Goal: Information Seeking & Learning: Check status

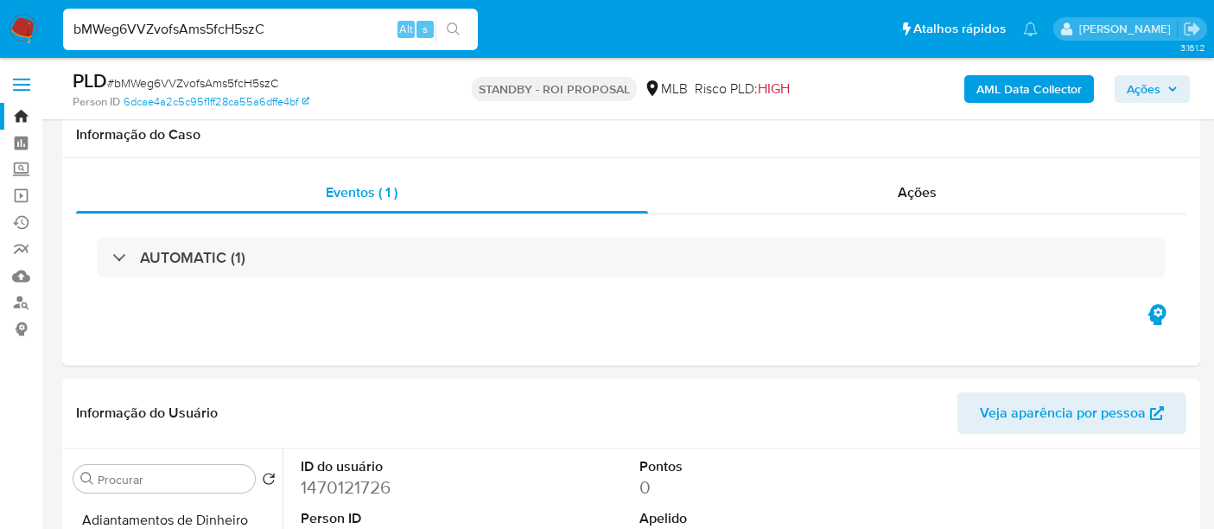
select select "10"
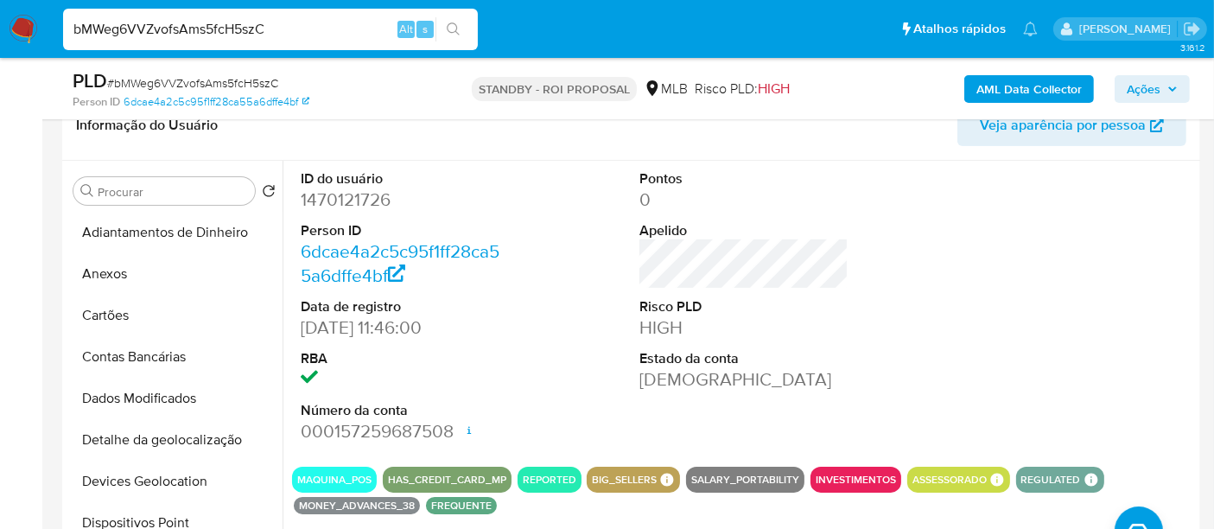
scroll to position [511, 0]
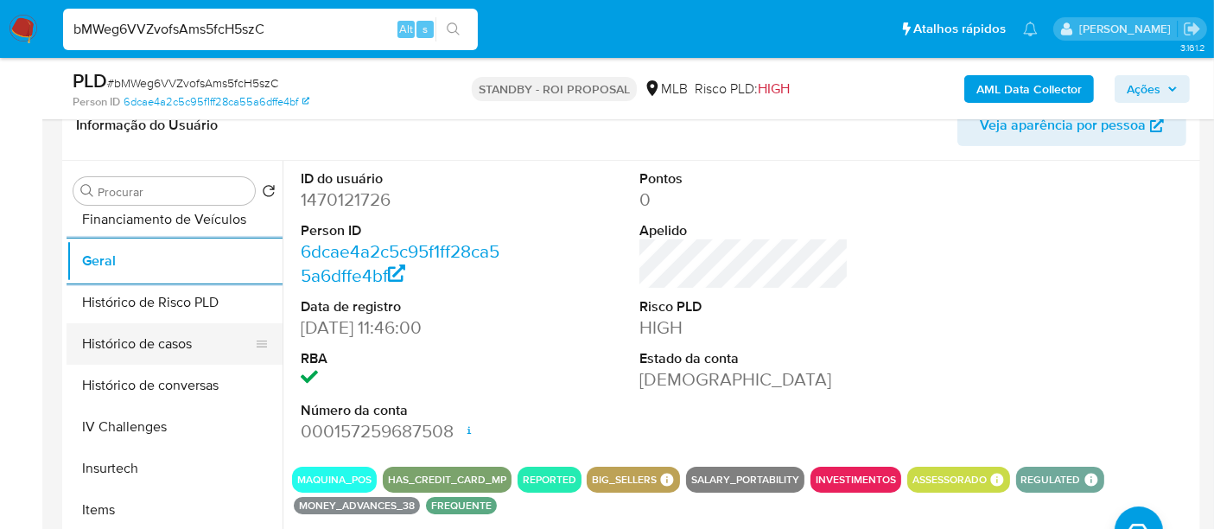
click at [168, 344] on button "Histórico de casos" at bounding box center [168, 343] width 202 height 41
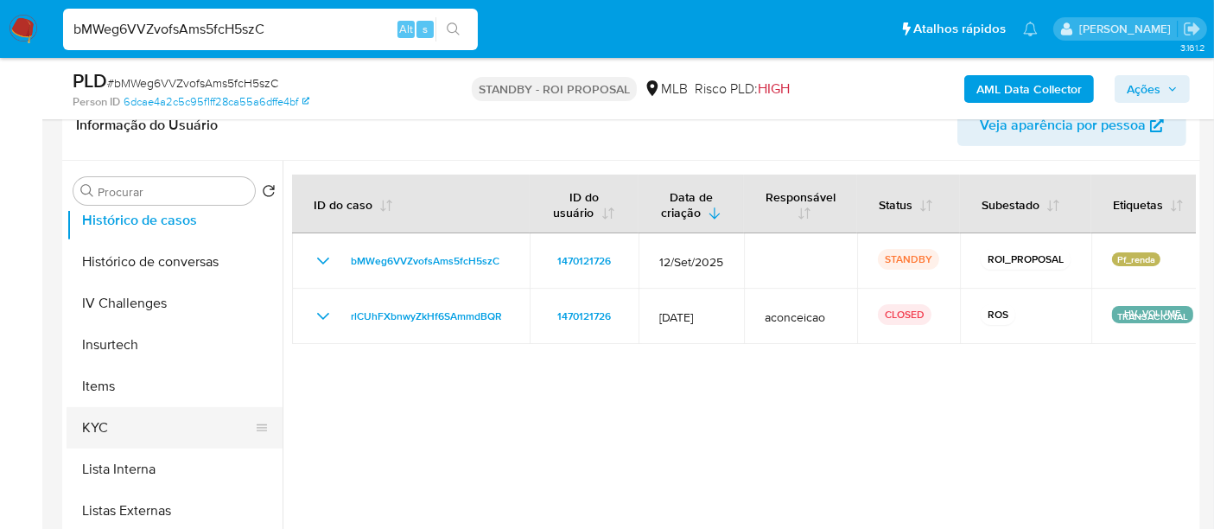
scroll to position [703, 0]
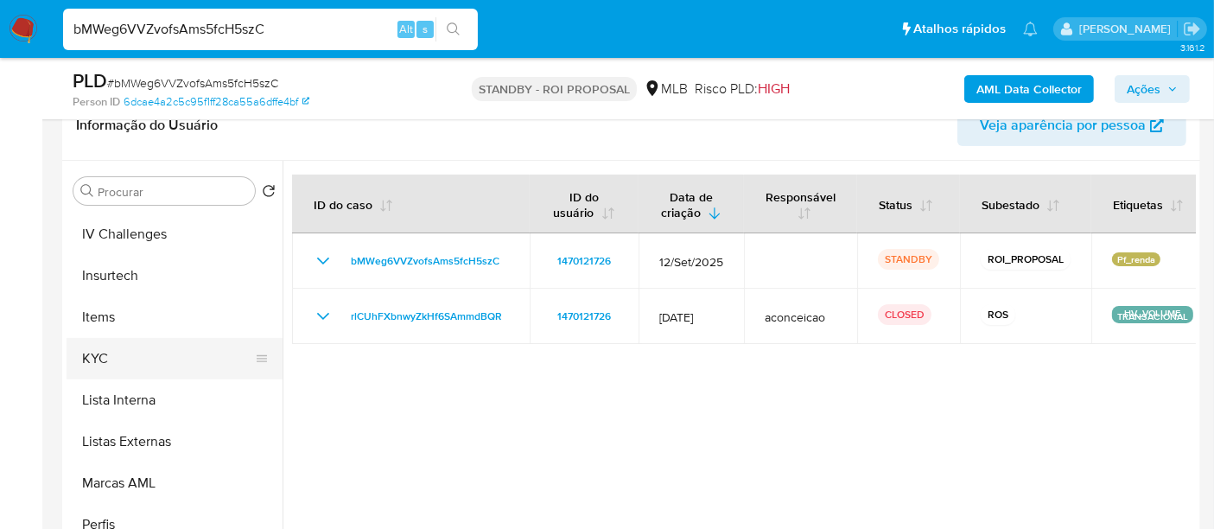
click at [92, 361] on button "KYC" at bounding box center [168, 358] width 202 height 41
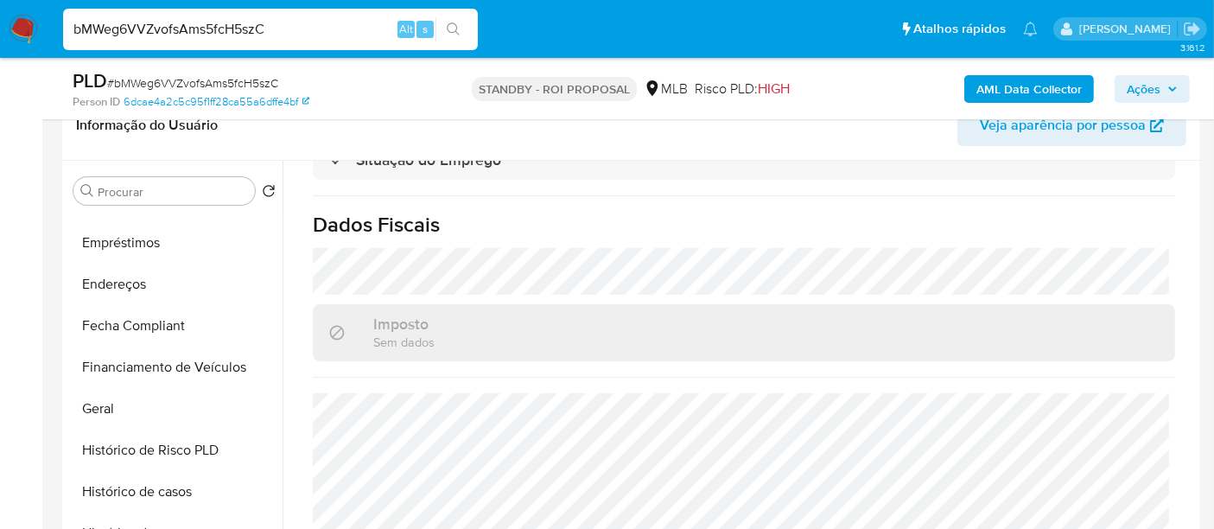
scroll to position [319, 0]
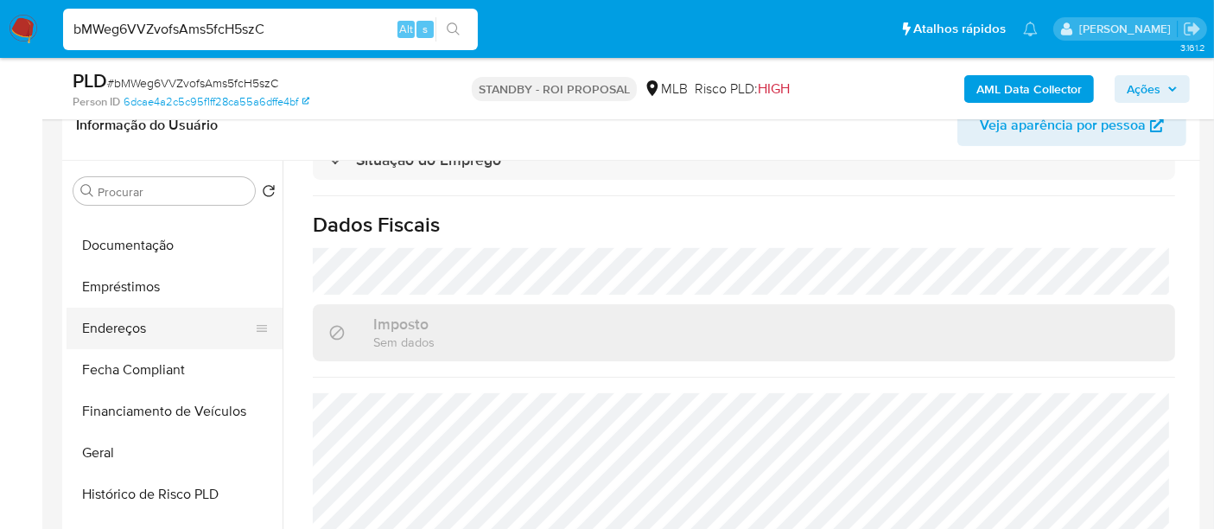
click at [121, 327] on button "Endereços" at bounding box center [168, 328] width 202 height 41
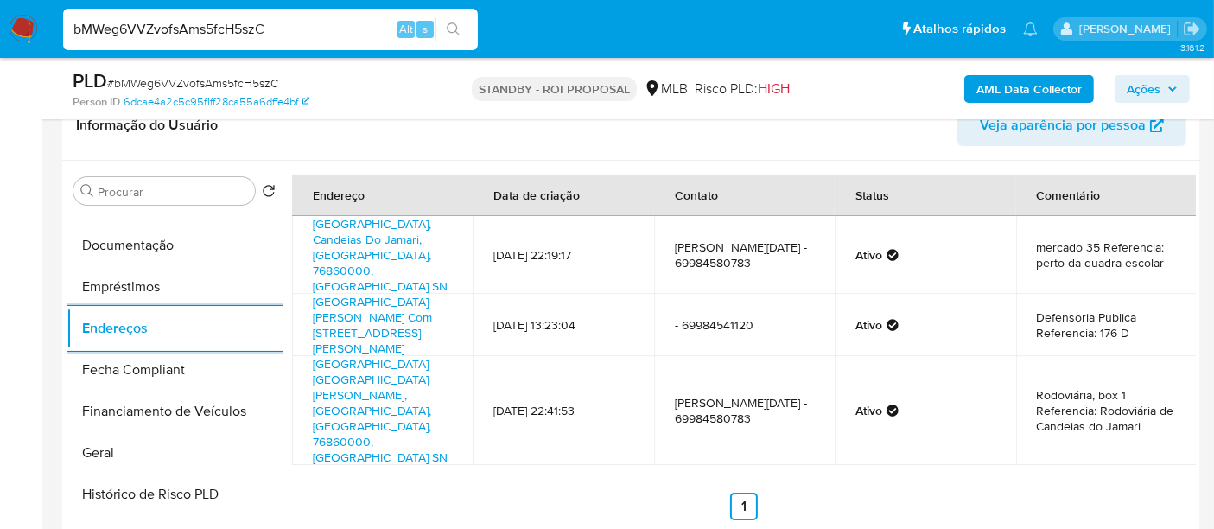
click at [237, 33] on input "bMWeg6VVZvofsAms5fcH5szC" at bounding box center [270, 29] width 415 height 22
paste input "42lJigDtkopJk5BgOg7XUfoO"
type input "42lJigDtkopJk5BgOg7XUfoO"
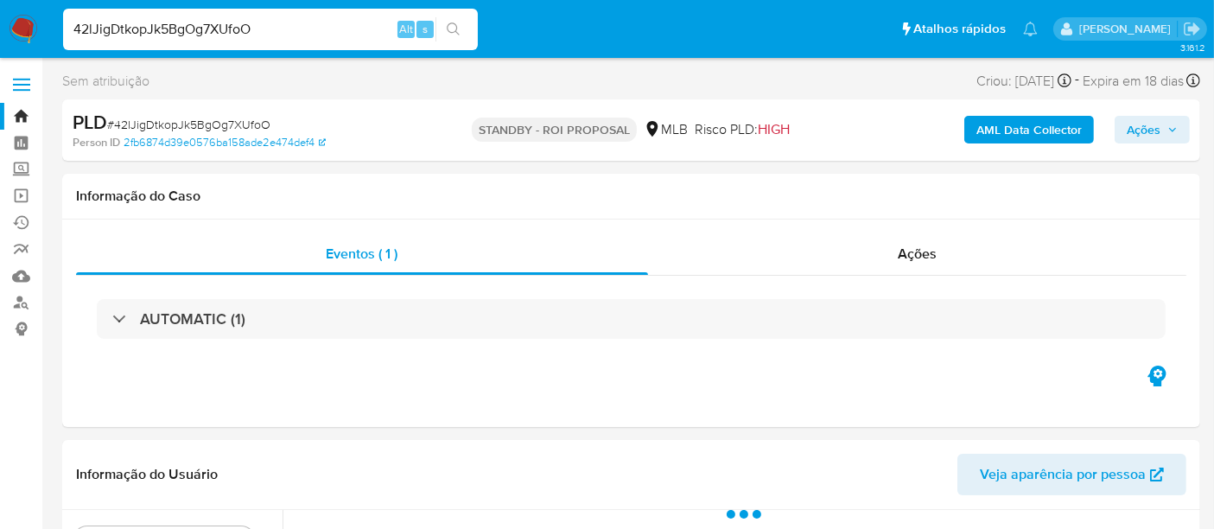
select select "10"
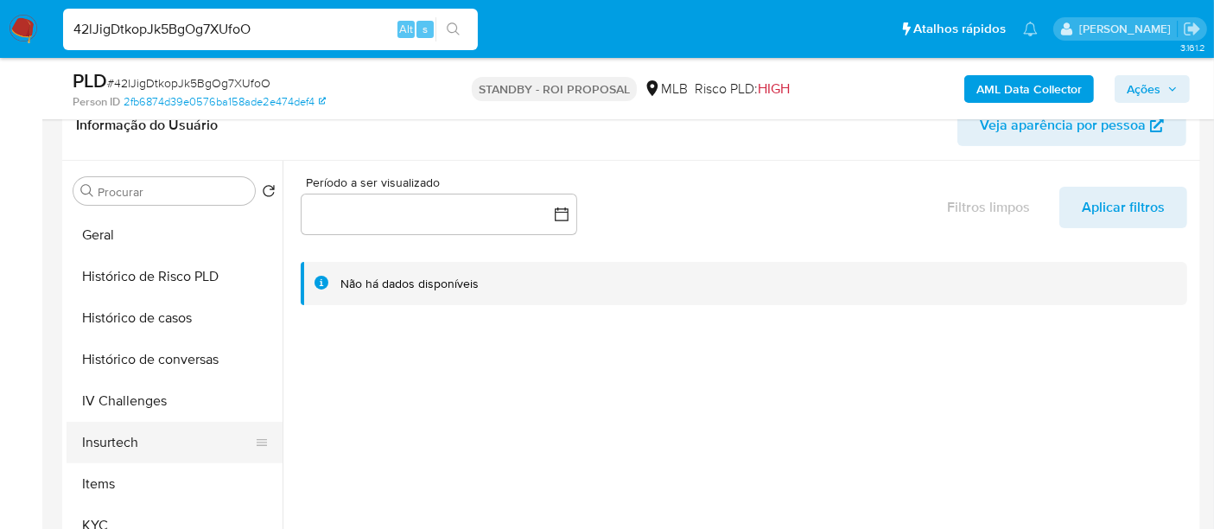
scroll to position [575, 0]
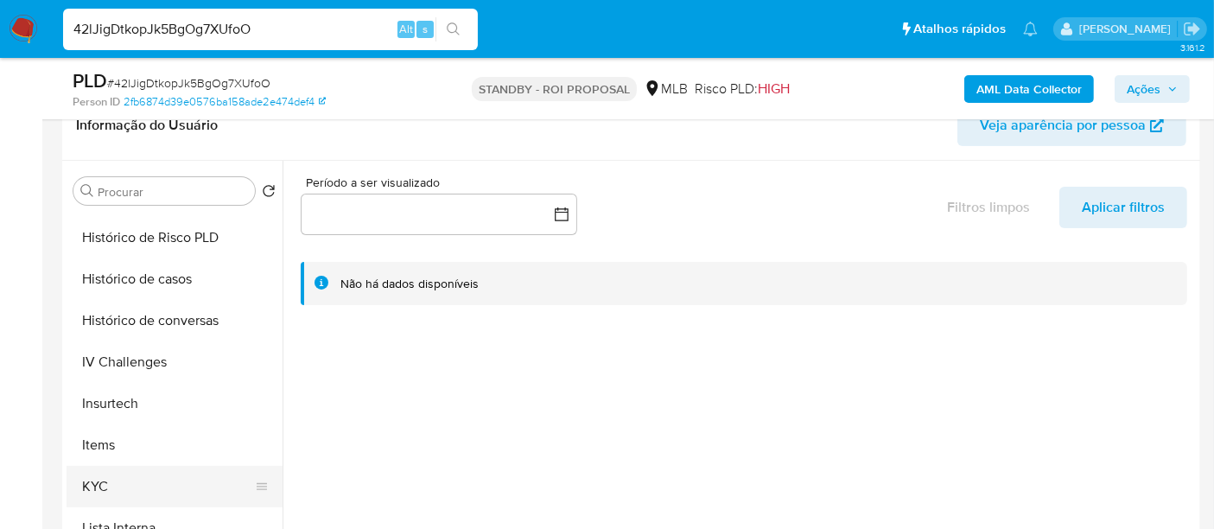
click at [98, 480] on button "KYC" at bounding box center [168, 486] width 202 height 41
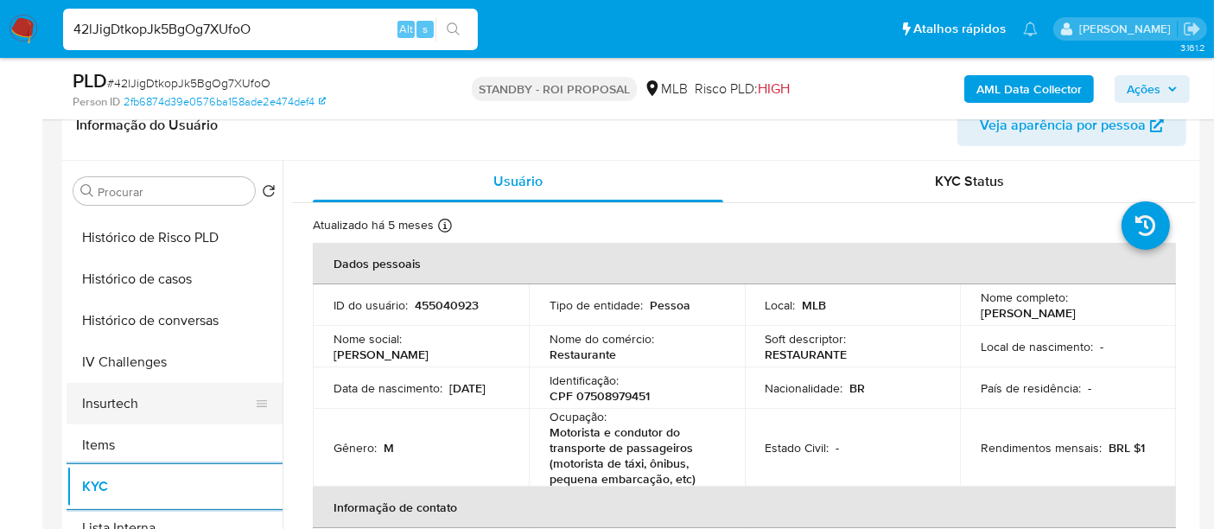
scroll to position [480, 0]
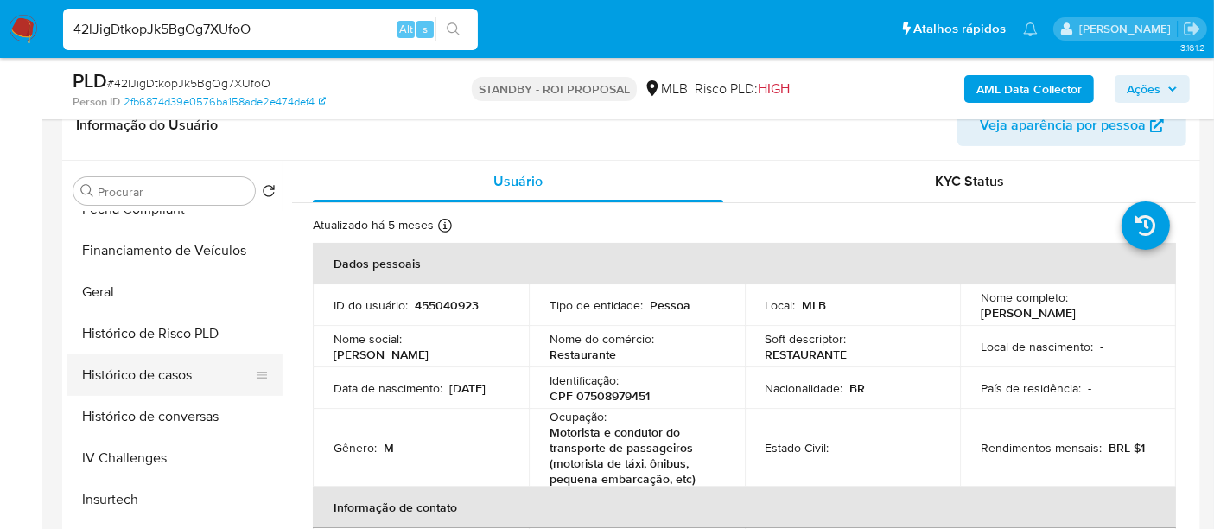
click at [170, 363] on button "Histórico de casos" at bounding box center [168, 374] width 202 height 41
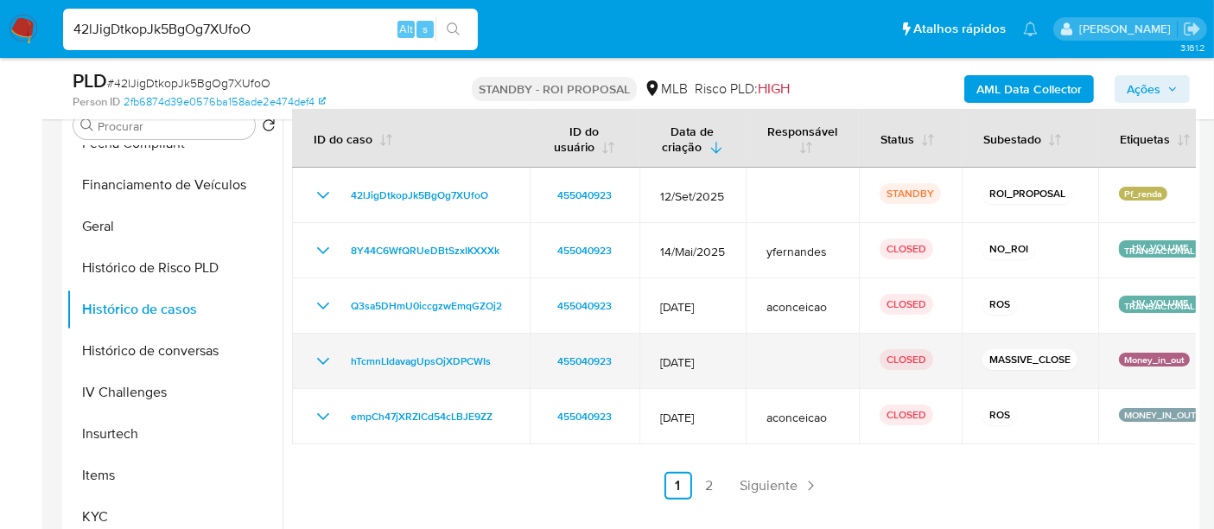
scroll to position [384, 0]
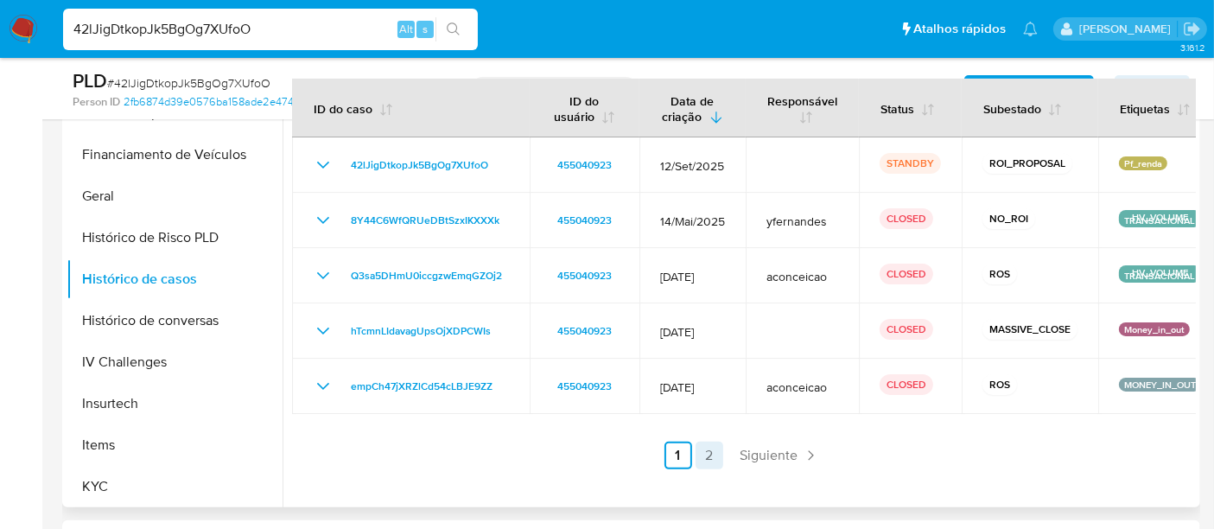
click at [696, 450] on link "2" at bounding box center [710, 456] width 28 height 28
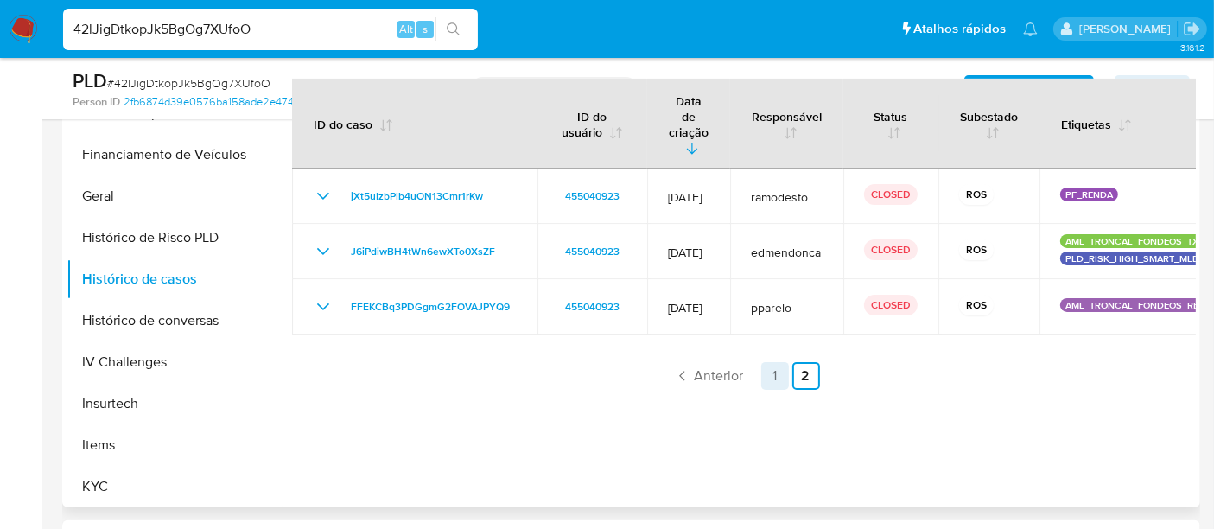
click at [777, 362] on link "1" at bounding box center [775, 376] width 28 height 28
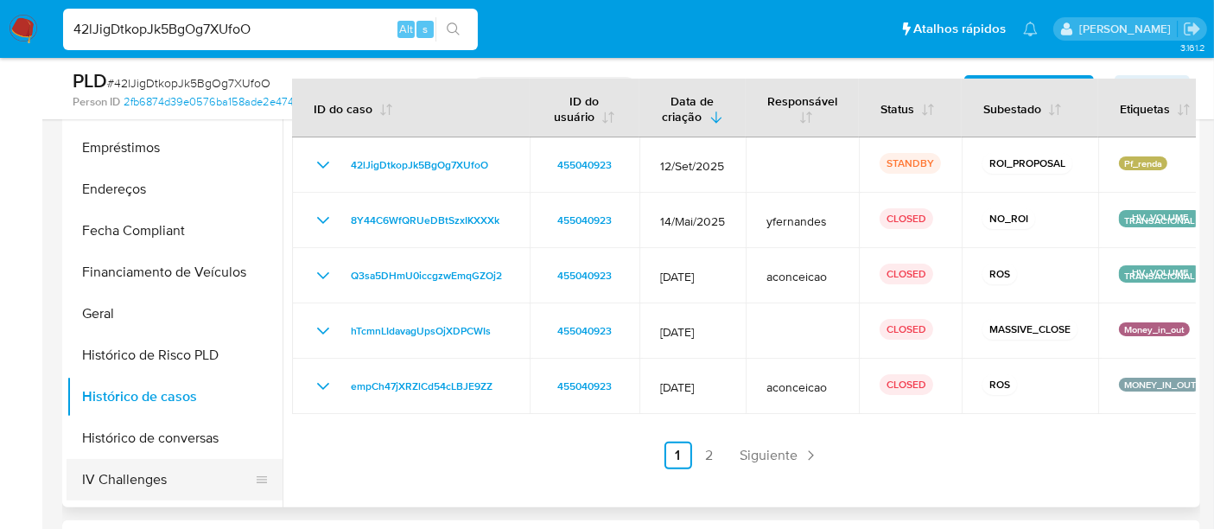
scroll to position [288, 0]
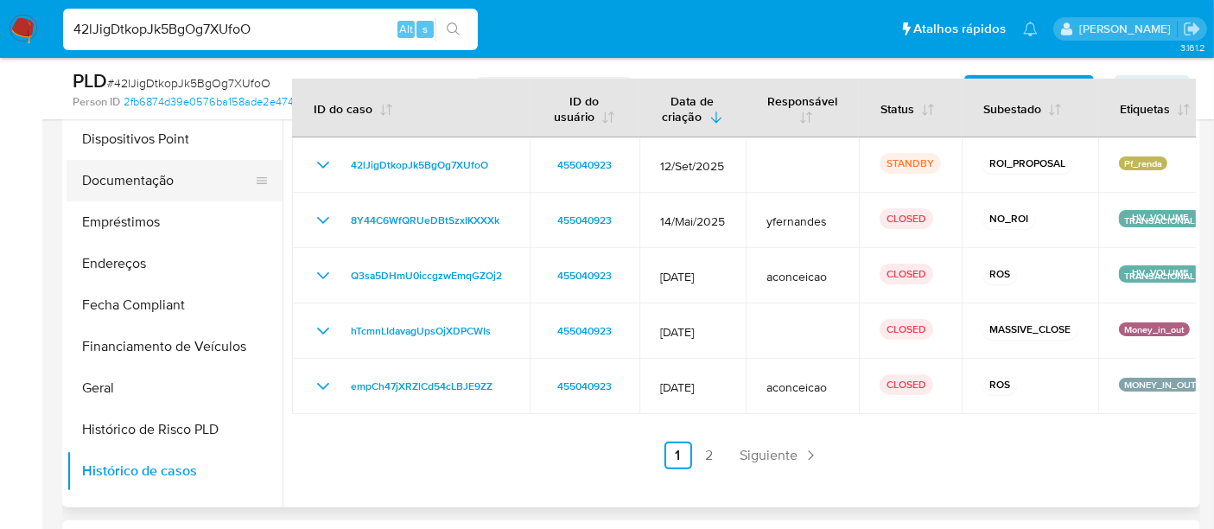
click at [130, 186] on button "Documentação" at bounding box center [168, 180] width 202 height 41
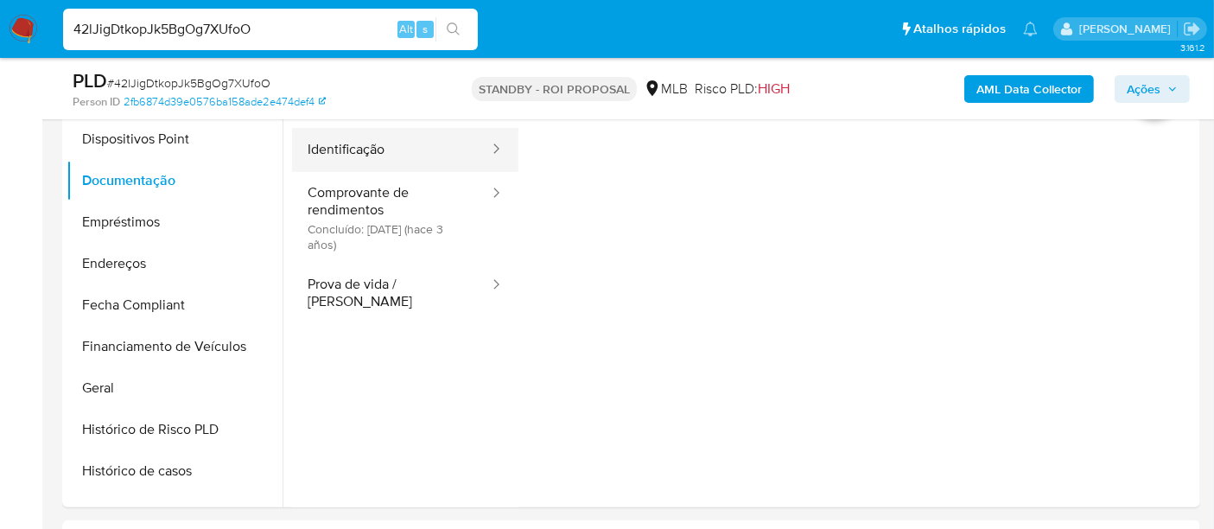
click at [338, 156] on button "Identificação" at bounding box center [391, 150] width 199 height 44
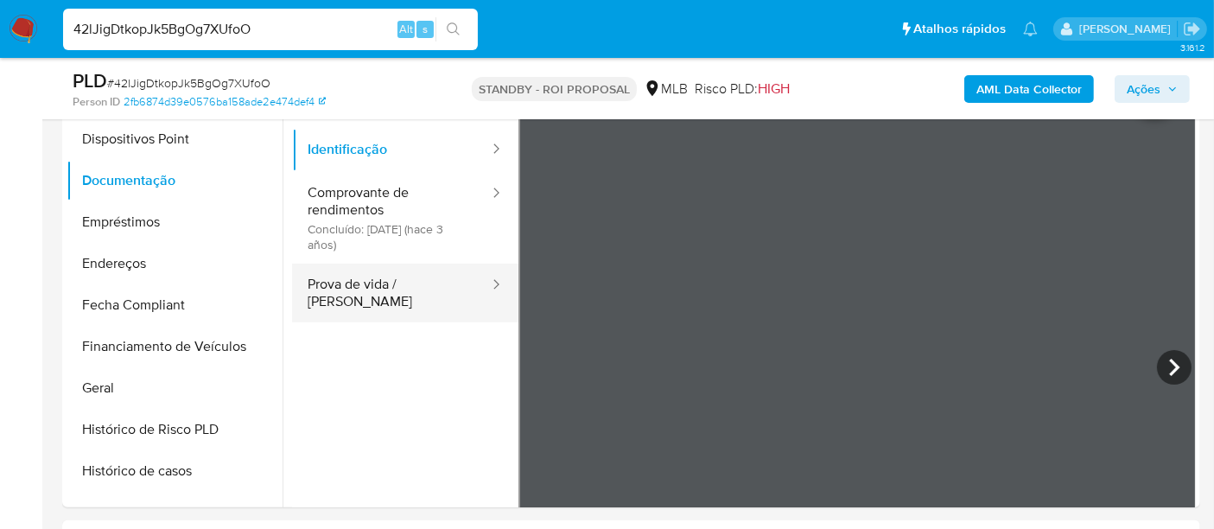
click at [406, 291] on button "Prova de vida / [PERSON_NAME]" at bounding box center [391, 293] width 199 height 59
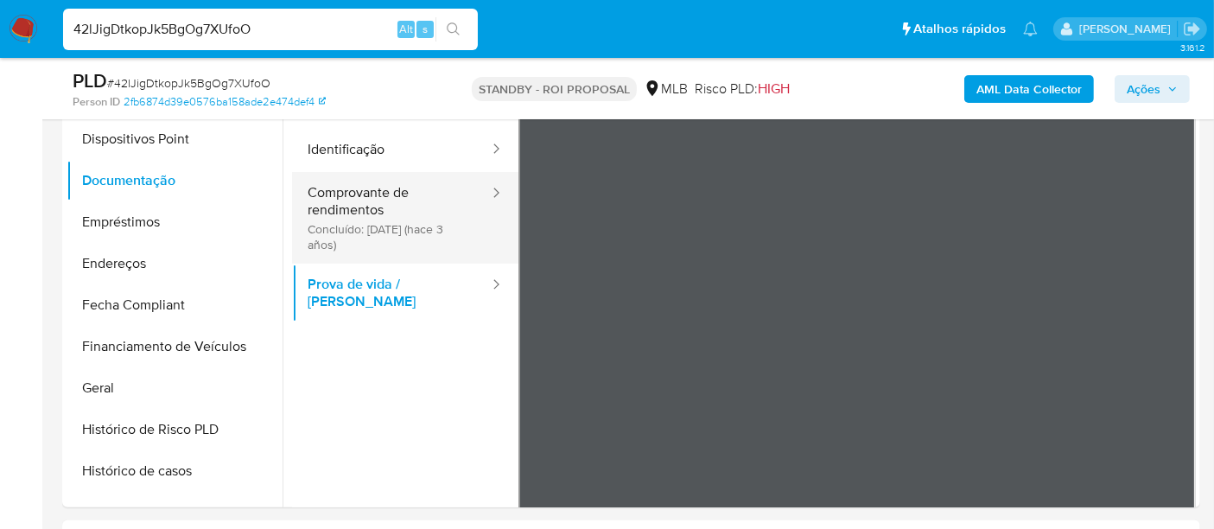
click at [327, 220] on button "Comprovante de rendimentos Concluído: 28/07/2022 (hace 3 años)" at bounding box center [391, 218] width 199 height 92
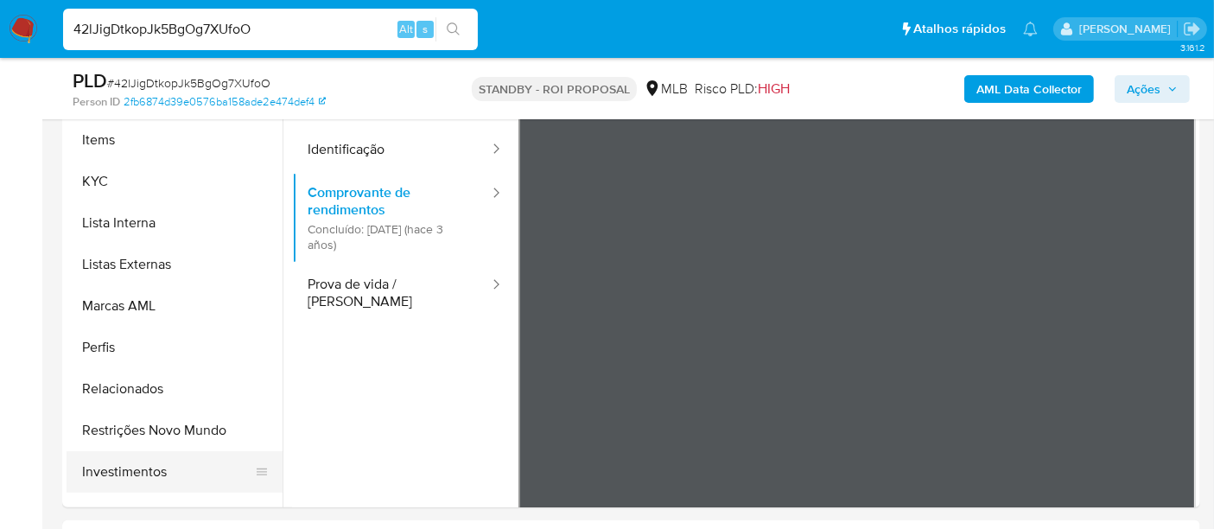
scroll to position [895, 0]
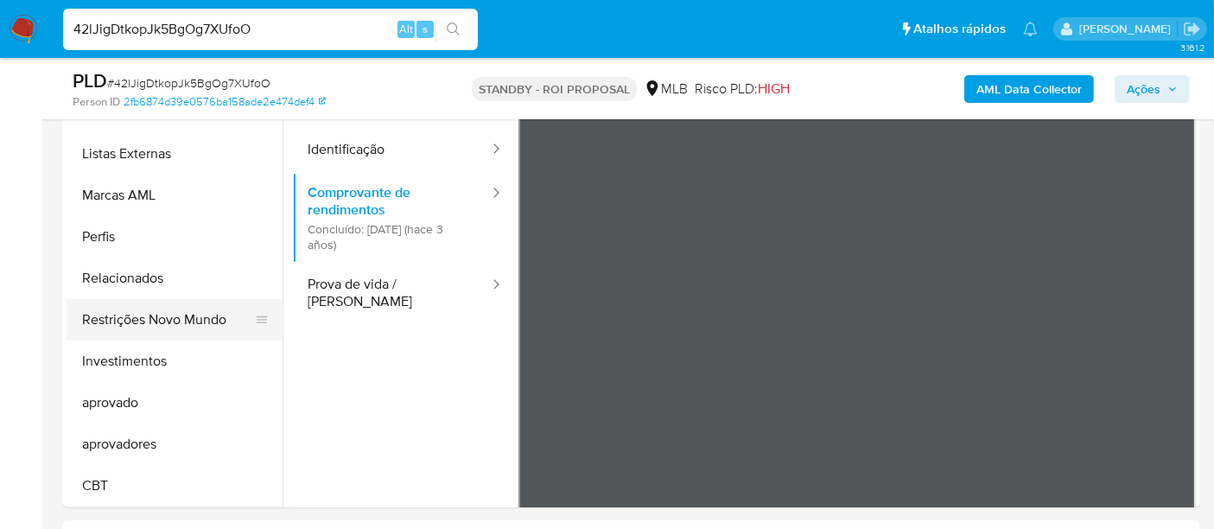
click at [179, 323] on button "Restrições Novo Mundo" at bounding box center [168, 319] width 202 height 41
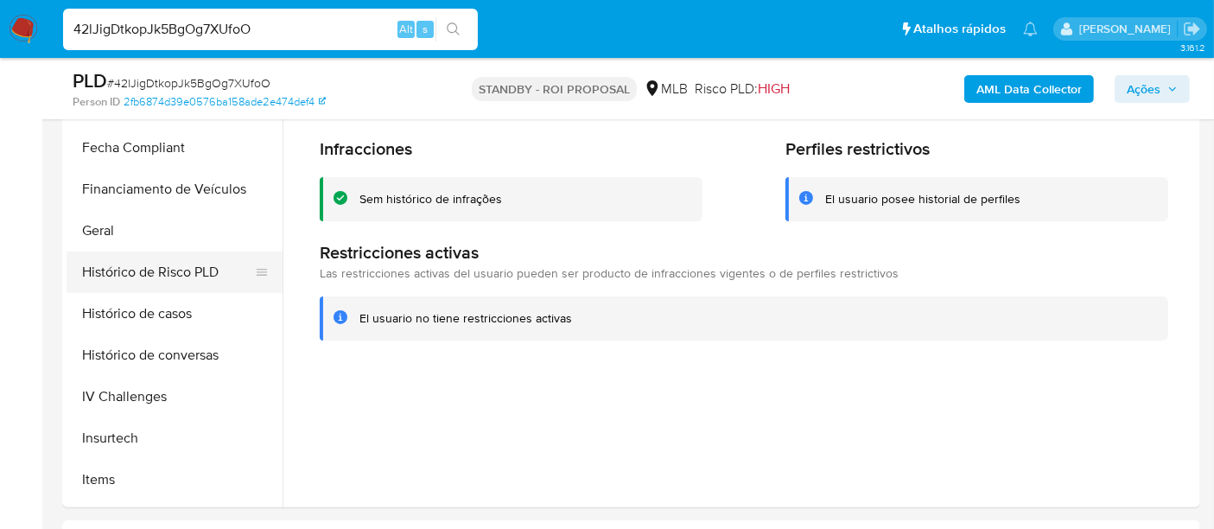
scroll to position [415, 0]
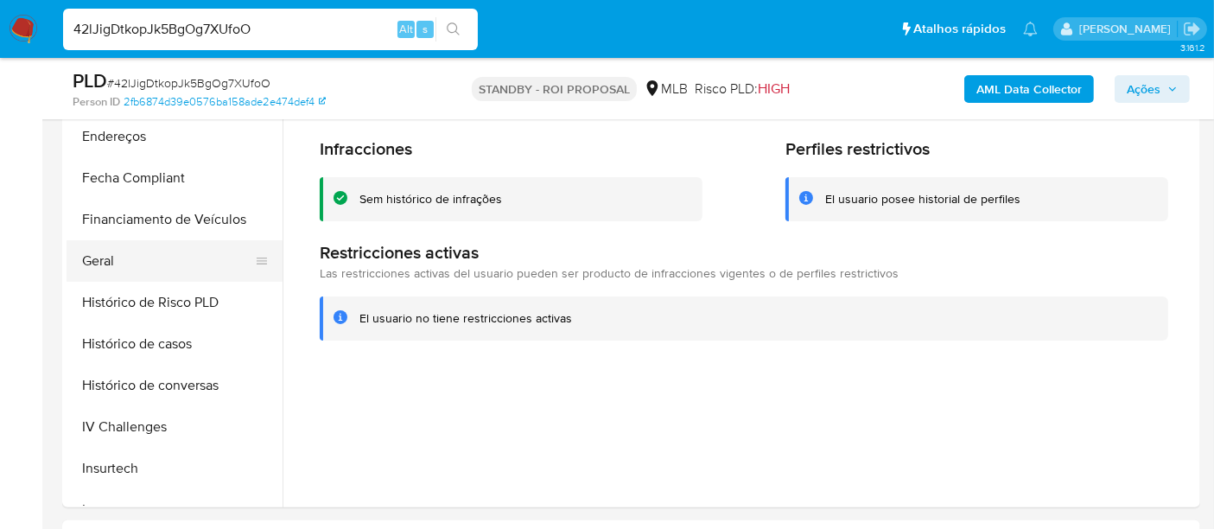
click at [110, 267] on button "Geral" at bounding box center [168, 260] width 202 height 41
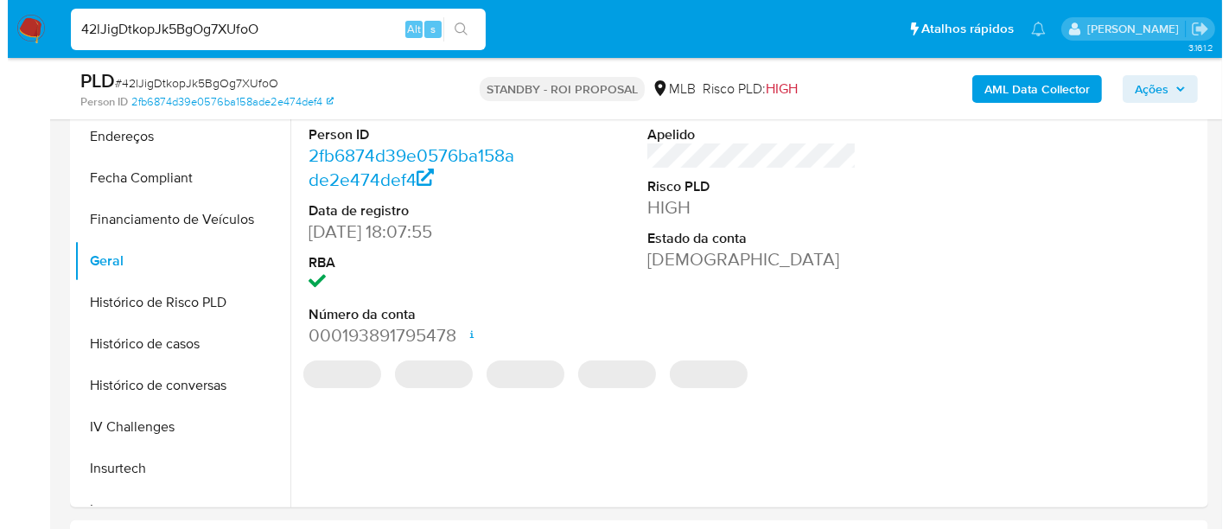
scroll to position [288, 0]
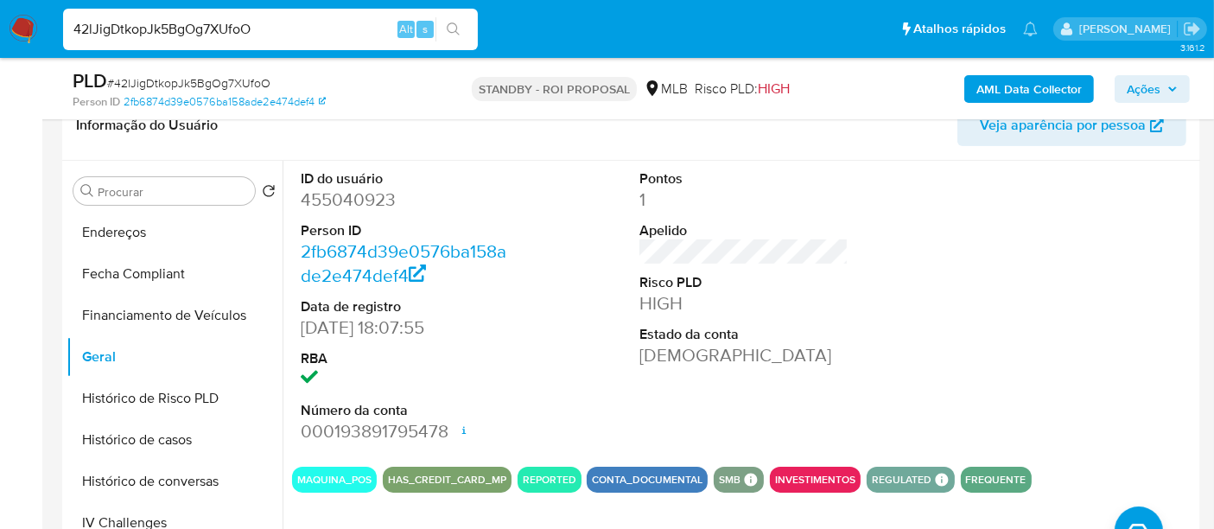
click at [972, 90] on button "AML Data Collector" at bounding box center [1029, 89] width 130 height 28
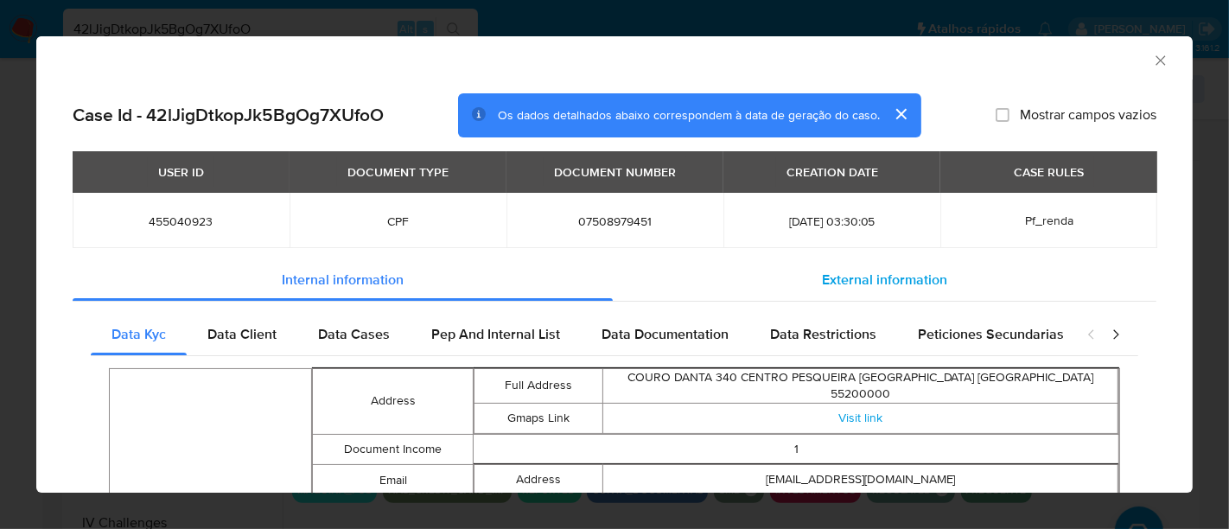
click at [856, 285] on span "External information" at bounding box center [884, 280] width 125 height 20
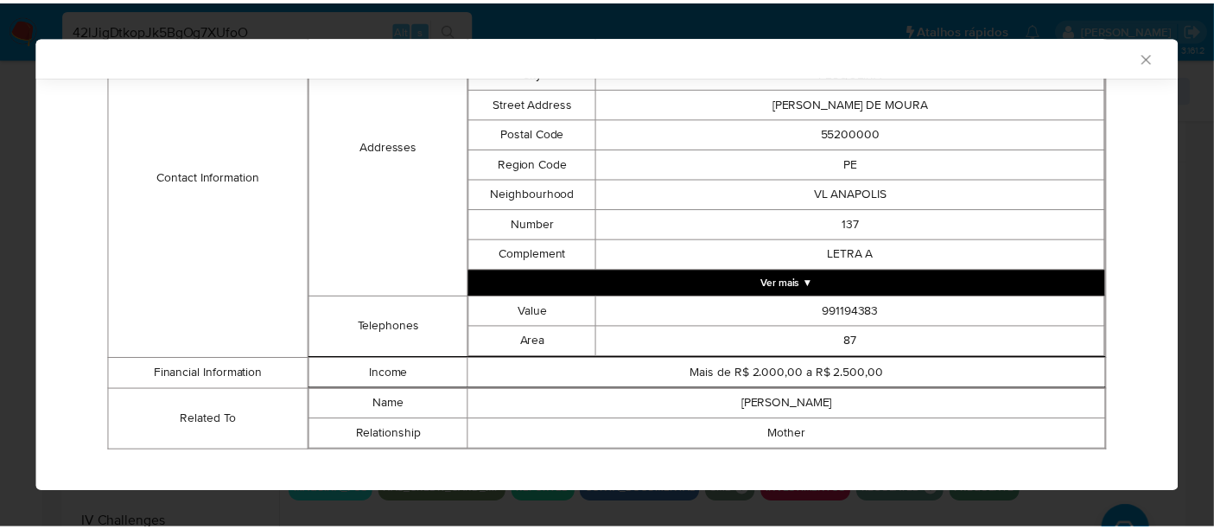
scroll to position [627, 0]
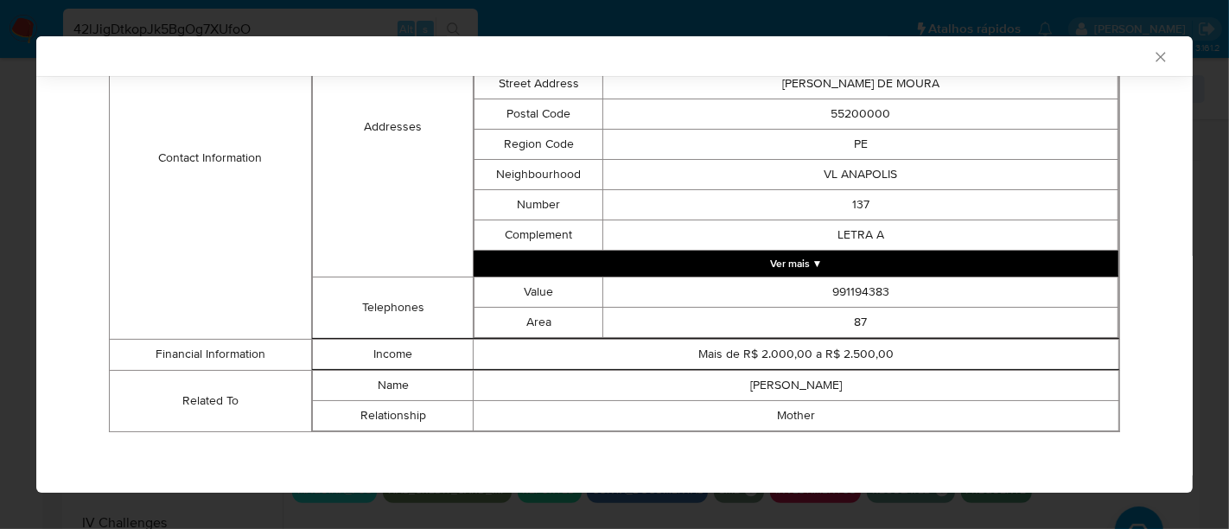
click at [1152, 58] on icon "Fechar a janela" at bounding box center [1160, 56] width 17 height 17
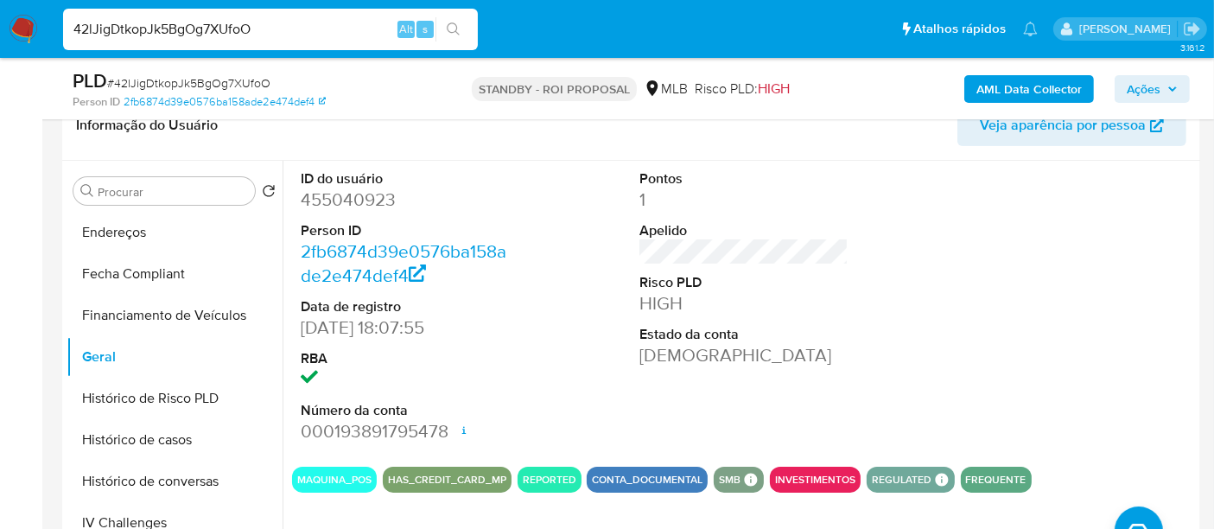
click at [346, 21] on input "42lJigDtkopJk5BgOg7XUfoO" at bounding box center [270, 29] width 415 height 22
click at [346, 22] on input "42lJigDtkopJk5BgOg7XUfoO" at bounding box center [270, 29] width 415 height 22
paste input "8h0TzNpNvkBTkfhym3XI9Hl9"
type input "8h0TzNpNvkBTkfhym3XI9Hl9"
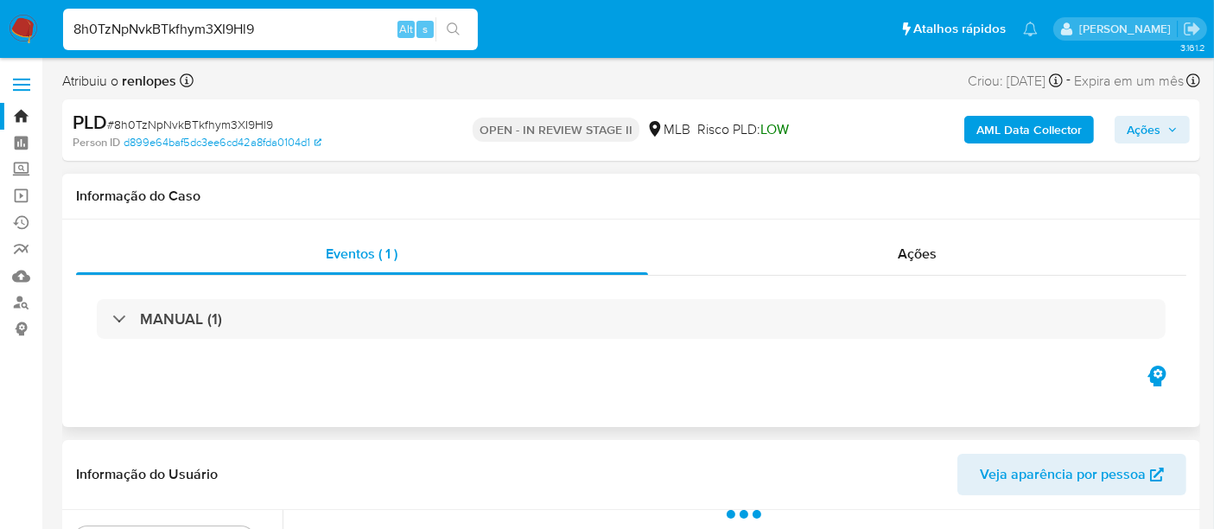
select select "10"
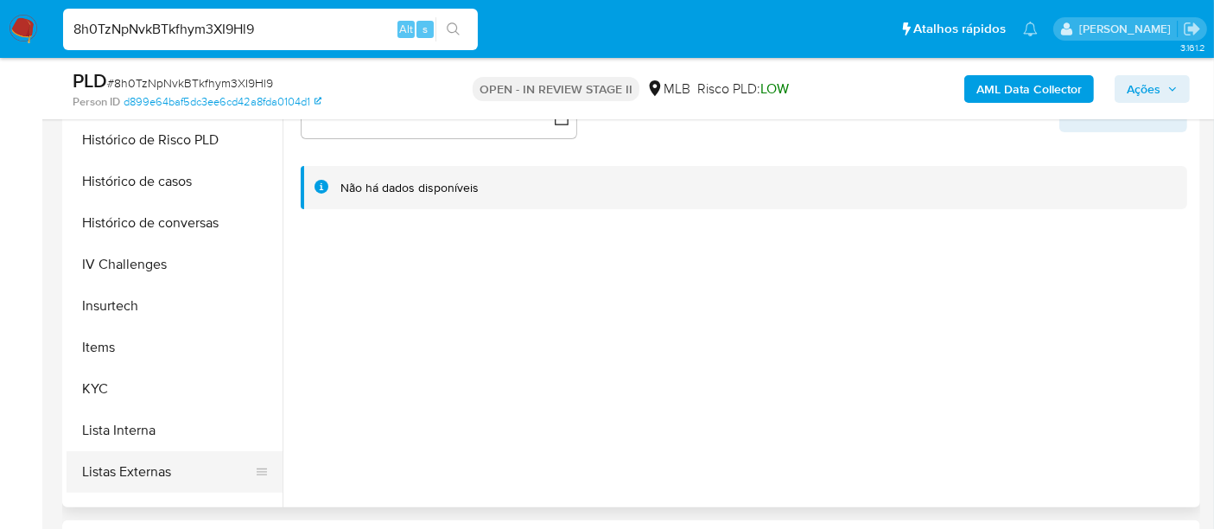
scroll to position [671, 0]
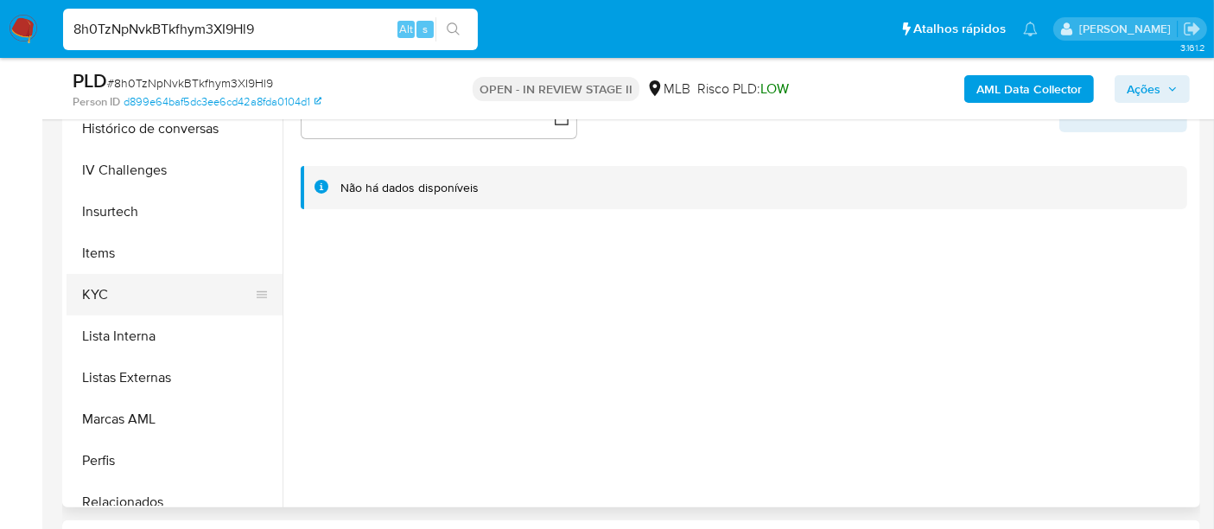
click at [103, 297] on button "KYC" at bounding box center [168, 294] width 202 height 41
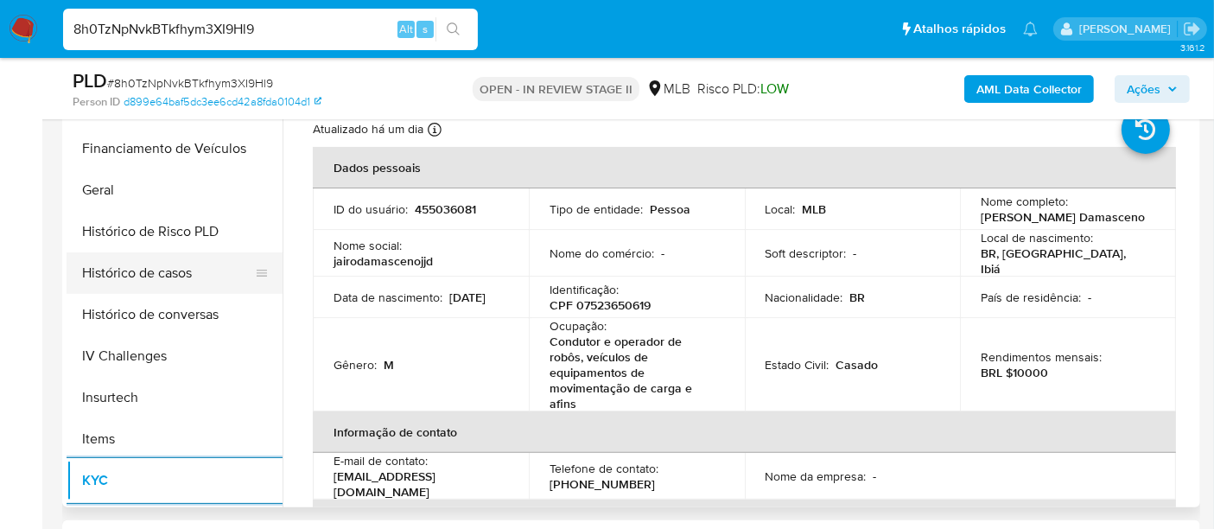
scroll to position [480, 0]
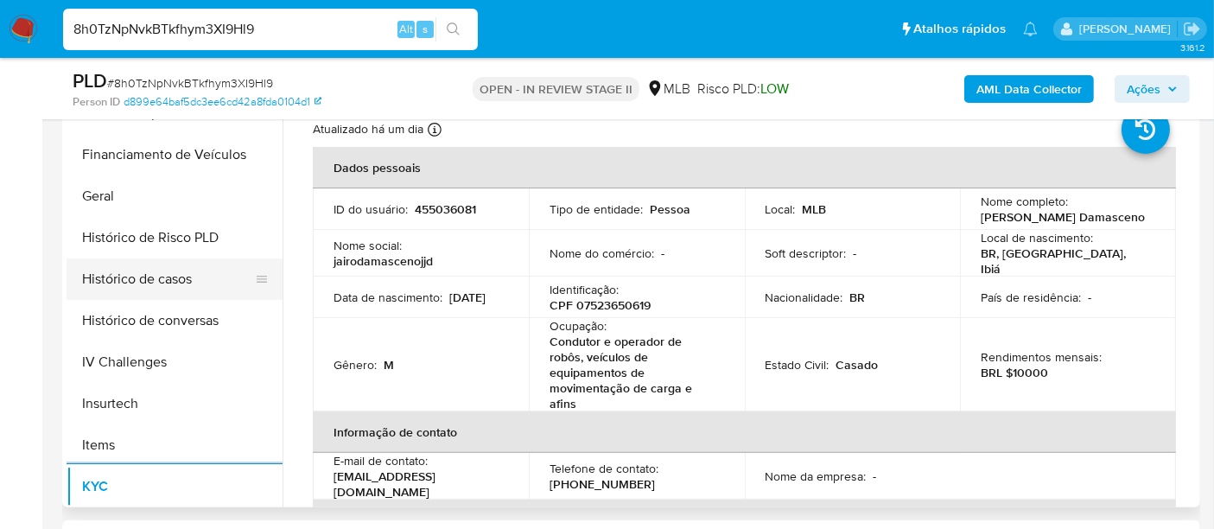
click at [130, 270] on button "Histórico de casos" at bounding box center [168, 278] width 202 height 41
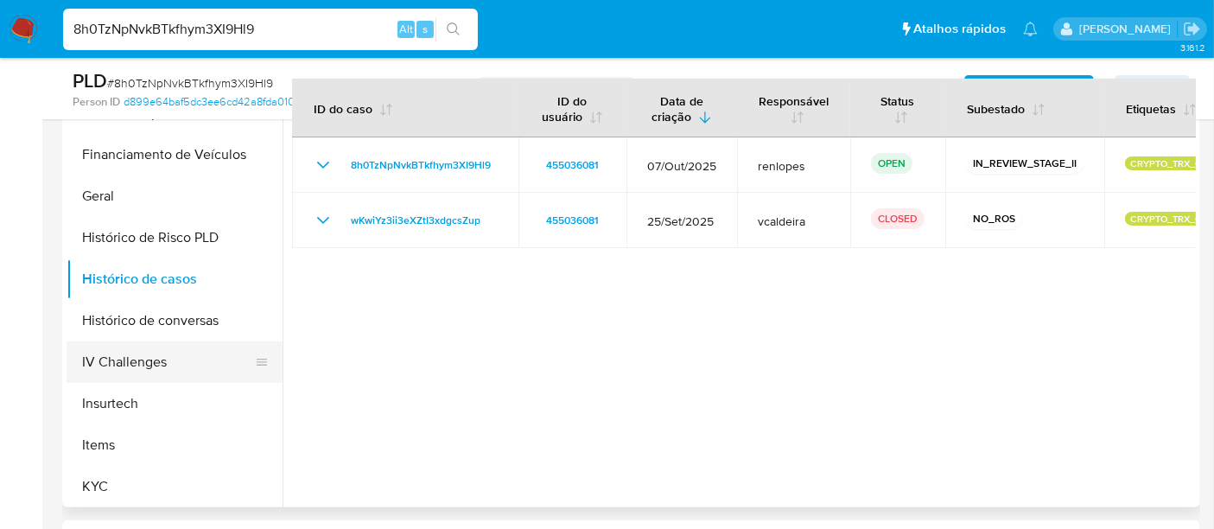
scroll to position [288, 0]
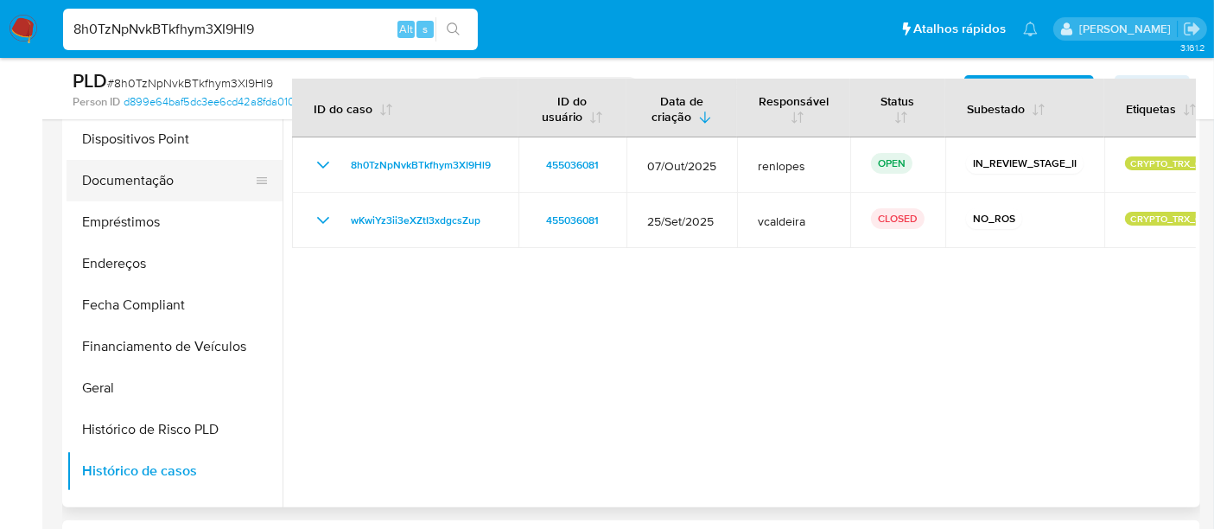
click at [145, 179] on button "Documentação" at bounding box center [168, 180] width 202 height 41
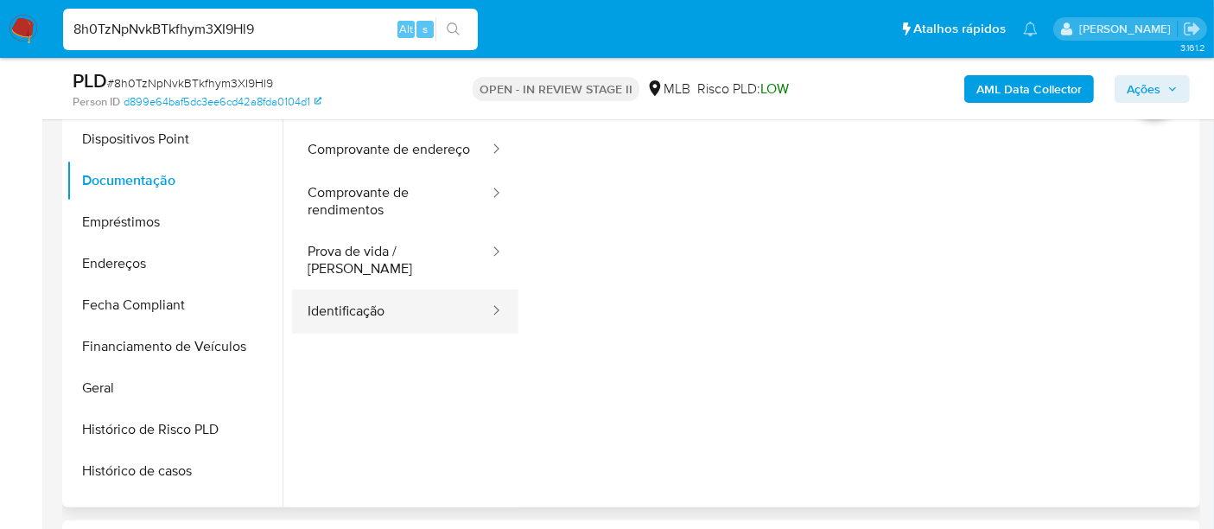
click at [346, 321] on button "Identificação" at bounding box center [391, 311] width 199 height 44
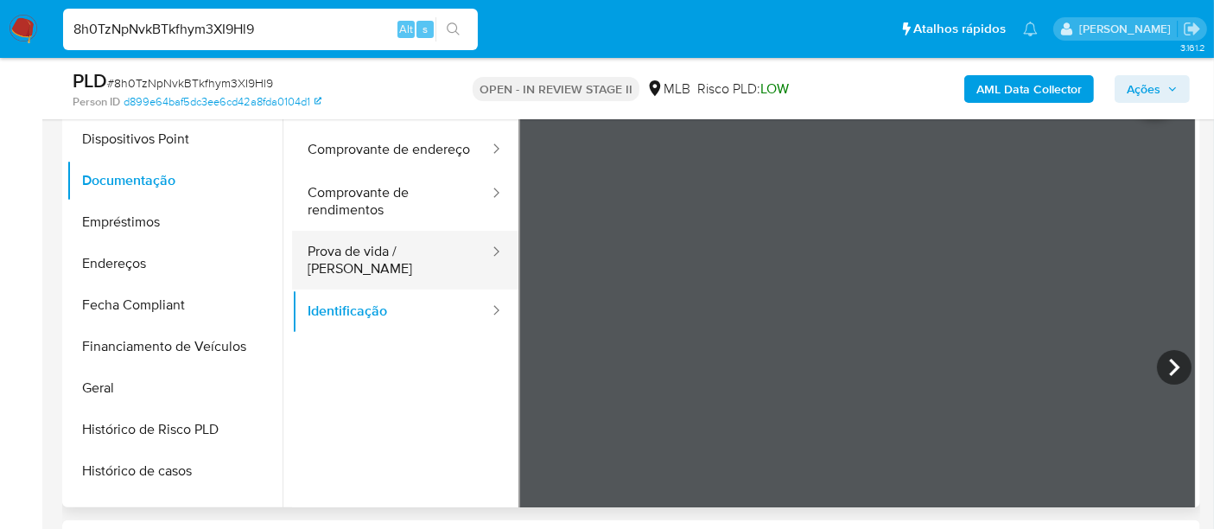
click at [341, 263] on button "Prova de vida / [PERSON_NAME]" at bounding box center [391, 260] width 199 height 59
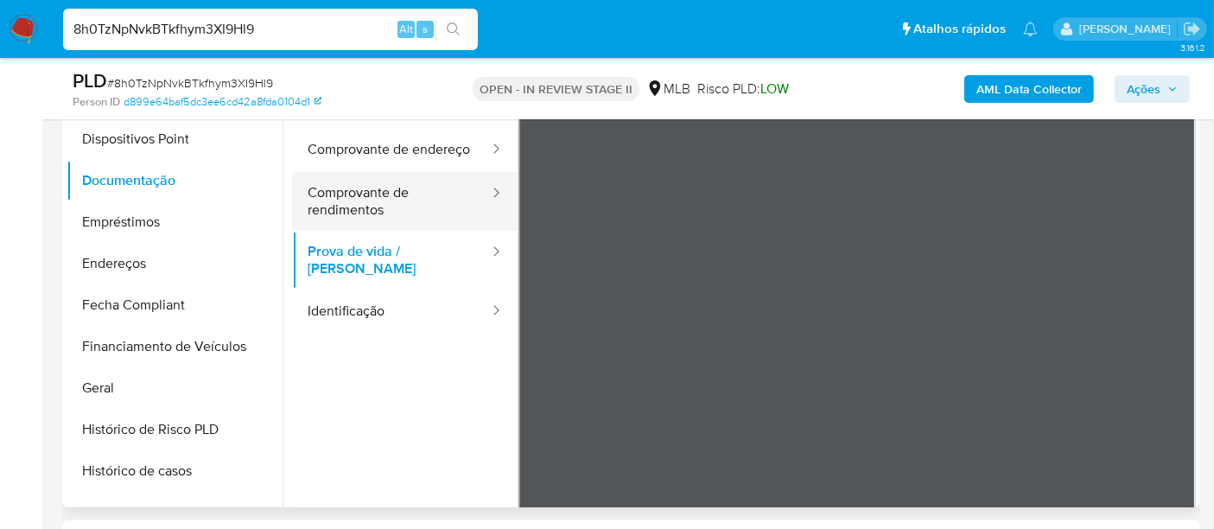
click at [355, 213] on button "Comprovante de rendimentos" at bounding box center [391, 201] width 199 height 59
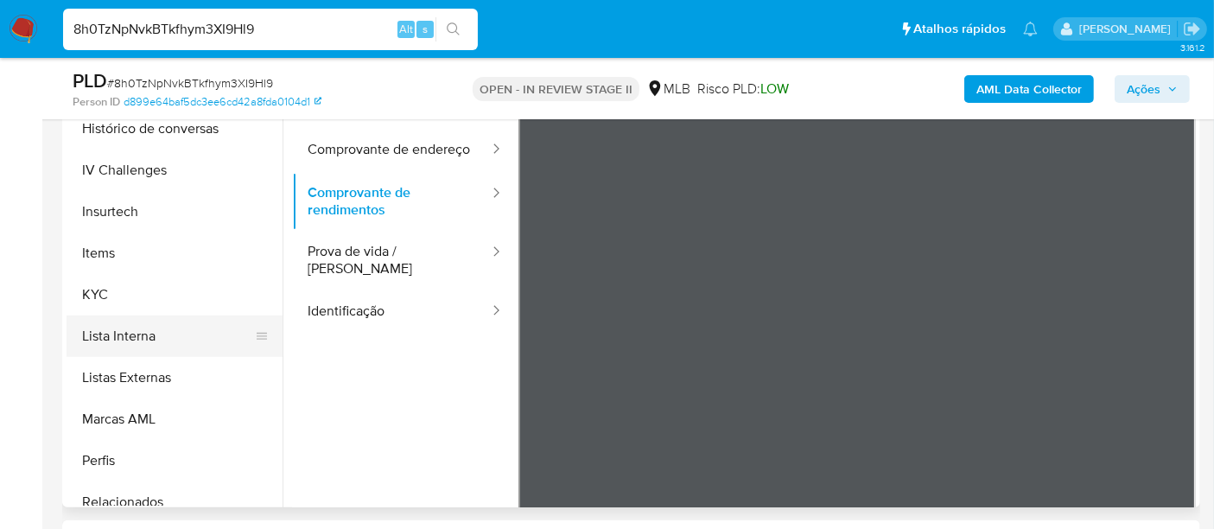
scroll to position [895, 0]
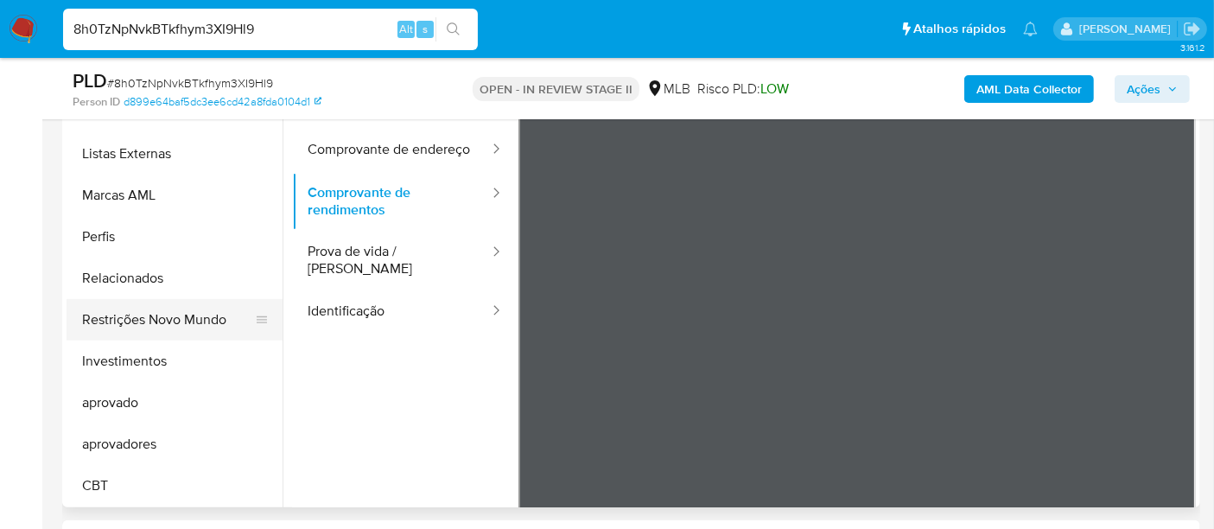
click at [193, 313] on button "Restrições Novo Mundo" at bounding box center [168, 319] width 202 height 41
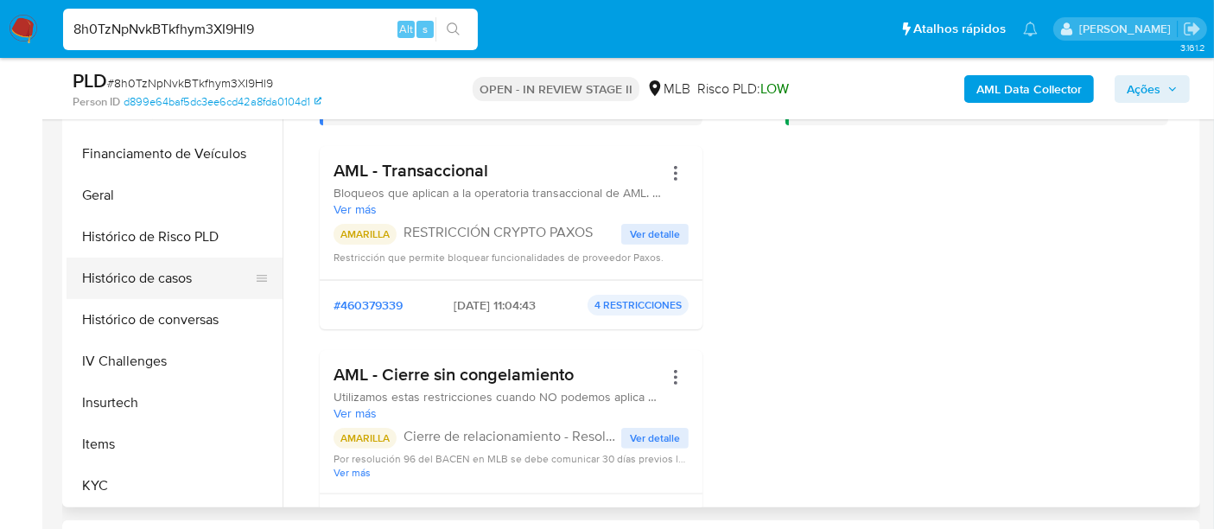
scroll to position [415, 0]
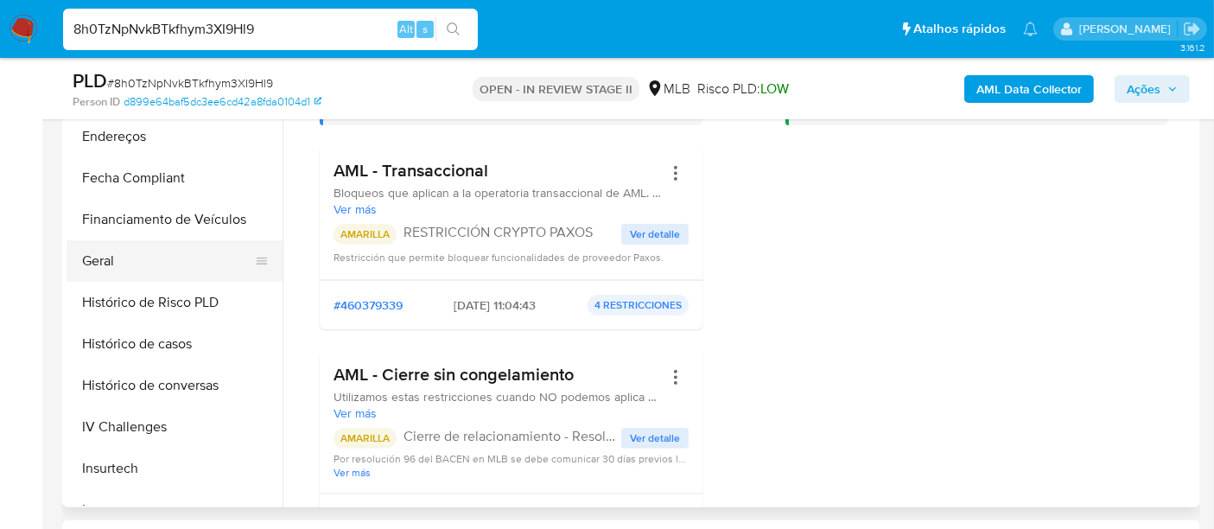
click at [98, 253] on button "Geral" at bounding box center [168, 260] width 202 height 41
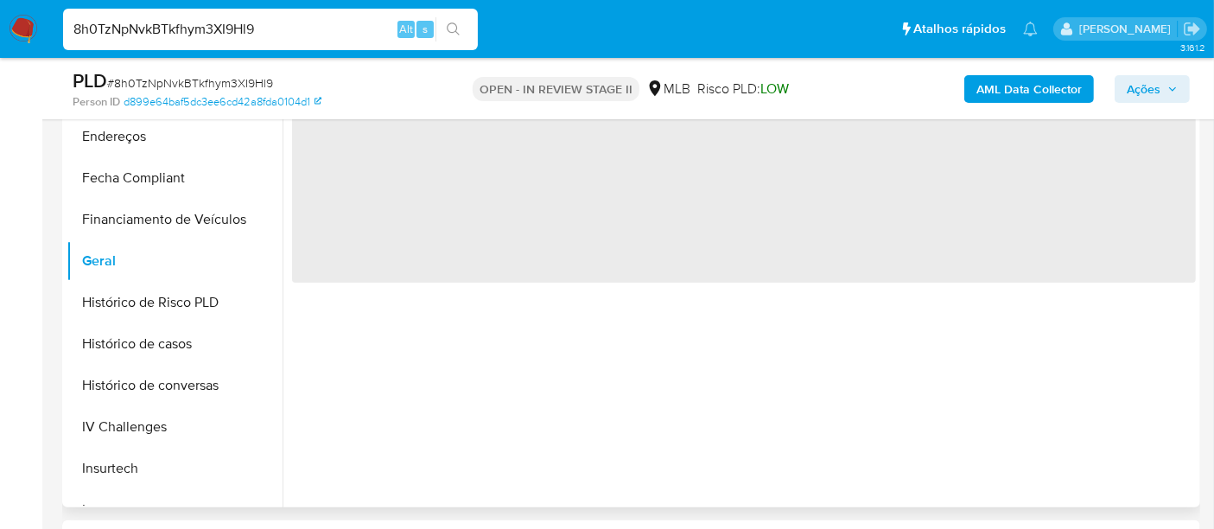
scroll to position [0, 0]
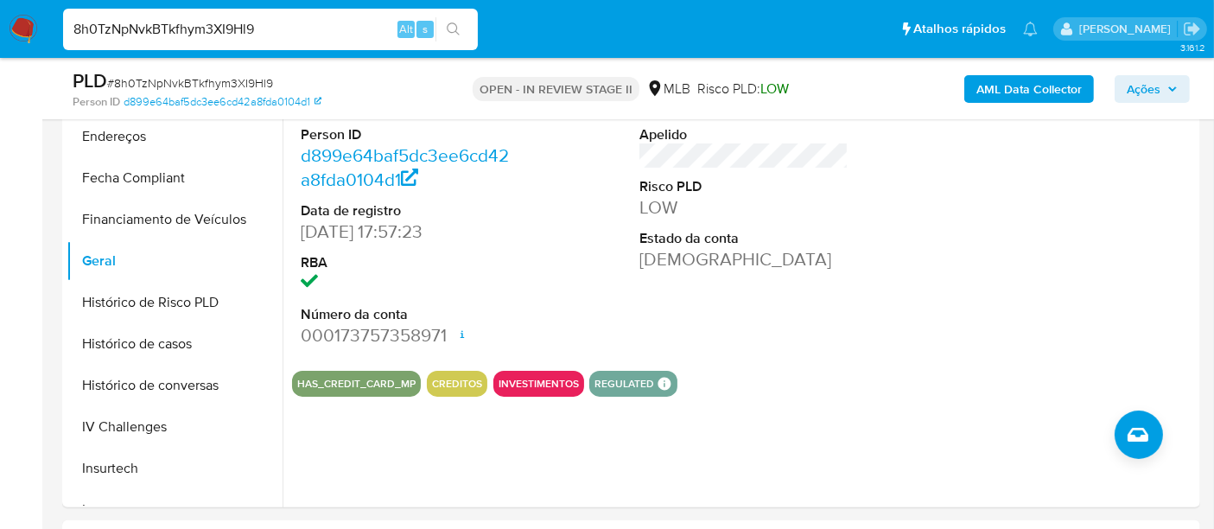
click at [308, 34] on input "8h0TzNpNvkBTkfhym3XI9Hl9" at bounding box center [270, 29] width 415 height 22
paste input "SApvjCmaLF5c5NlXdrg4a5vR"
type input "SApvjCmaLF5c5NlXdrg4a5vR"
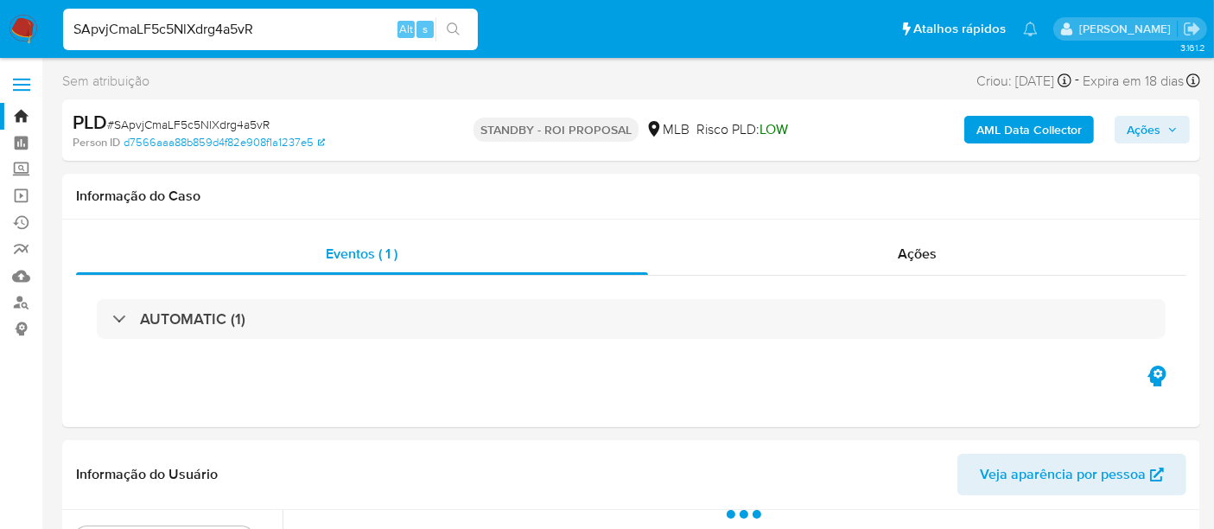
select select "10"
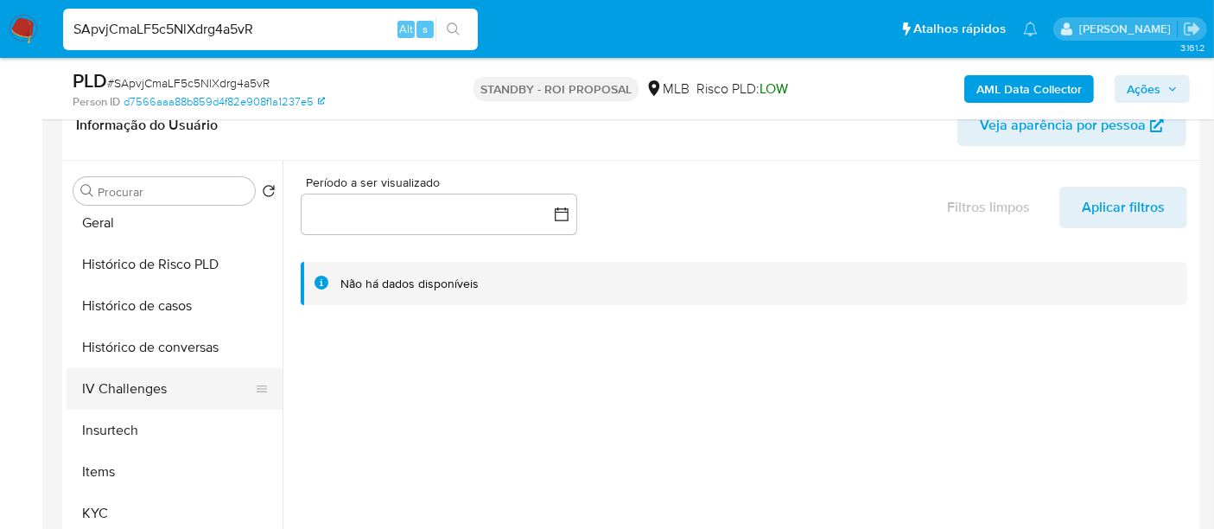
scroll to position [575, 0]
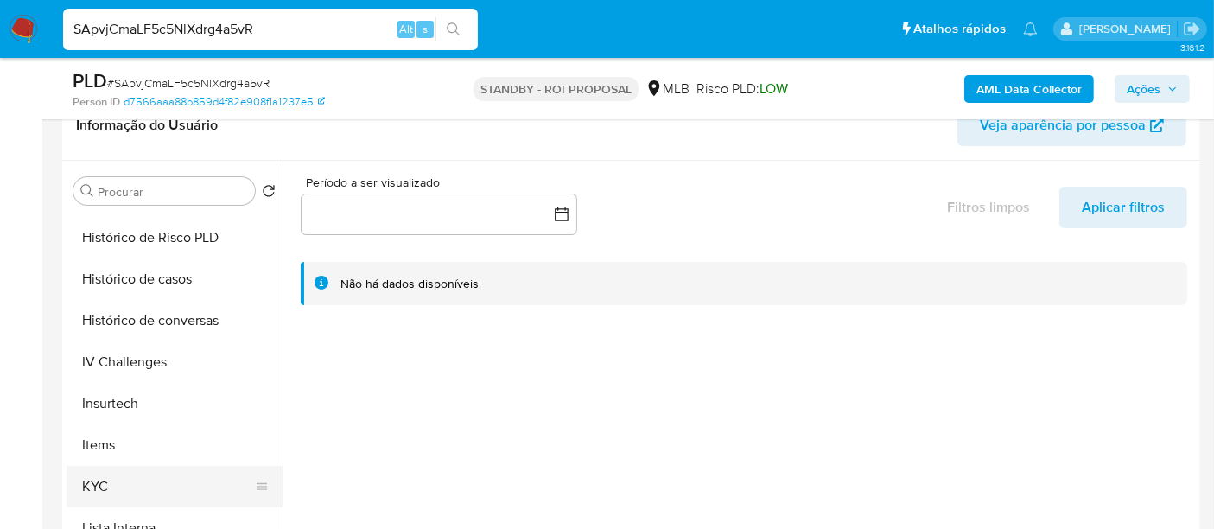
click at [98, 475] on button "KYC" at bounding box center [168, 486] width 202 height 41
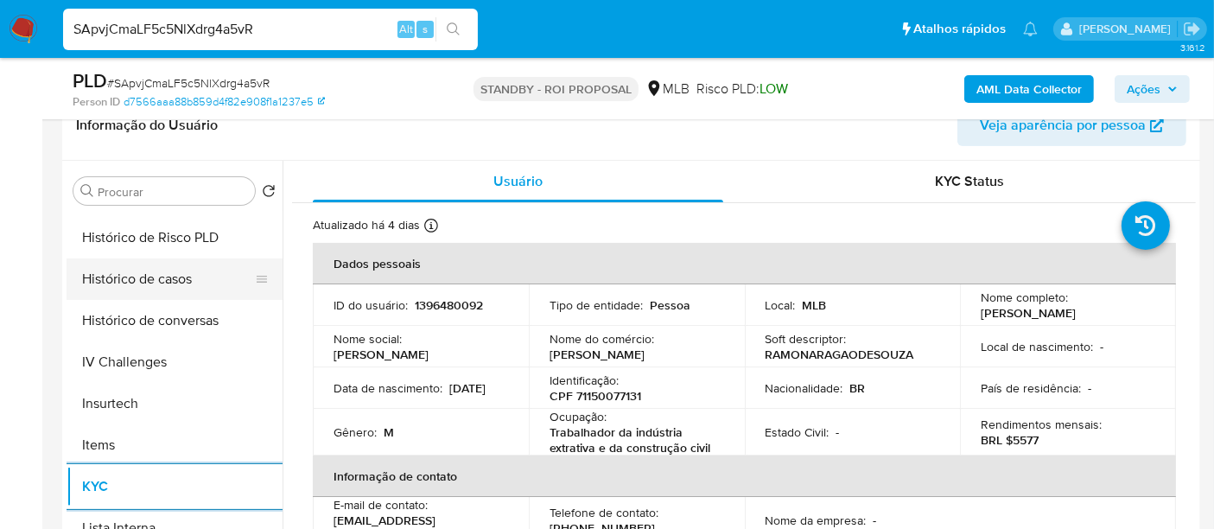
click at [120, 285] on button "Histórico de casos" at bounding box center [168, 278] width 202 height 41
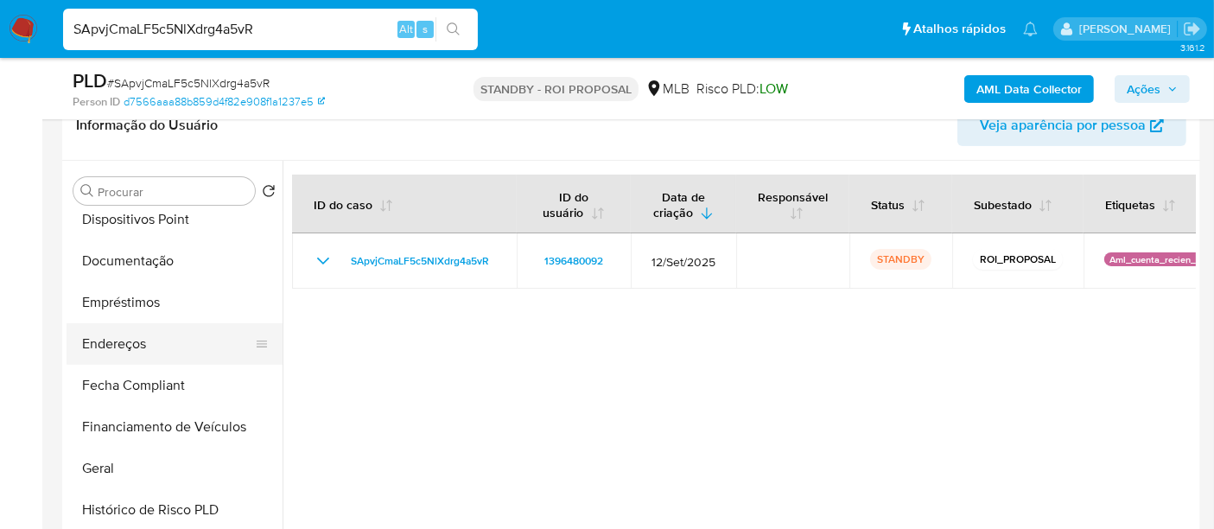
scroll to position [192, 0]
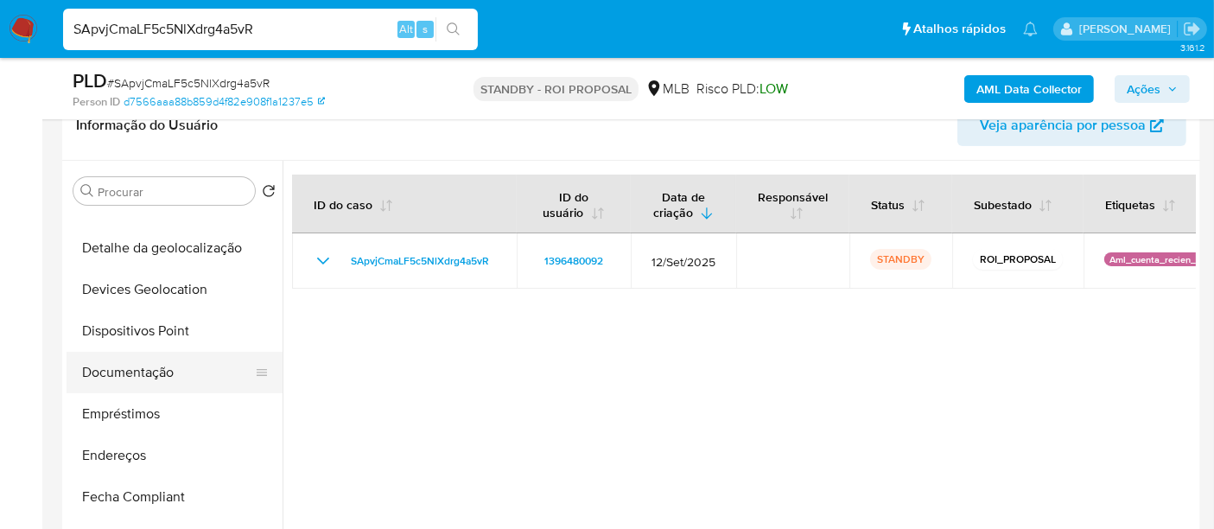
click at [165, 370] on button "Documentação" at bounding box center [168, 372] width 202 height 41
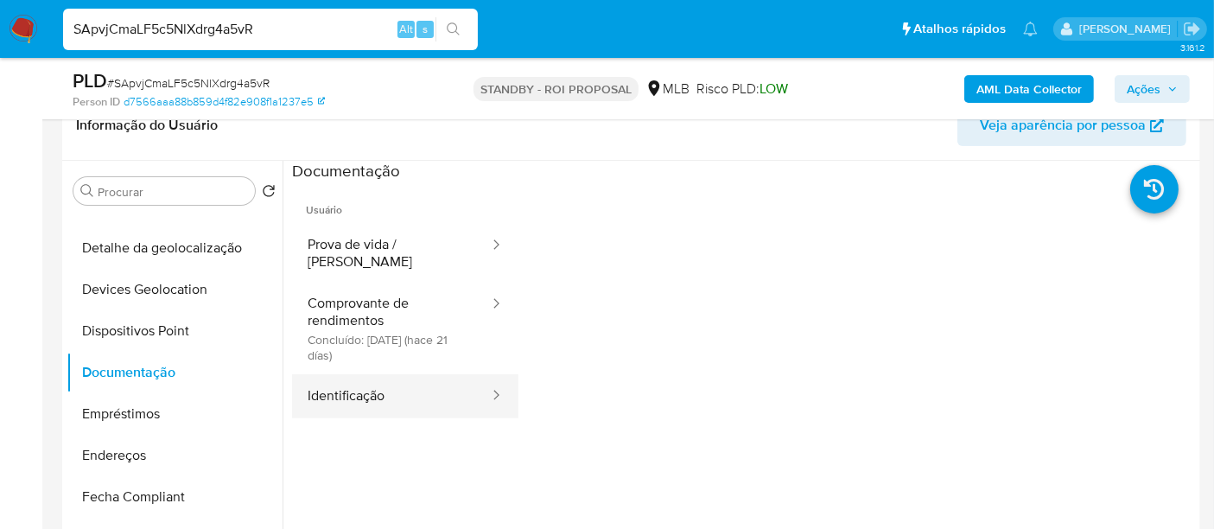
click at [329, 381] on button "Identificação" at bounding box center [391, 396] width 199 height 44
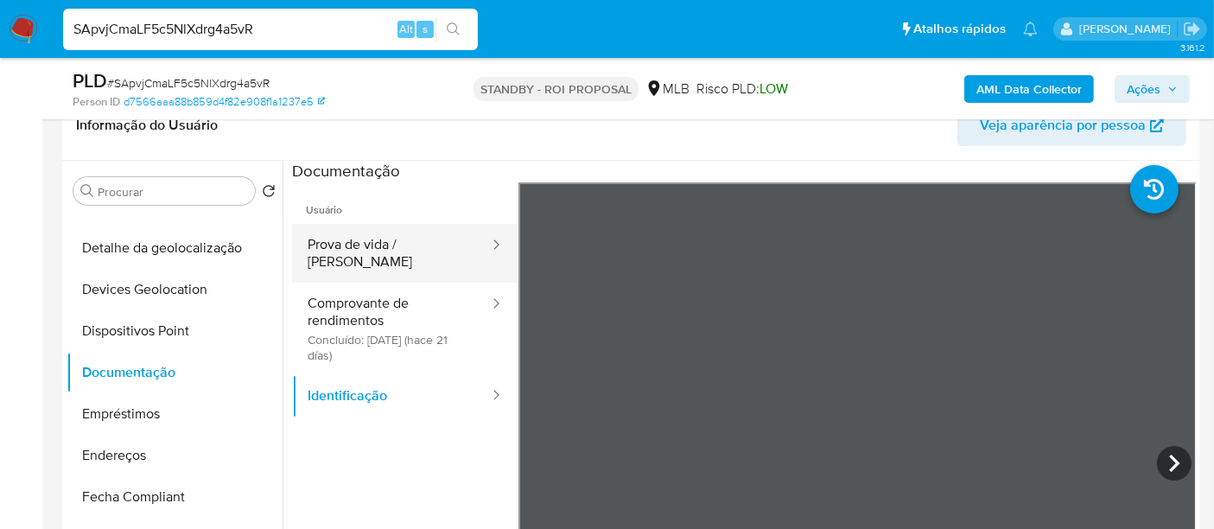
click at [382, 251] on button "Prova de vida / [PERSON_NAME]" at bounding box center [391, 253] width 199 height 59
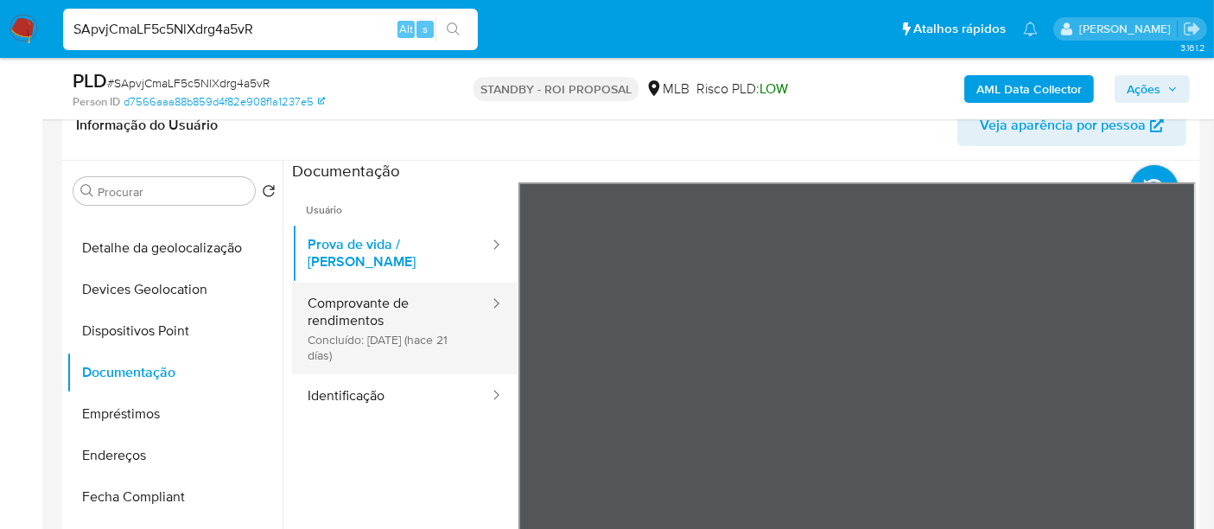
click at [353, 287] on button "Comprovante de rendimentos Concluído: 17/09/2025 (hace 21 días)" at bounding box center [391, 329] width 199 height 92
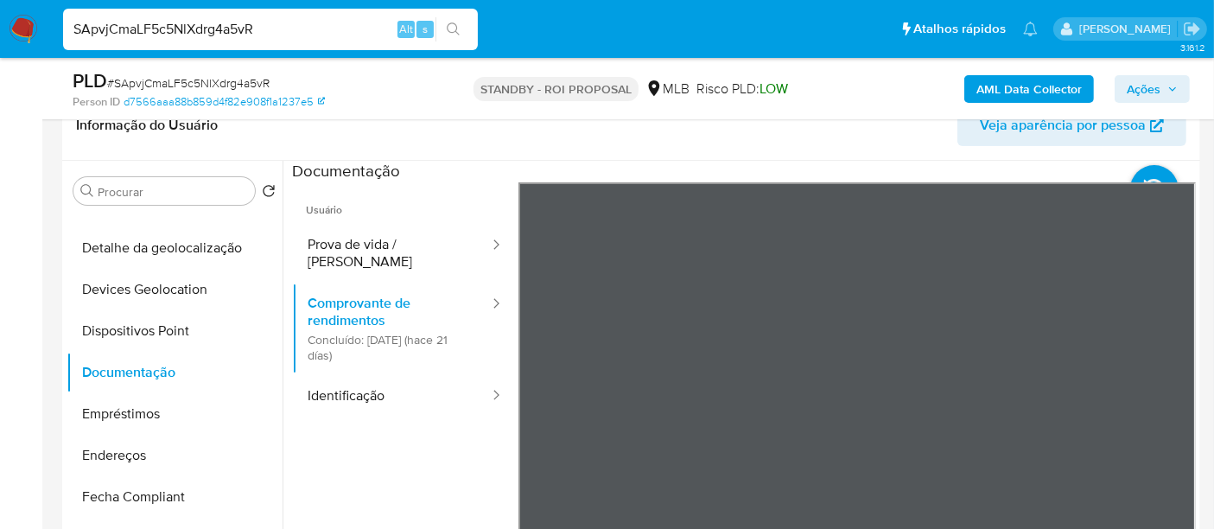
click at [607, 162] on section at bounding box center [744, 448] width 904 height 575
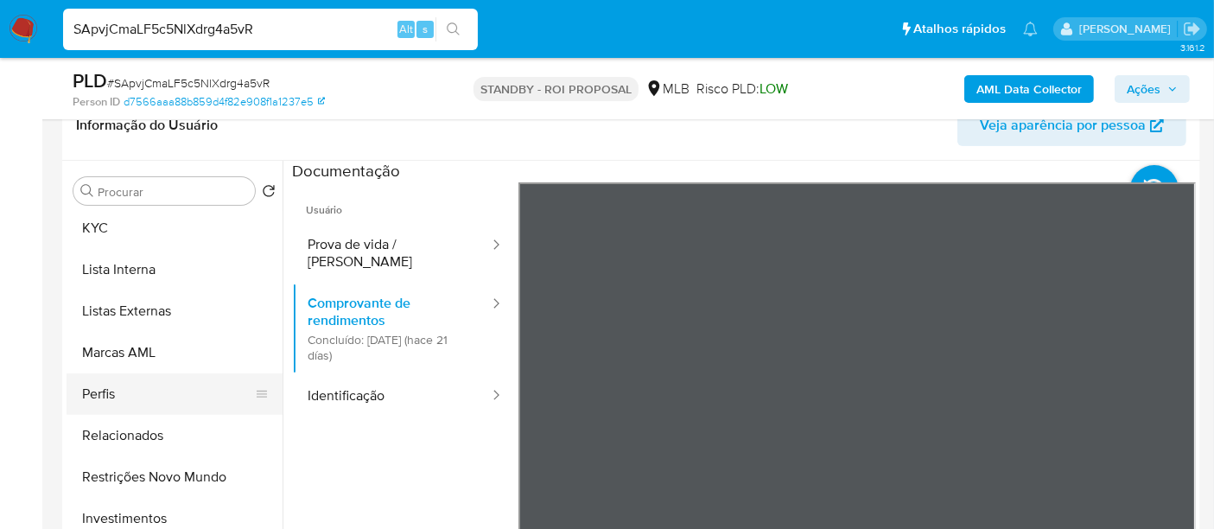
scroll to position [864, 0]
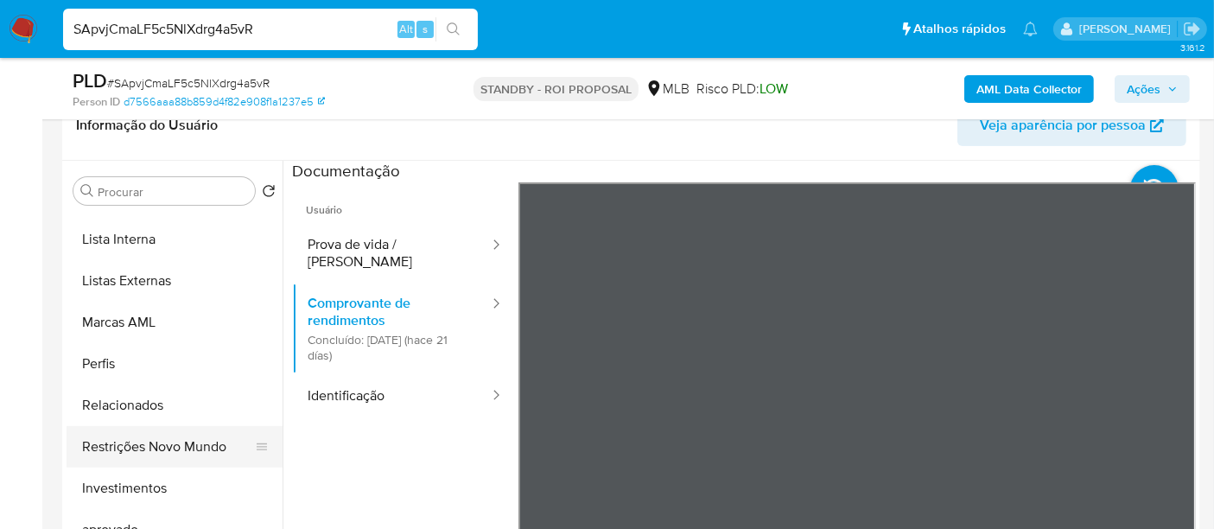
click at [162, 442] on button "Restrições Novo Mundo" at bounding box center [168, 446] width 202 height 41
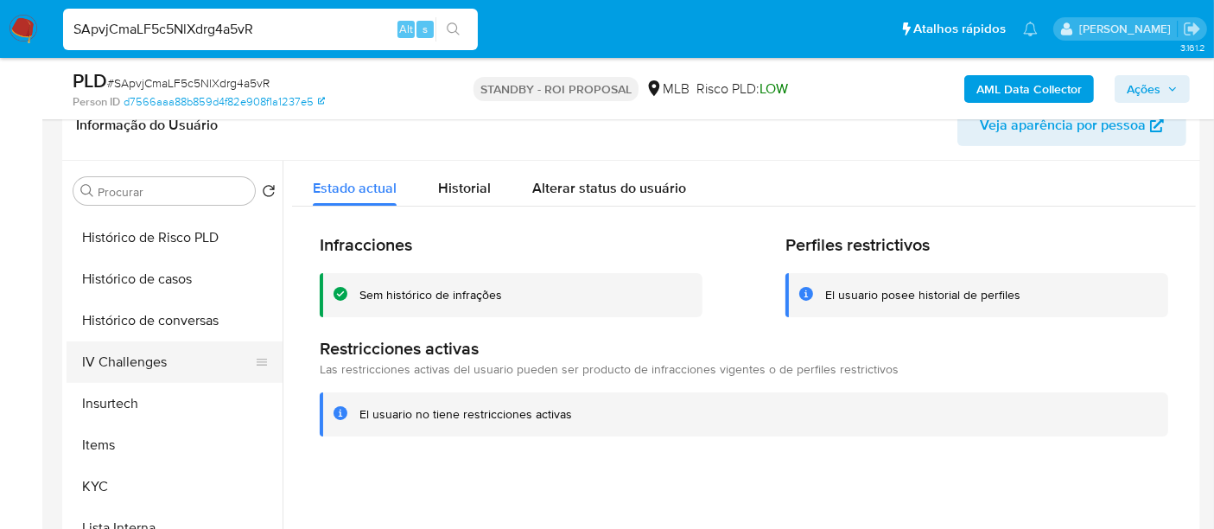
scroll to position [384, 0]
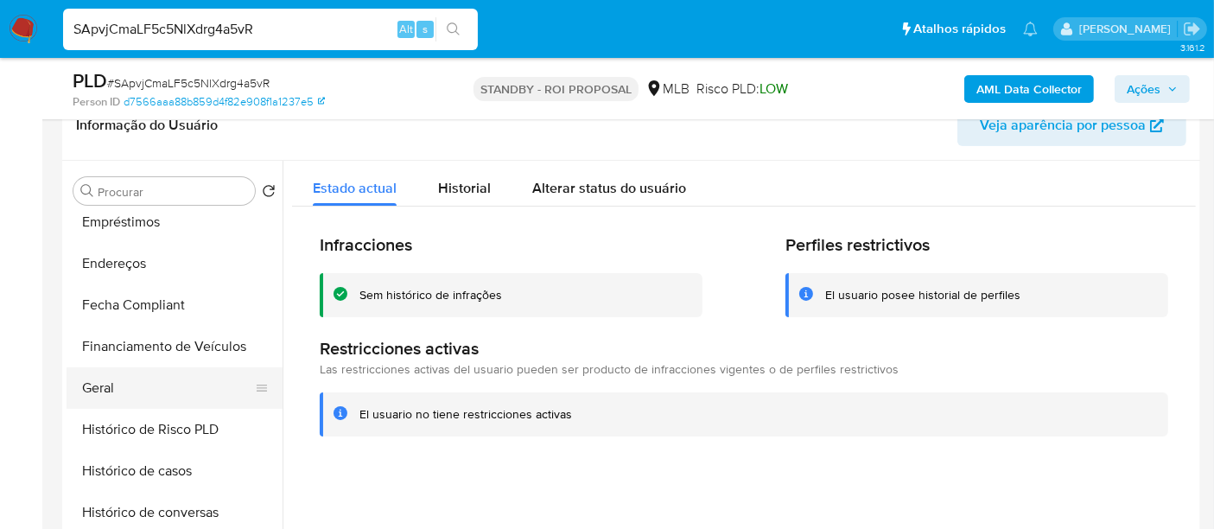
click at [106, 383] on button "Geral" at bounding box center [168, 387] width 202 height 41
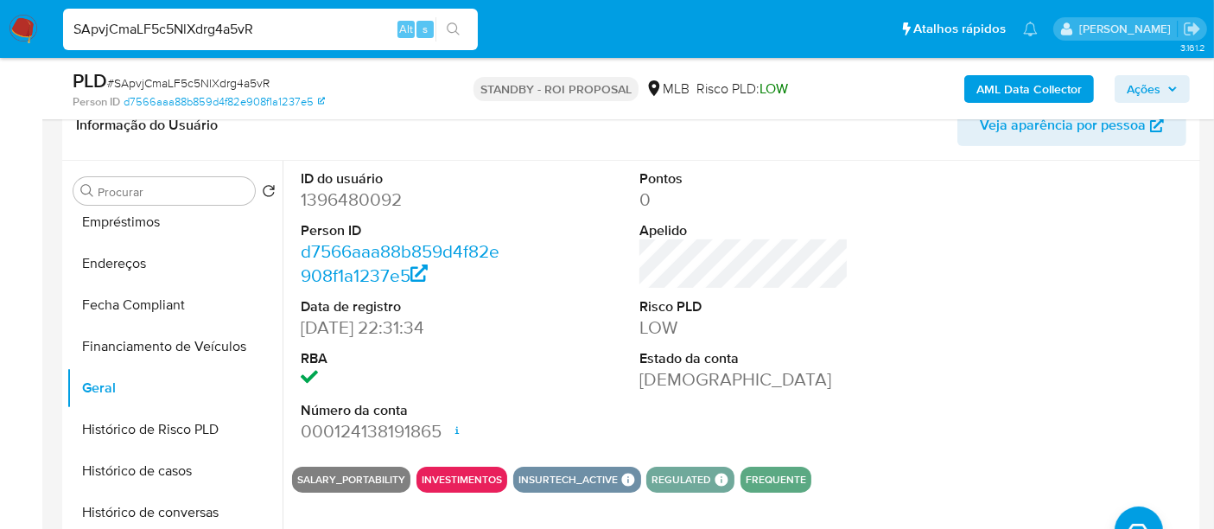
click at [259, 28] on input "SApvjCmaLF5c5NlXdrg4a5vR" at bounding box center [270, 29] width 415 height 22
paste input "hOqZEWwl1m76yCyj4Ldbwqj"
type input "hOqZEWwl1m76yCyj4LdbwqjR"
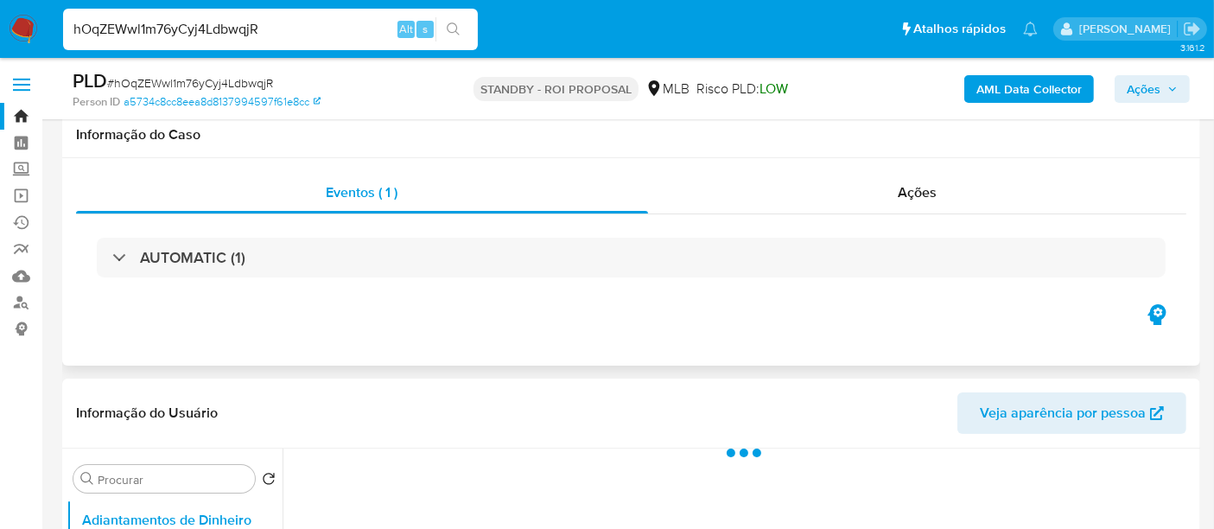
scroll to position [288, 0]
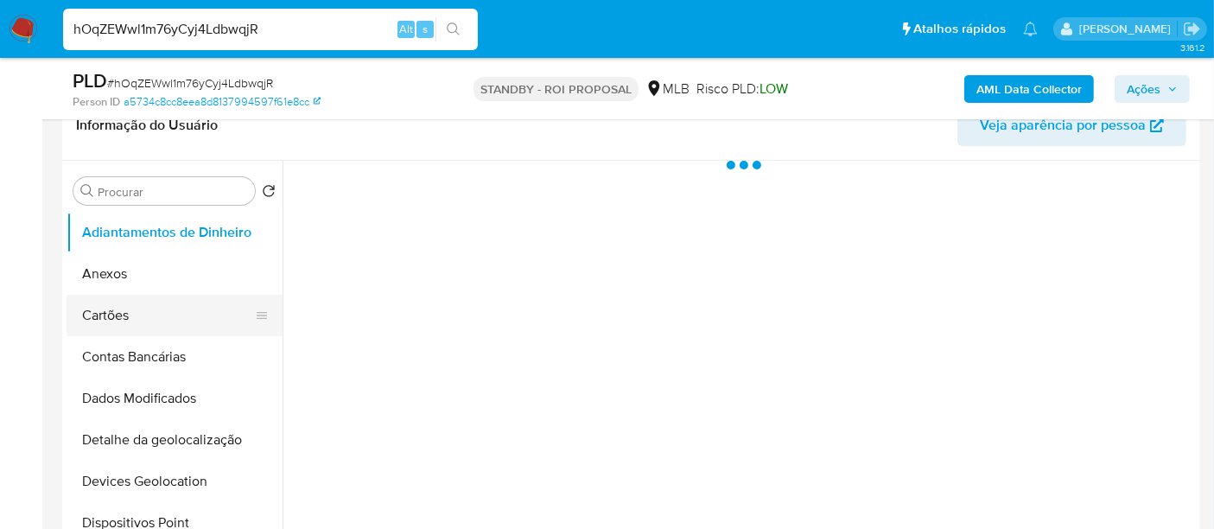
select select "10"
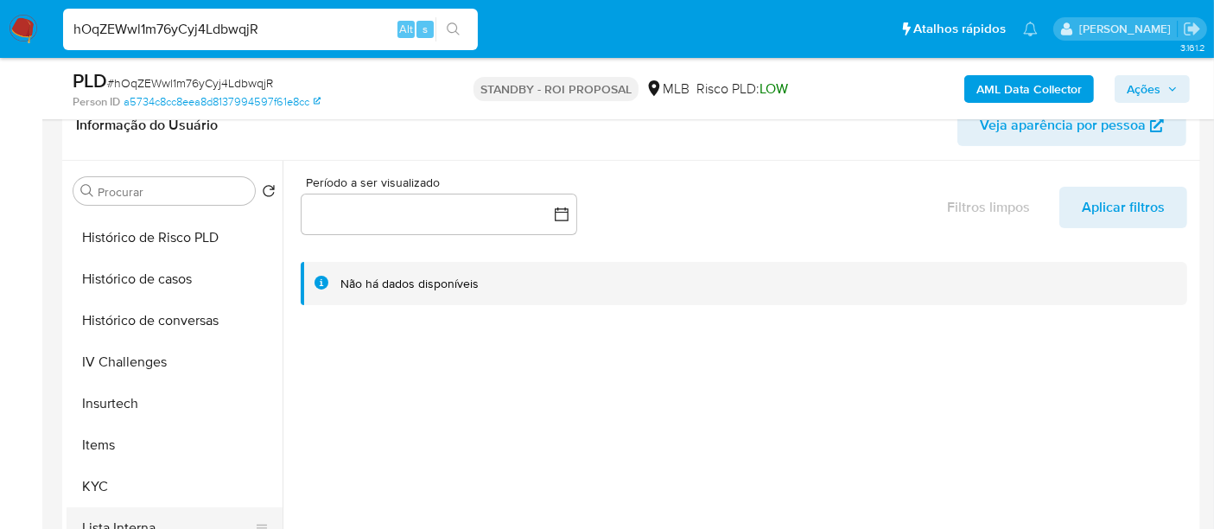
scroll to position [767, 0]
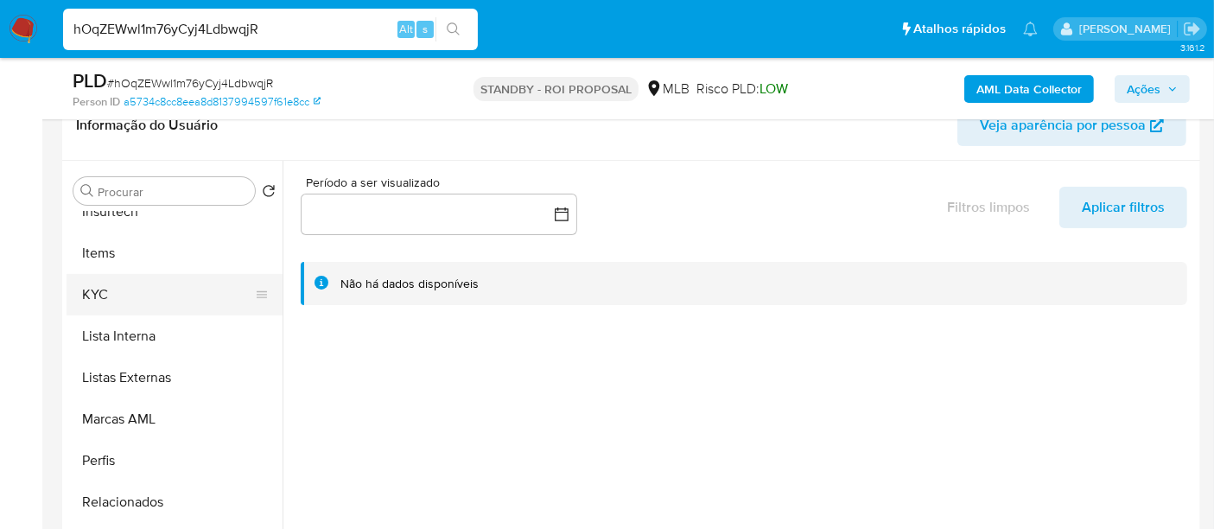
click at [104, 293] on button "KYC" at bounding box center [168, 294] width 202 height 41
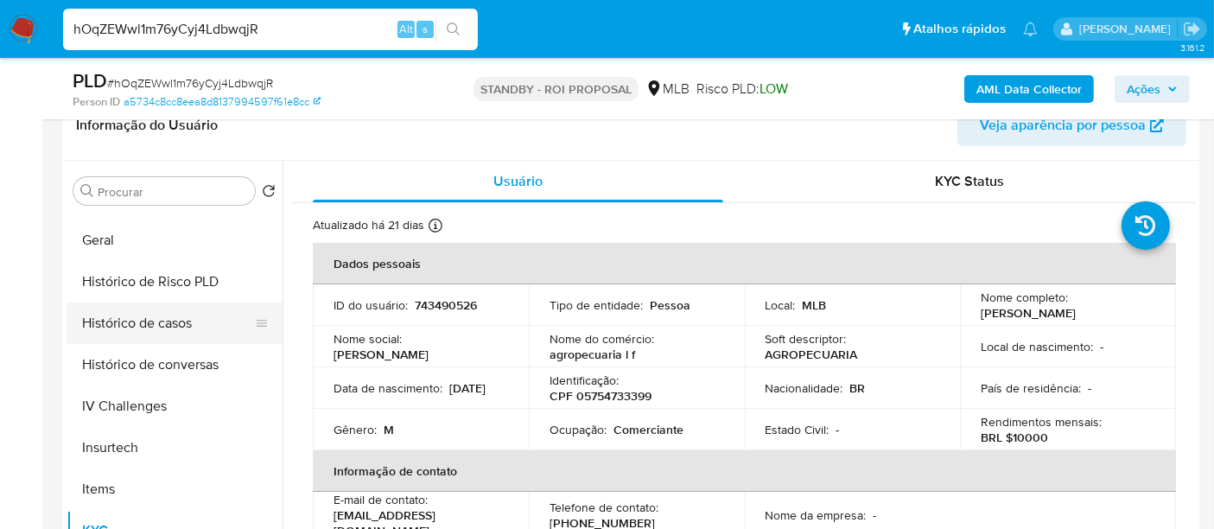
scroll to position [480, 0]
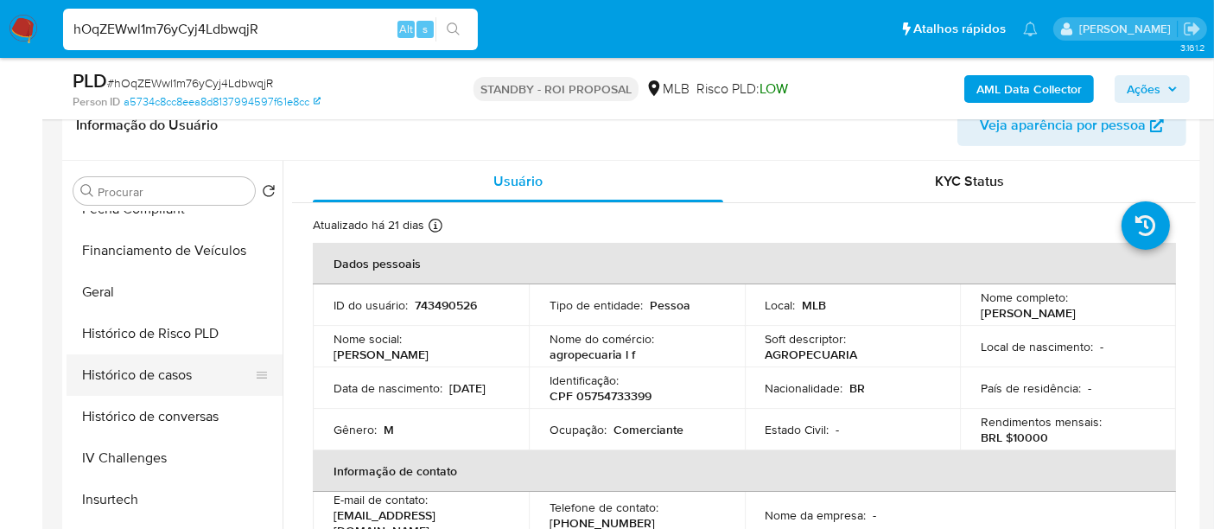
click at [130, 368] on button "Histórico de casos" at bounding box center [168, 374] width 202 height 41
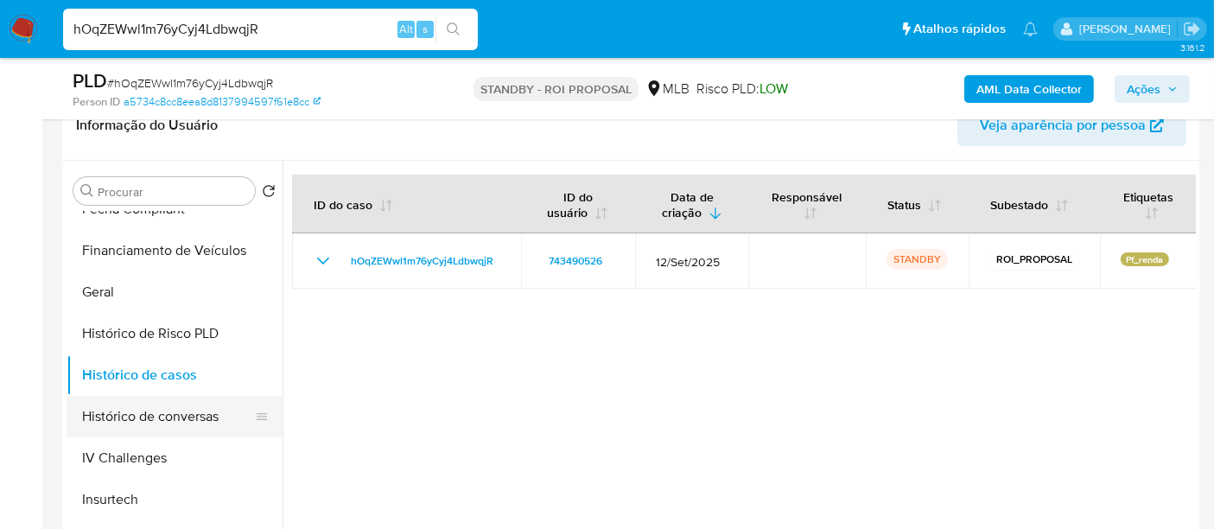
scroll to position [422, 0]
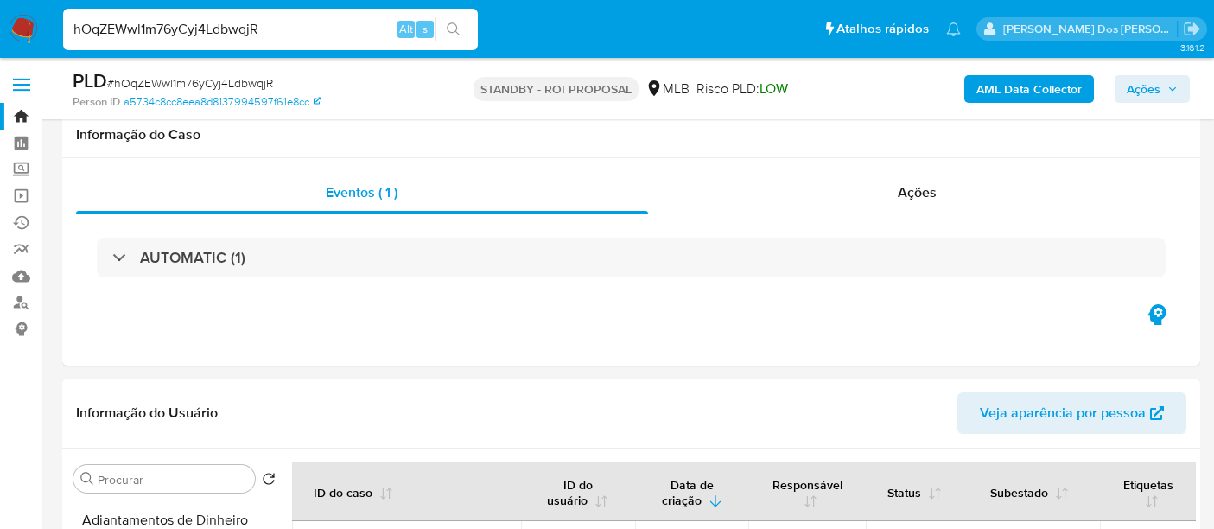
select select "10"
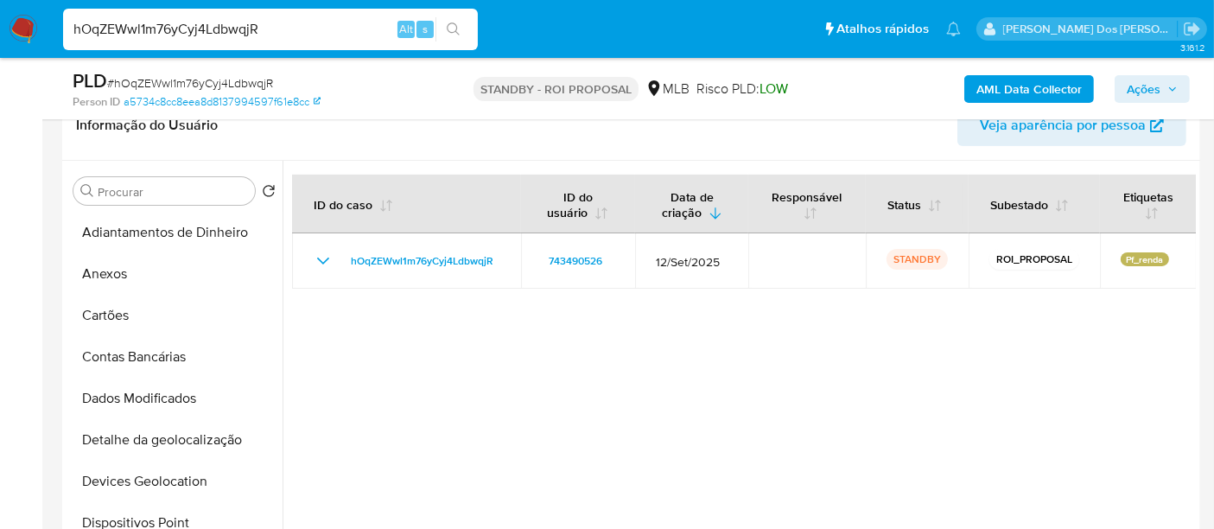
scroll to position [192, 0]
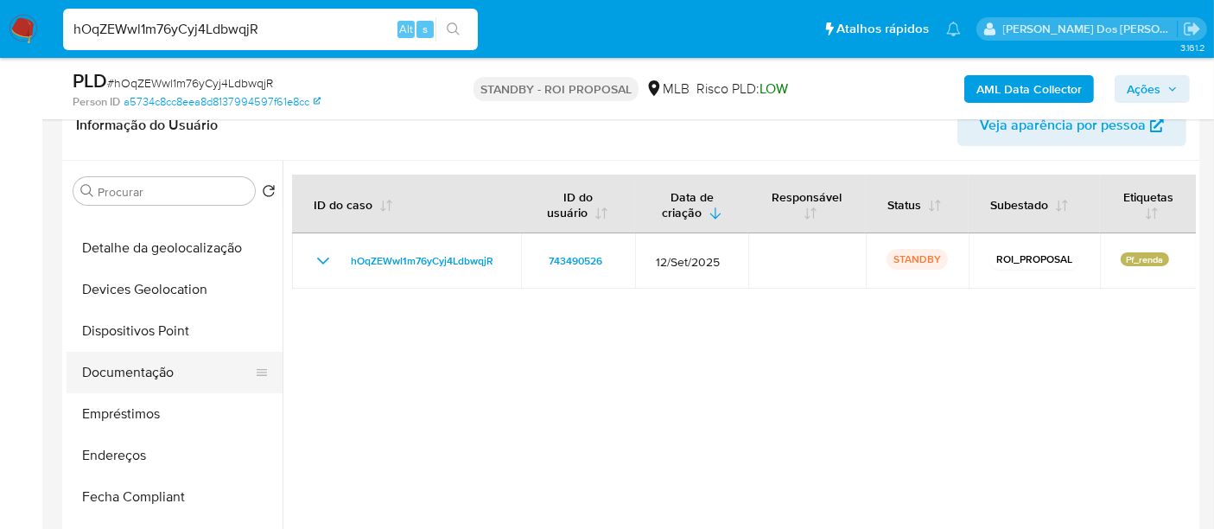
click at [133, 372] on button "Documentação" at bounding box center [168, 372] width 202 height 41
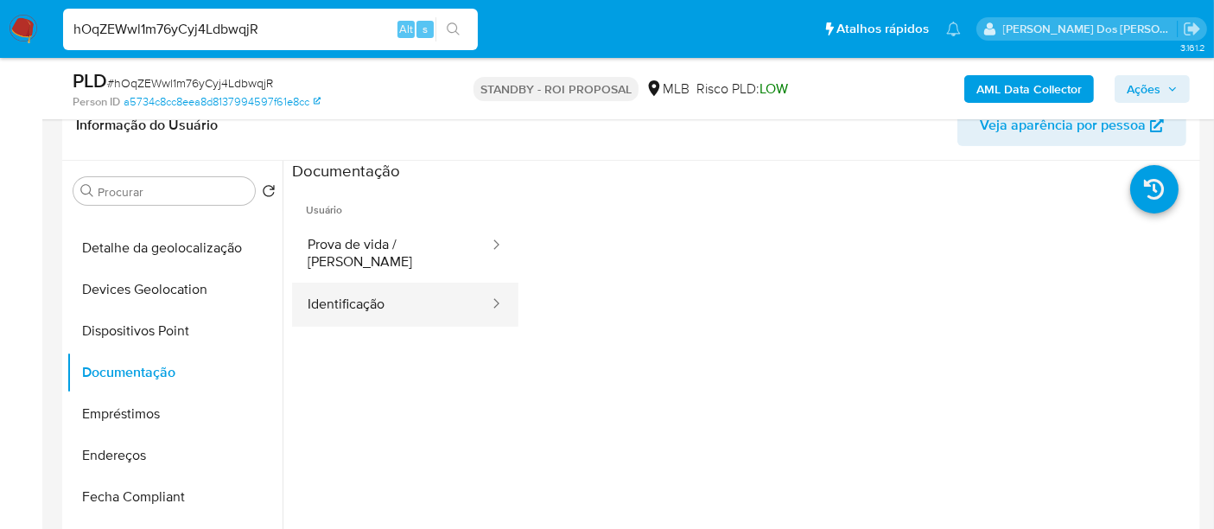
click at [340, 287] on button "Identificação" at bounding box center [391, 305] width 199 height 44
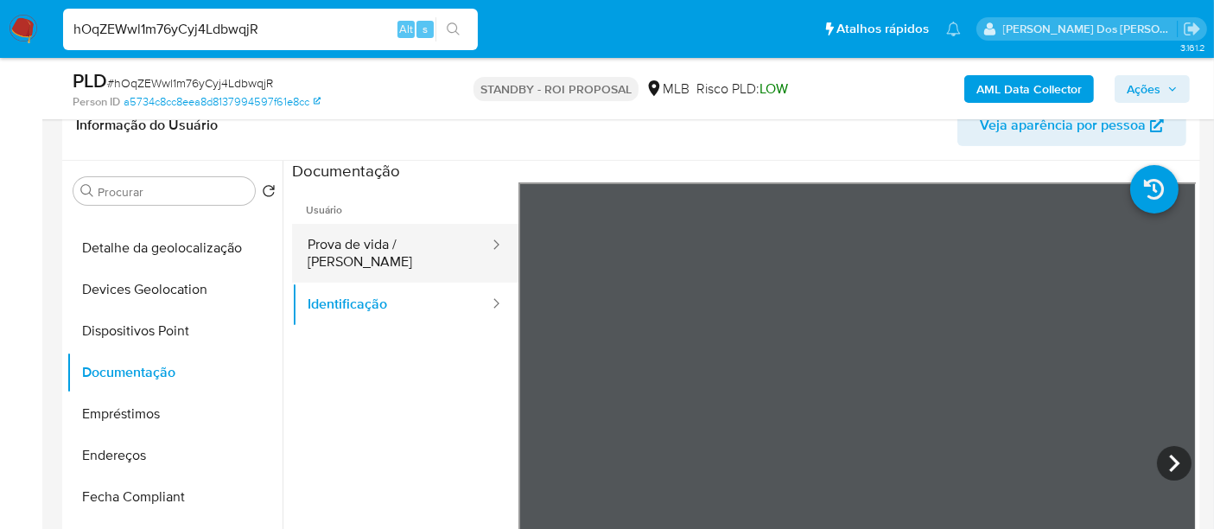
click at [414, 248] on button "Prova de vida / [PERSON_NAME]" at bounding box center [391, 253] width 199 height 59
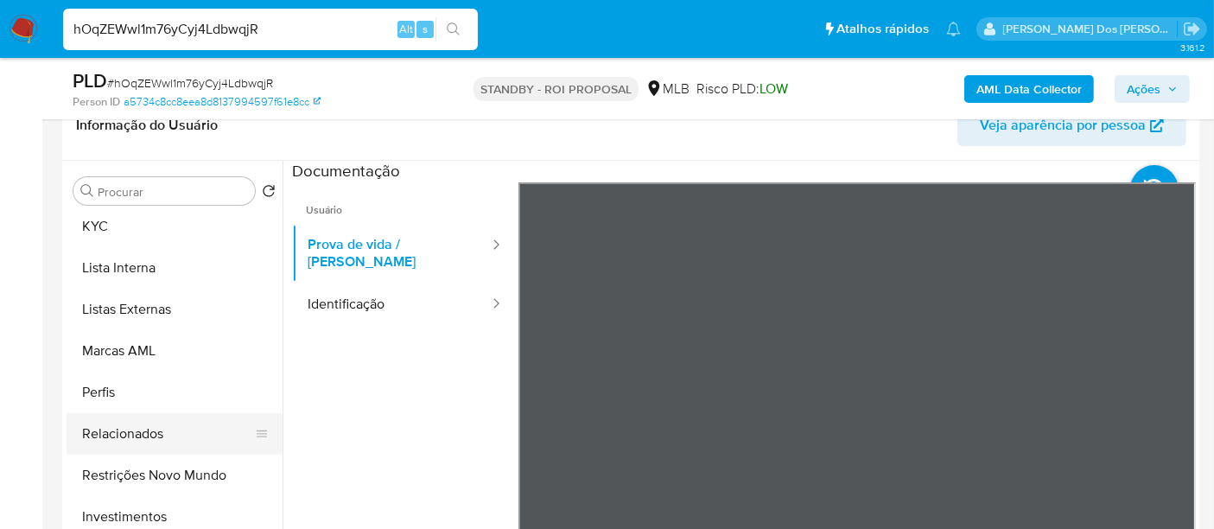
scroll to position [864, 0]
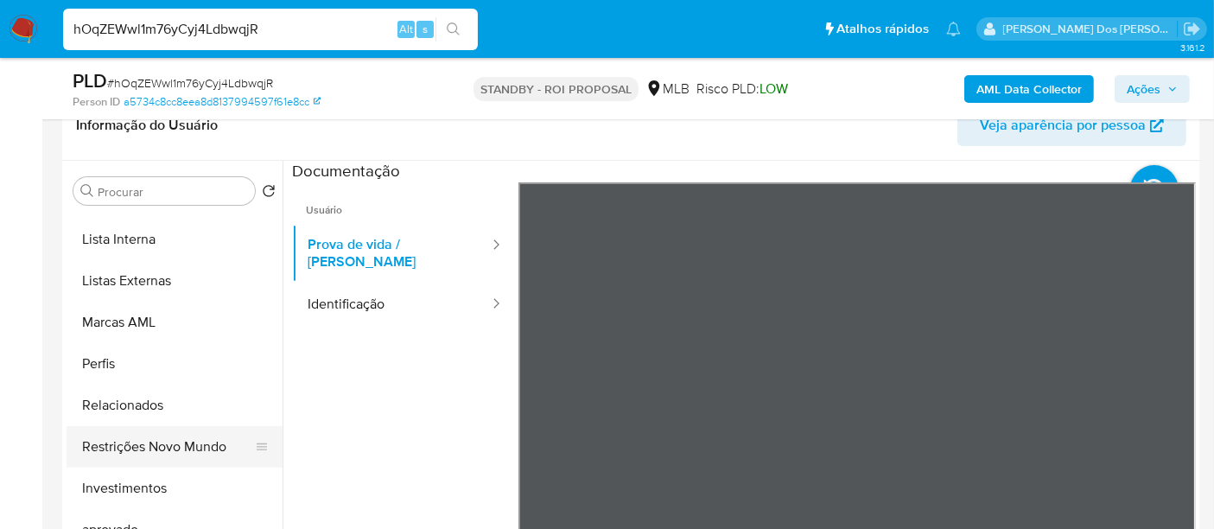
click at [167, 447] on button "Restrições Novo Mundo" at bounding box center [168, 446] width 202 height 41
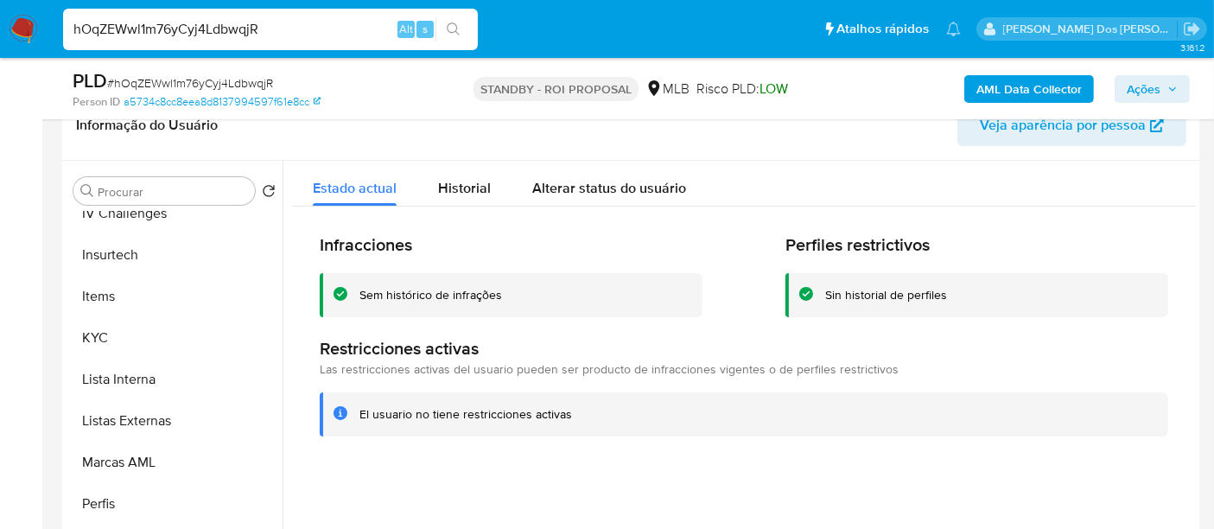
scroll to position [480, 0]
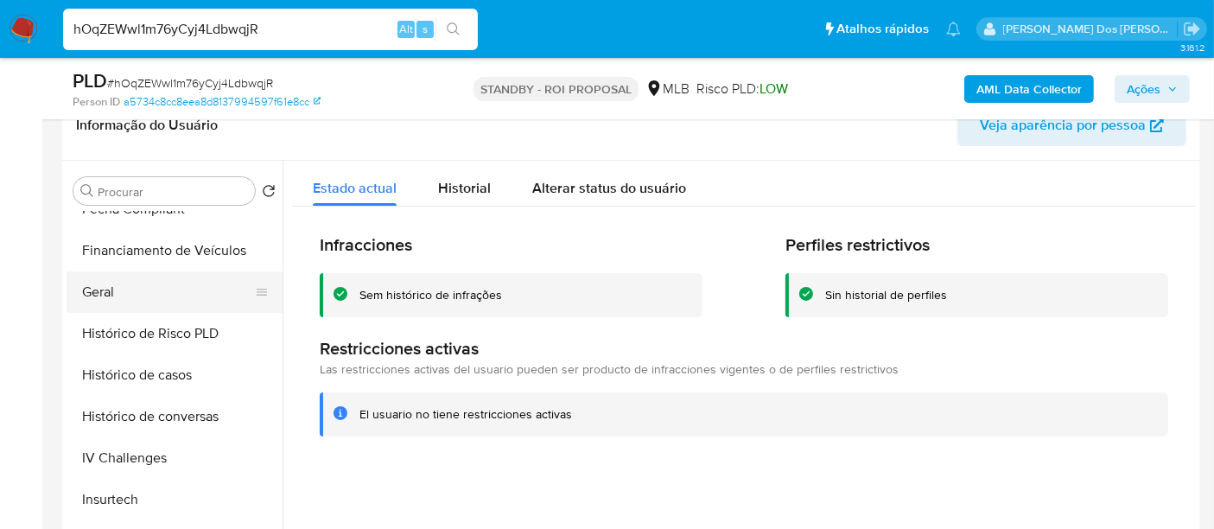
click at [104, 295] on button "Geral" at bounding box center [168, 291] width 202 height 41
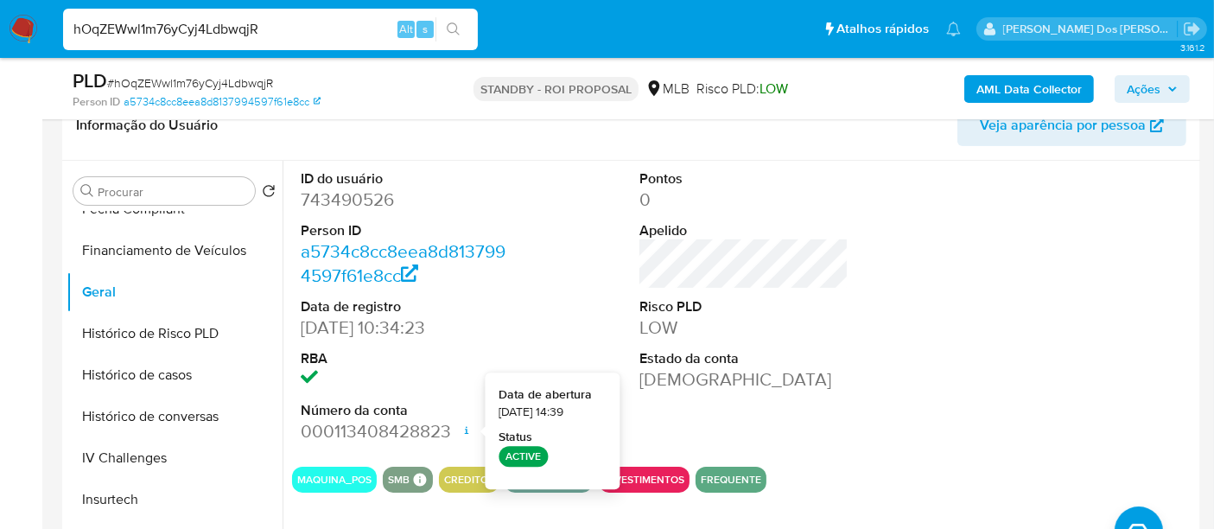
click at [270, 30] on input "hOqZEWwl1m76yCyj4LdbwqjR" at bounding box center [270, 29] width 415 height 22
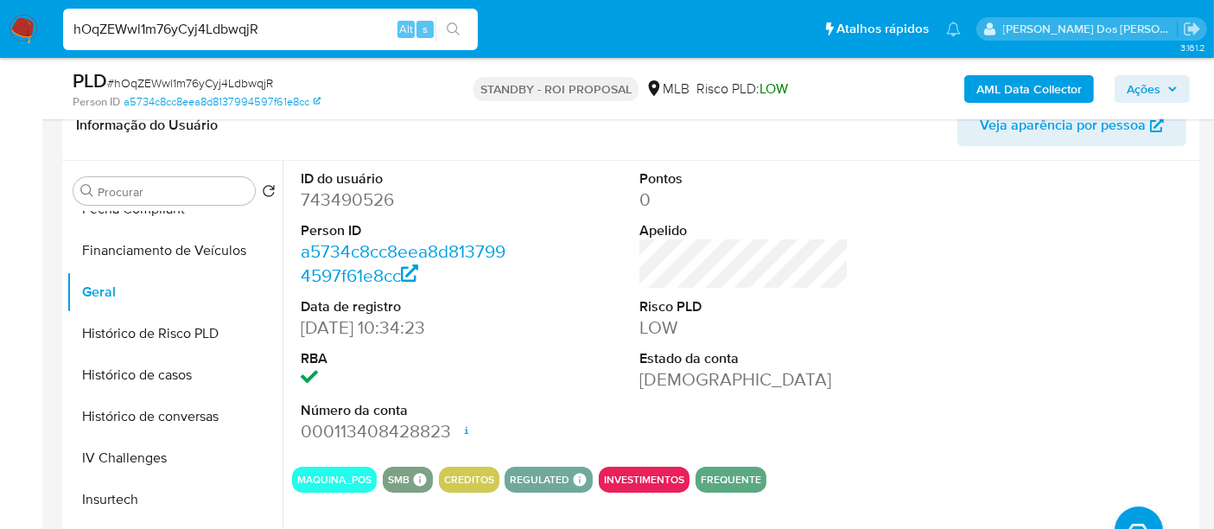
click at [270, 30] on input "hOqZEWwl1m76yCyj4LdbwqjR" at bounding box center [270, 29] width 415 height 22
paste input "Hrt6YQ66y266yX44ZX7YuWit"
type input "Hrt6YQ66y266yX44ZX7YuWit"
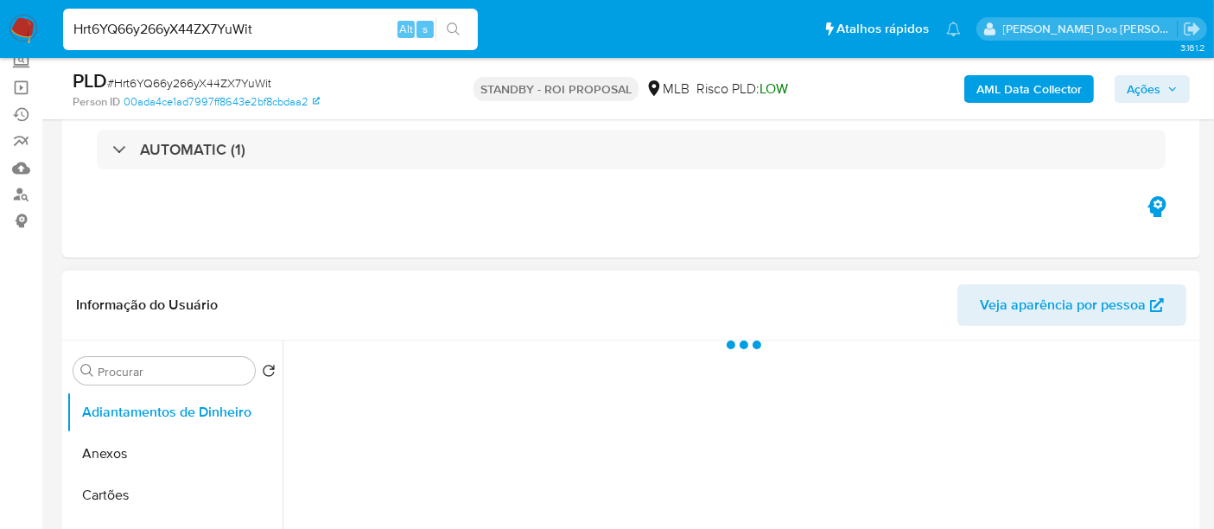
scroll to position [288, 0]
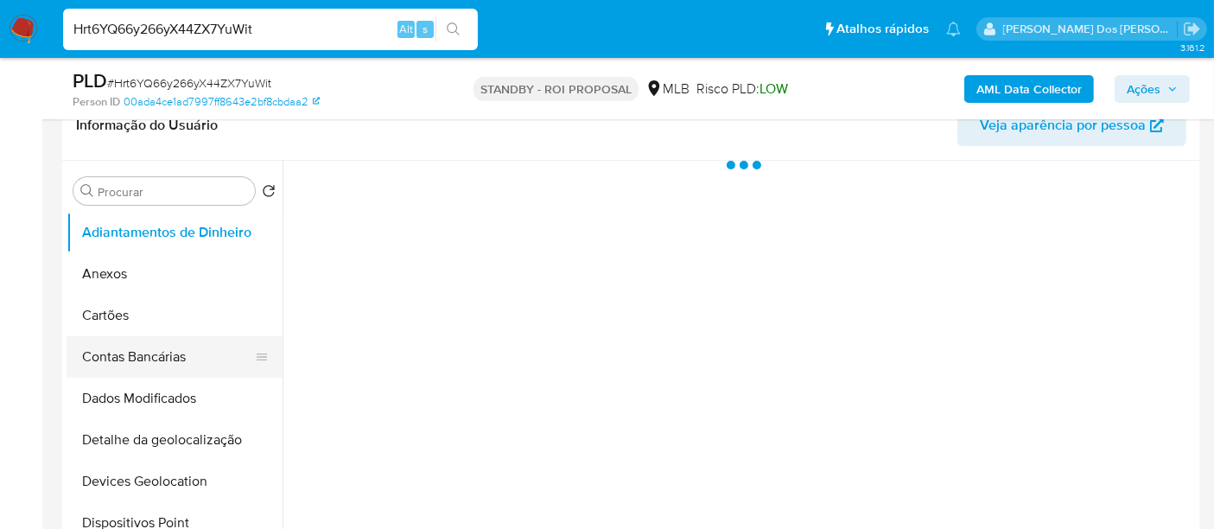
select select "10"
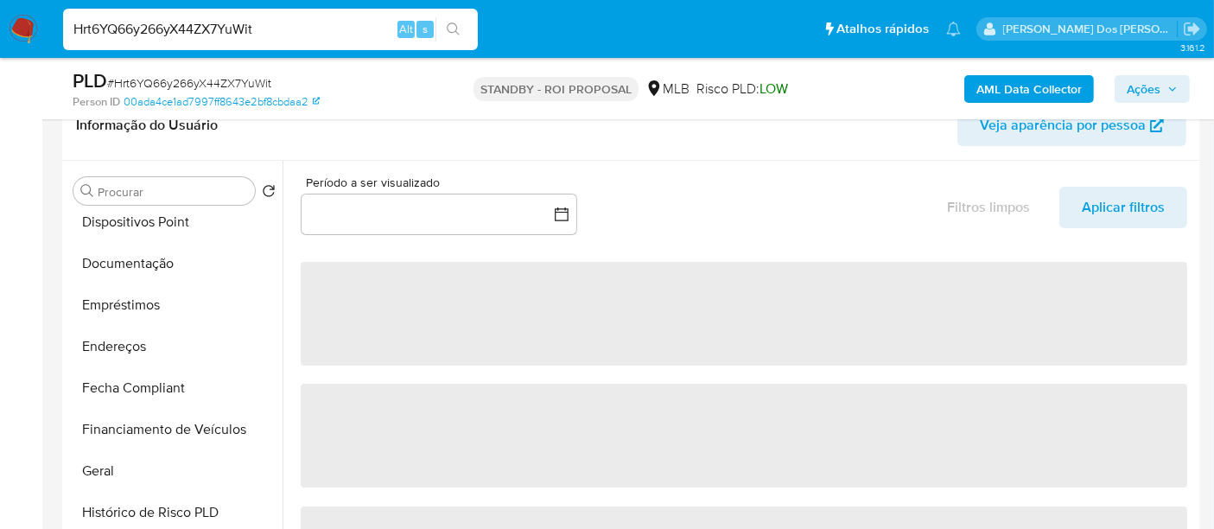
scroll to position [575, 0]
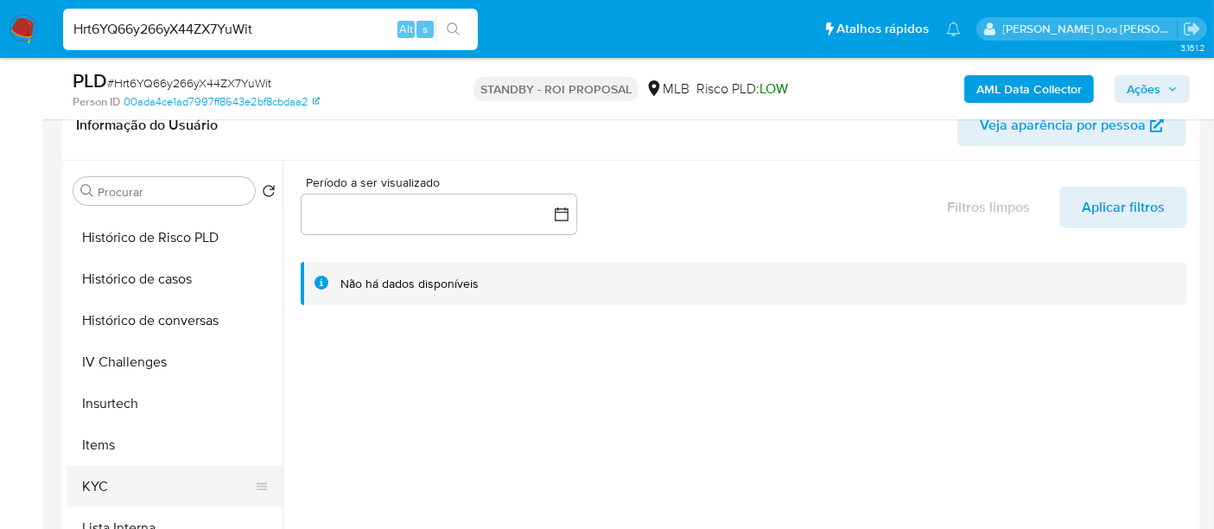
click at [105, 482] on button "KYC" at bounding box center [168, 486] width 202 height 41
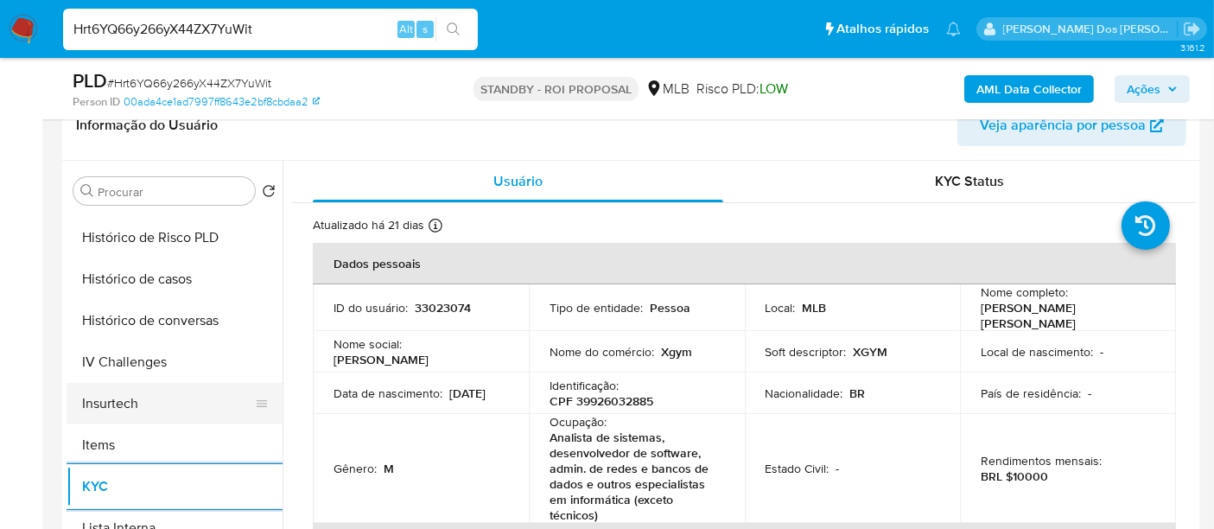
scroll to position [480, 0]
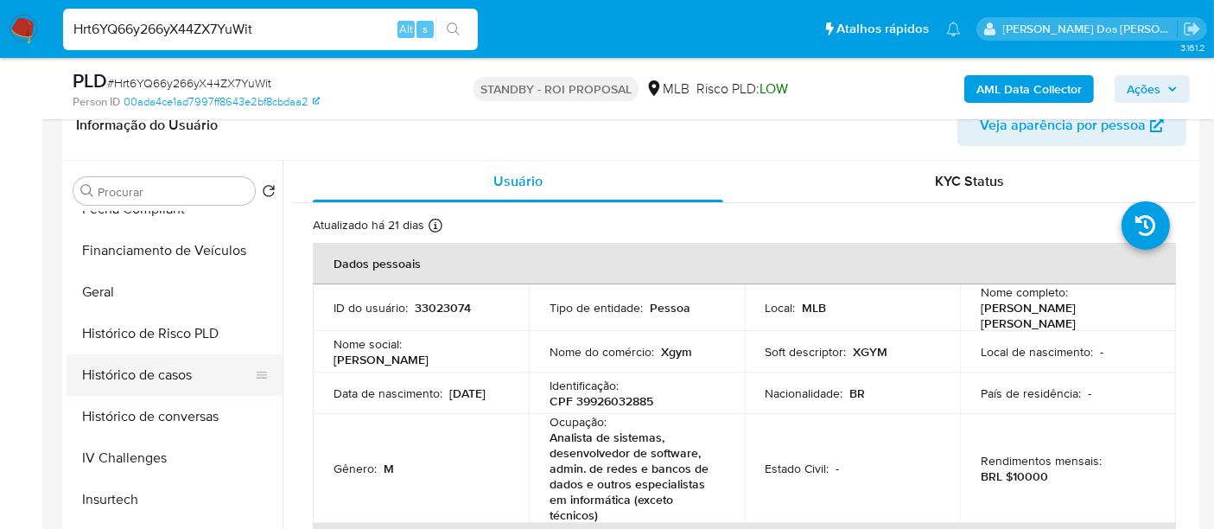
click at [155, 389] on button "Histórico de casos" at bounding box center [168, 374] width 202 height 41
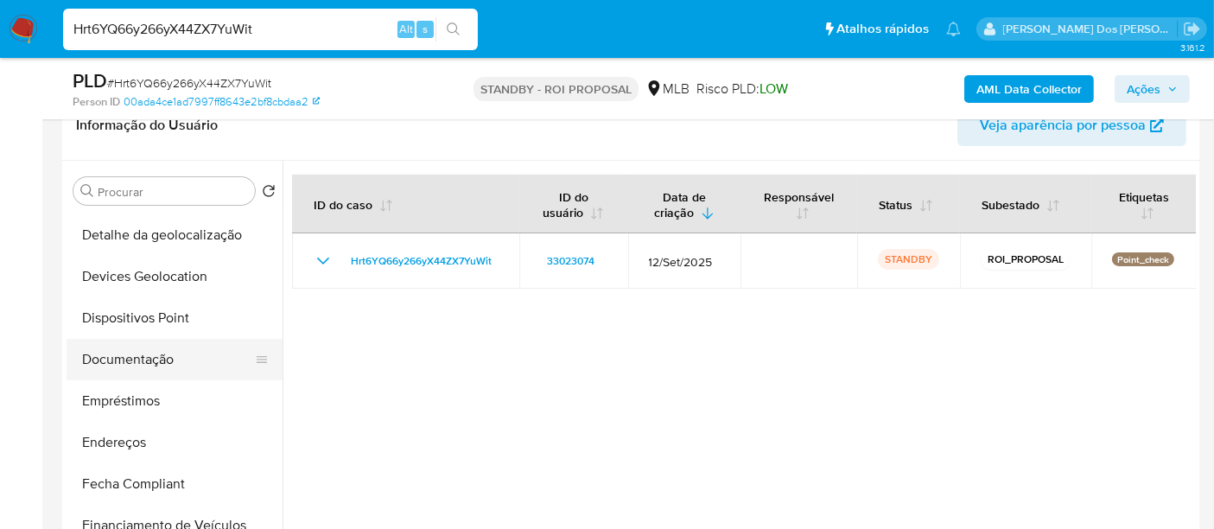
scroll to position [192, 0]
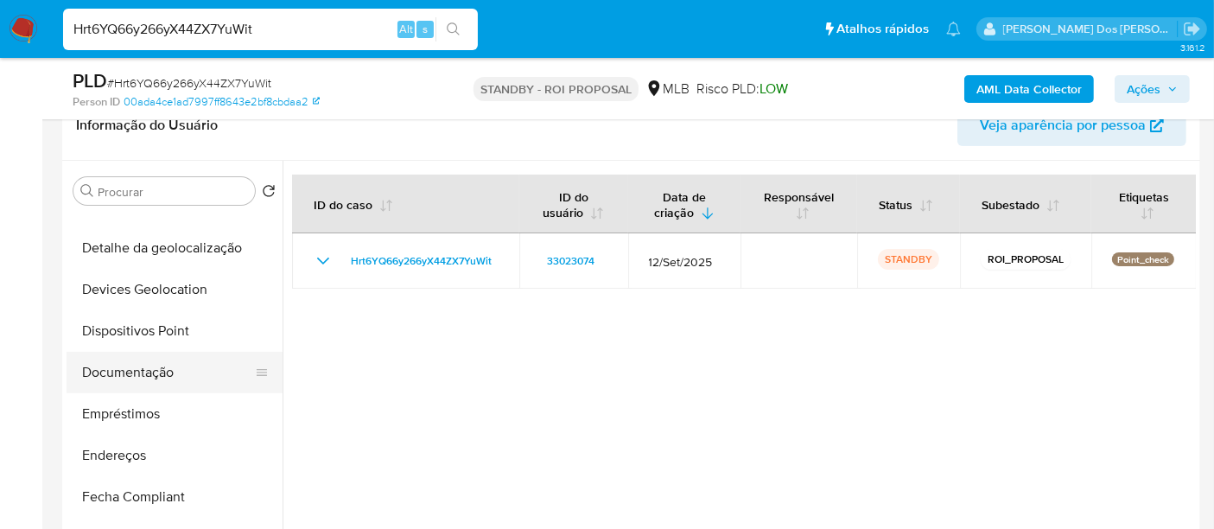
click at [145, 364] on button "Documentação" at bounding box center [168, 372] width 202 height 41
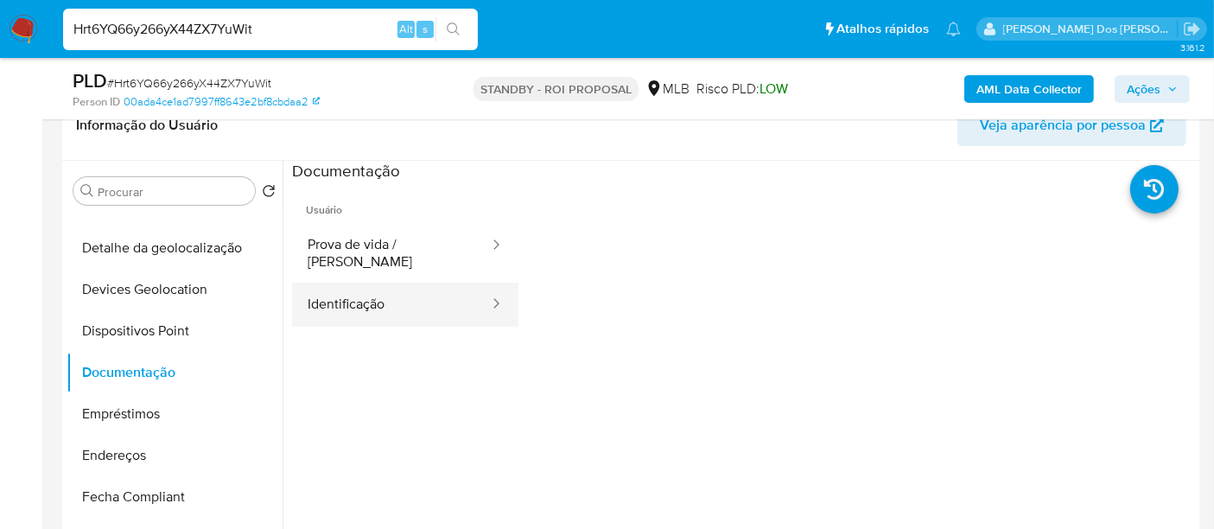
click at [348, 302] on button "Identificação" at bounding box center [391, 305] width 199 height 44
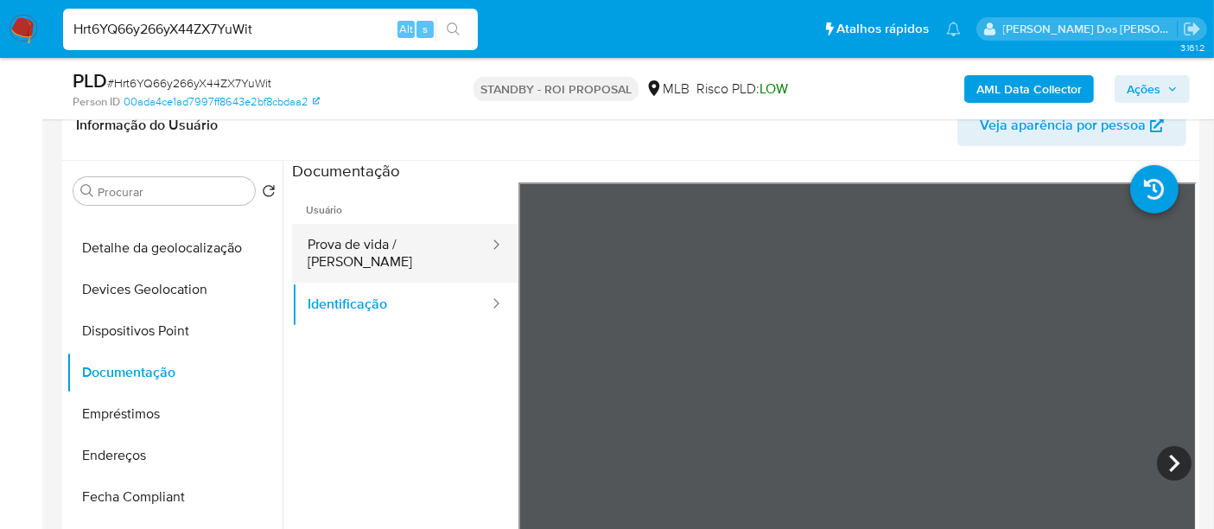
click at [380, 246] on button "Prova de vida / [PERSON_NAME]" at bounding box center [391, 253] width 199 height 59
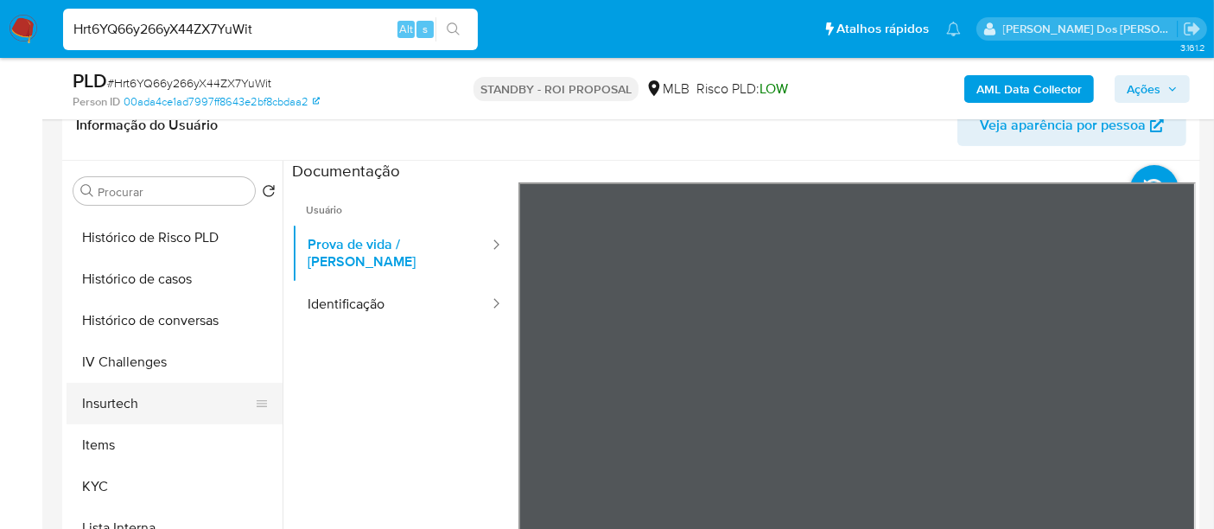
scroll to position [864, 0]
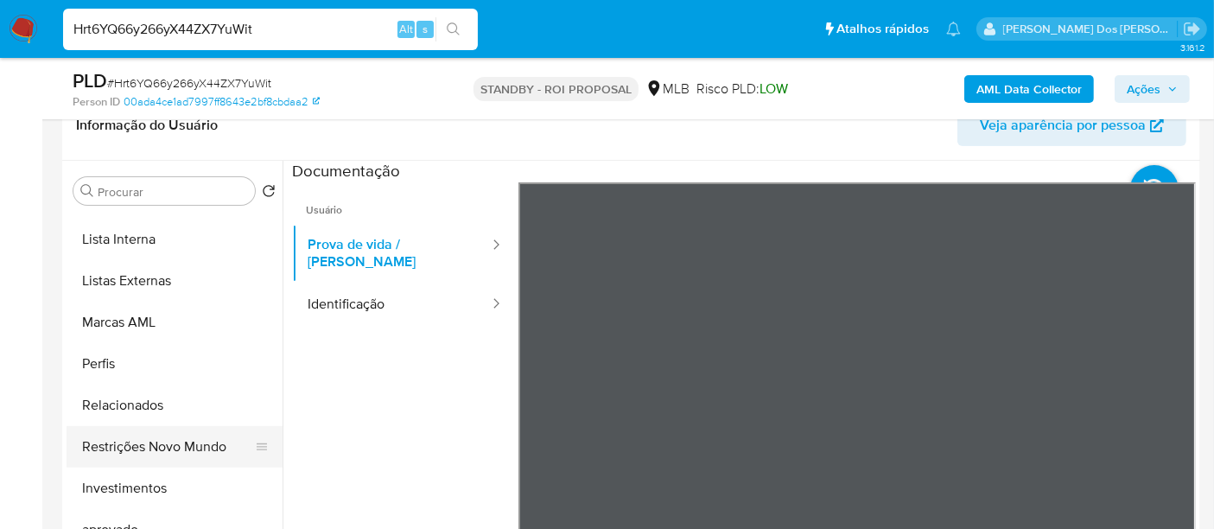
drag, startPoint x: 166, startPoint y: 442, endPoint x: 179, endPoint y: 442, distance: 13.0
click at [167, 443] on button "Restrições Novo Mundo" at bounding box center [168, 446] width 202 height 41
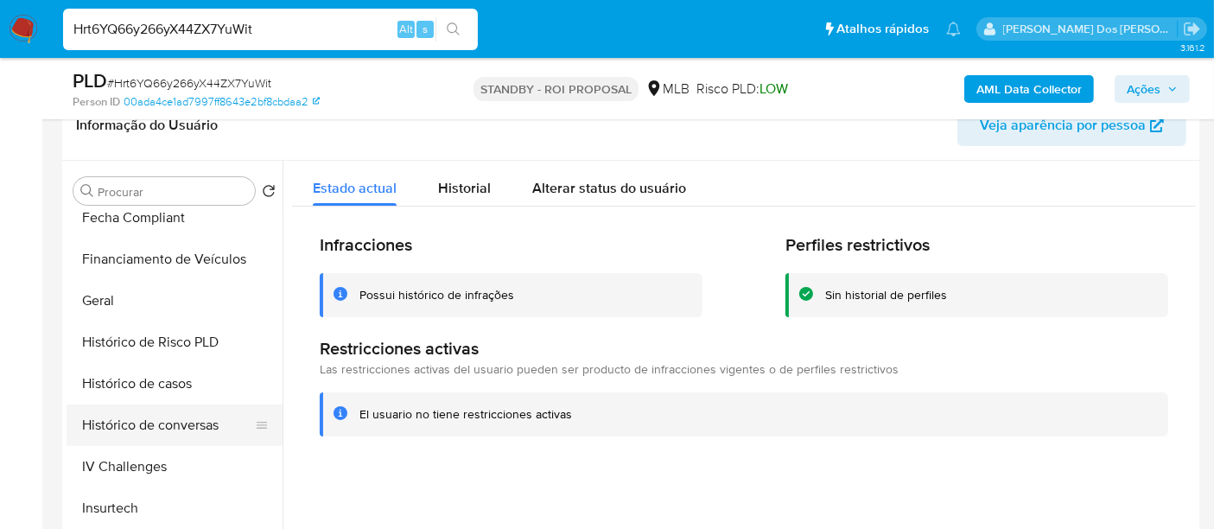
scroll to position [384, 0]
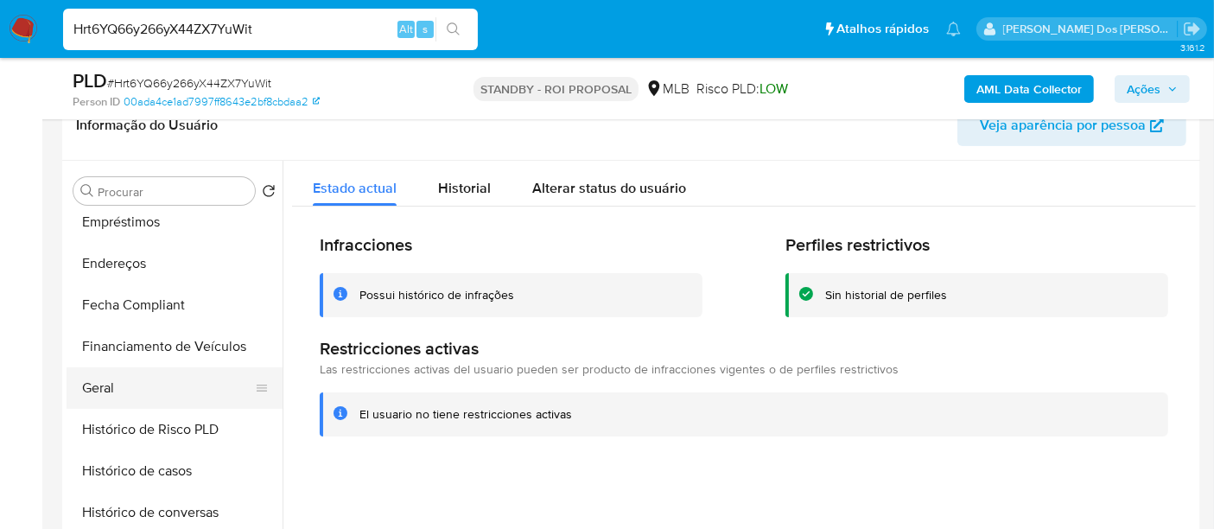
click at [103, 381] on button "Geral" at bounding box center [168, 387] width 202 height 41
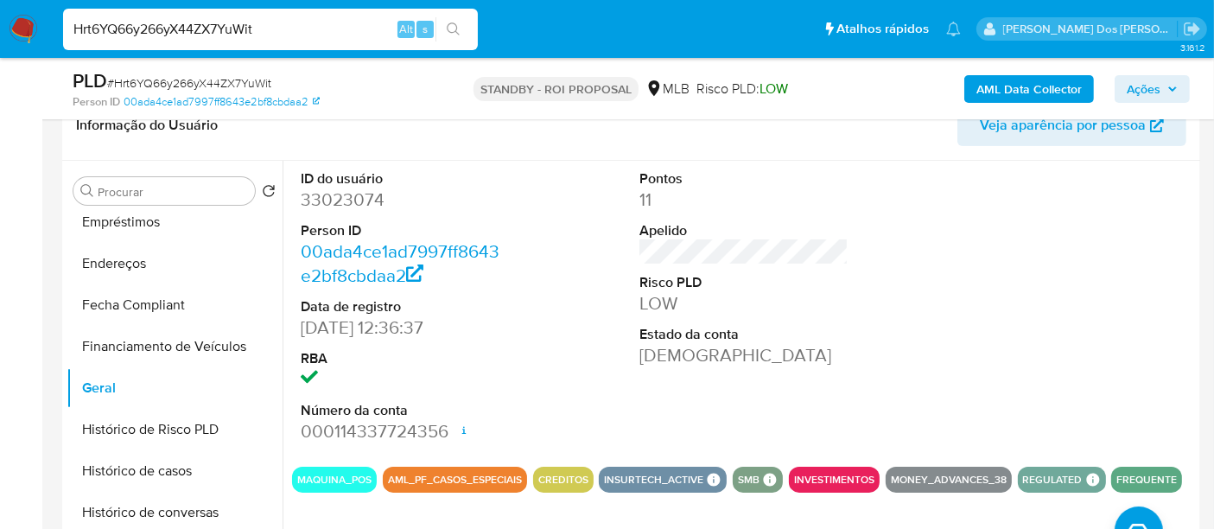
click at [276, 29] on input "Hrt6YQ66y266yX44ZX7YuWit" at bounding box center [270, 29] width 415 height 22
paste input "aiGu1Pe3i2x5TL48A7r3kQjK"
type input "aiGu1Pe3i2x5TL48A7r3kQjK"
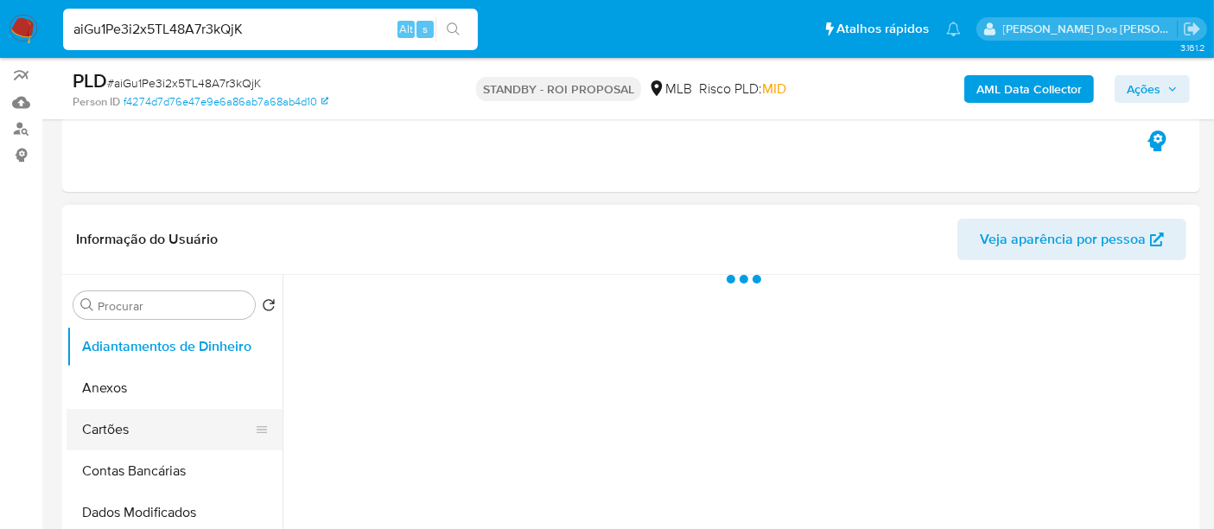
scroll to position [288, 0]
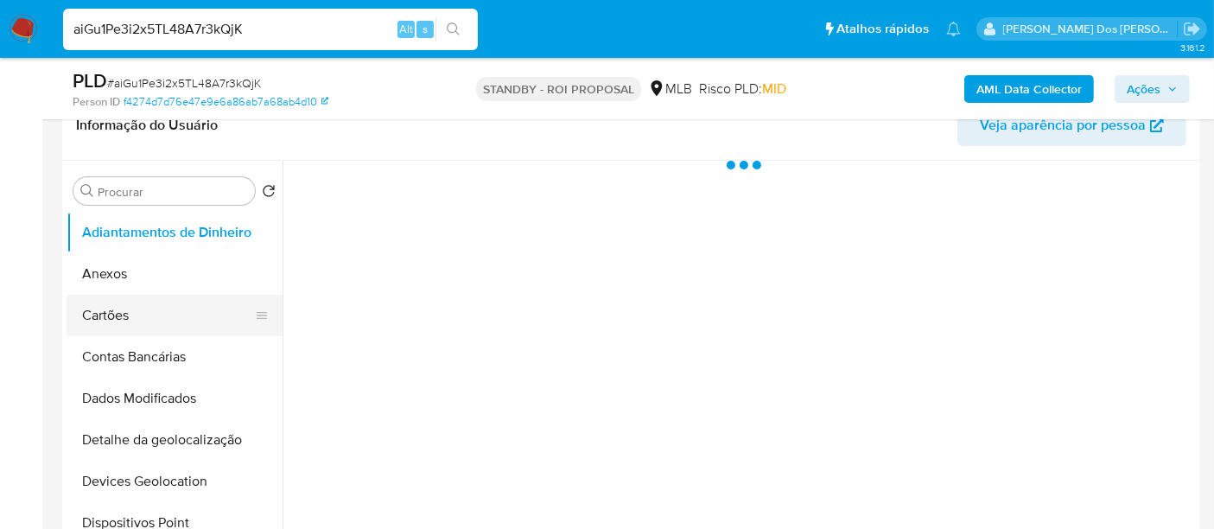
select select "10"
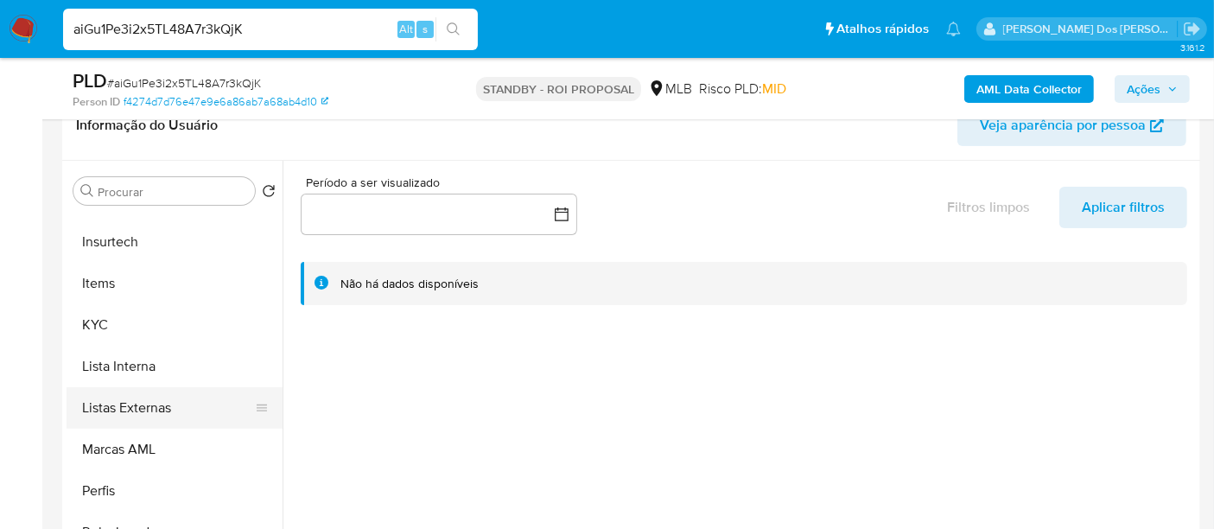
scroll to position [767, 0]
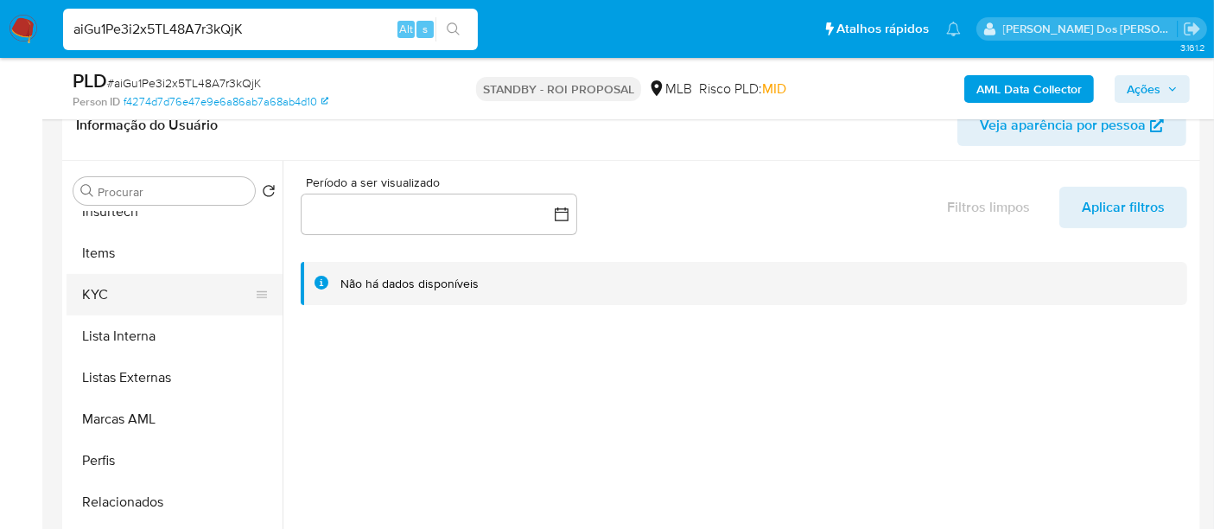
click at [103, 301] on button "KYC" at bounding box center [168, 294] width 202 height 41
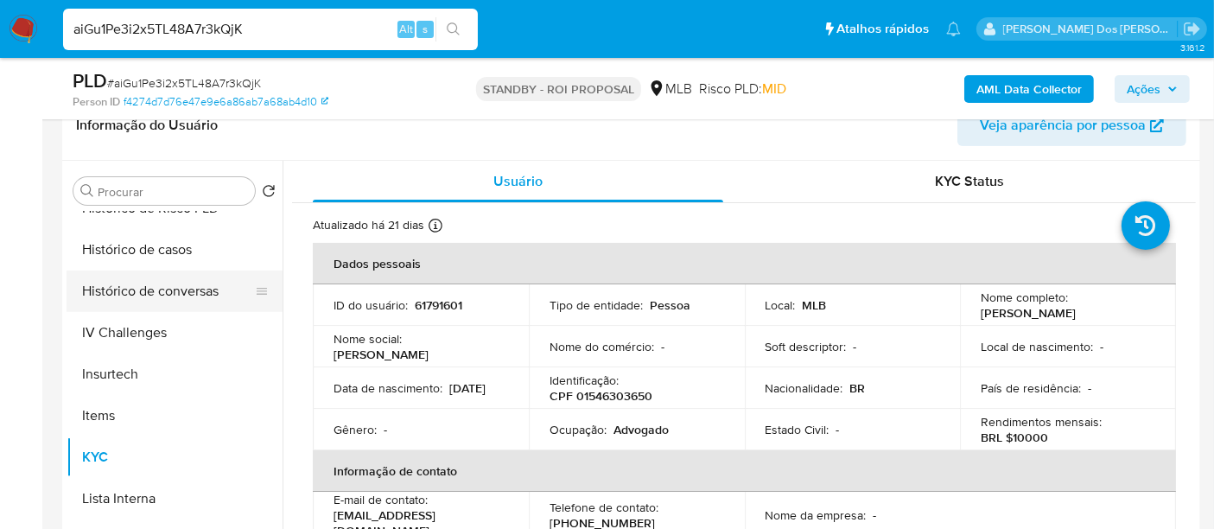
scroll to position [575, 0]
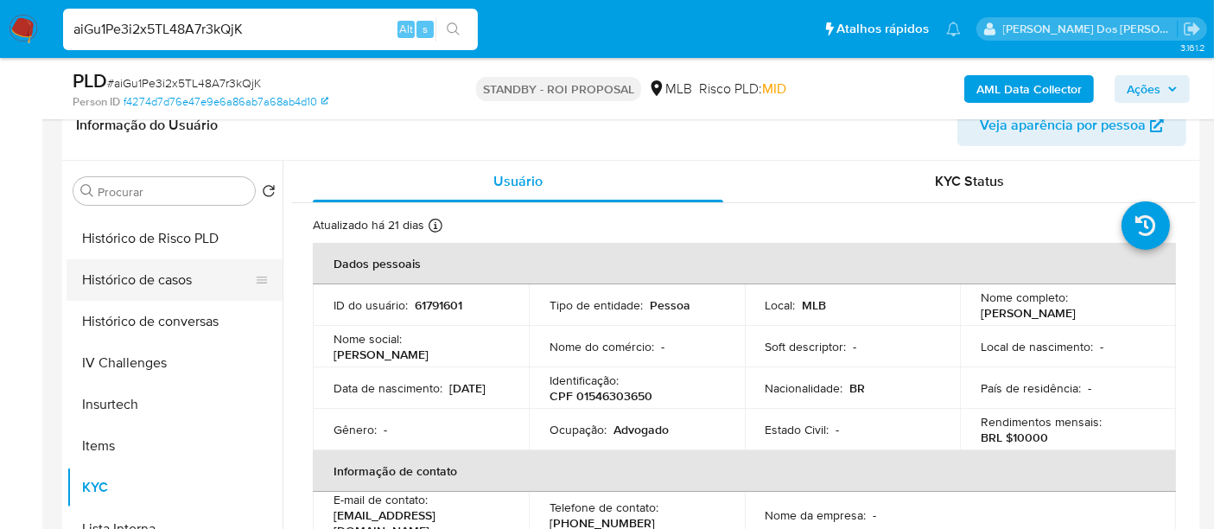
click at [156, 283] on button "Histórico de casos" at bounding box center [168, 279] width 202 height 41
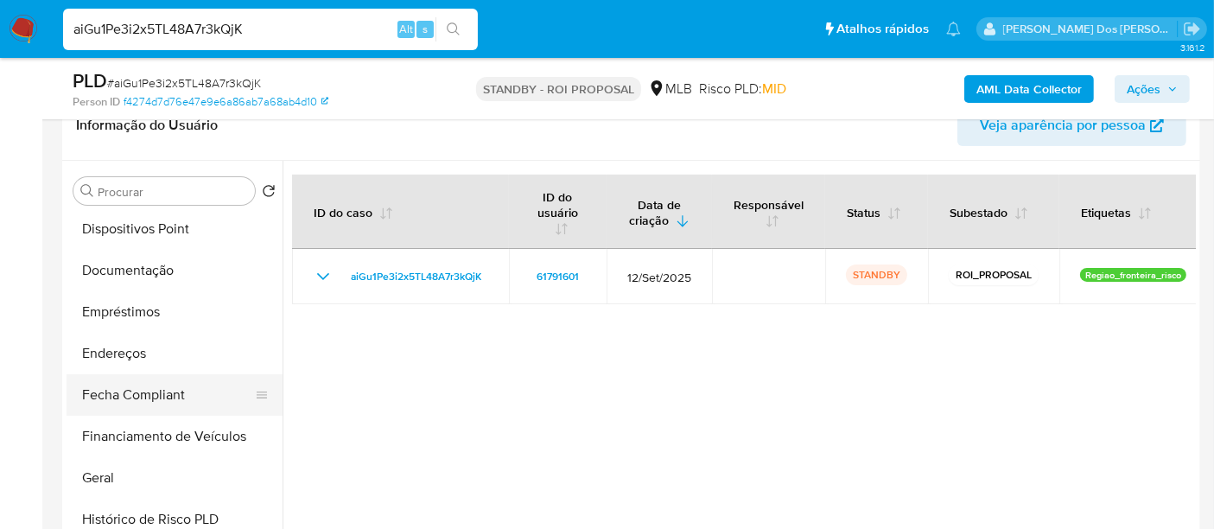
scroll to position [287, 0]
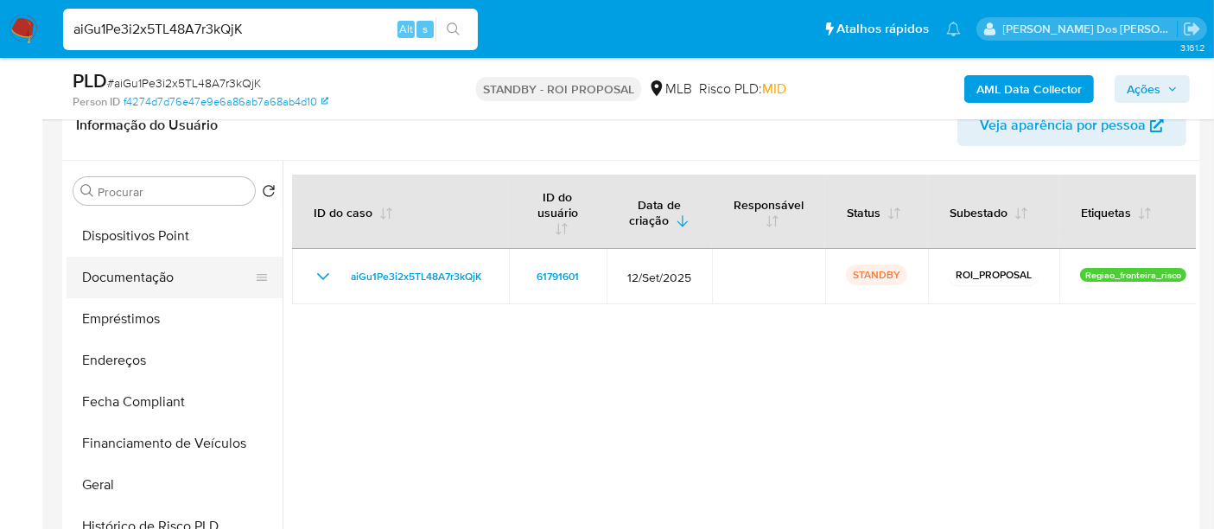
click at [148, 285] on button "Documentação" at bounding box center [168, 277] width 202 height 41
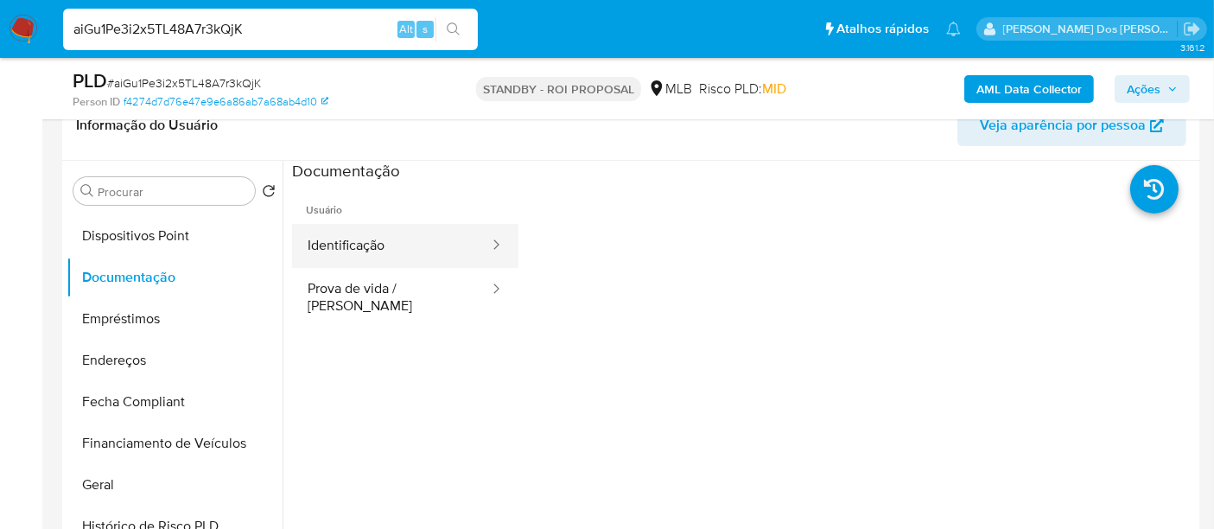
click at [378, 257] on button "Identificação" at bounding box center [391, 246] width 199 height 44
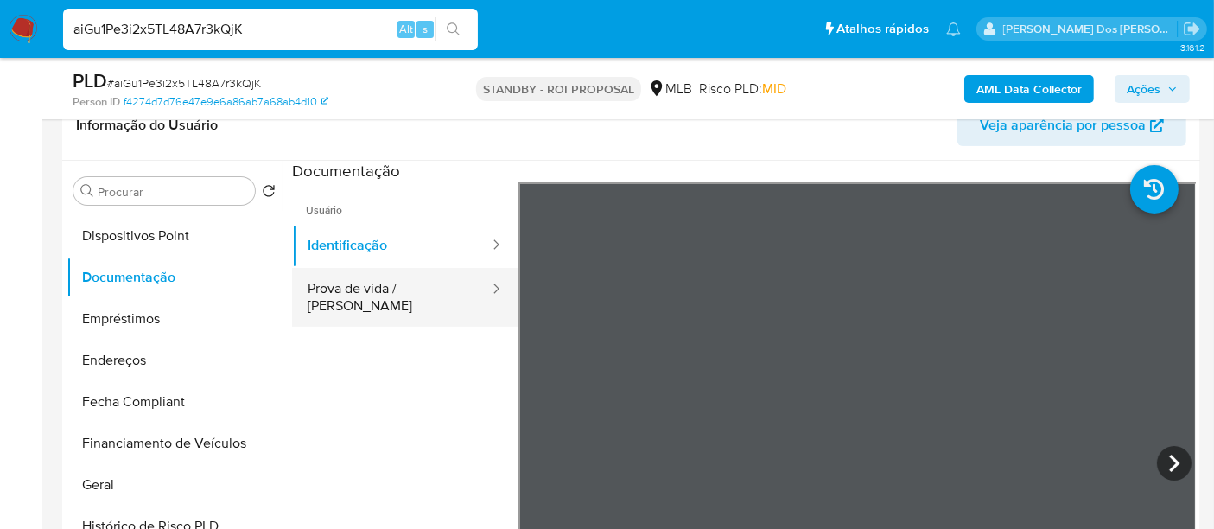
click at [424, 292] on button "Prova de vida / [PERSON_NAME]" at bounding box center [391, 297] width 199 height 59
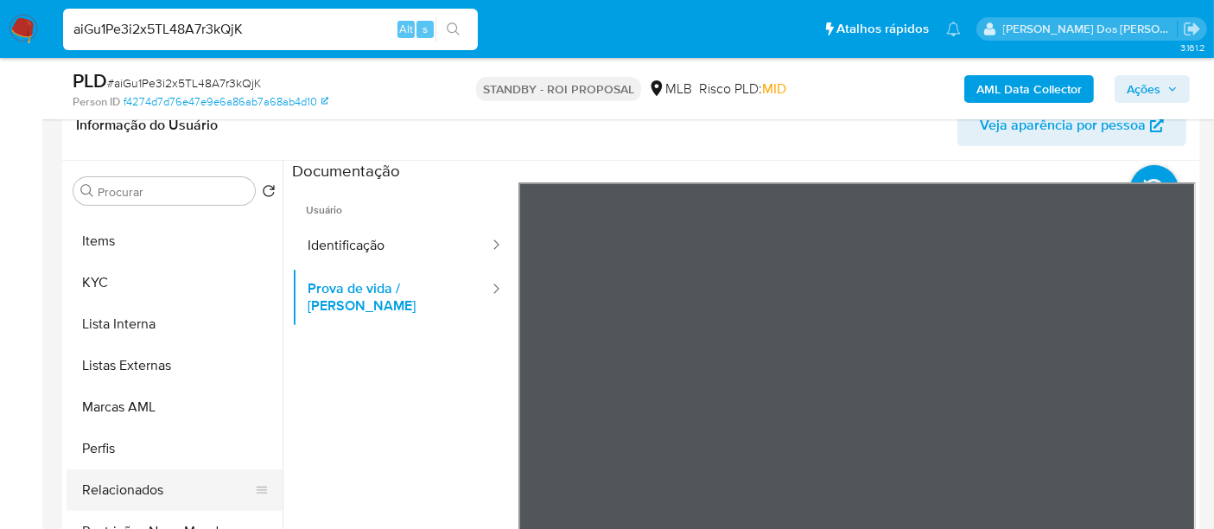
scroll to position [895, 0]
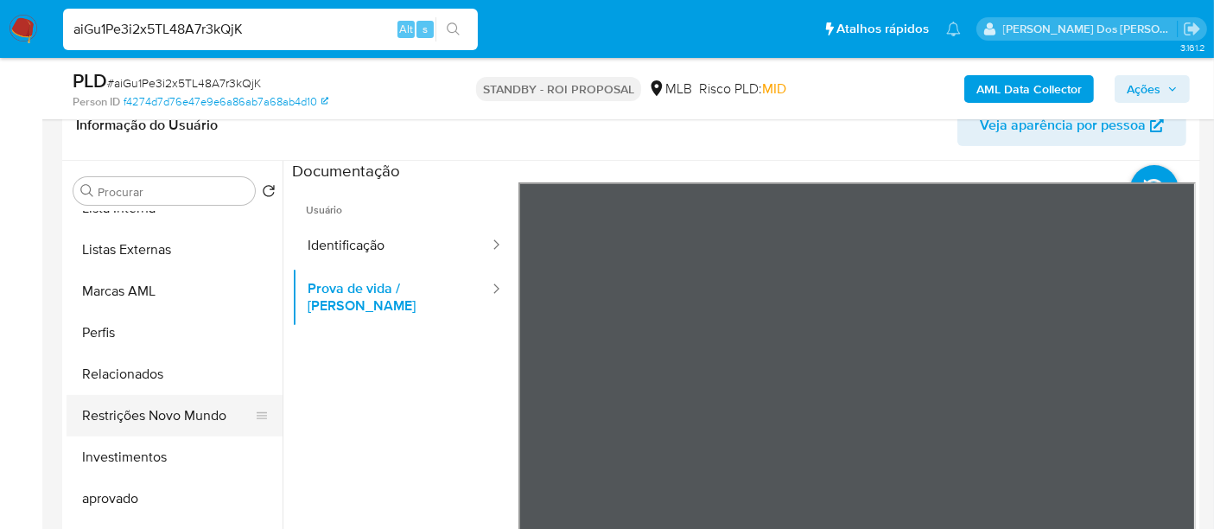
click at [173, 411] on button "Restrições Novo Mundo" at bounding box center [168, 415] width 202 height 41
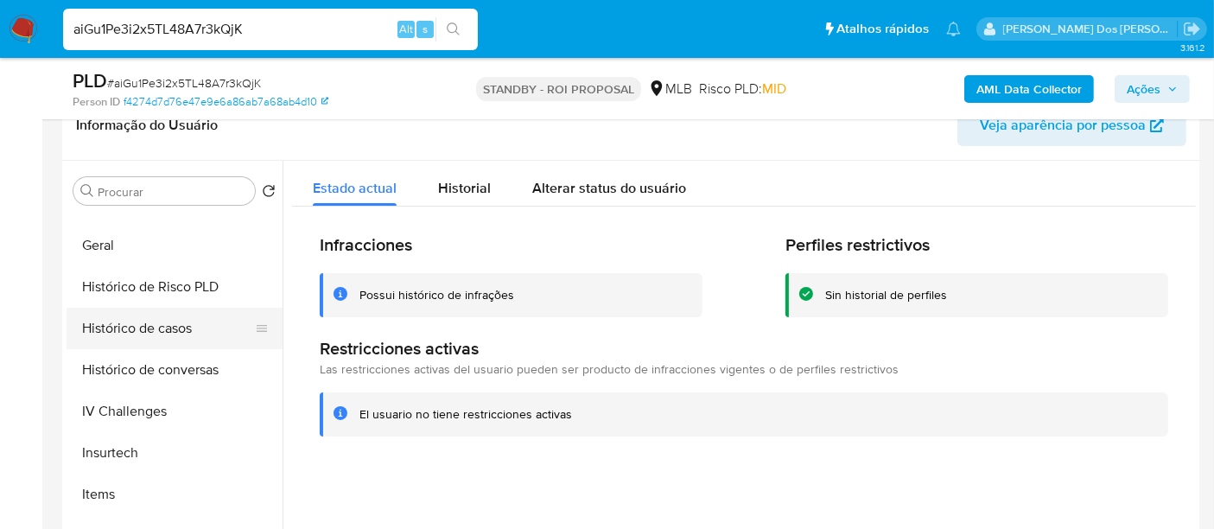
scroll to position [511, 0]
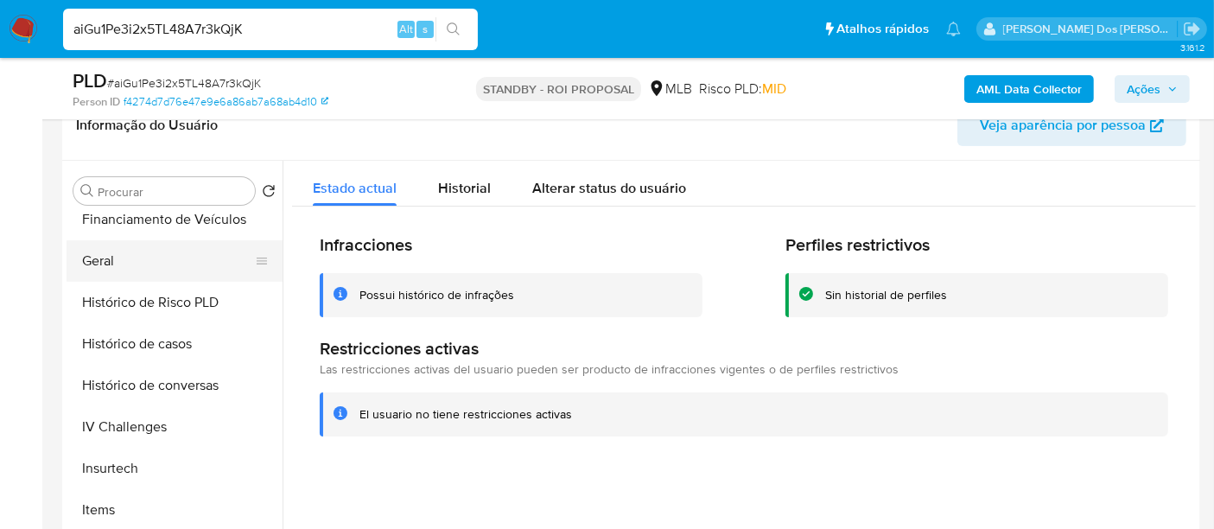
click at [112, 265] on button "Geral" at bounding box center [168, 260] width 202 height 41
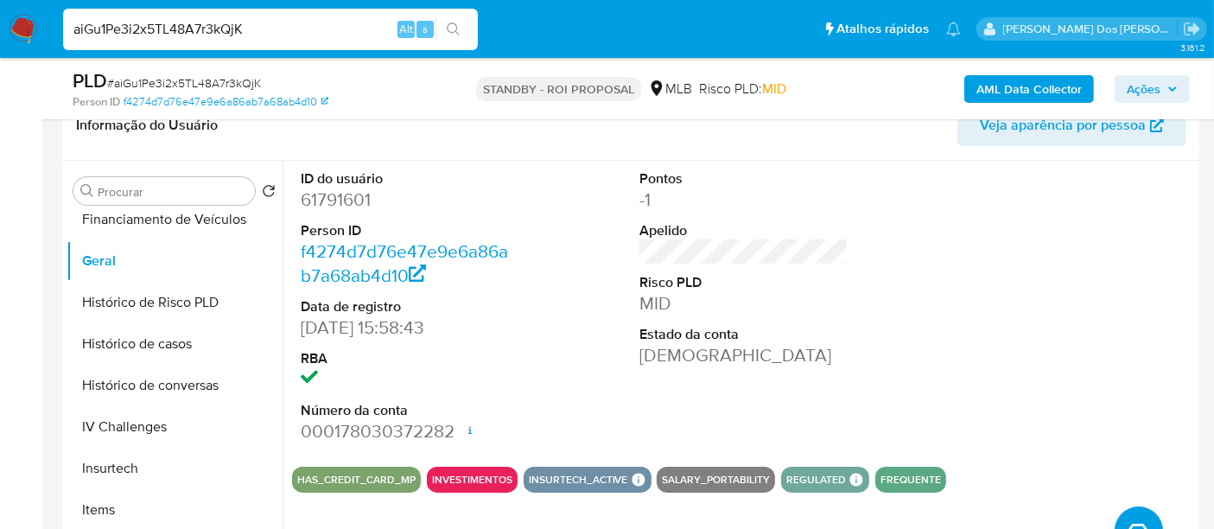
click at [326, 35] on input "aiGu1Pe3i2x5TL48A7r3kQjK" at bounding box center [270, 29] width 415 height 22
paste input "qEHh9uJMy0eR9BjQ0FKUwASd"
type input "qEHh9uJMy0eR9BjQ0FKUwASd"
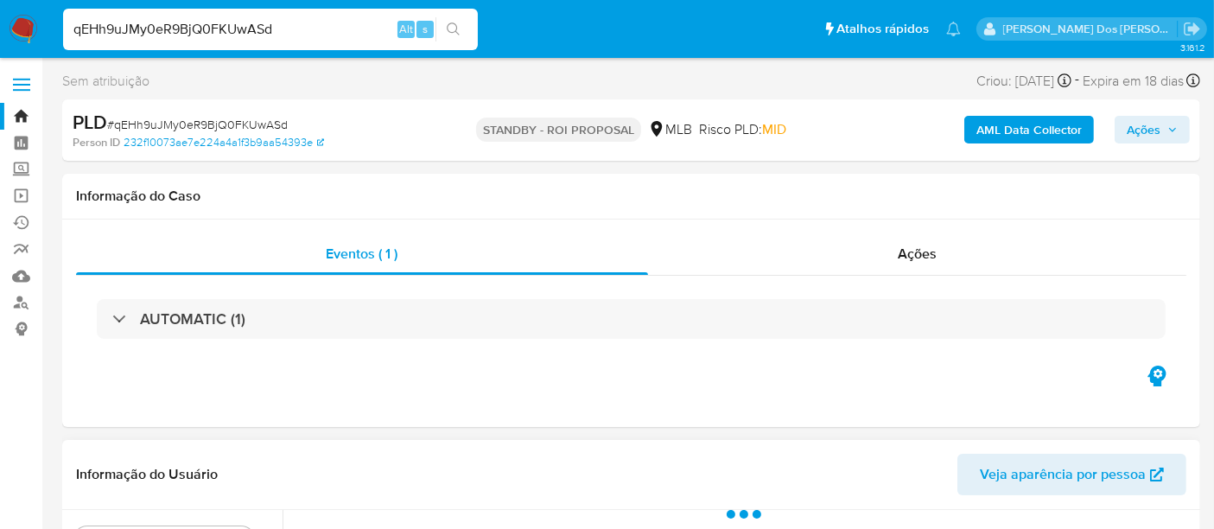
scroll to position [480, 0]
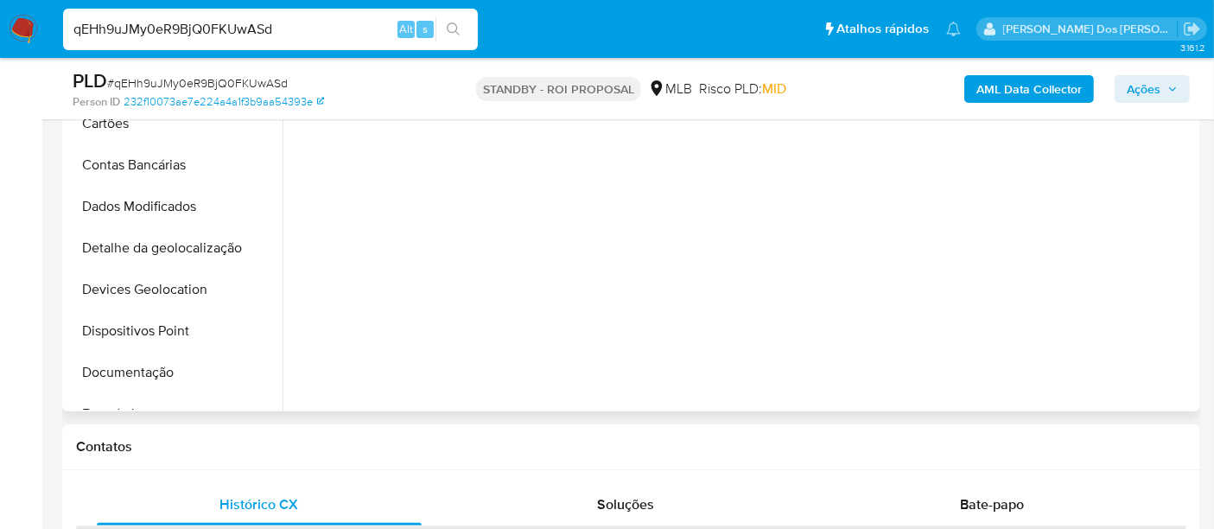
select select "10"
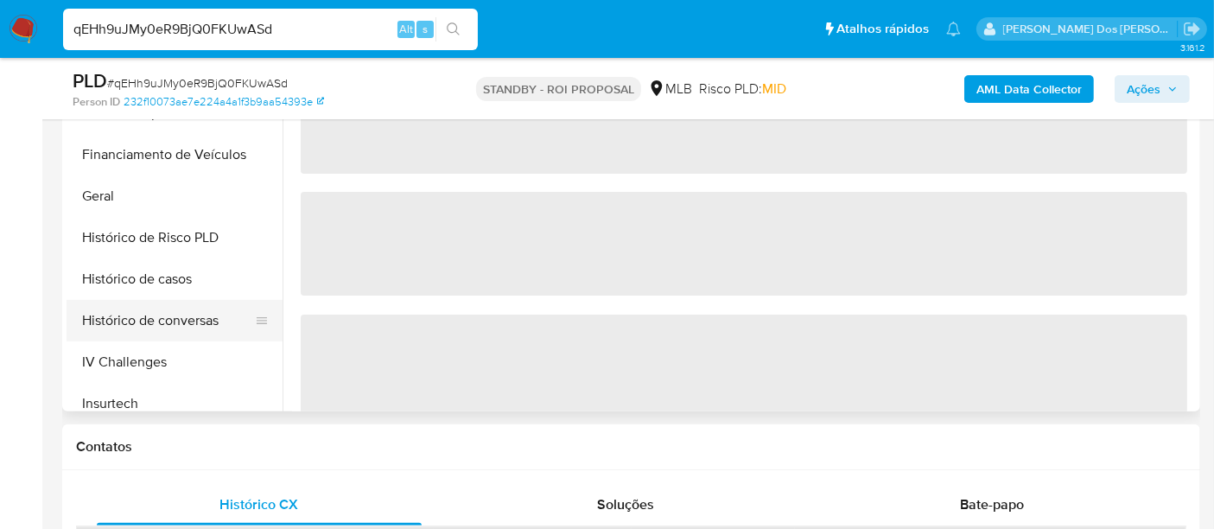
scroll to position [671, 0]
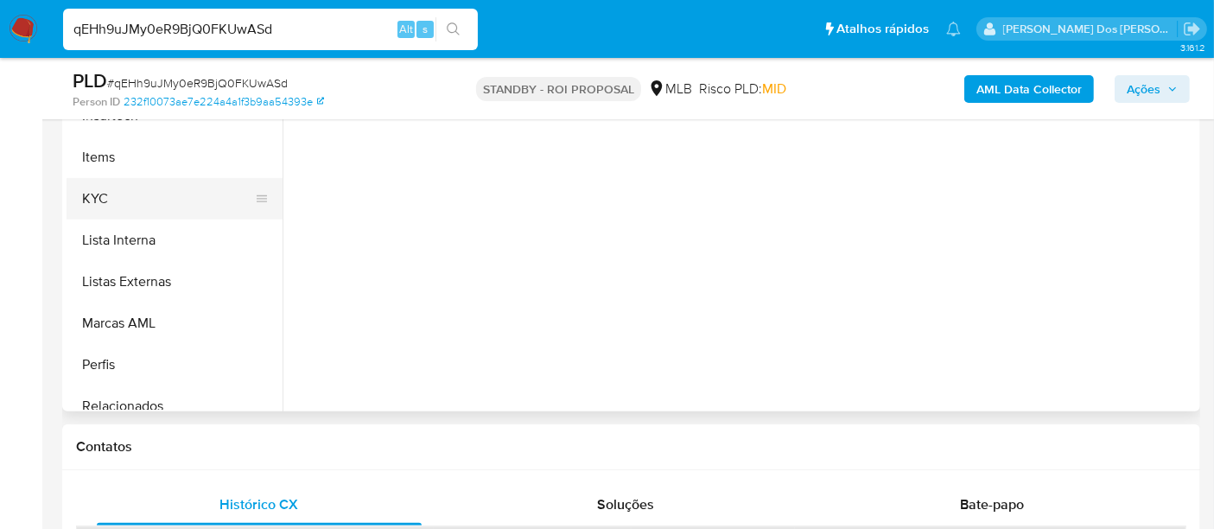
click at [104, 199] on button "KYC" at bounding box center [168, 198] width 202 height 41
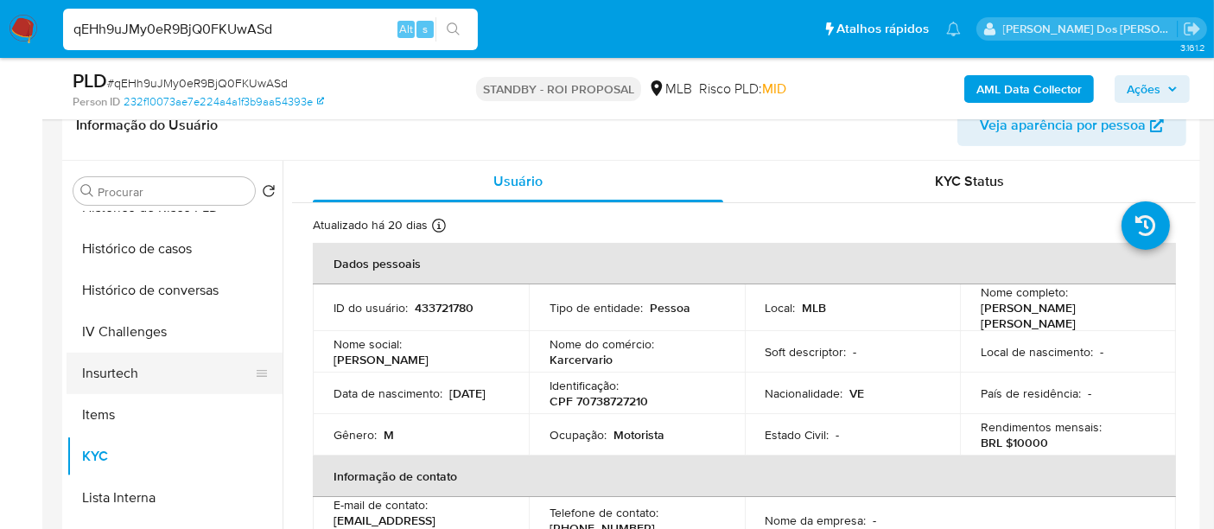
scroll to position [575, 0]
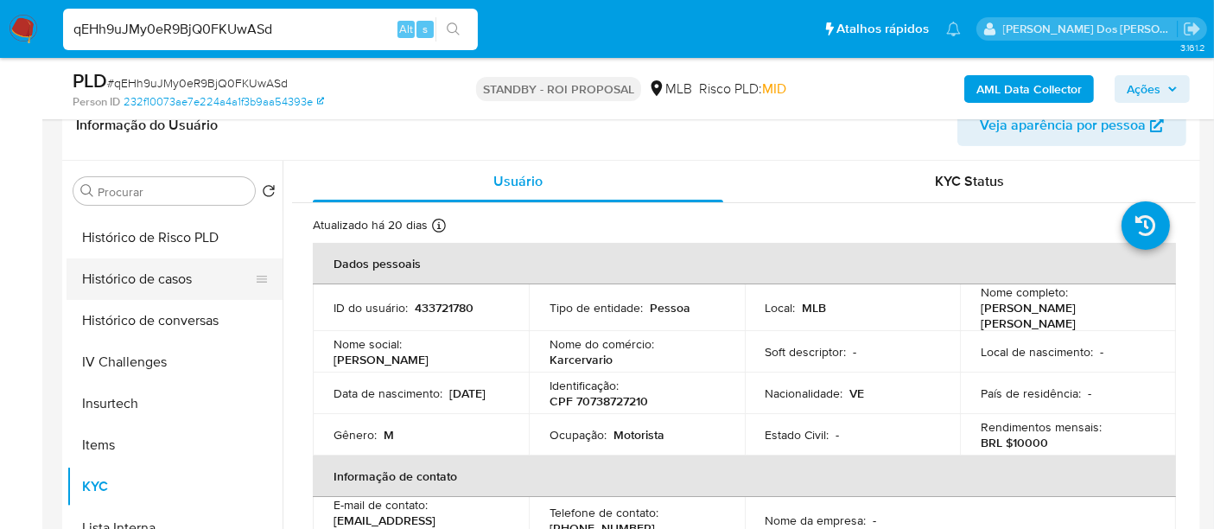
click at [151, 268] on button "Histórico de casos" at bounding box center [168, 278] width 202 height 41
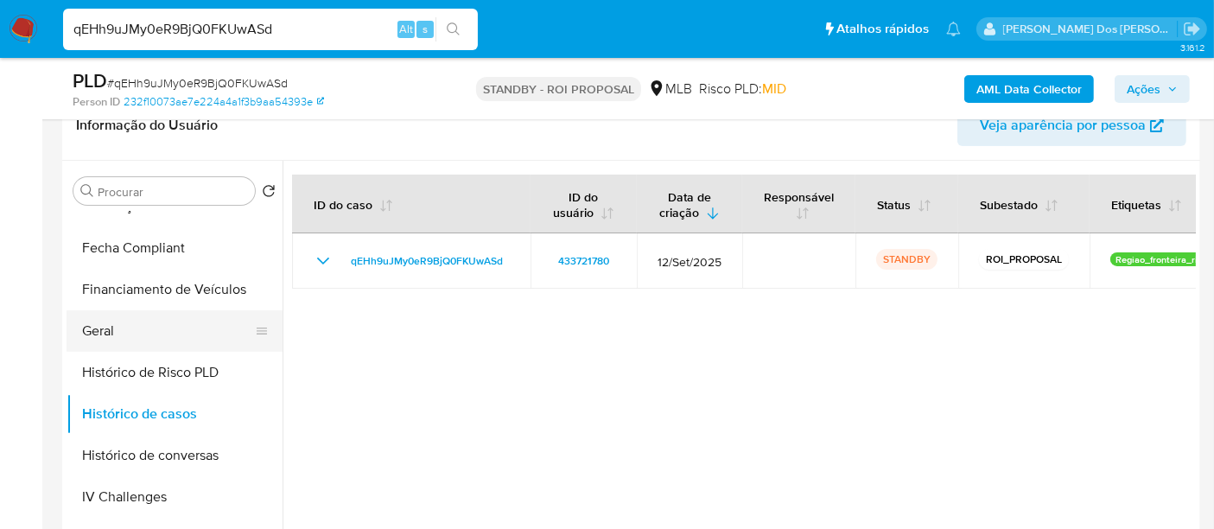
scroll to position [288, 0]
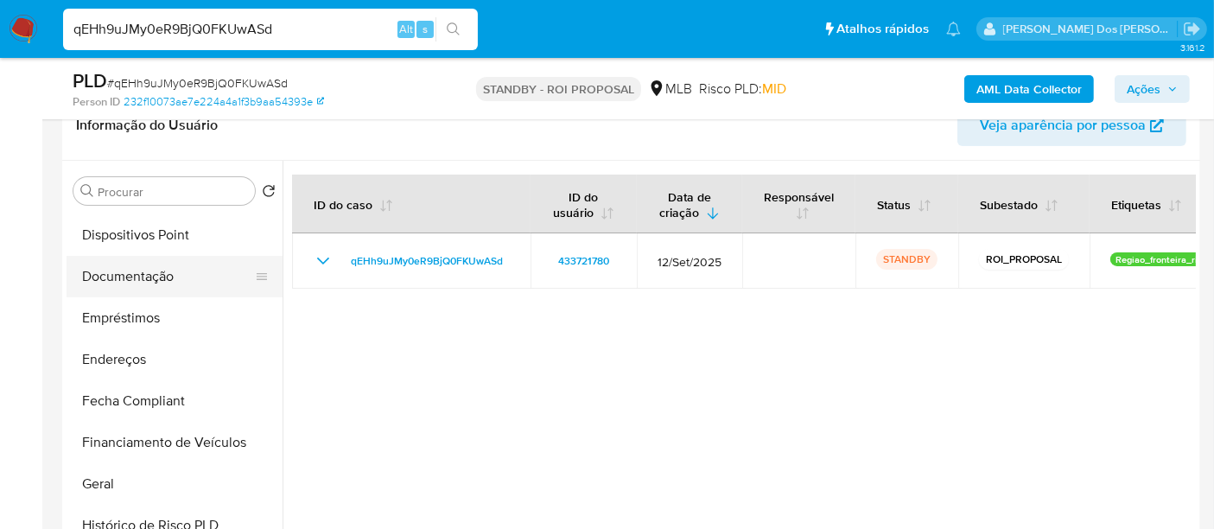
click at [139, 279] on button "Documentação" at bounding box center [168, 276] width 202 height 41
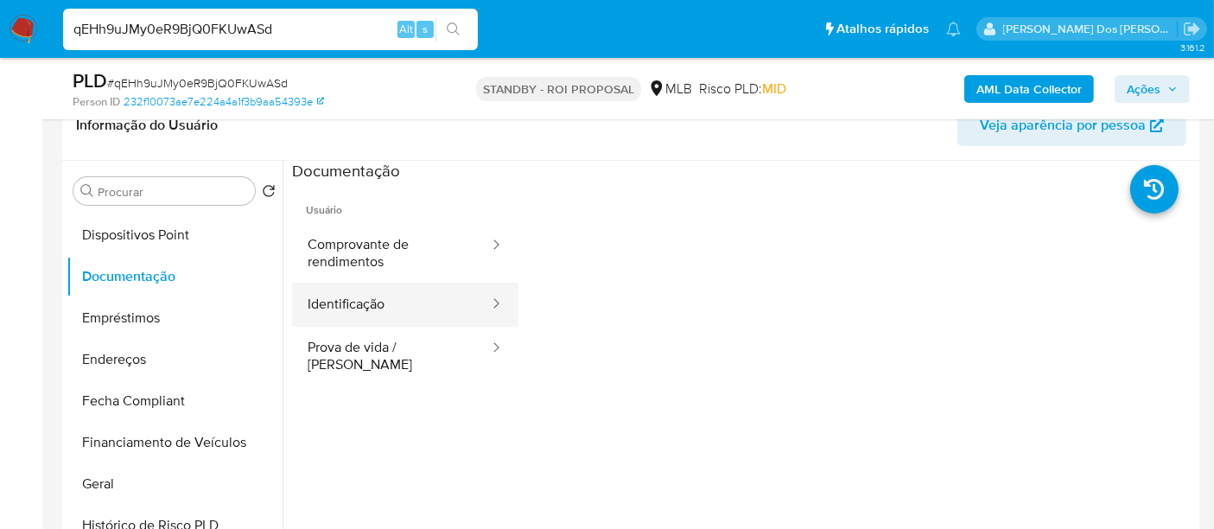
click at [355, 312] on button "Identificação" at bounding box center [391, 305] width 199 height 44
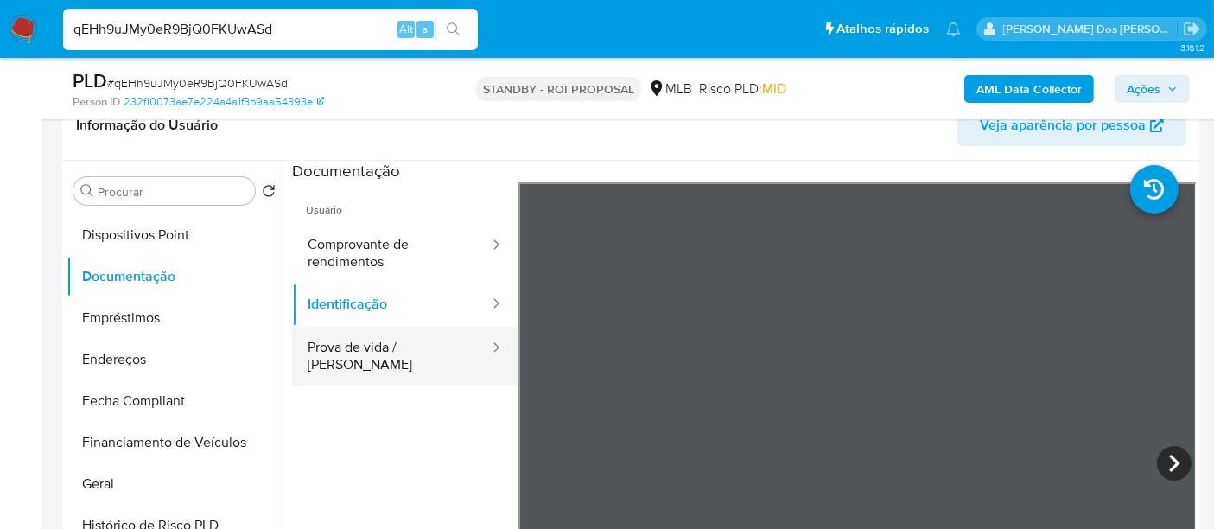
click at [378, 342] on button "Prova de vida / [PERSON_NAME]" at bounding box center [391, 356] width 199 height 59
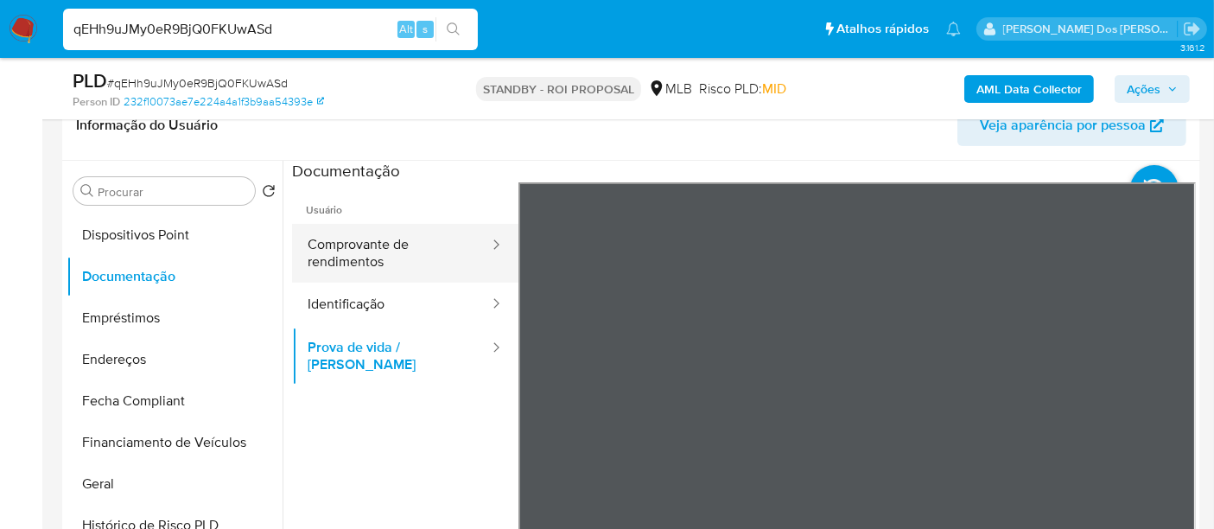
click at [358, 258] on button "Comprovante de rendimentos" at bounding box center [391, 253] width 199 height 59
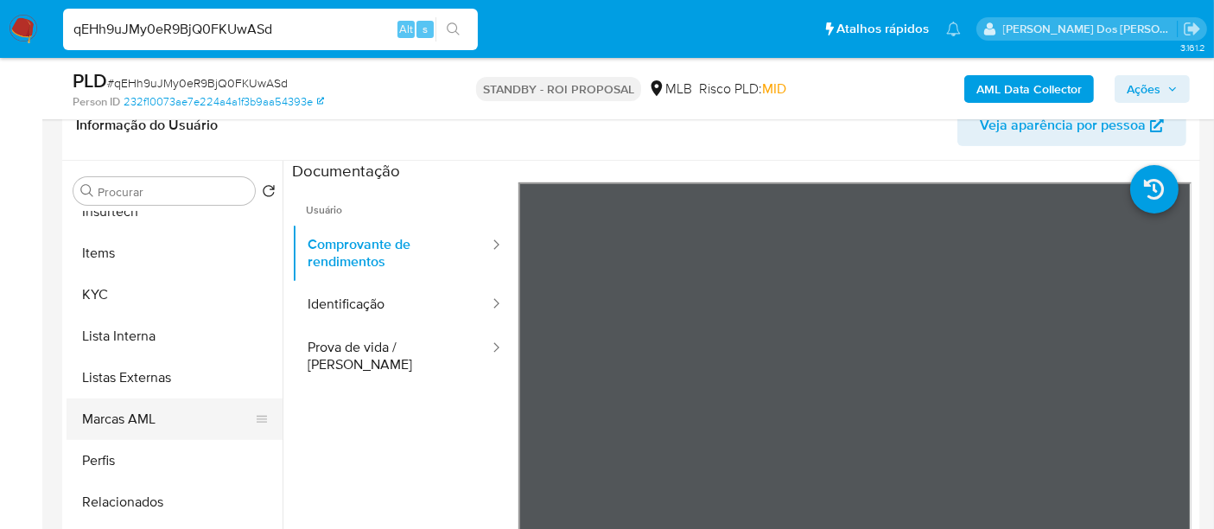
scroll to position [895, 0]
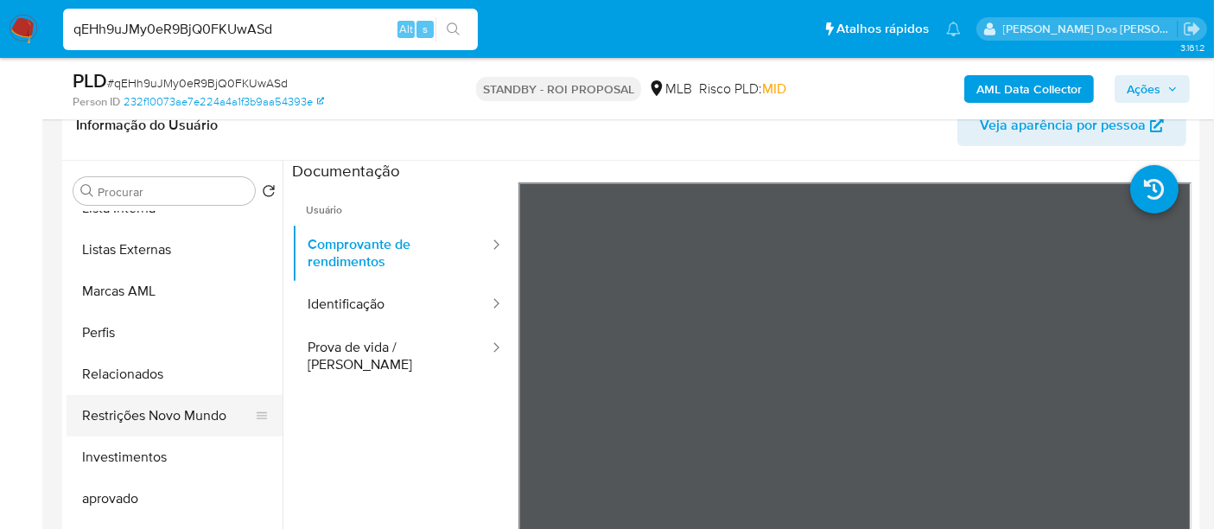
click at [182, 414] on button "Restrições Novo Mundo" at bounding box center [168, 415] width 202 height 41
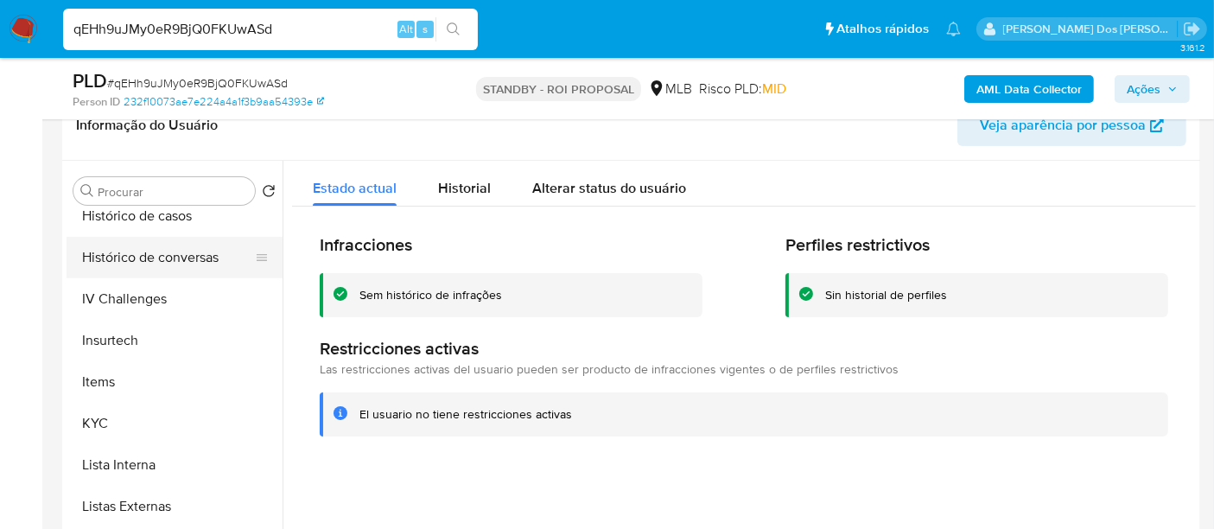
scroll to position [511, 0]
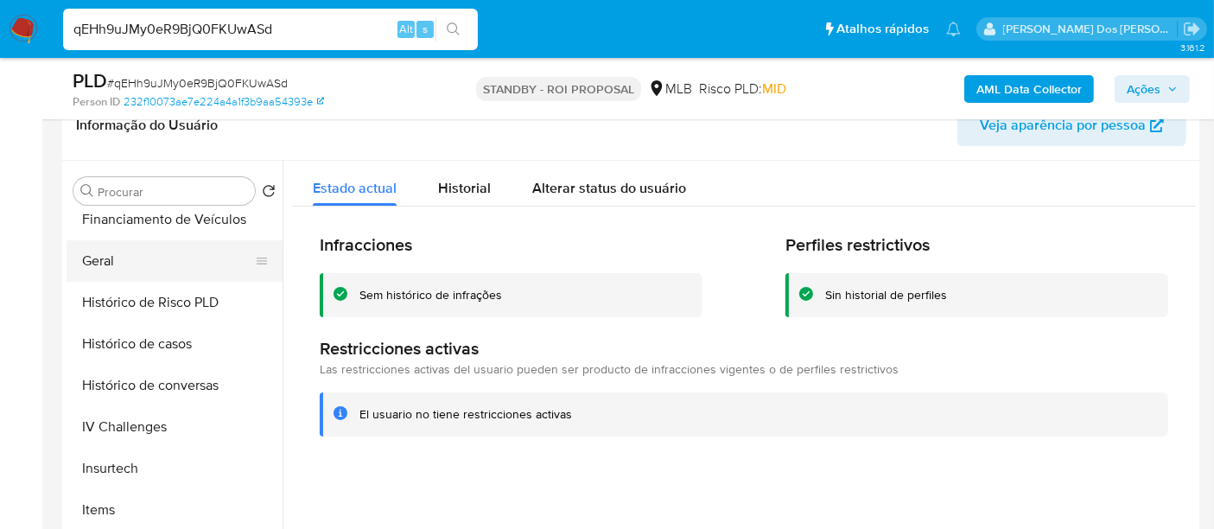
click at [105, 264] on button "Geral" at bounding box center [168, 260] width 202 height 41
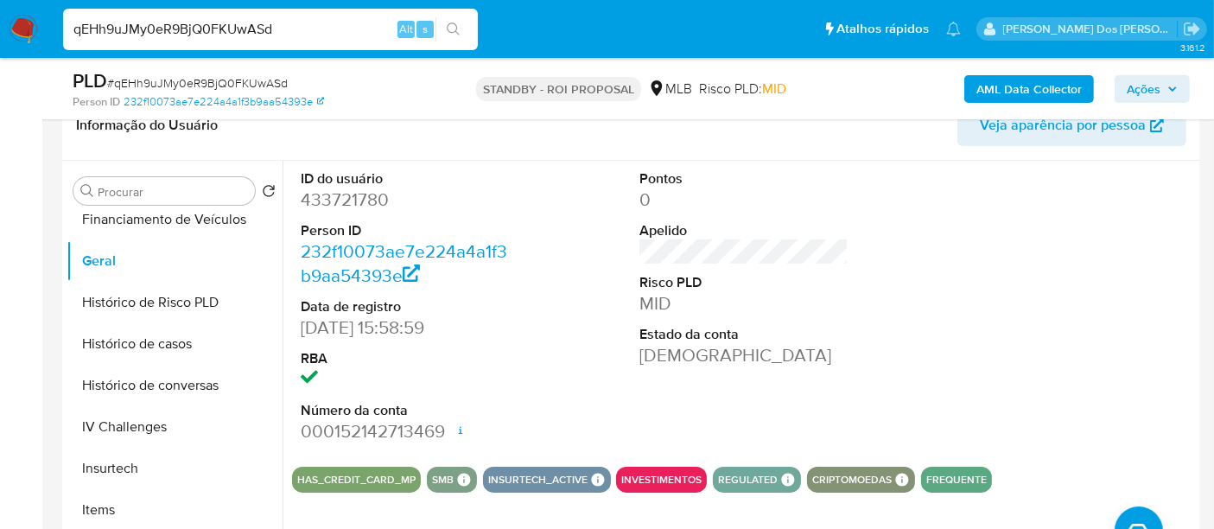
click at [317, 32] on input "qEHh9uJMy0eR9BjQ0FKUwASd" at bounding box center [270, 29] width 415 height 22
paste input "gpCQvugtFwuo1BAGumuUH5Ac"
type input "gpCQvugtFwuo1BAGumuUH5Ac"
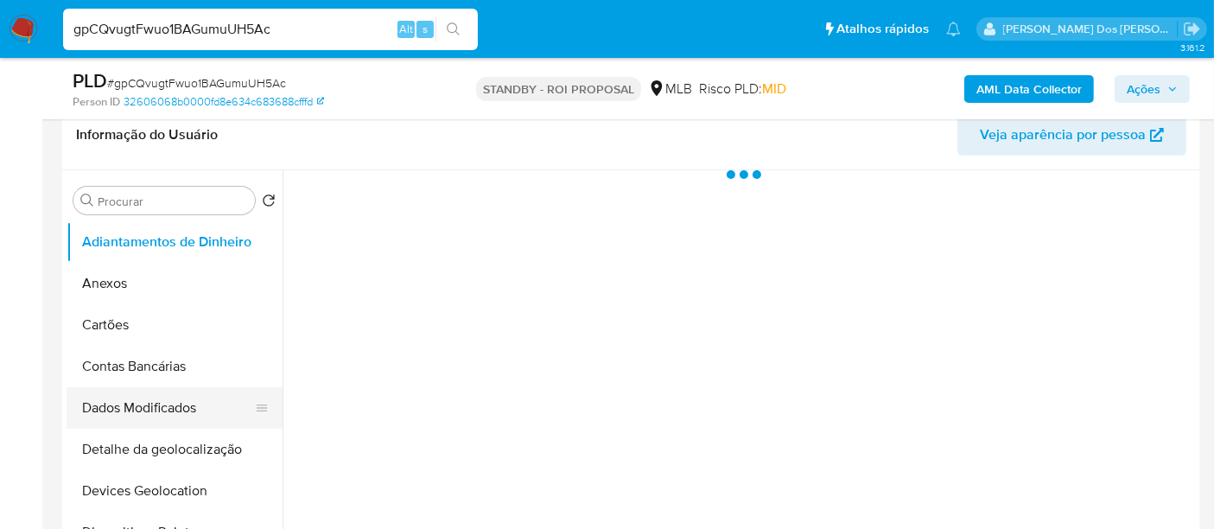
scroll to position [384, 0]
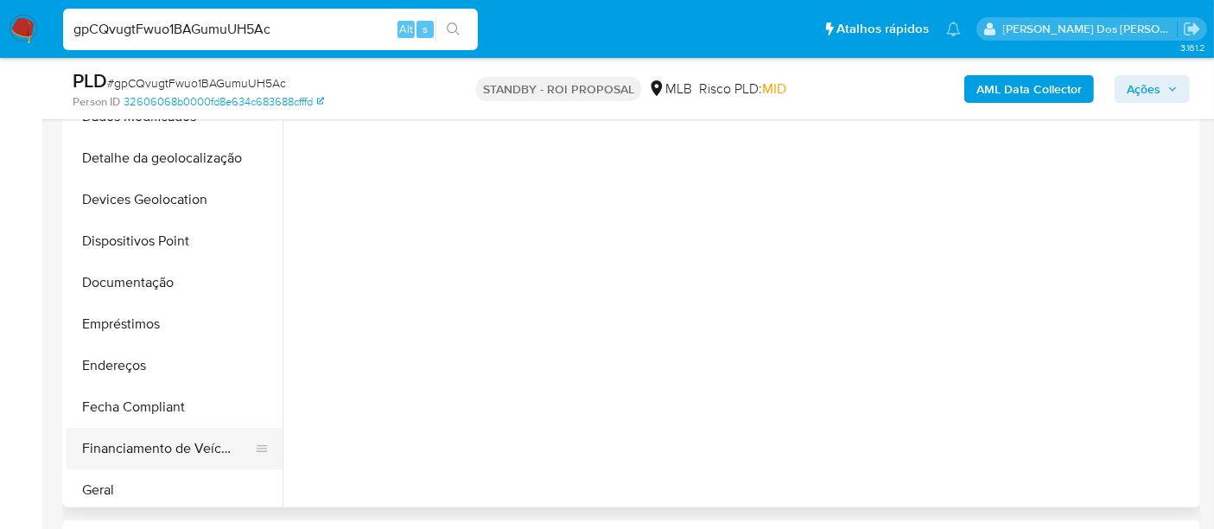
select select "10"
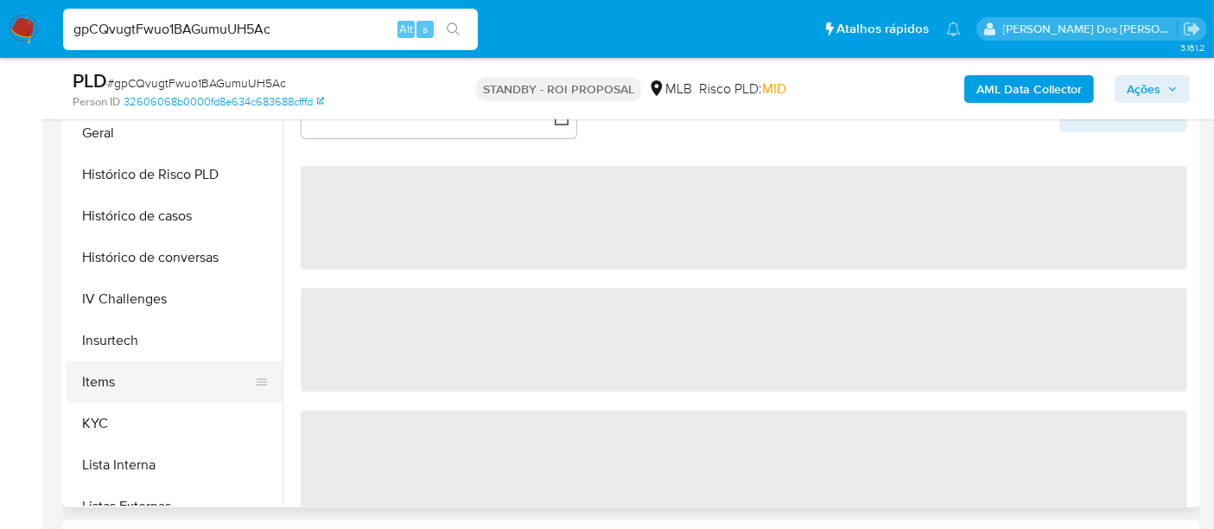
scroll to position [575, 0]
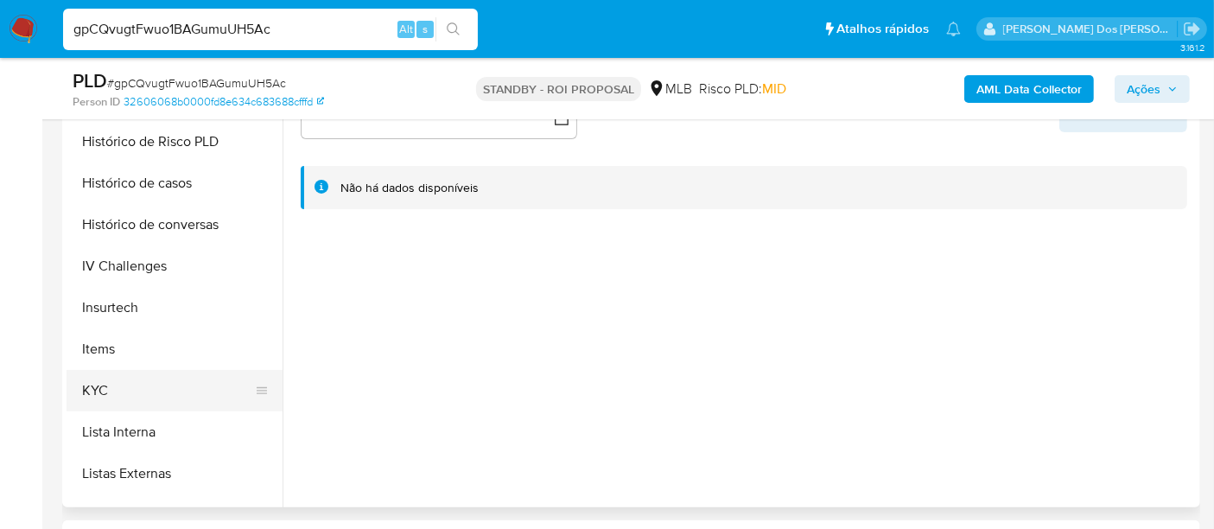
click at [108, 383] on button "KYC" at bounding box center [168, 390] width 202 height 41
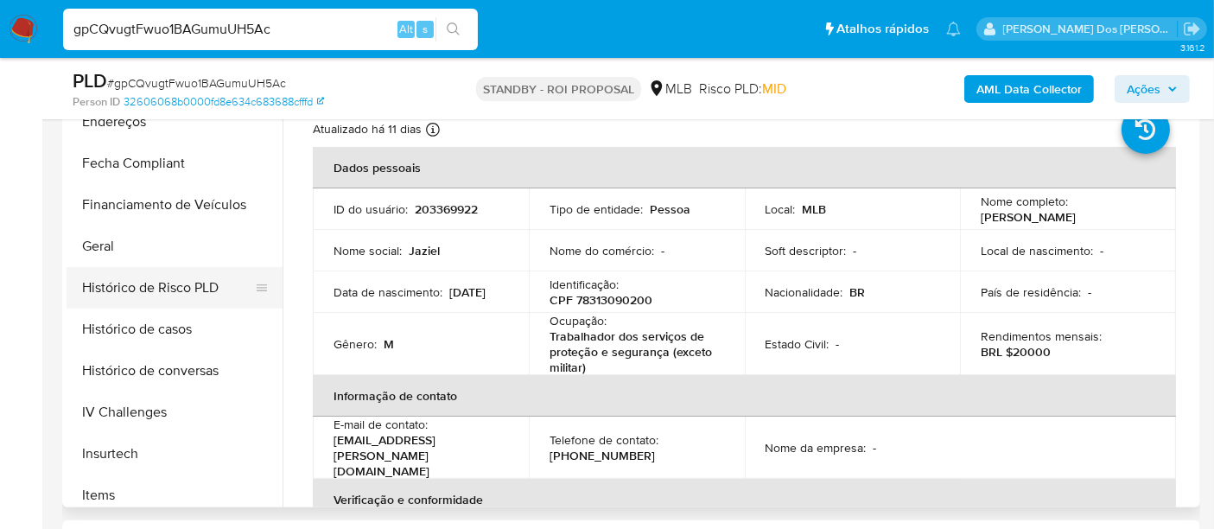
scroll to position [384, 0]
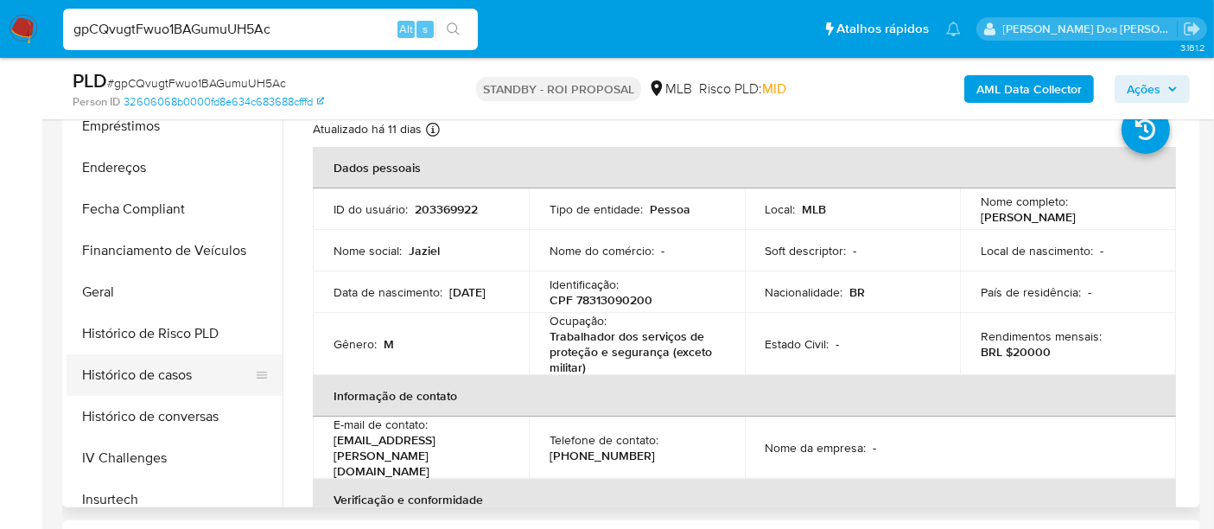
click at [187, 366] on button "Histórico de casos" at bounding box center [168, 374] width 202 height 41
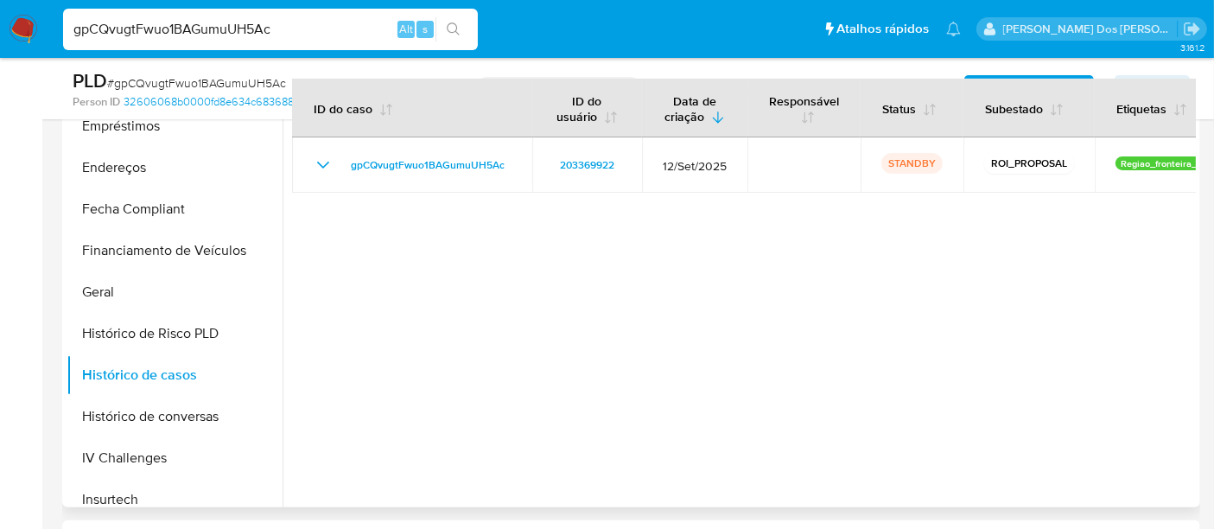
scroll to position [96, 0]
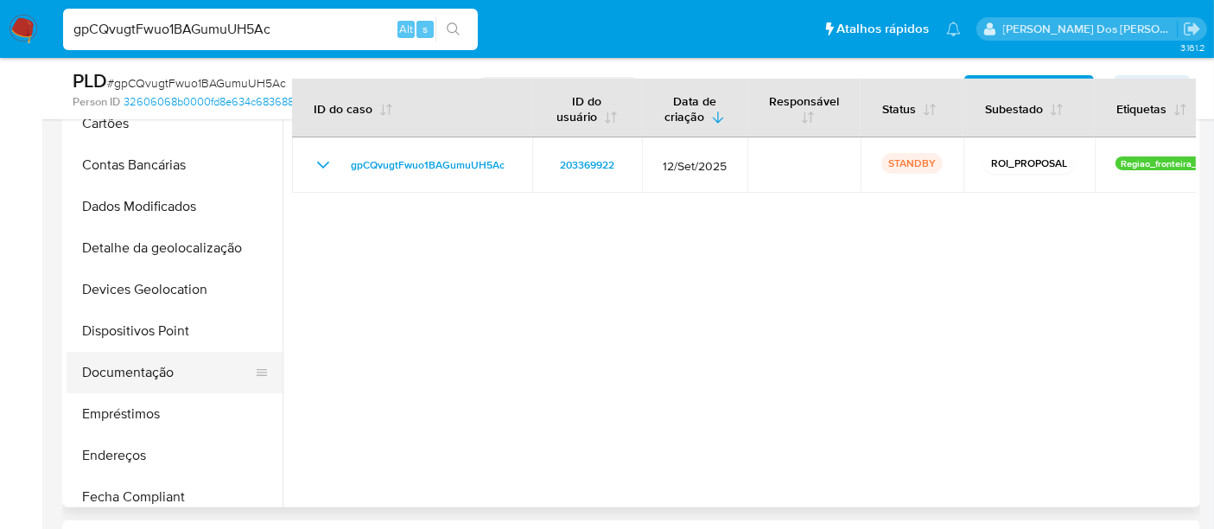
click at [116, 372] on button "Documentação" at bounding box center [168, 372] width 202 height 41
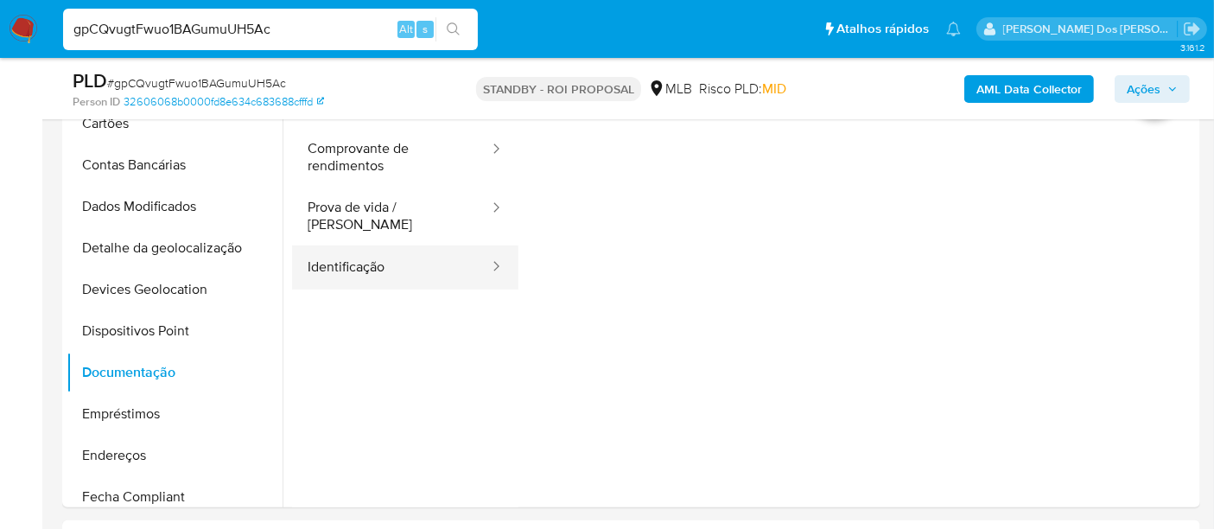
click at [331, 248] on button "Identificação" at bounding box center [391, 267] width 199 height 44
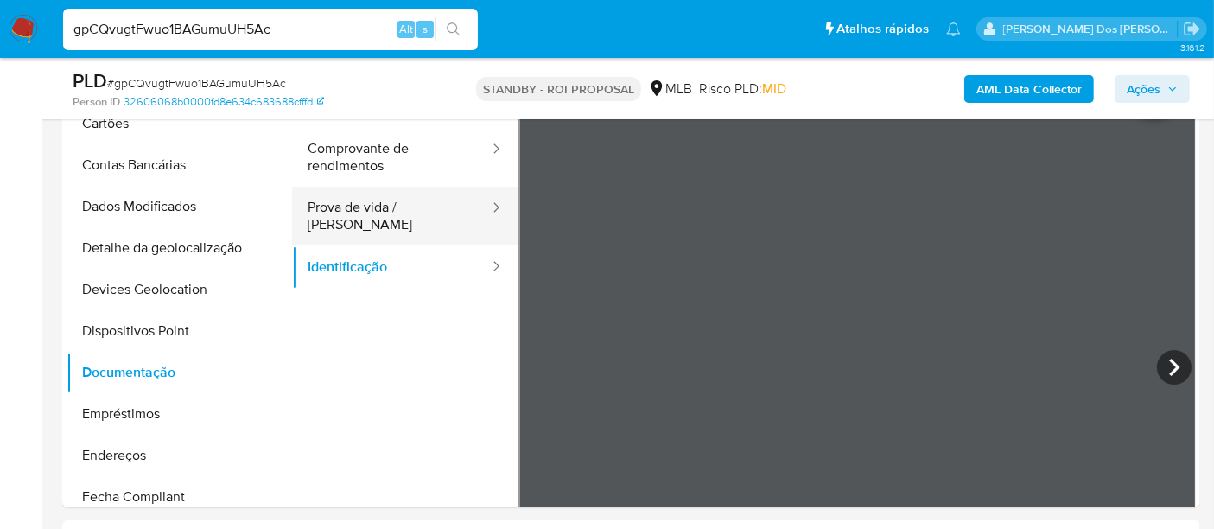
click at [353, 216] on button "Prova de vida / [PERSON_NAME]" at bounding box center [391, 216] width 199 height 59
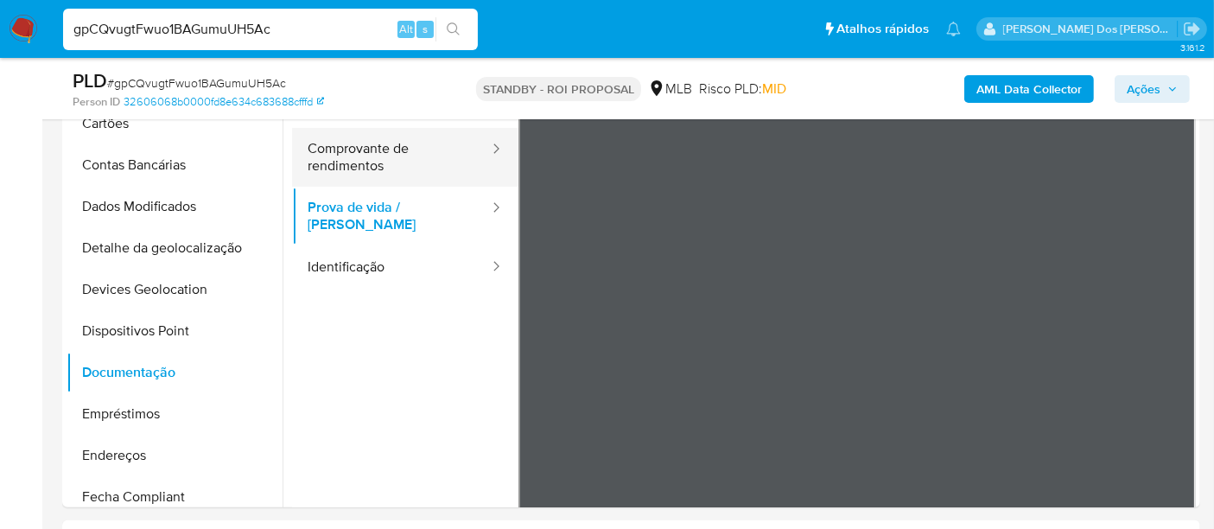
click at [351, 142] on button "Comprovante de rendimentos" at bounding box center [391, 157] width 199 height 59
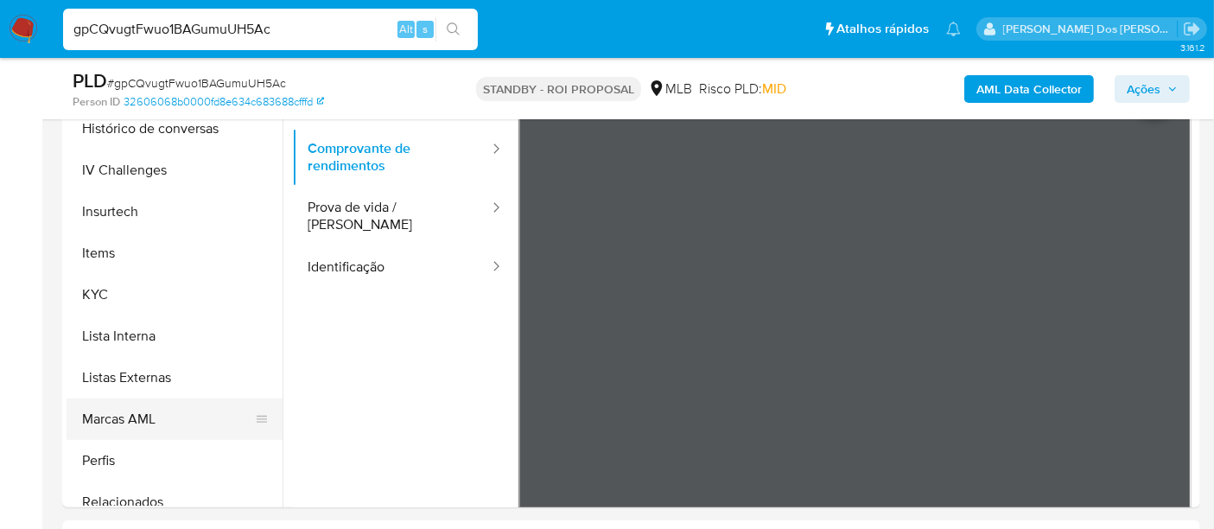
scroll to position [864, 0]
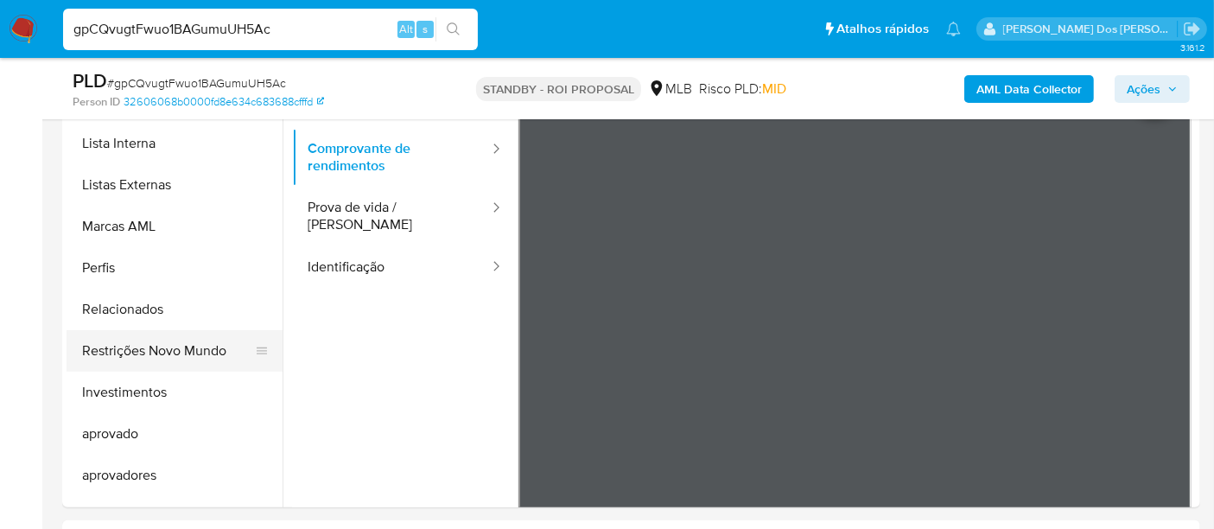
click at [187, 357] on button "Restrições Novo Mundo" at bounding box center [168, 350] width 202 height 41
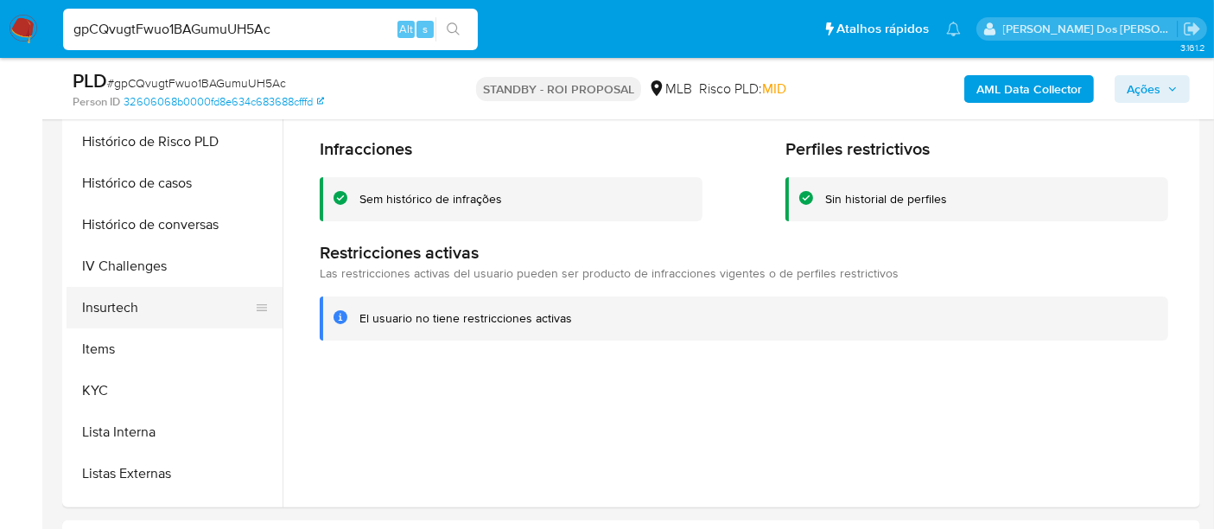
scroll to position [384, 0]
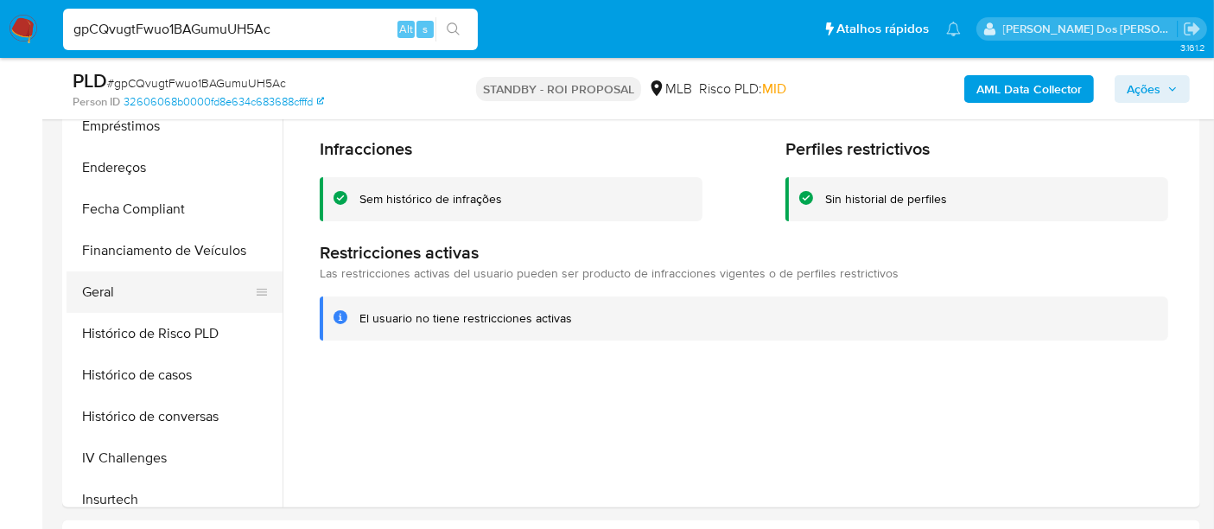
click at [112, 290] on button "Geral" at bounding box center [168, 291] width 202 height 41
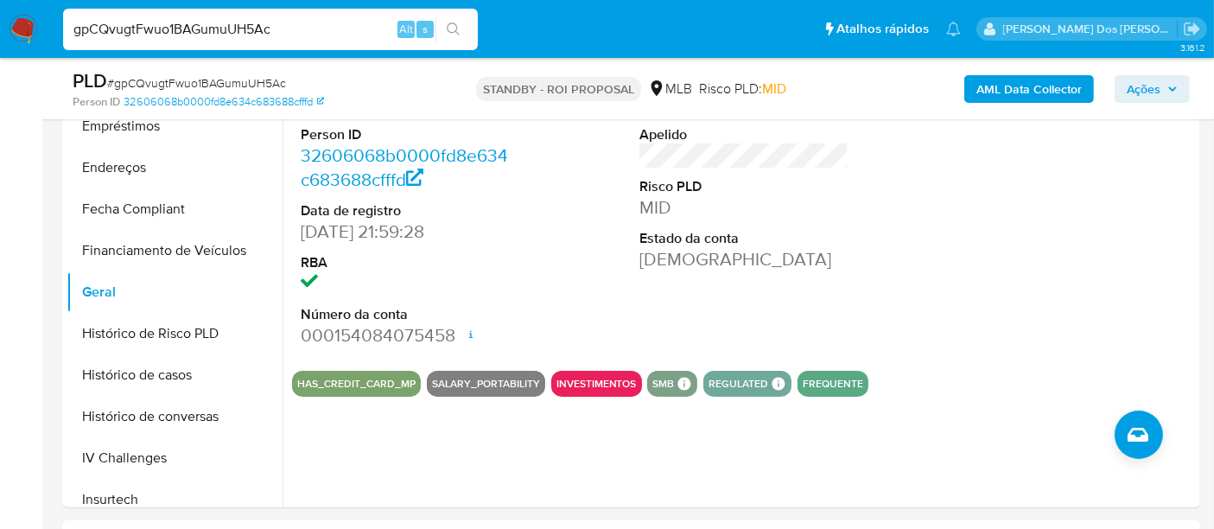
click at [248, 33] on input "gpCQvugtFwuo1BAGumuUH5Ac" at bounding box center [270, 29] width 415 height 22
paste input "cWOax5le14MhDCWIrMMiFCly"
type input "cWOax5le14MhDCWIrMMiFCly"
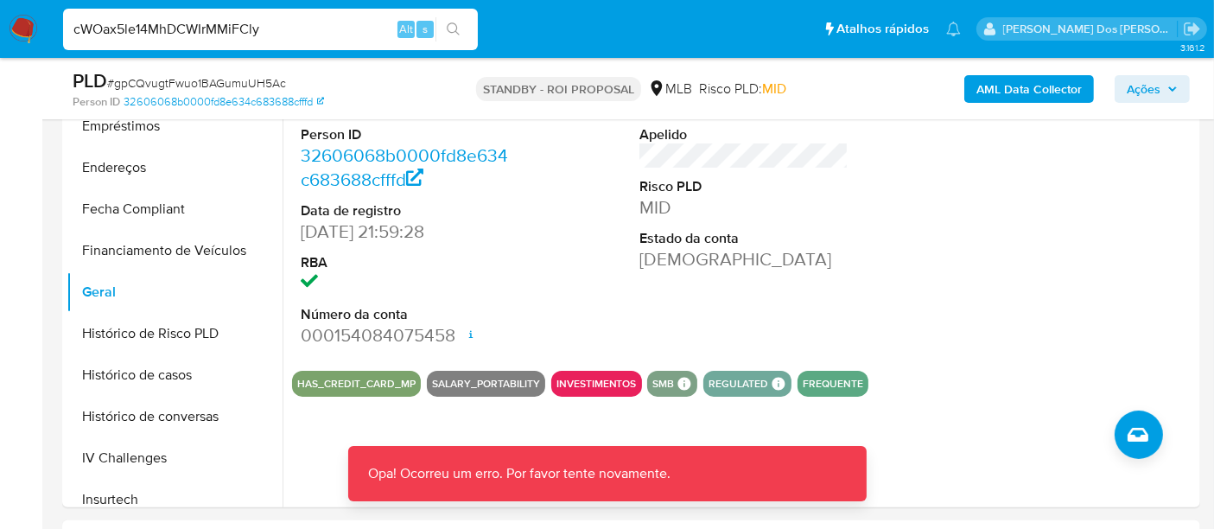
drag, startPoint x: 24, startPoint y: 22, endPoint x: 48, endPoint y: 35, distance: 27.1
click at [24, 22] on img at bounding box center [23, 29] width 29 height 29
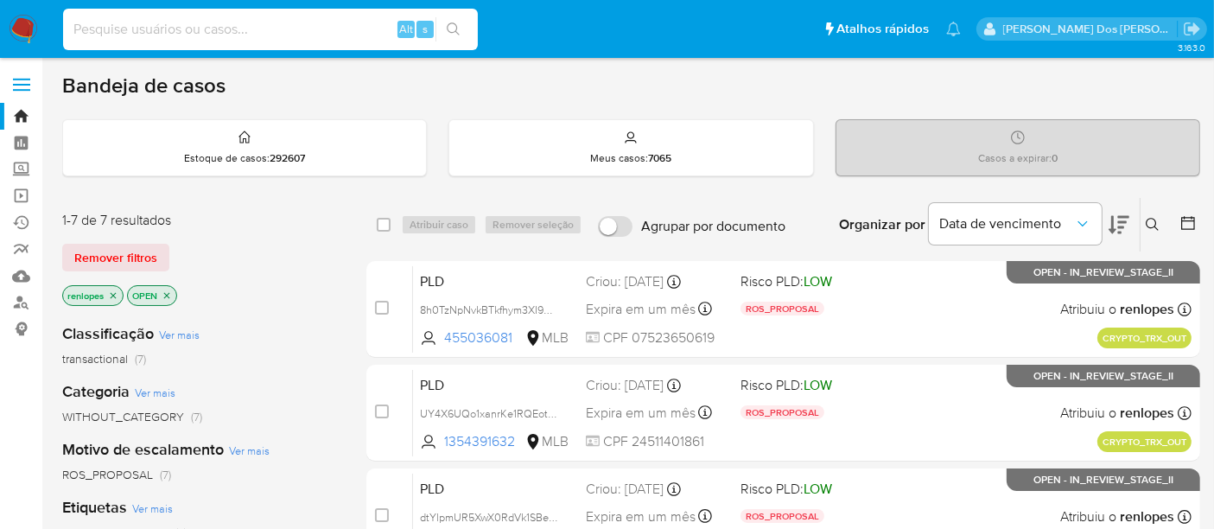
click at [306, 28] on input at bounding box center [270, 29] width 415 height 22
paste input "cWOax5le14MhDCWIrMMiFCly"
type input "cWOax5le14MhDCWIrMMiFCly"
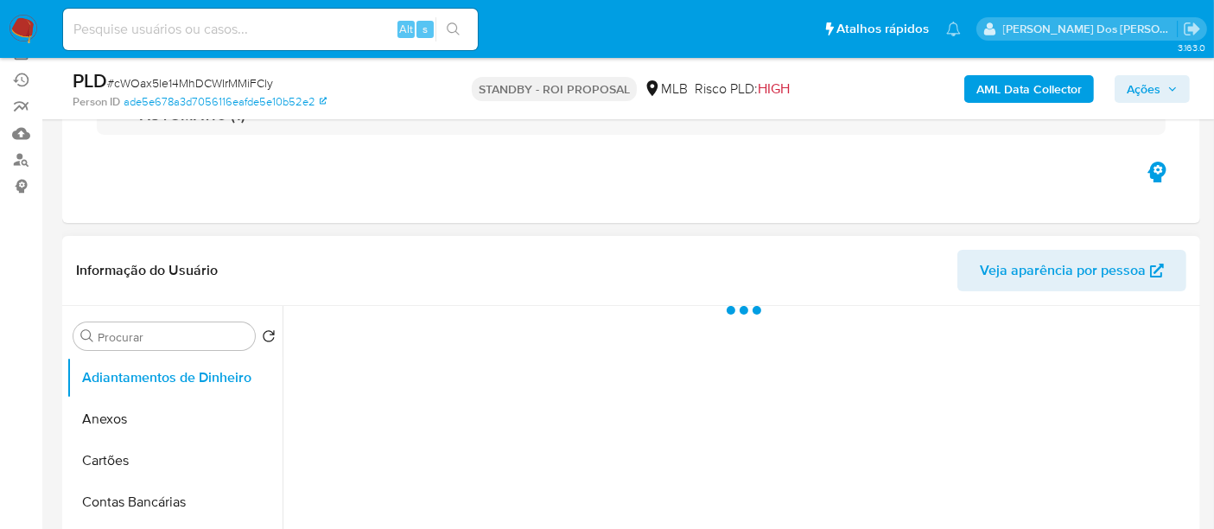
scroll to position [288, 0]
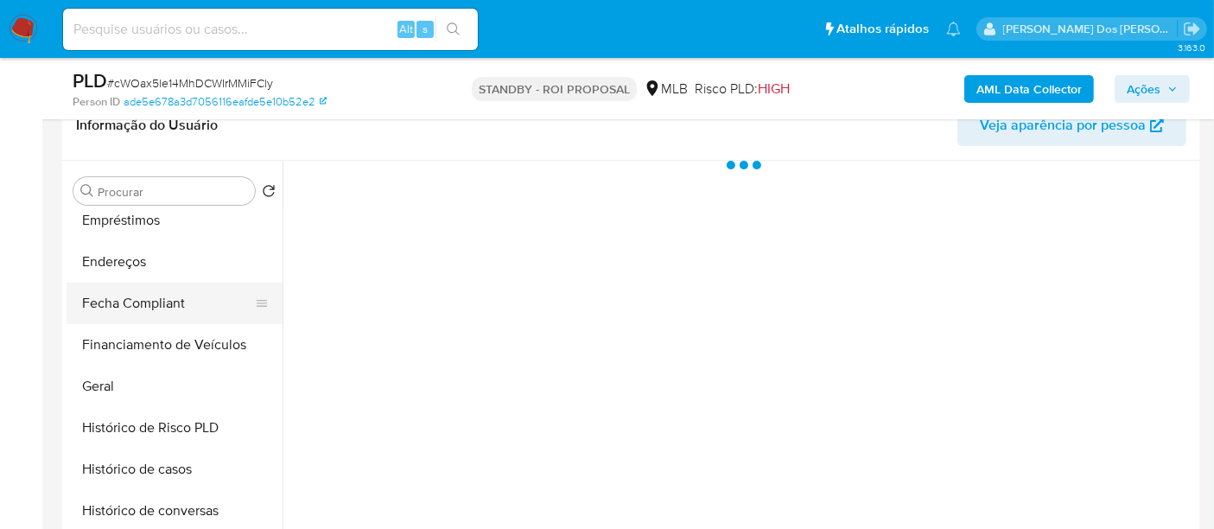
select select "10"
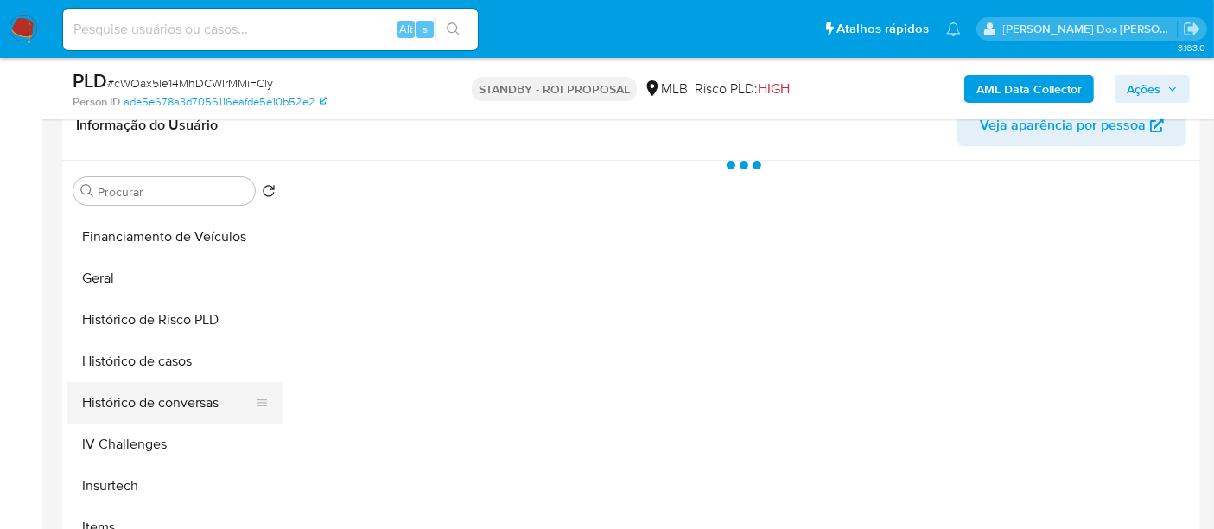
scroll to position [575, 0]
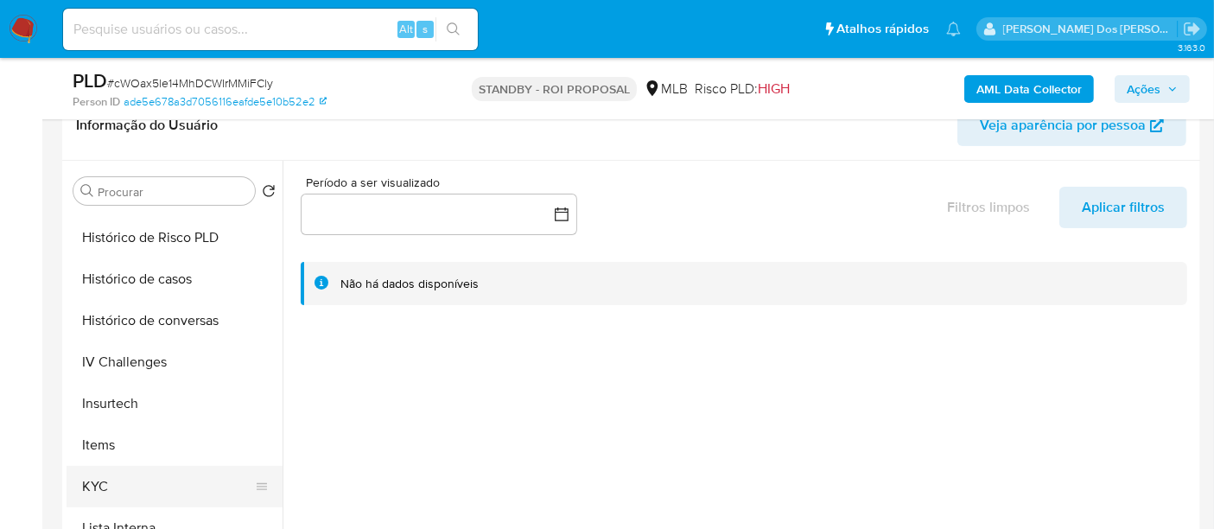
click at [104, 473] on button "KYC" at bounding box center [168, 486] width 202 height 41
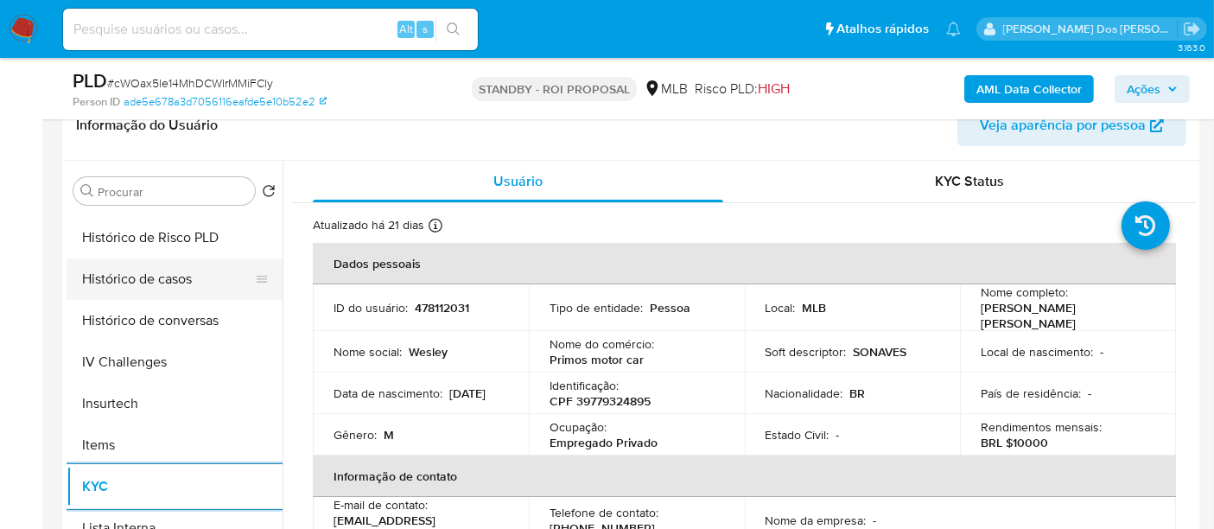
click at [106, 288] on button "Histórico de casos" at bounding box center [168, 278] width 202 height 41
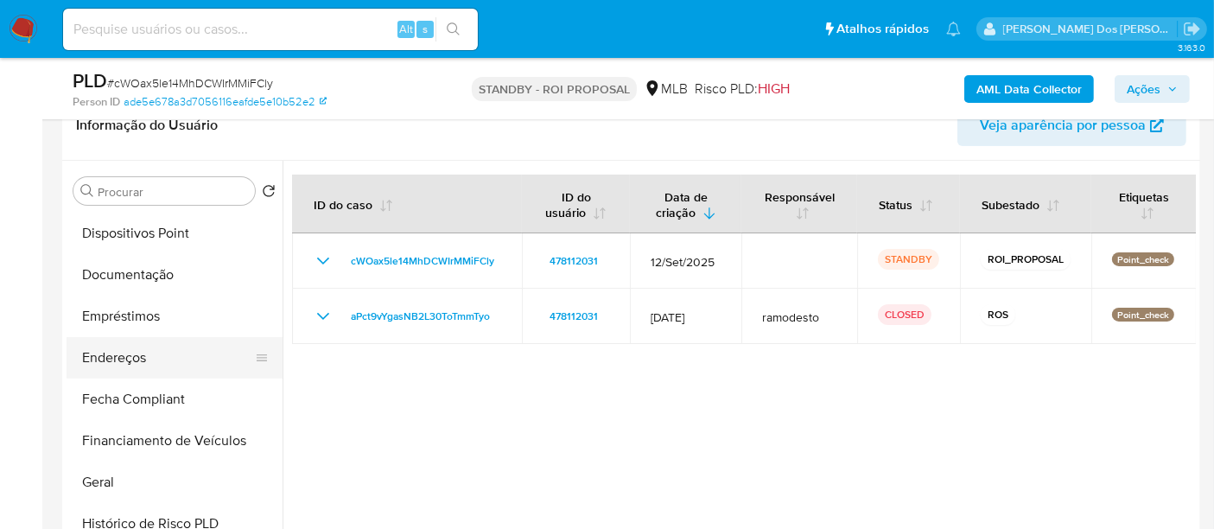
scroll to position [288, 0]
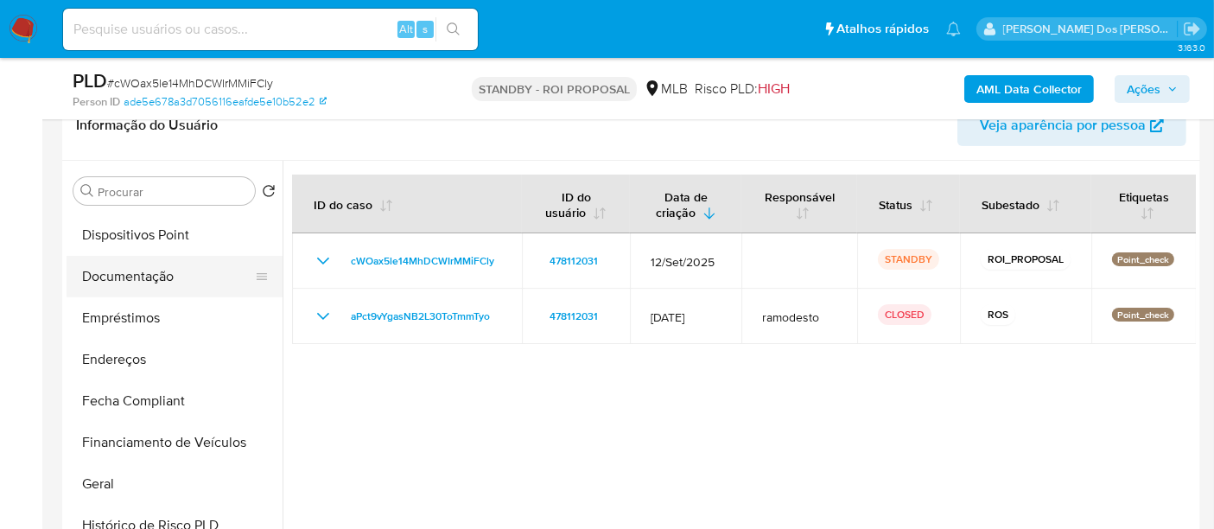
click at [140, 277] on button "Documentação" at bounding box center [168, 276] width 202 height 41
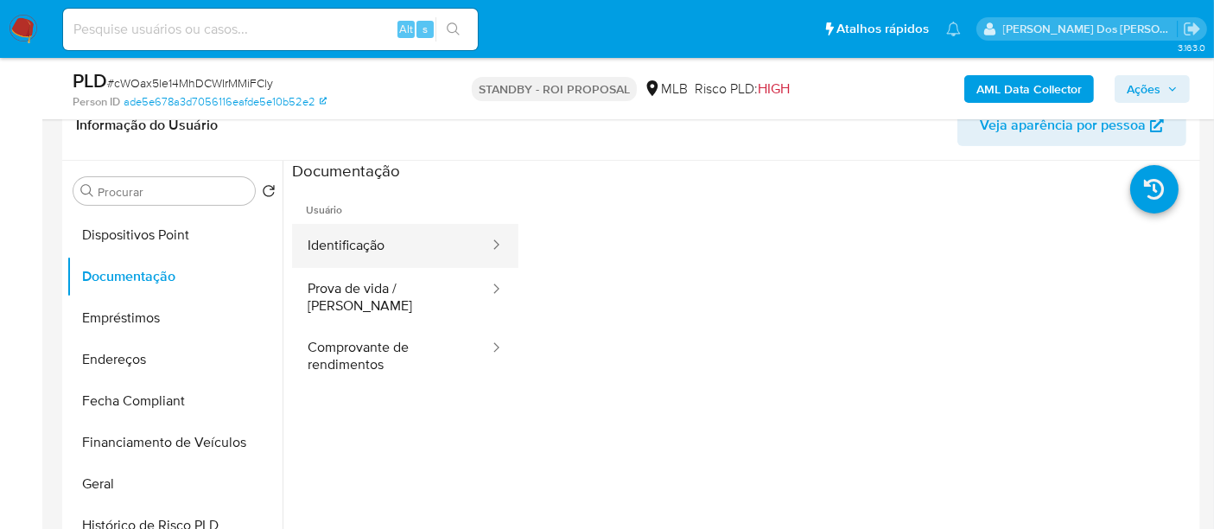
click at [321, 257] on button "Identificação" at bounding box center [391, 246] width 199 height 44
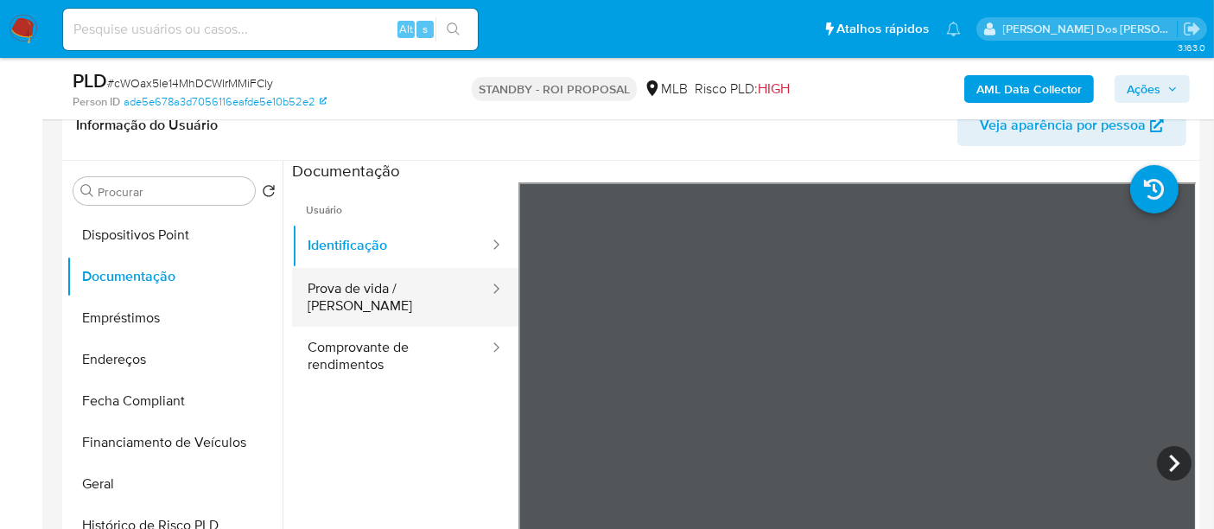
click at [389, 293] on button "Prova de vida / [PERSON_NAME]" at bounding box center [391, 297] width 199 height 59
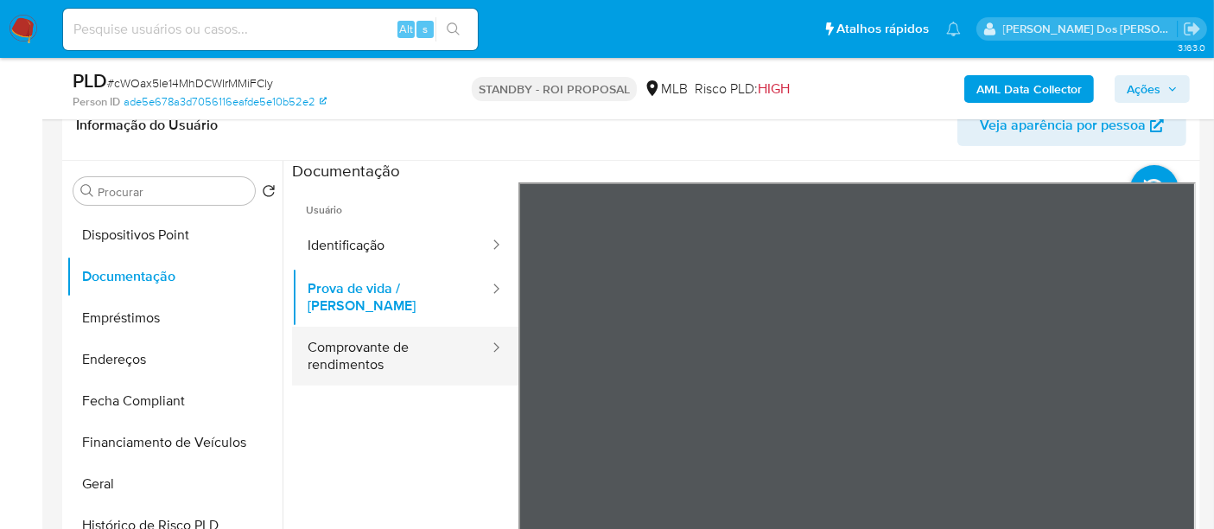
click at [398, 333] on button "Comprovante de rendimentos" at bounding box center [391, 356] width 199 height 59
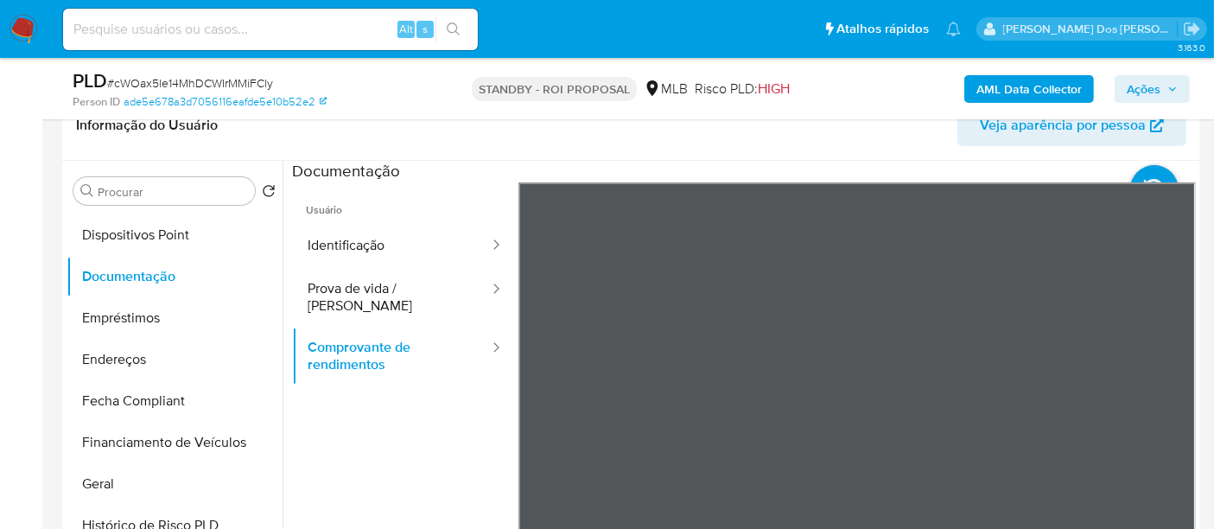
click at [866, 136] on div "Informação do Usuário Veja aparência por pessoa Procurar Retornar ao pedido pad…" at bounding box center [631, 347] width 1138 height 512
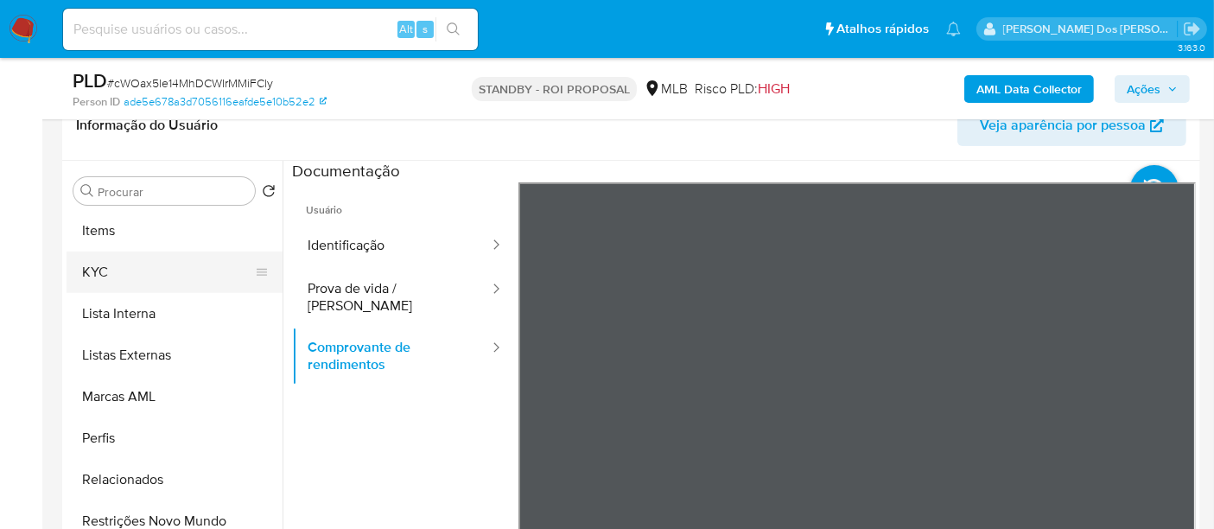
scroll to position [864, 0]
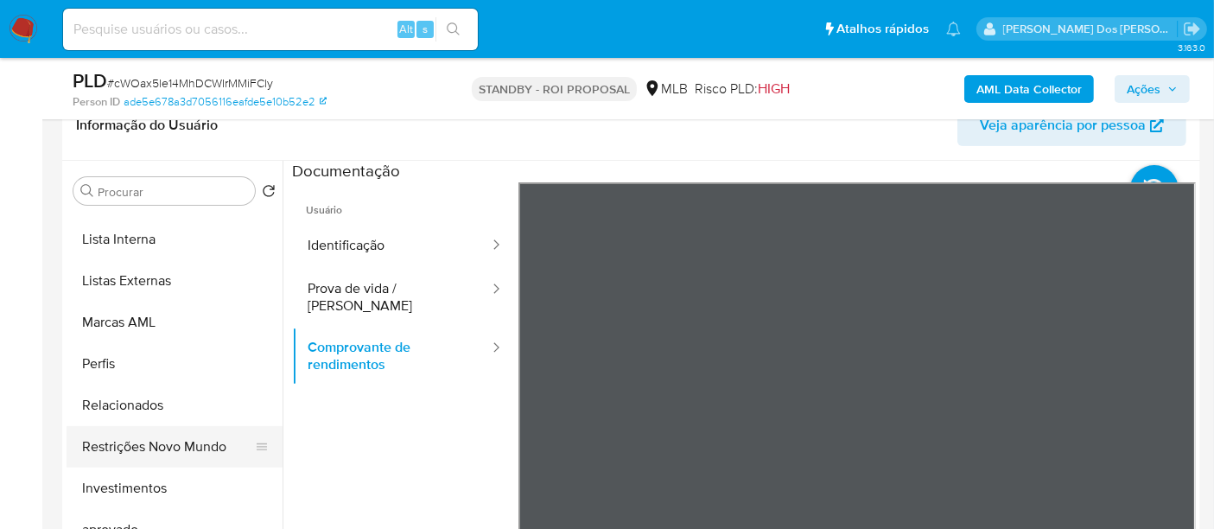
click at [195, 445] on button "Restrições Novo Mundo" at bounding box center [168, 446] width 202 height 41
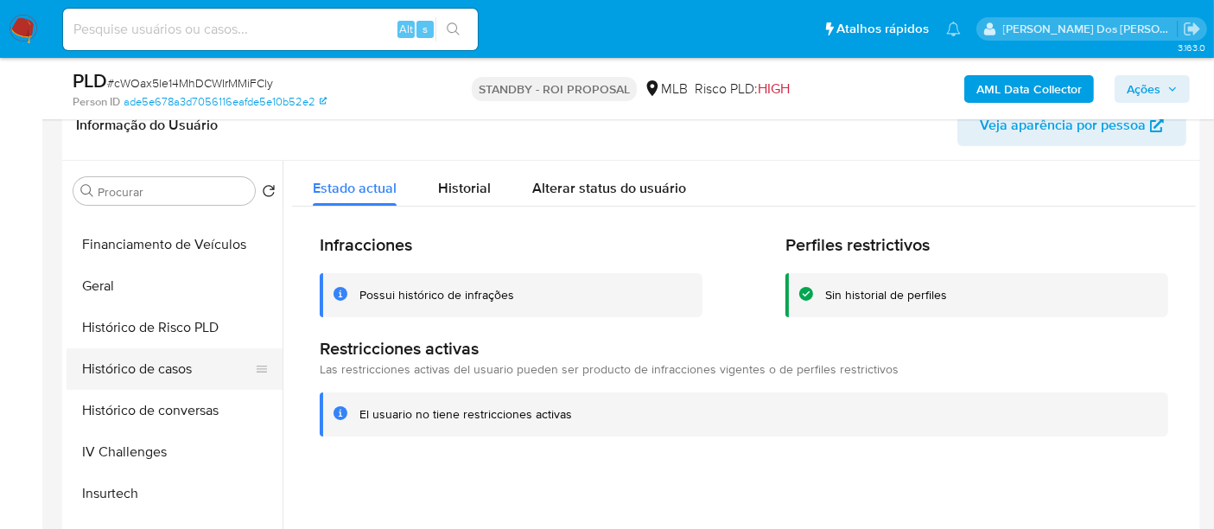
scroll to position [480, 0]
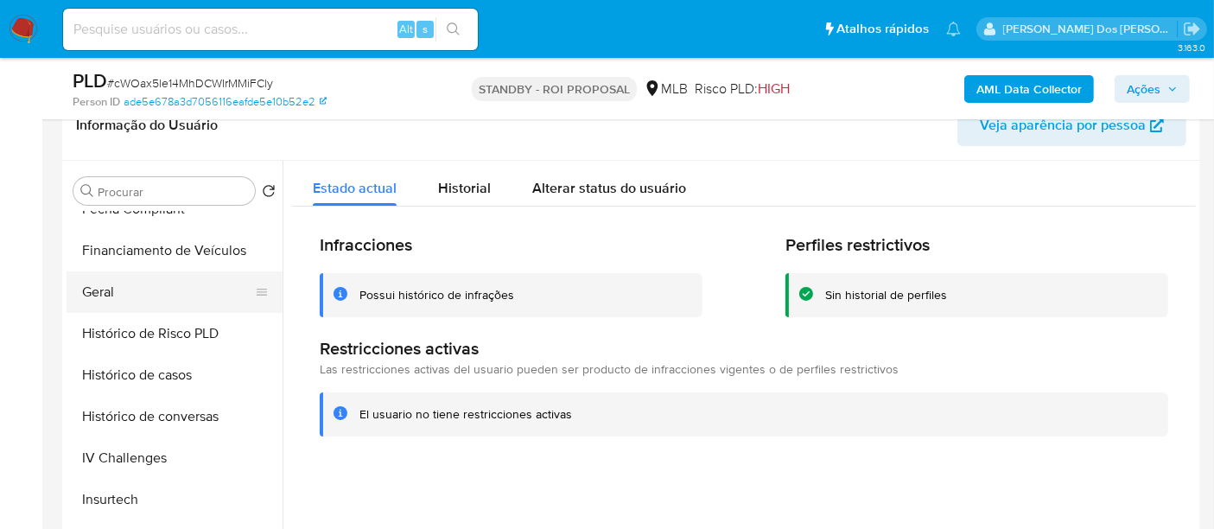
click at [104, 292] on button "Geral" at bounding box center [168, 291] width 202 height 41
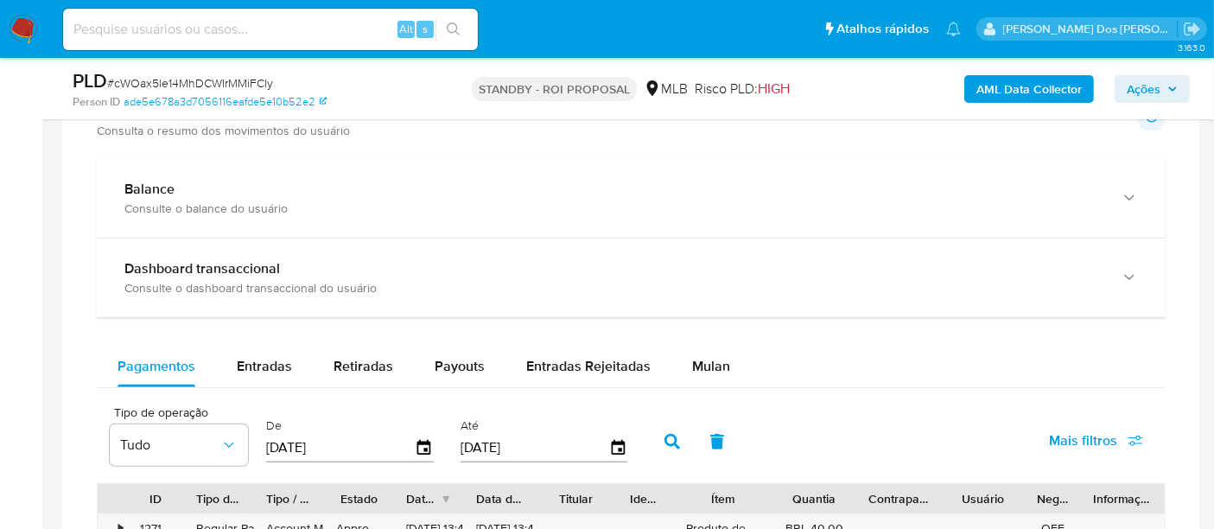
scroll to position [1344, 0]
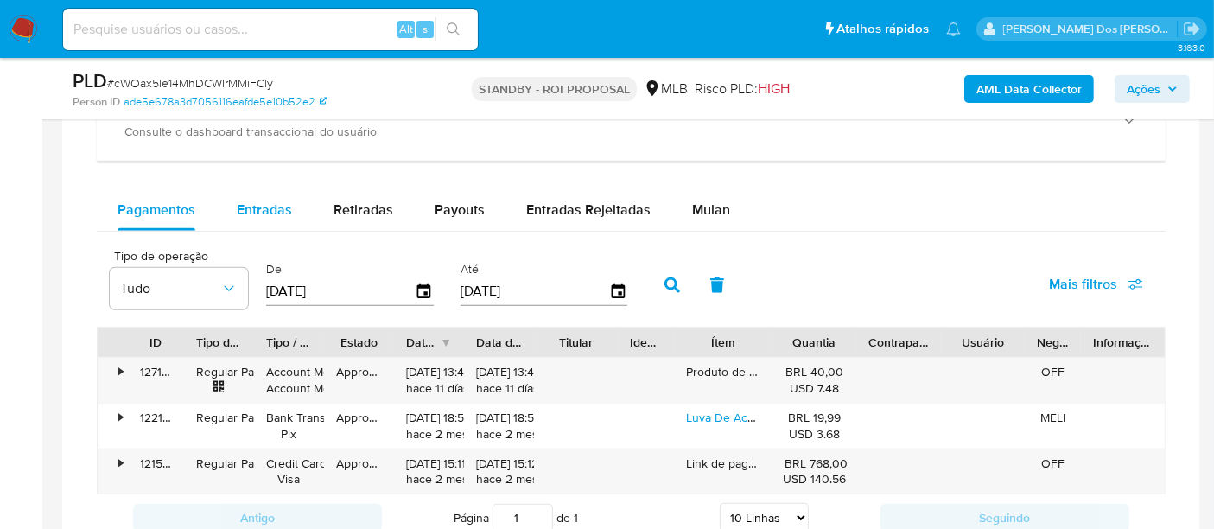
click at [274, 213] on span "Entradas" at bounding box center [264, 210] width 55 height 20
select select "10"
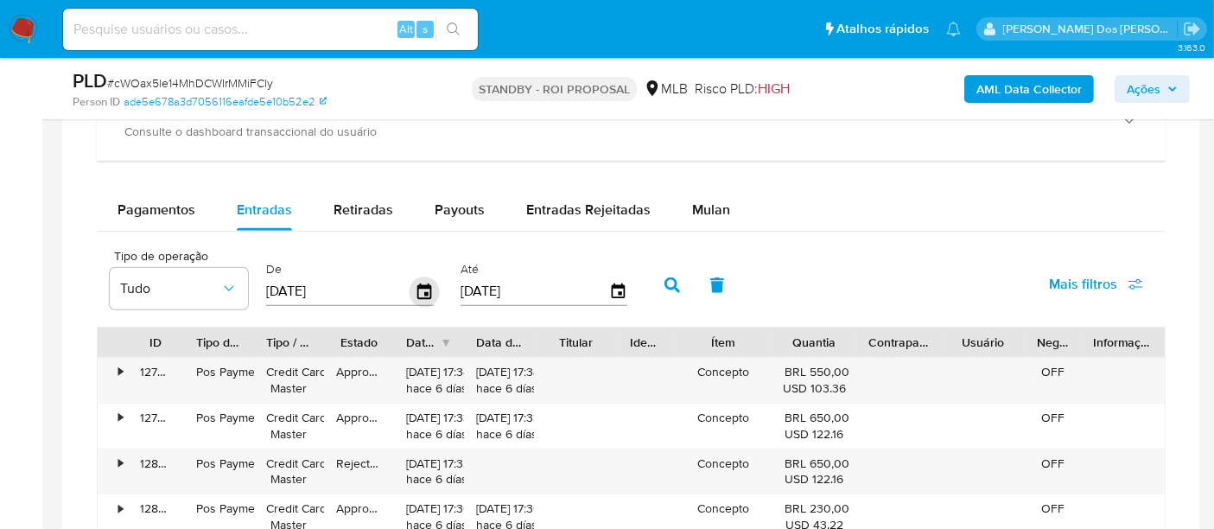
click at [417, 292] on icon "button" at bounding box center [424, 291] width 14 height 16
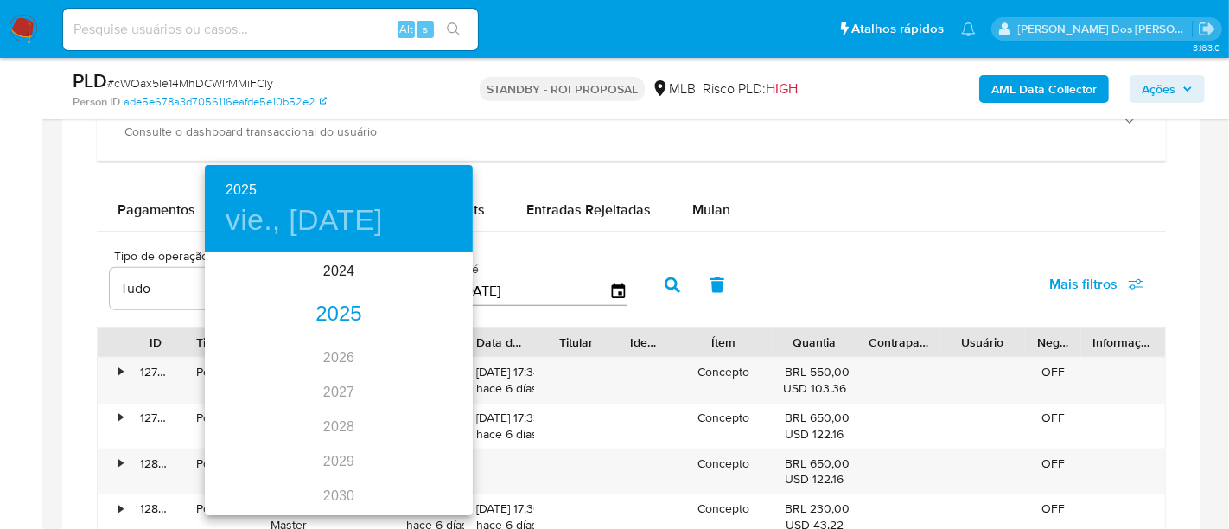
click at [335, 310] on div "2025" at bounding box center [339, 314] width 268 height 35
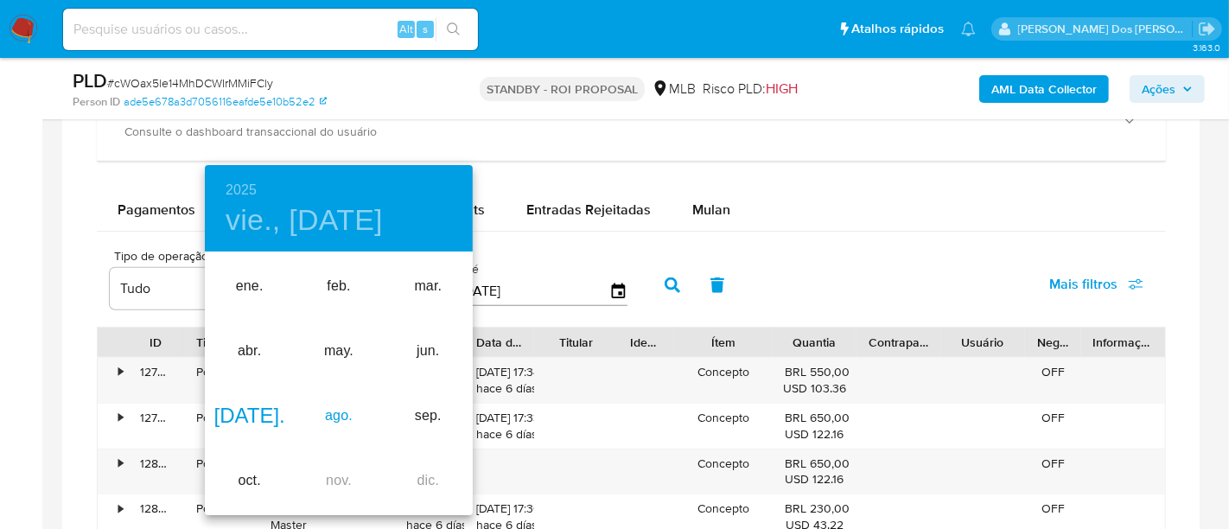
click at [340, 416] on div "ago." at bounding box center [338, 416] width 89 height 65
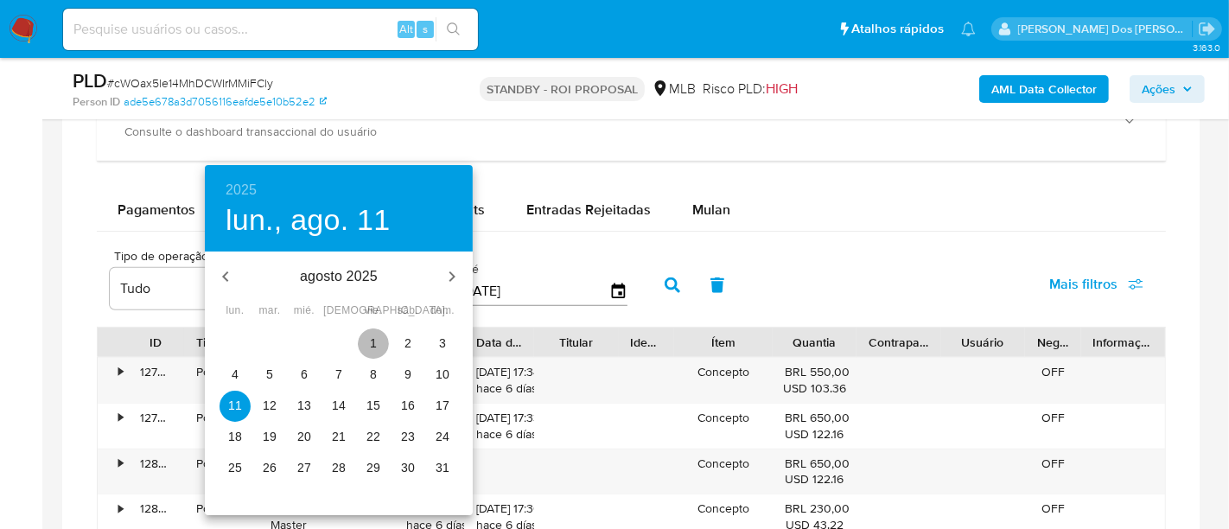
drag, startPoint x: 370, startPoint y: 345, endPoint x: 380, endPoint y: 342, distance: 10.7
click at [372, 344] on p "1" at bounding box center [373, 342] width 7 height 17
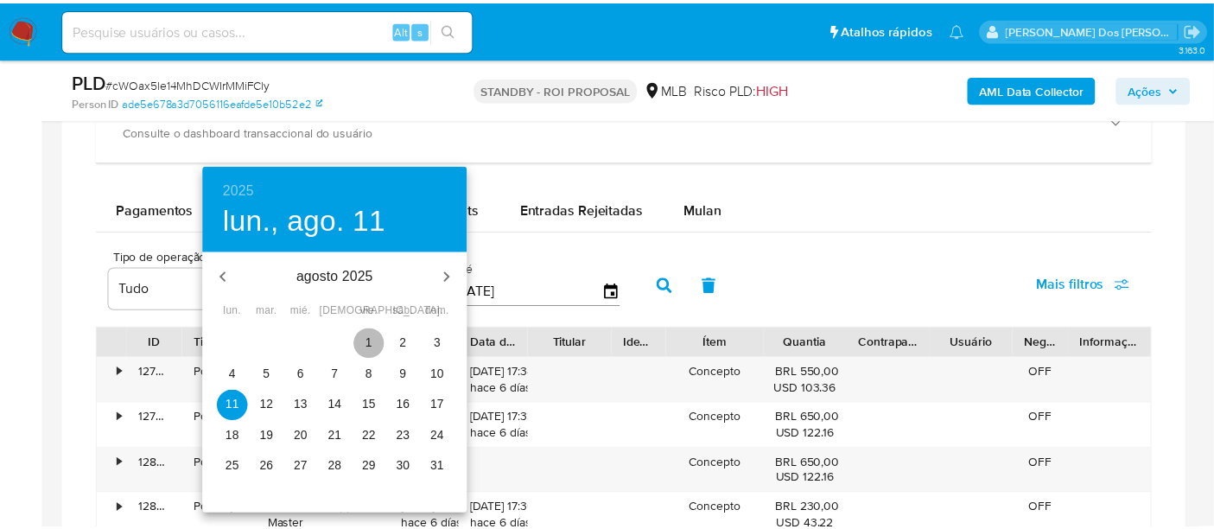
type input "01/08/2025"
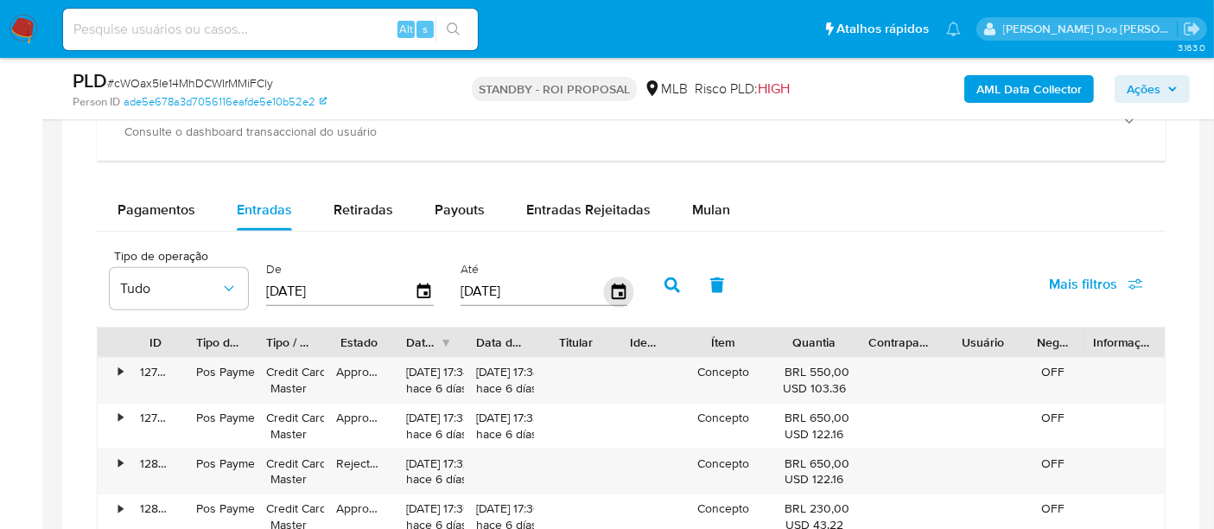
click at [603, 295] on icon "button" at bounding box center [618, 291] width 30 height 30
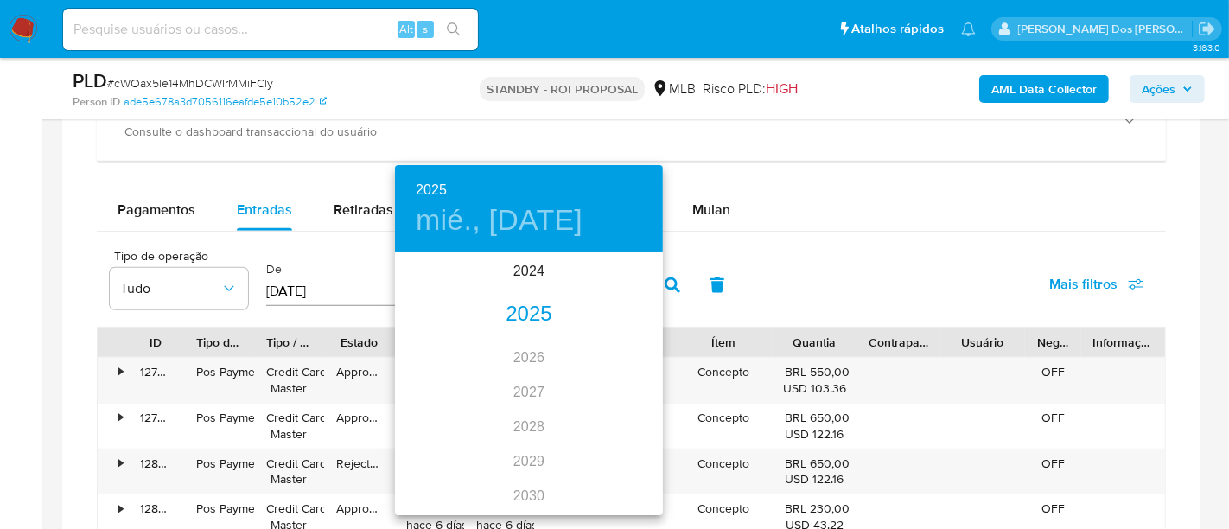
click at [523, 312] on div "2025" at bounding box center [529, 314] width 268 height 35
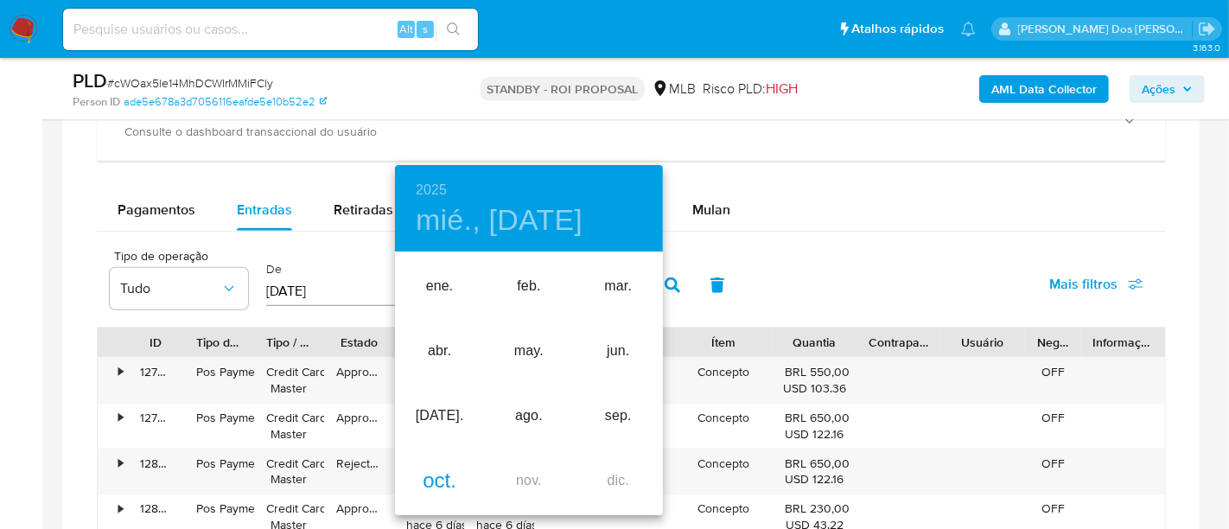
click at [438, 472] on div "oct." at bounding box center [439, 480] width 89 height 65
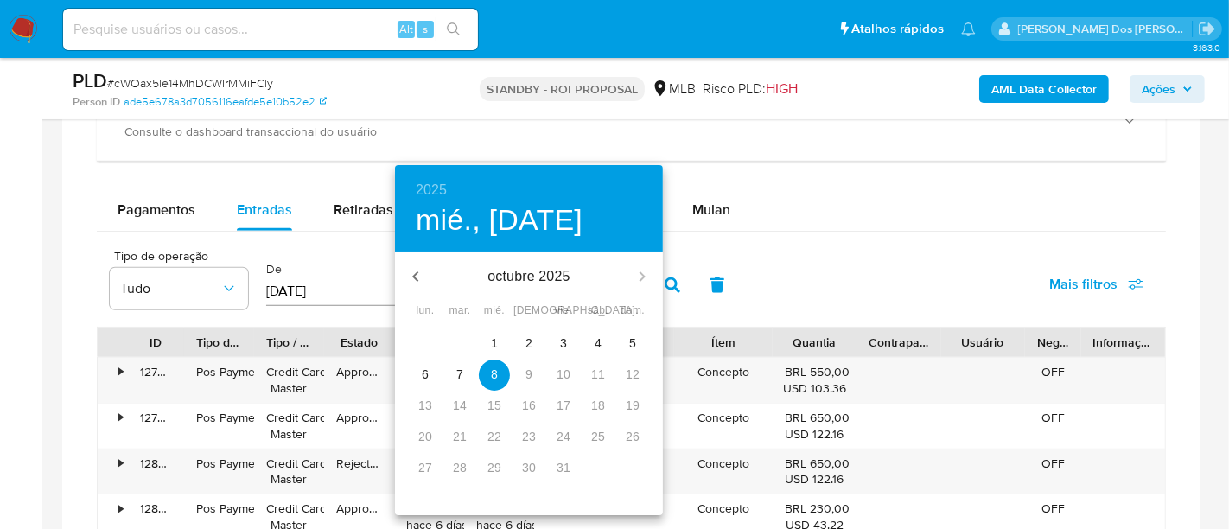
click at [555, 340] on span "3" at bounding box center [563, 342] width 31 height 17
type input "03/10/2025"
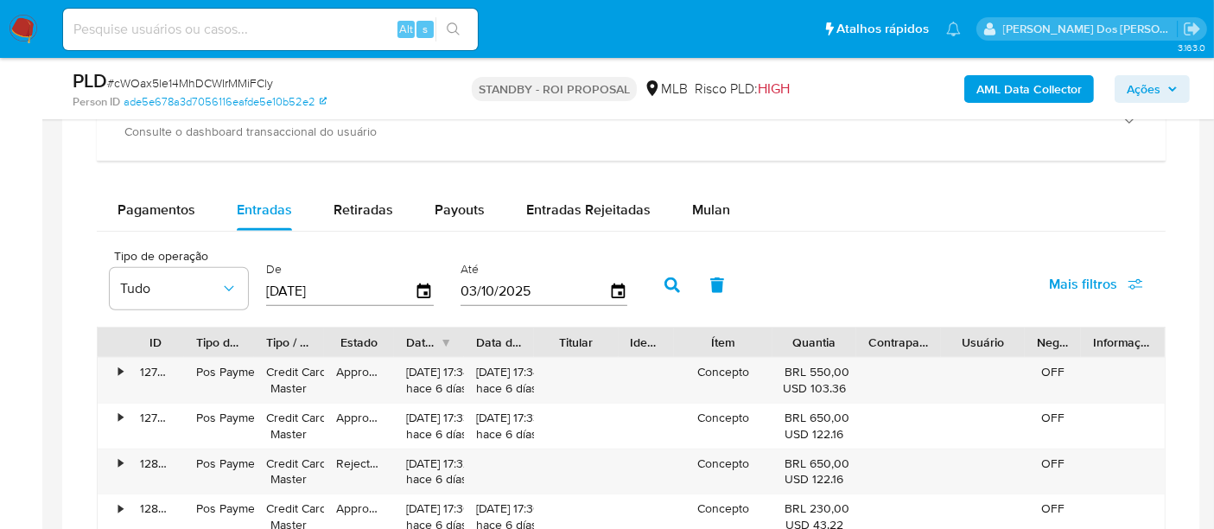
click at [1049, 283] on button "Mais filtros" at bounding box center [1095, 284] width 139 height 41
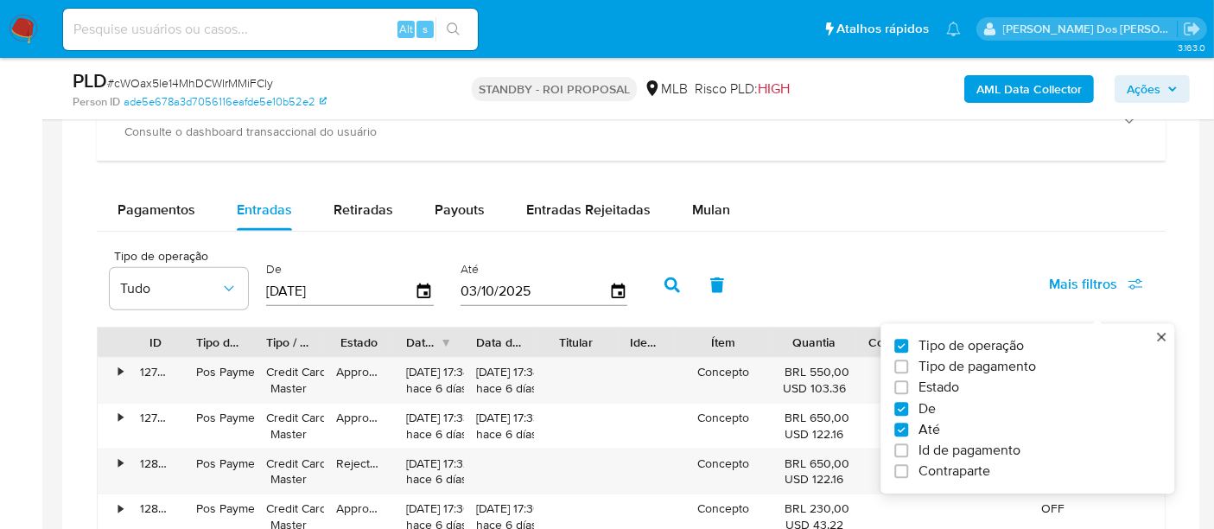
click at [930, 384] on span "Estado" at bounding box center [938, 387] width 41 height 17
click at [908, 384] on input "Estado" at bounding box center [901, 388] width 14 height 14
checkbox input "true"
type input "01/08/2025"
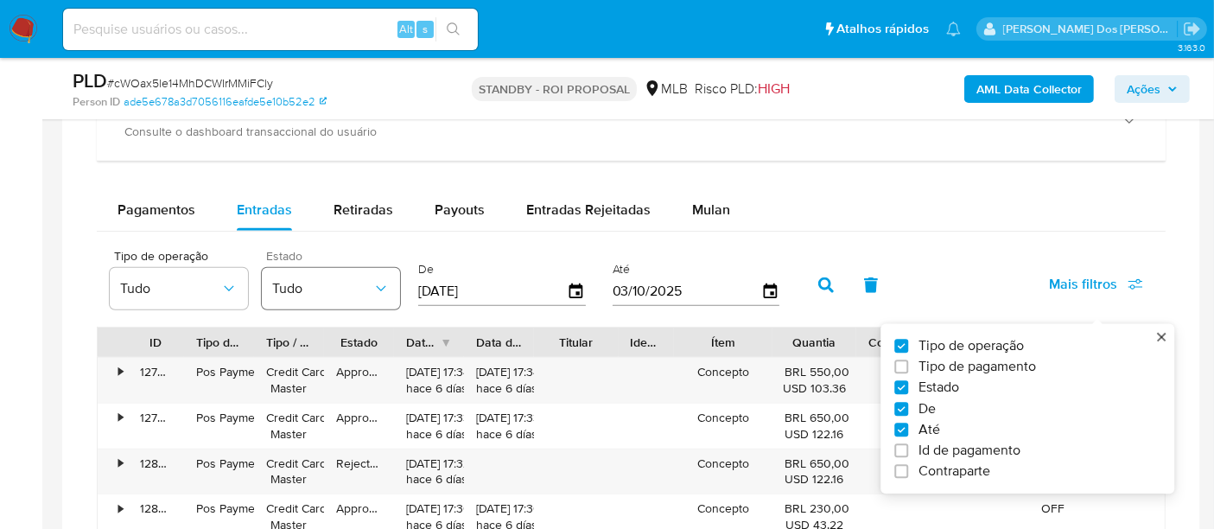
click at [365, 295] on button "Tudo" at bounding box center [331, 288] width 138 height 41
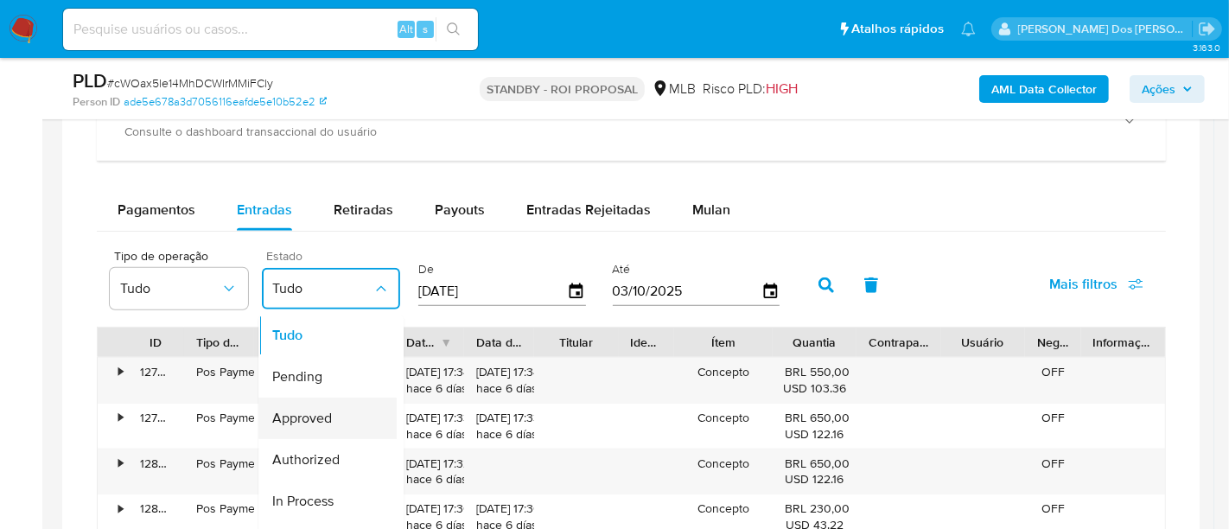
click at [328, 410] on span "Approved" at bounding box center [302, 418] width 60 height 17
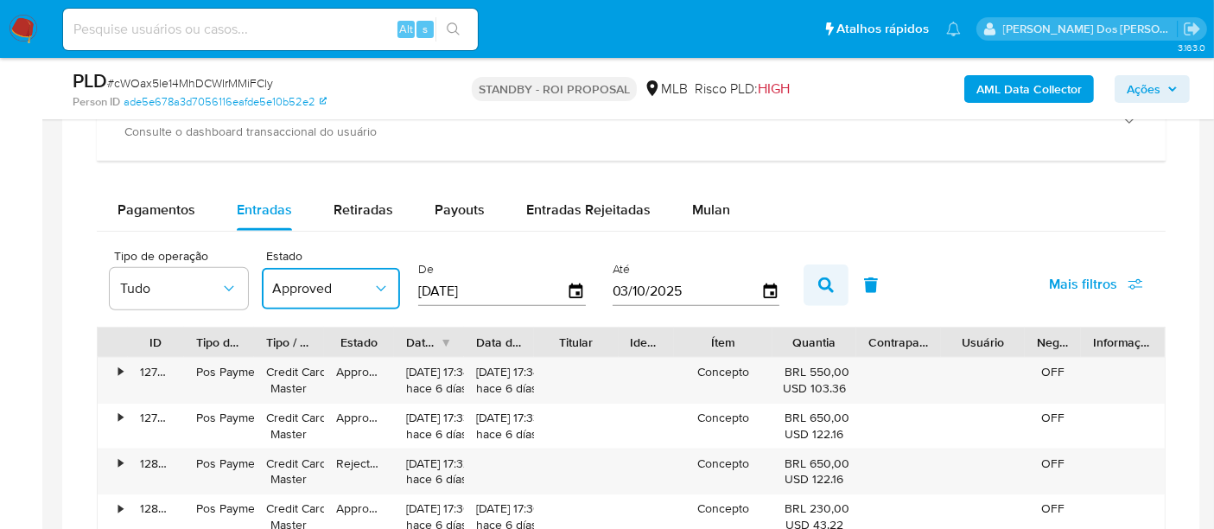
click at [824, 281] on icon "button" at bounding box center [826, 285] width 16 height 16
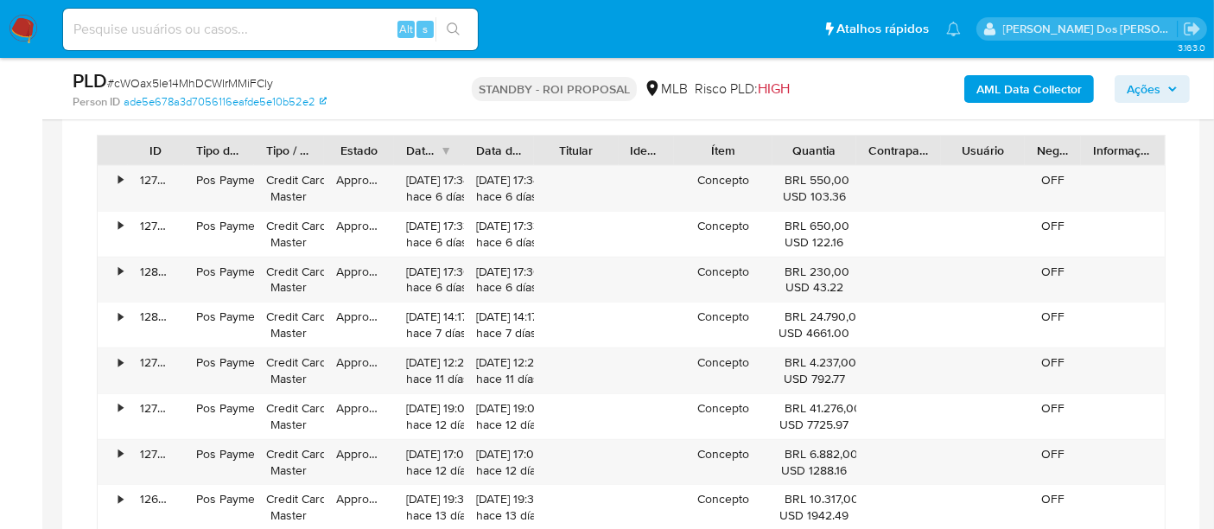
scroll to position [1824, 0]
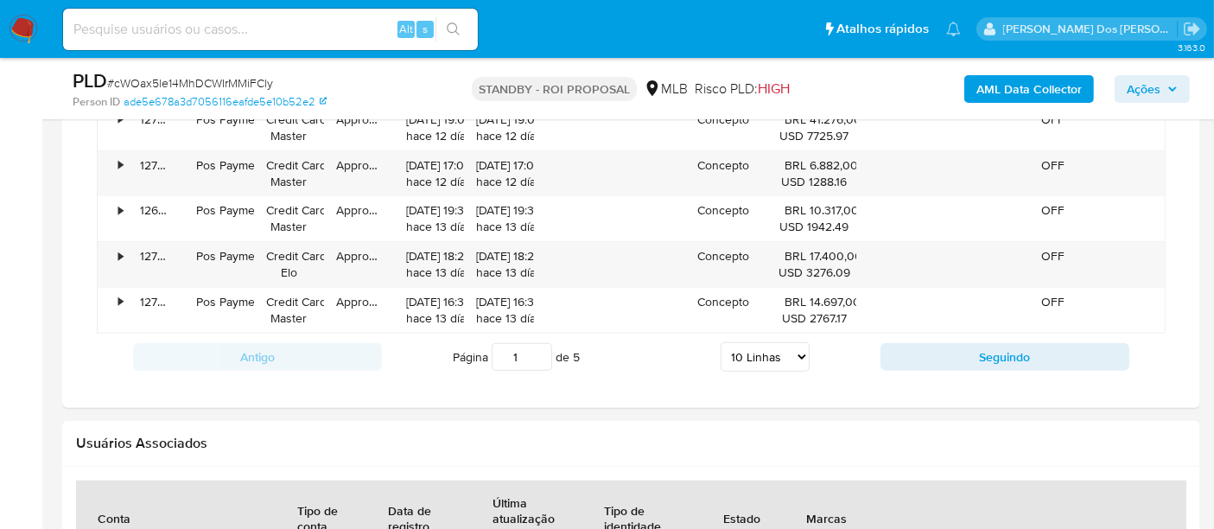
click at [735, 346] on select "5 Linhas 10 Linhas 20 Linhas 25 Linhas 50 Linhas 100 Linhas" at bounding box center [765, 356] width 89 height 29
select select "100"
click at [721, 342] on select "5 Linhas 10 Linhas 20 Linhas 25 Linhas 50 Linhas 100 Linhas" at bounding box center [765, 356] width 89 height 29
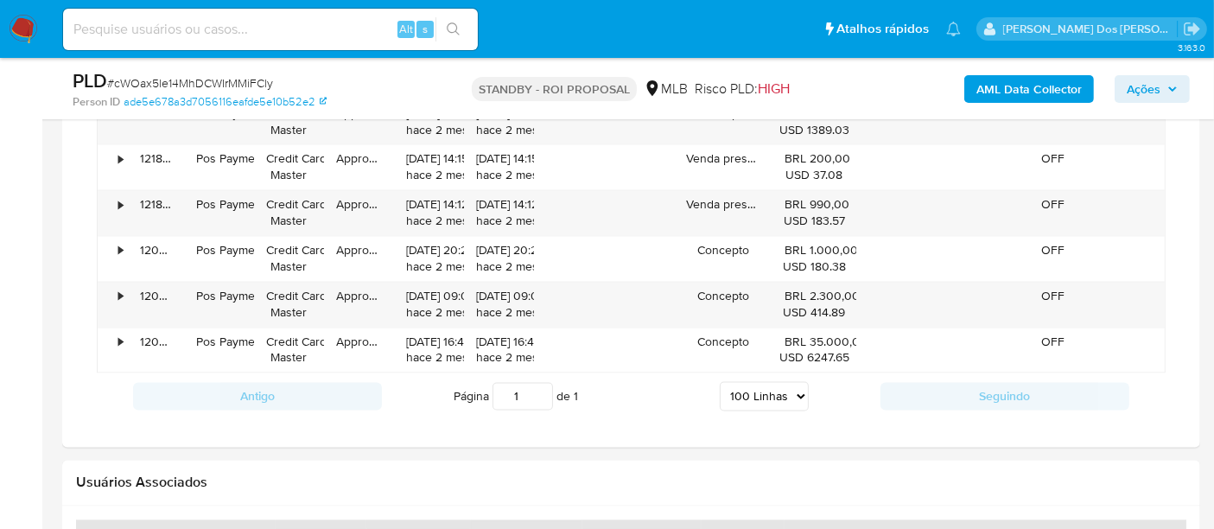
scroll to position [3359, 0]
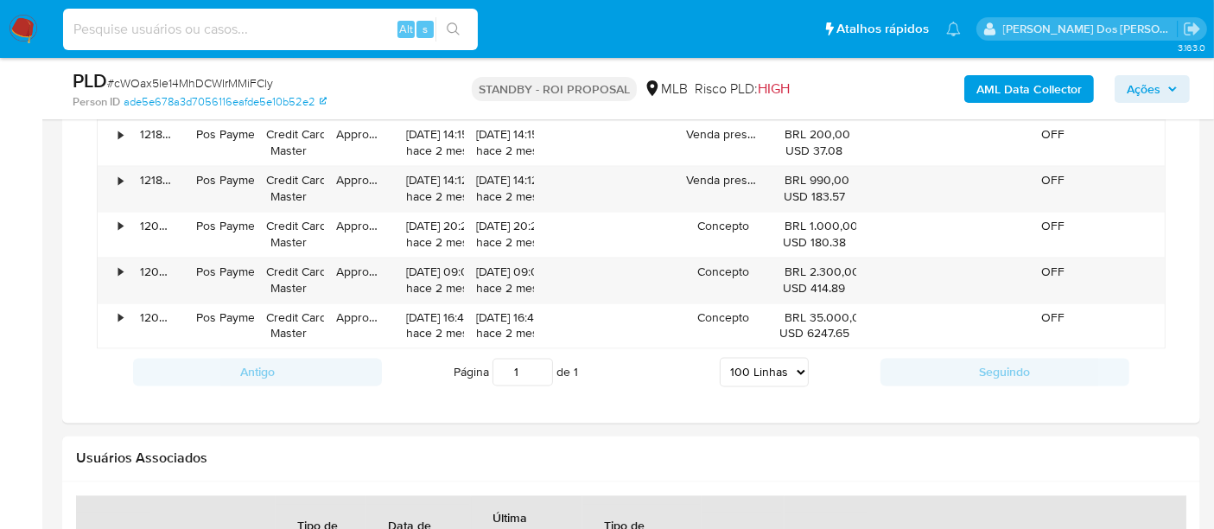
click at [278, 33] on input at bounding box center [270, 29] width 415 height 22
paste input "DtNCkXvtMNWf7mNrMNbCR9aX"
type input "DtNCkXvtMNWf7mNrMNbCR9aX"
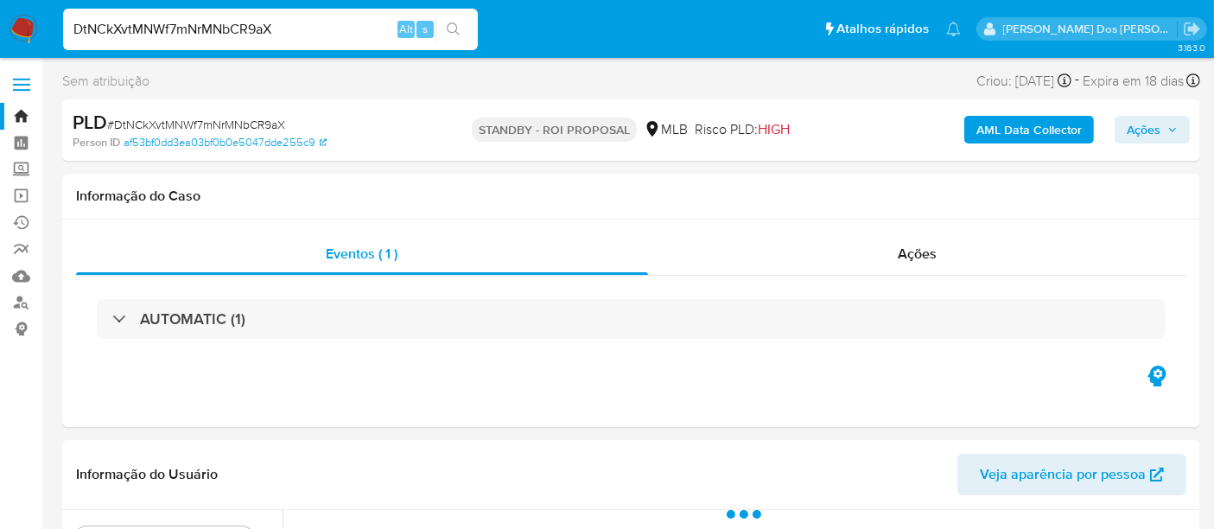
select select "10"
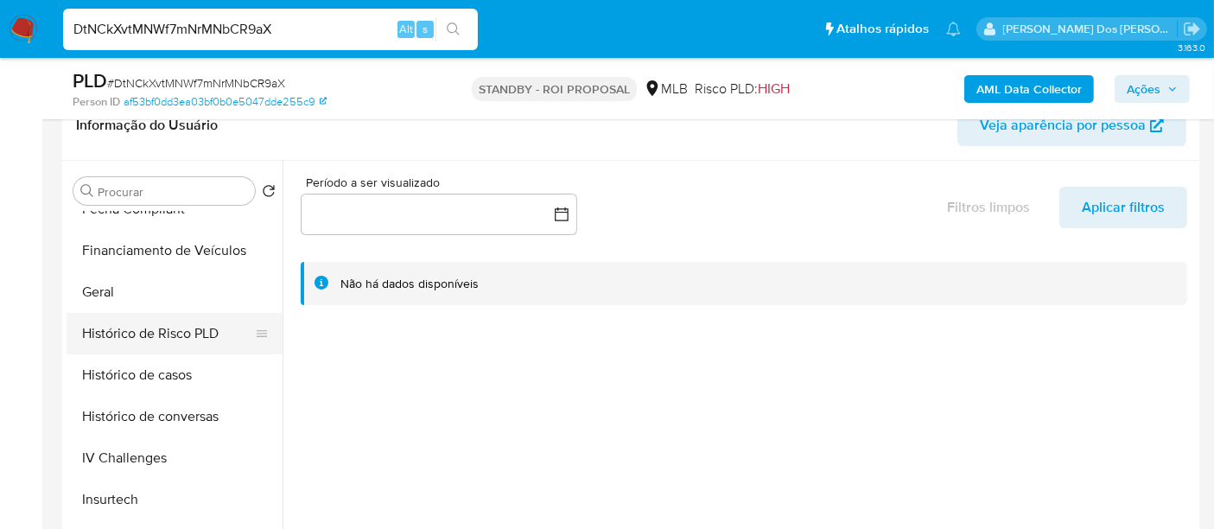
scroll to position [575, 0]
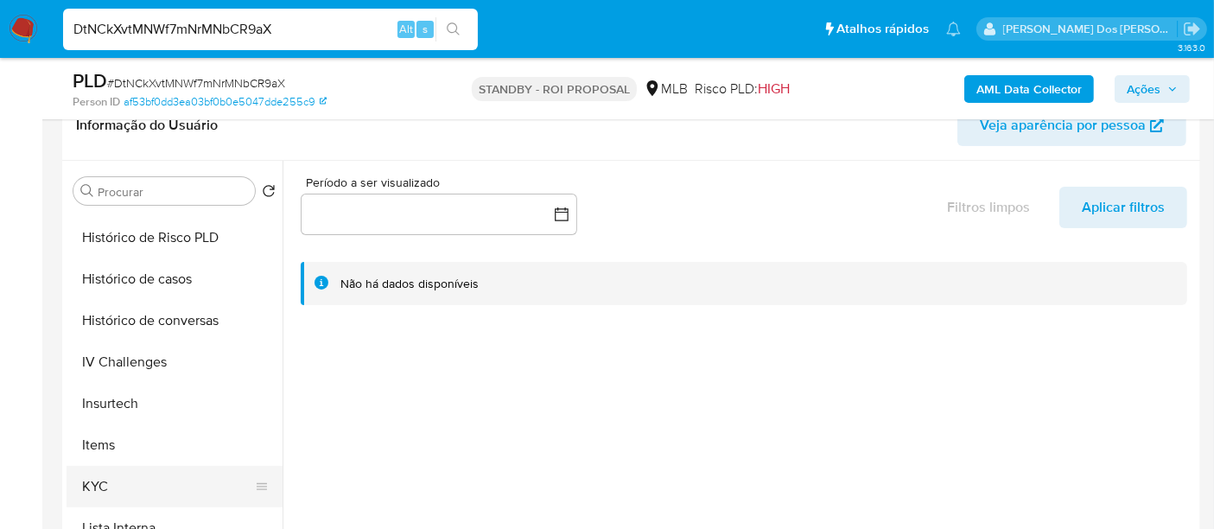
click at [101, 486] on button "KYC" at bounding box center [168, 486] width 202 height 41
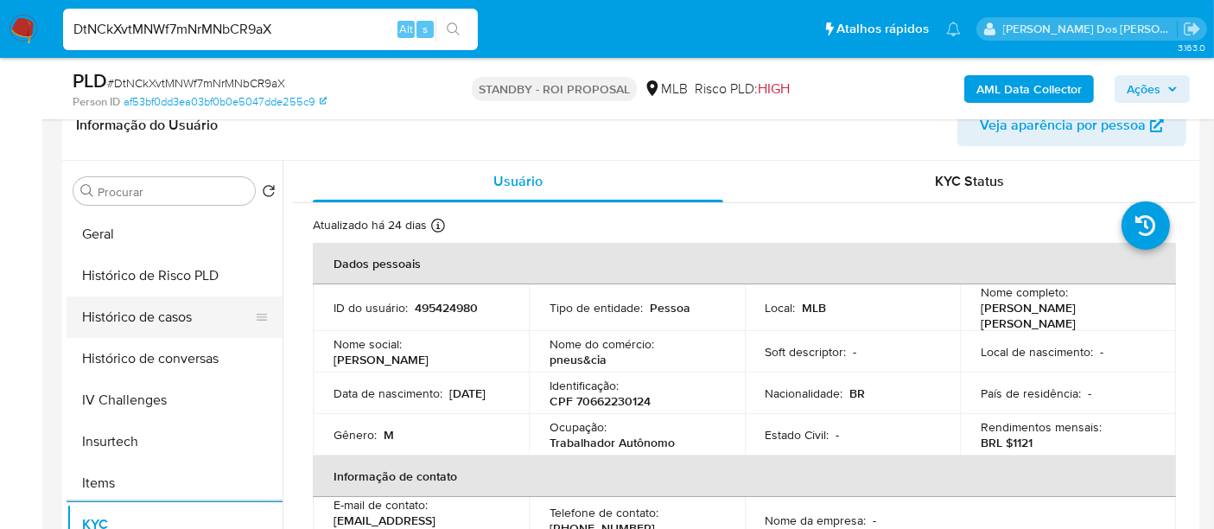
scroll to position [480, 0]
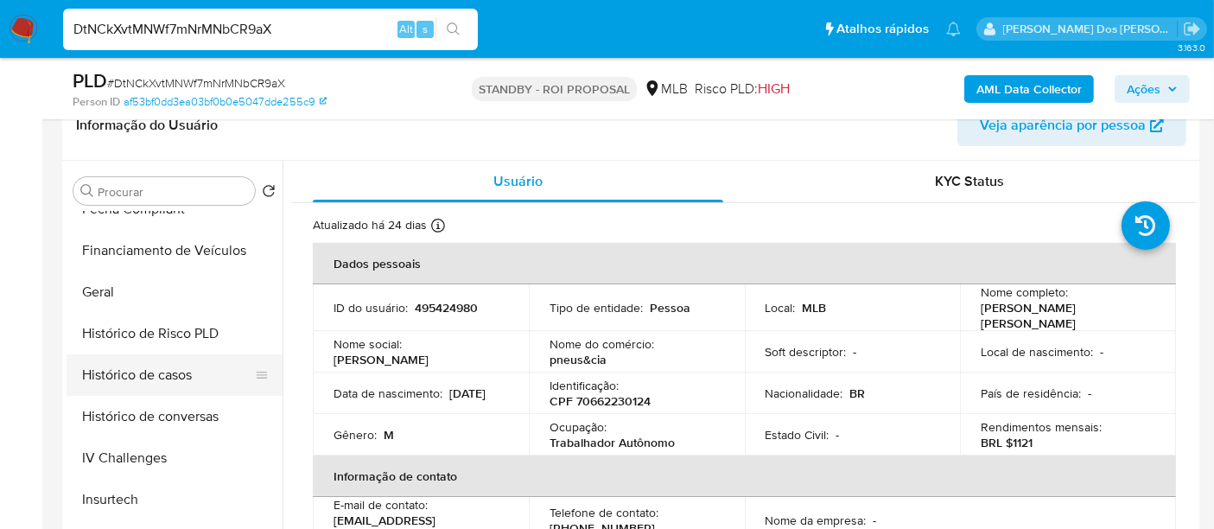
click at [177, 378] on button "Histórico de casos" at bounding box center [168, 374] width 202 height 41
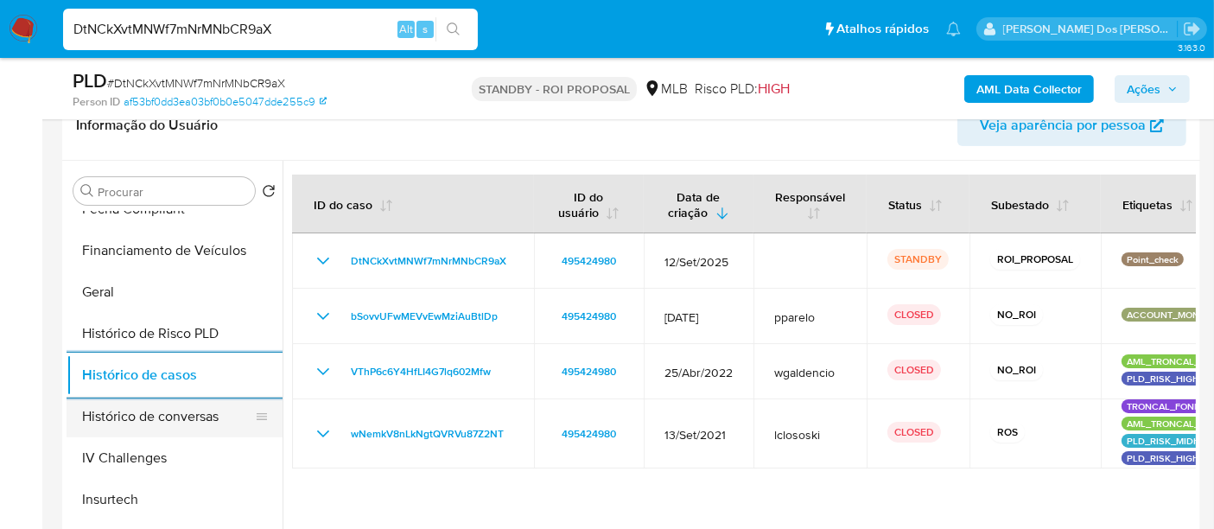
scroll to position [288, 0]
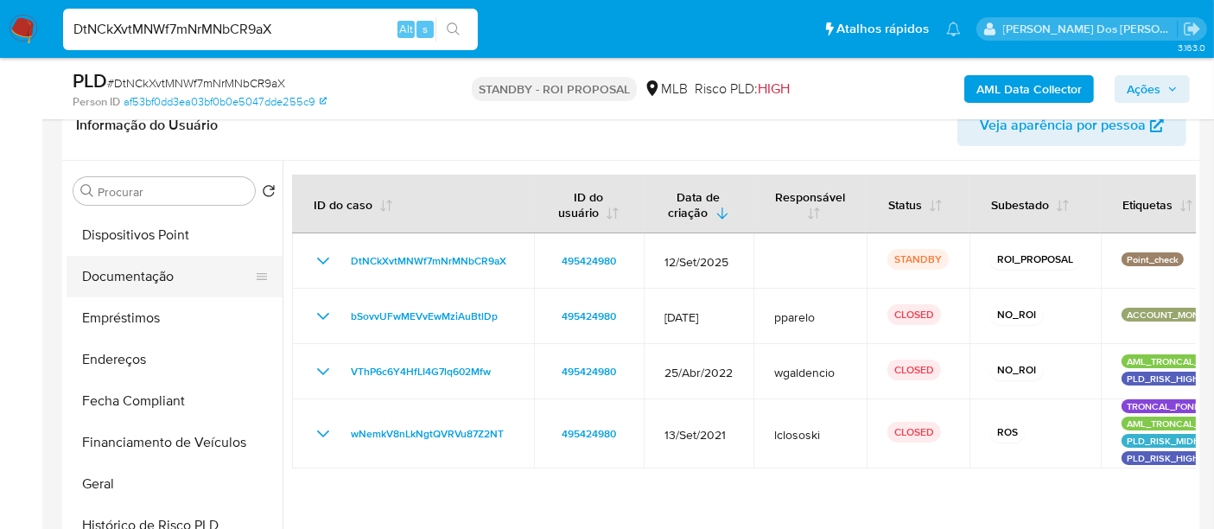
click at [149, 268] on button "Documentação" at bounding box center [168, 276] width 202 height 41
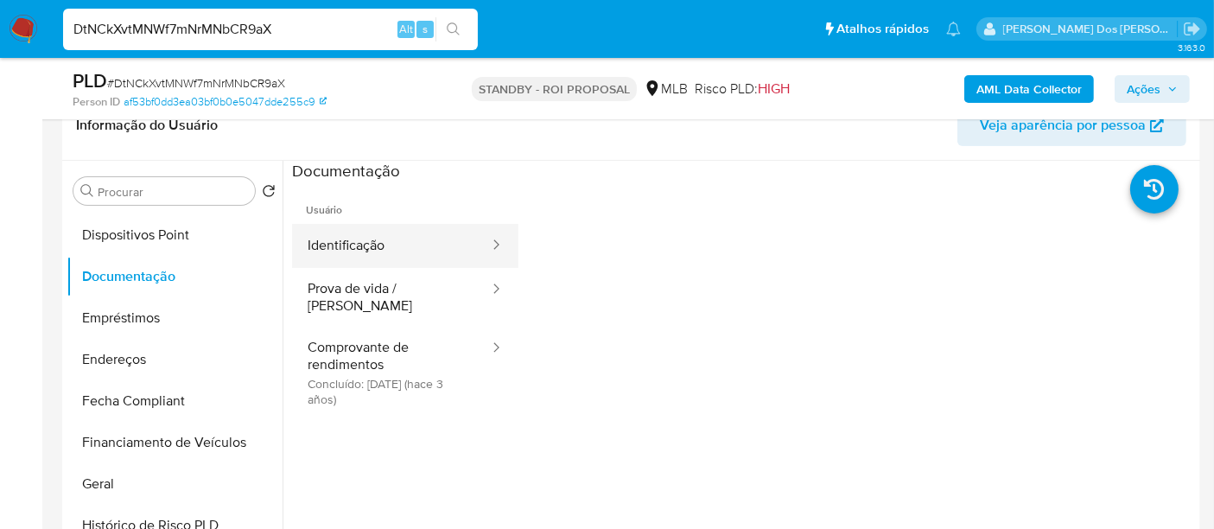
click at [350, 251] on button "Identificação" at bounding box center [391, 246] width 199 height 44
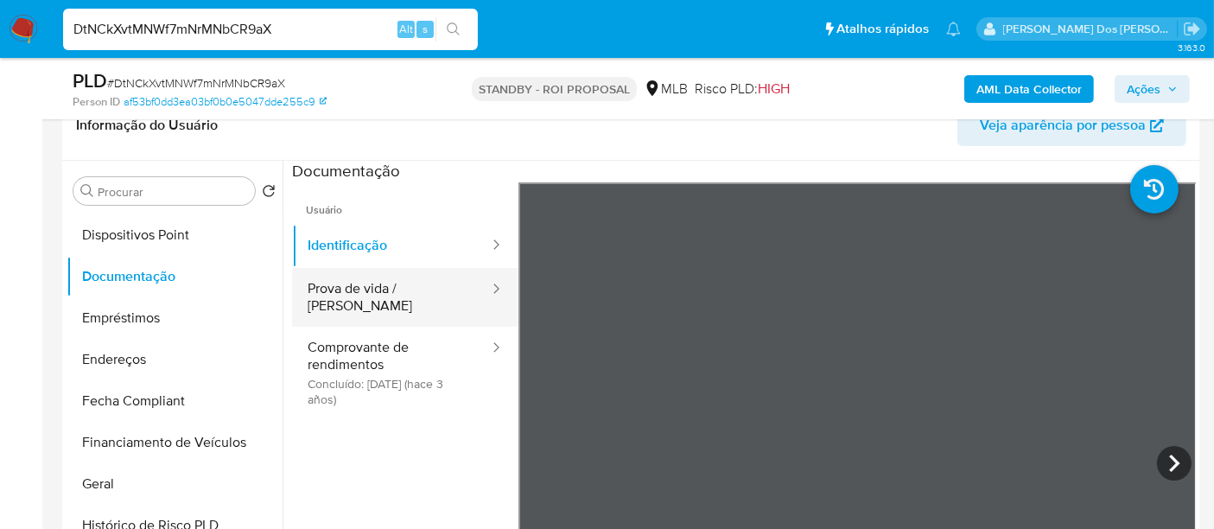
click at [393, 283] on button "Prova de vida / Selfie" at bounding box center [391, 297] width 199 height 59
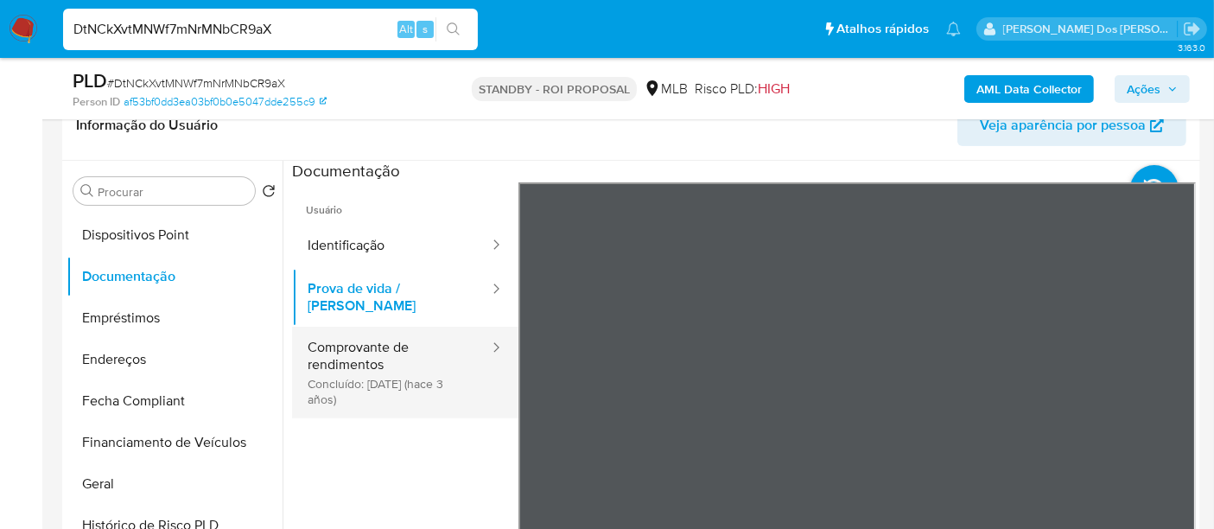
click at [387, 339] on button "Comprovante de rendimentos Concluído: 25/04/2022 (hace 3 años)" at bounding box center [391, 373] width 199 height 92
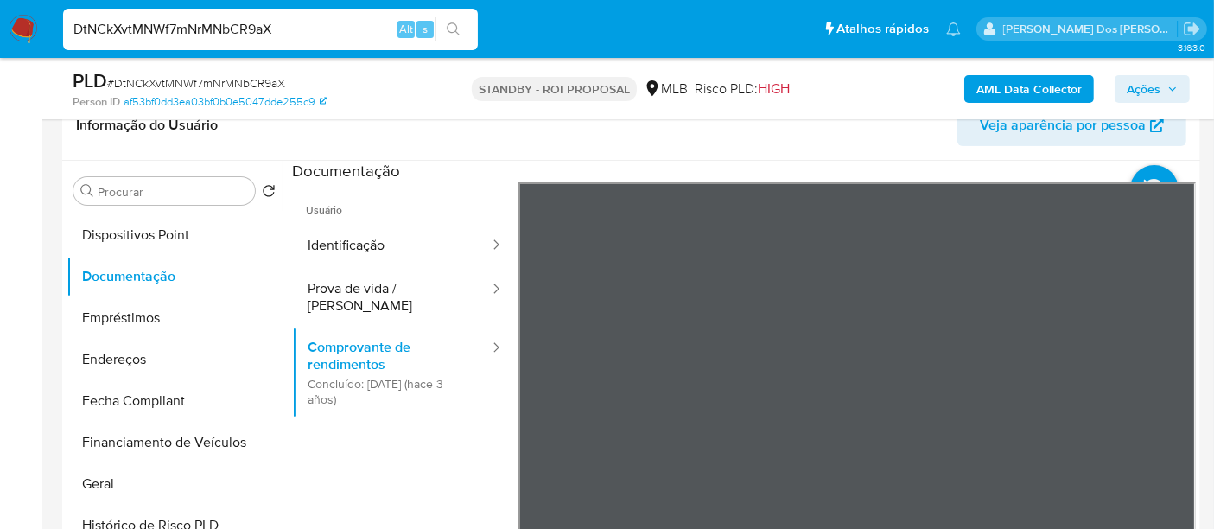
click at [874, 175] on section at bounding box center [744, 448] width 904 height 575
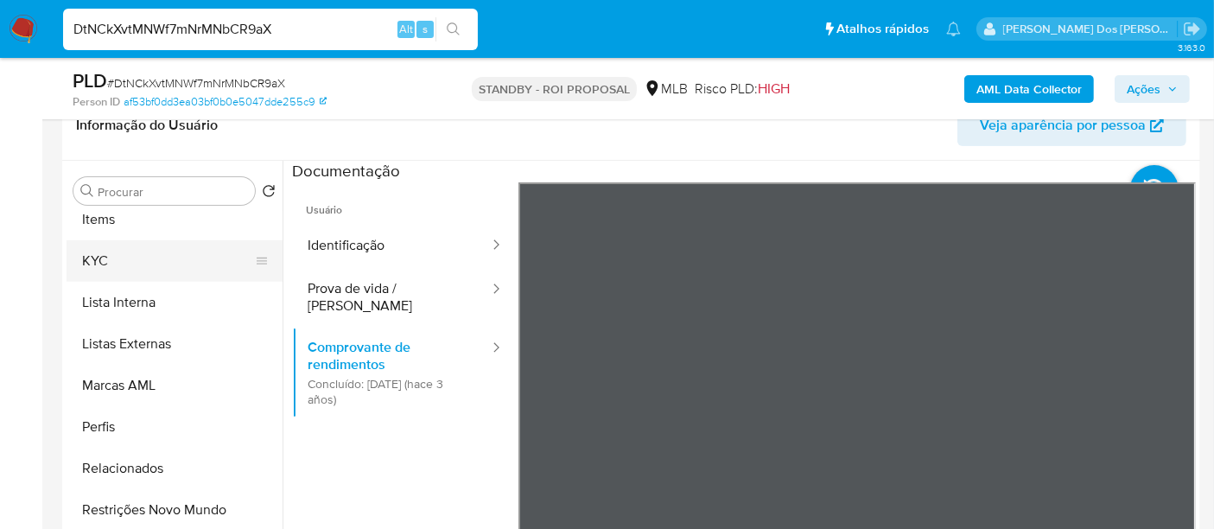
scroll to position [864, 0]
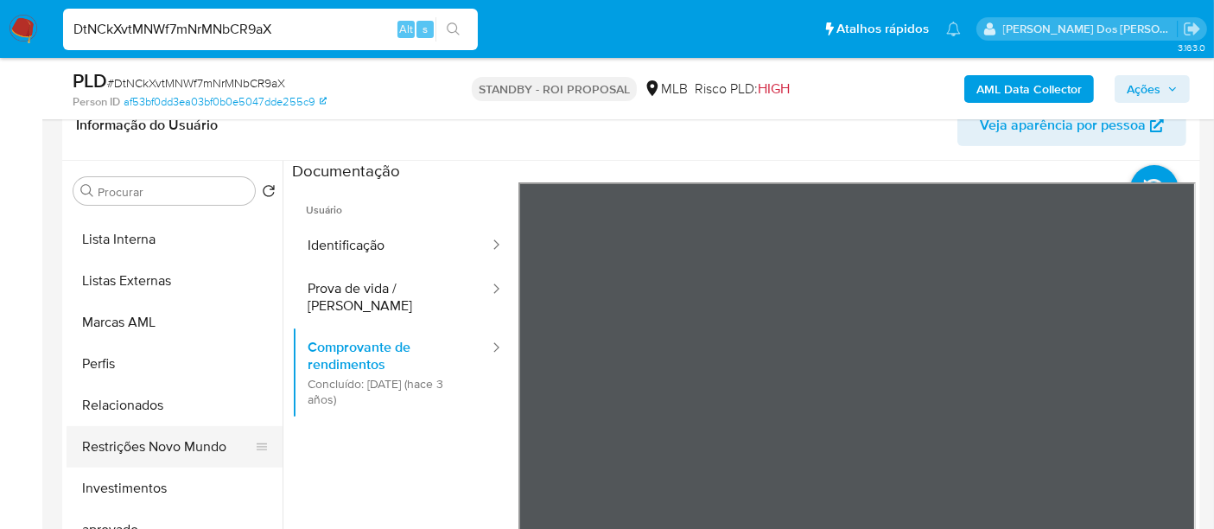
click at [177, 445] on button "Restrições Novo Mundo" at bounding box center [168, 446] width 202 height 41
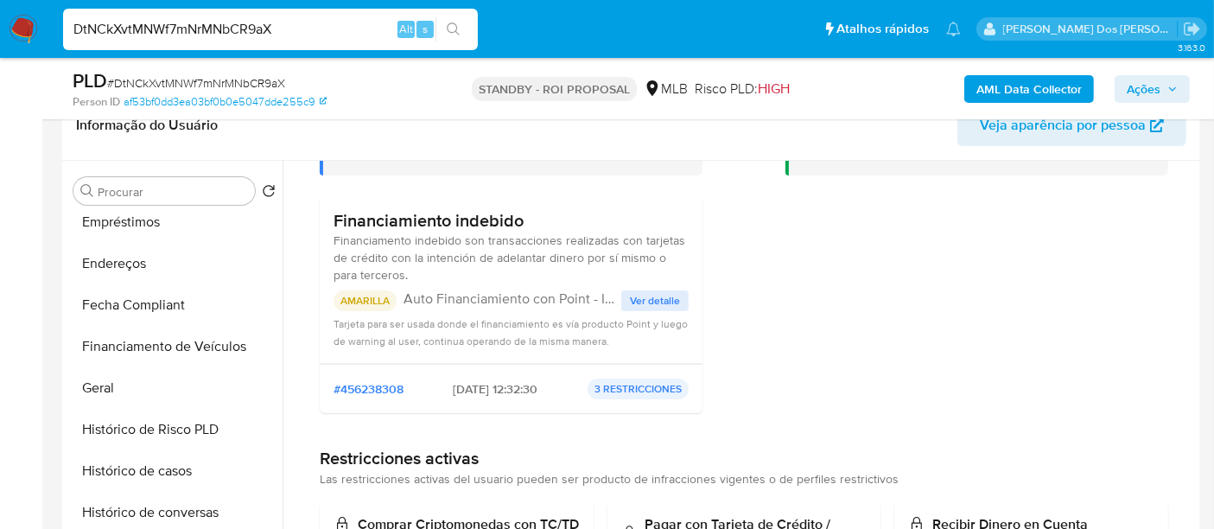
scroll to position [167, 0]
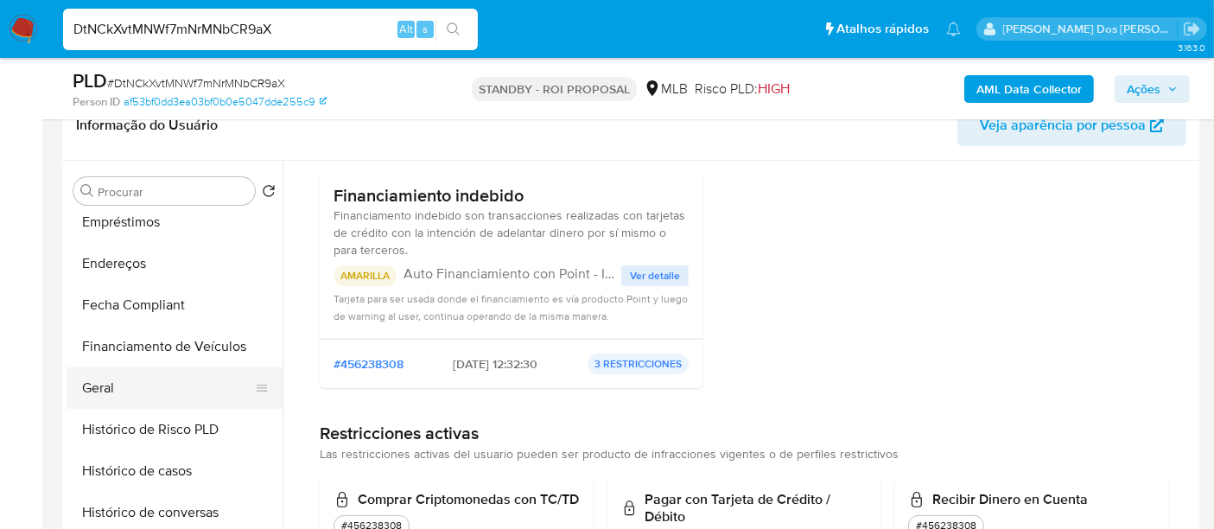
click at [101, 391] on button "Geral" at bounding box center [168, 387] width 202 height 41
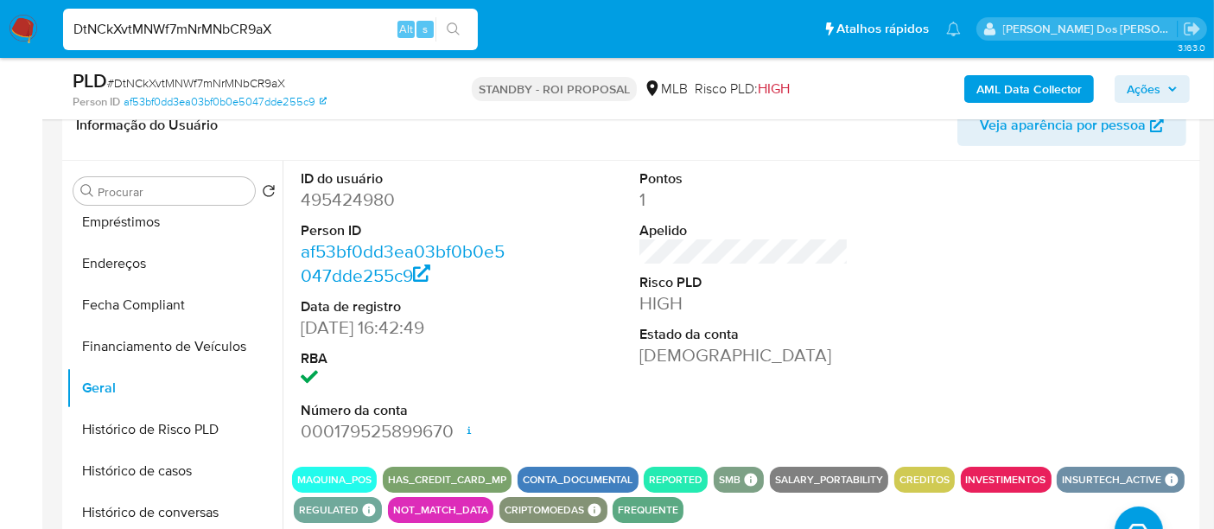
click at [315, 32] on input "DtNCkXvtMNWf7mNrMNbCR9aX" at bounding box center [270, 29] width 415 height 22
paste input "MQGyEXw2omfAjcericjDCPbH"
type input "MQGyEXw2omfAjcericjDCPbH"
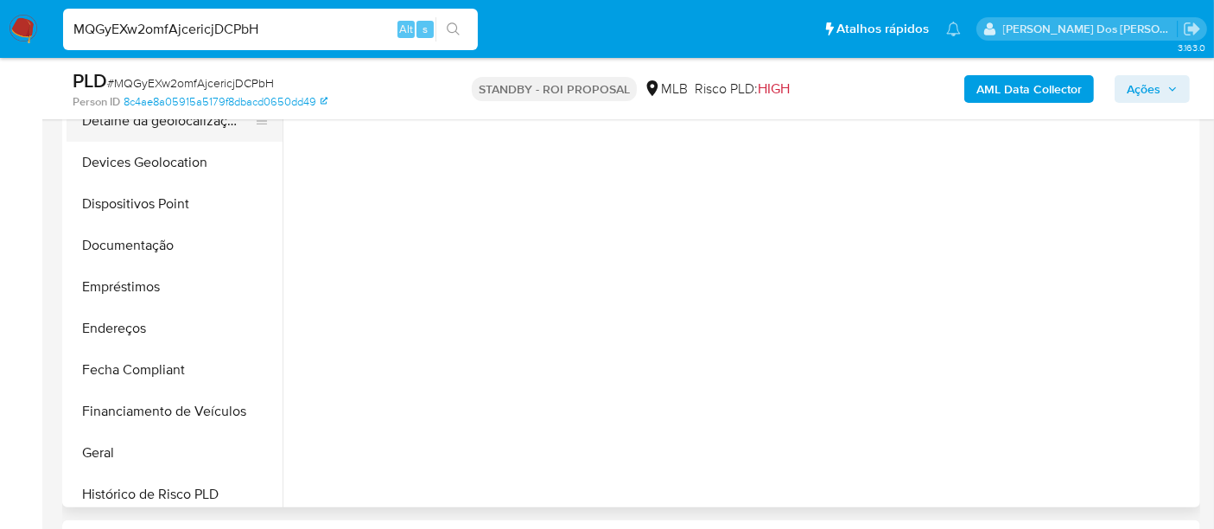
scroll to position [480, 0]
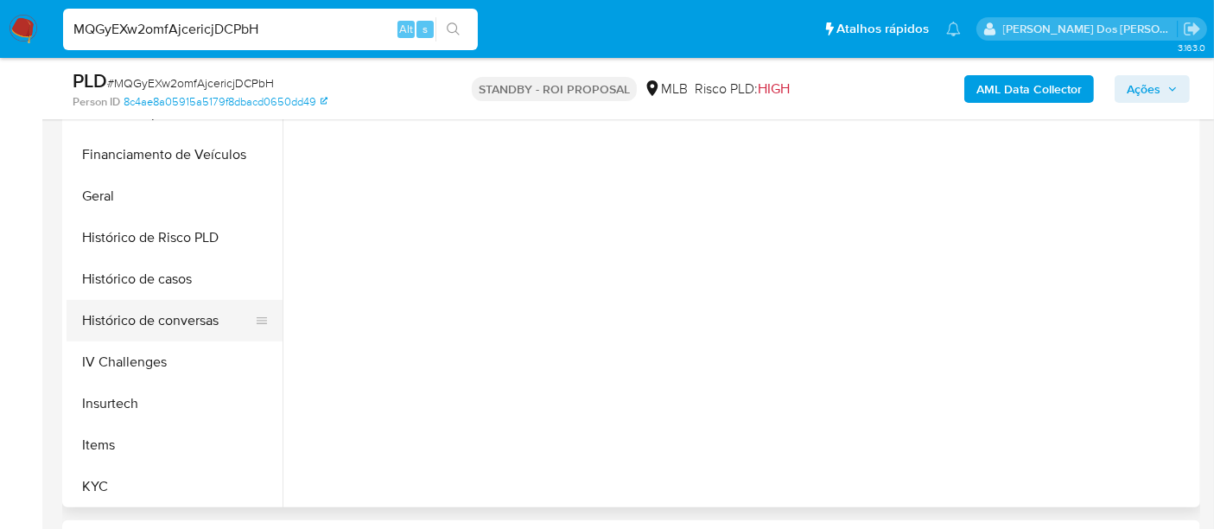
select select "10"
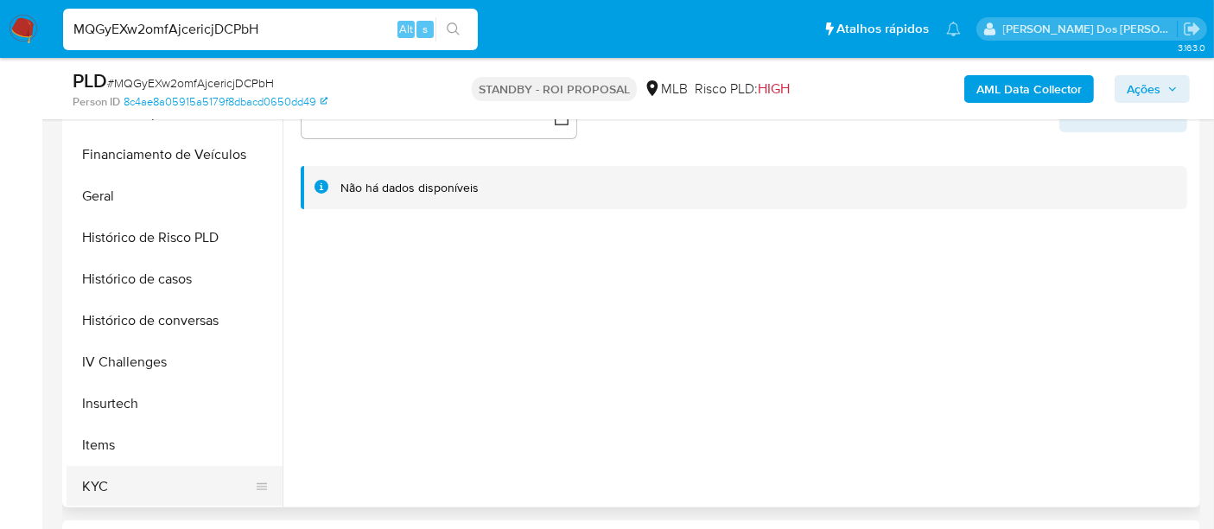
click at [105, 486] on button "KYC" at bounding box center [168, 486] width 202 height 41
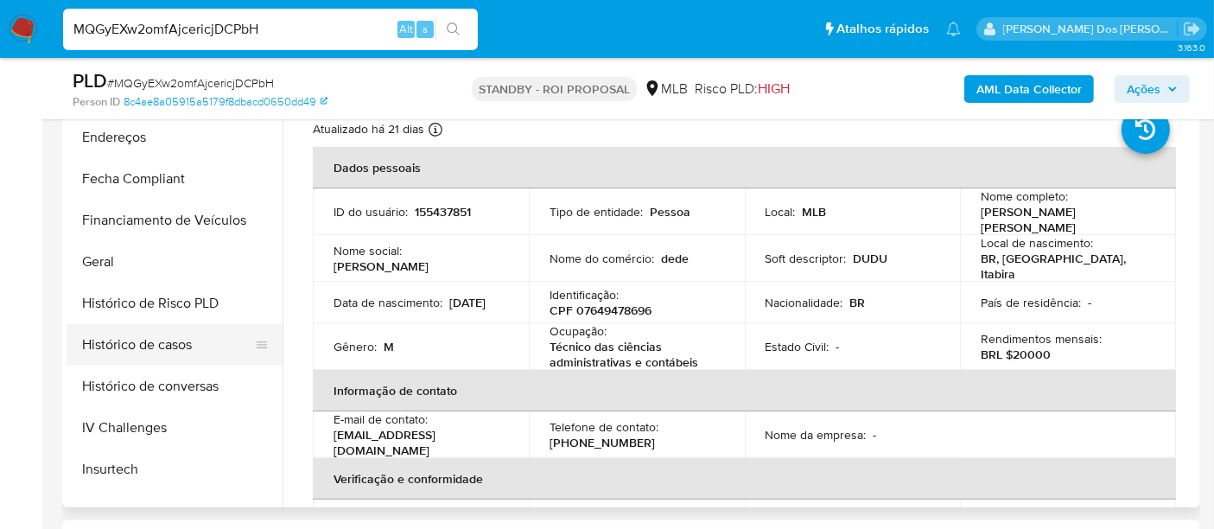
scroll to position [384, 0]
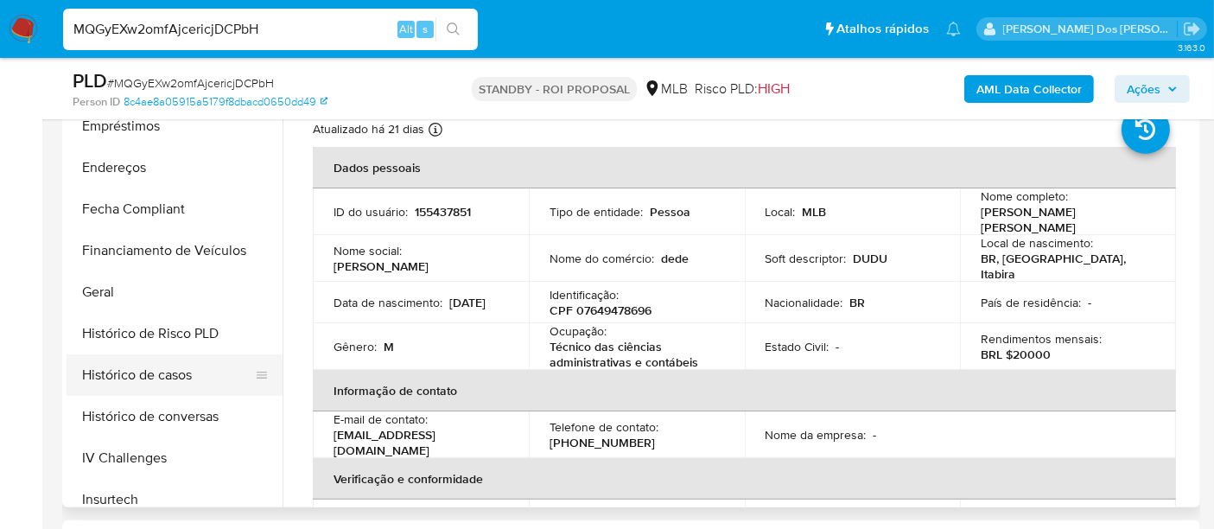
click at [178, 380] on button "Histórico de casos" at bounding box center [168, 374] width 202 height 41
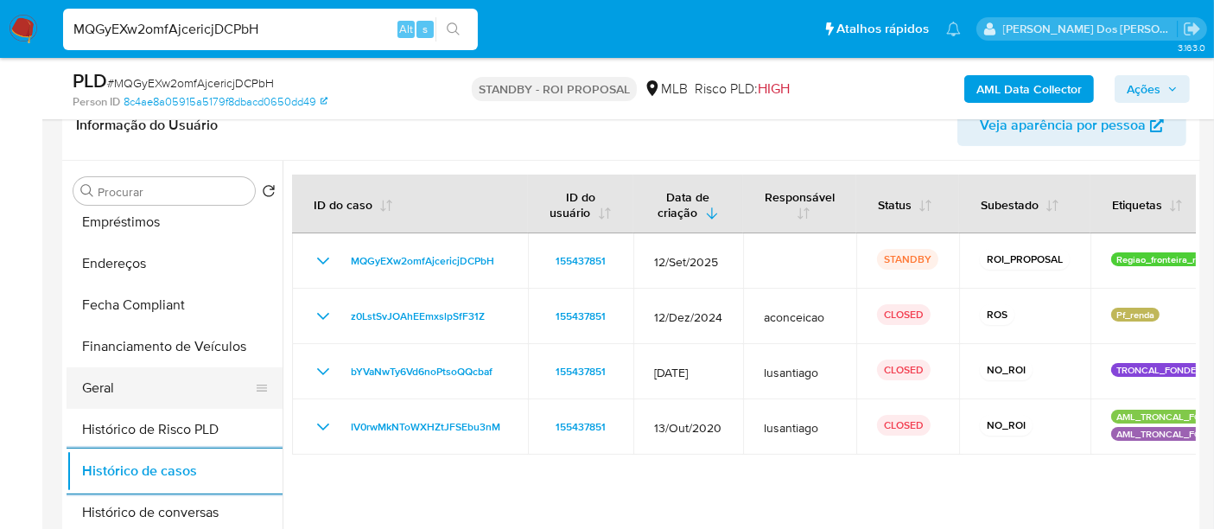
scroll to position [192, 0]
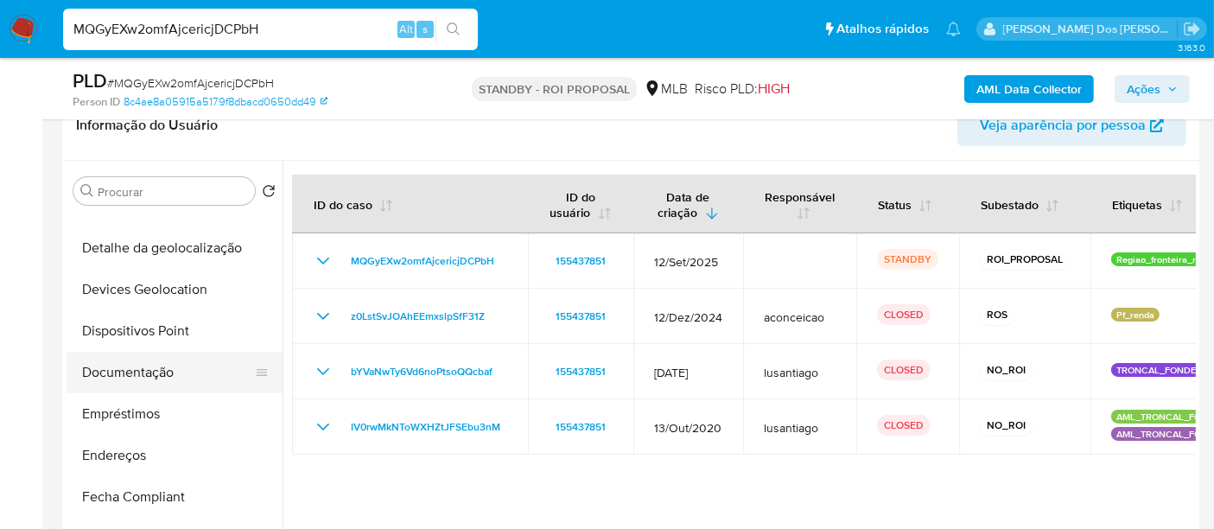
click at [150, 376] on button "Documentação" at bounding box center [168, 372] width 202 height 41
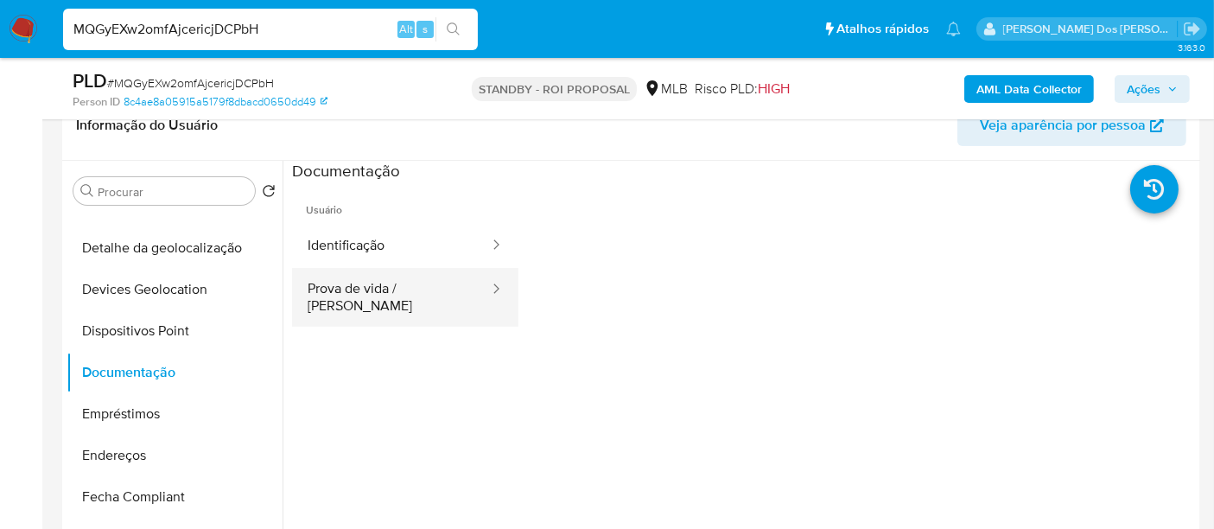
drag, startPoint x: 360, startPoint y: 249, endPoint x: 460, endPoint y: 276, distance: 102.9
click at [361, 248] on button "Identificação" at bounding box center [391, 246] width 199 height 44
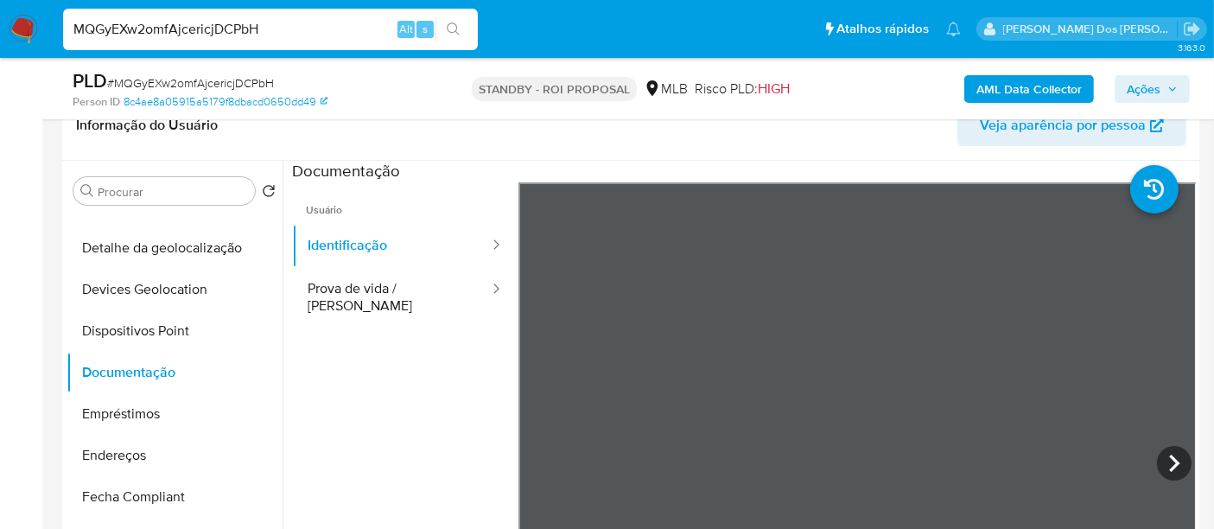
drag, startPoint x: 428, startPoint y: 294, endPoint x: 509, endPoint y: 306, distance: 82.1
click at [429, 292] on button "Prova de vida / Selfie" at bounding box center [391, 297] width 199 height 59
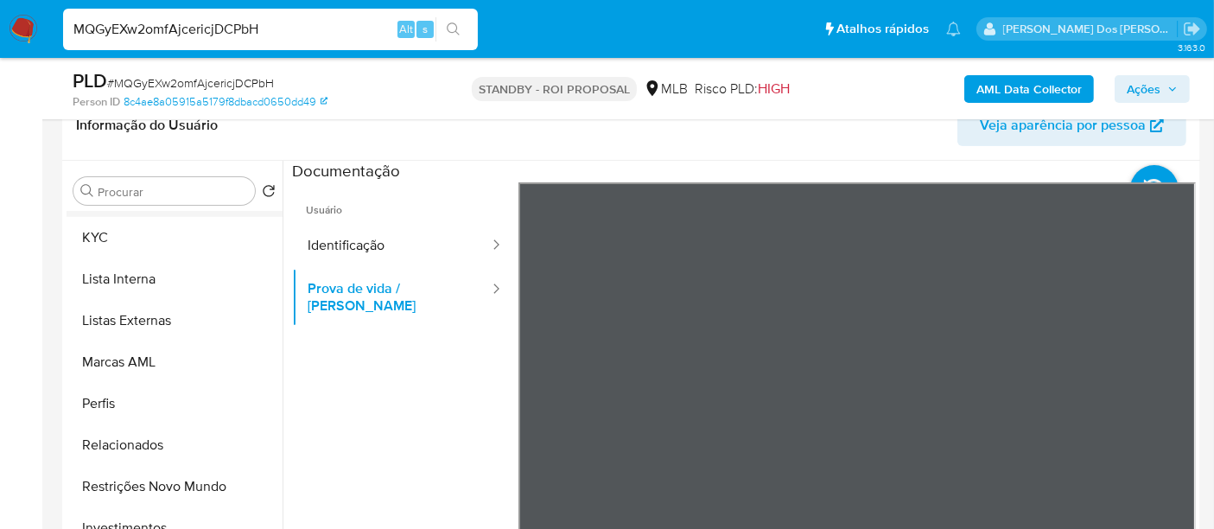
scroll to position [864, 0]
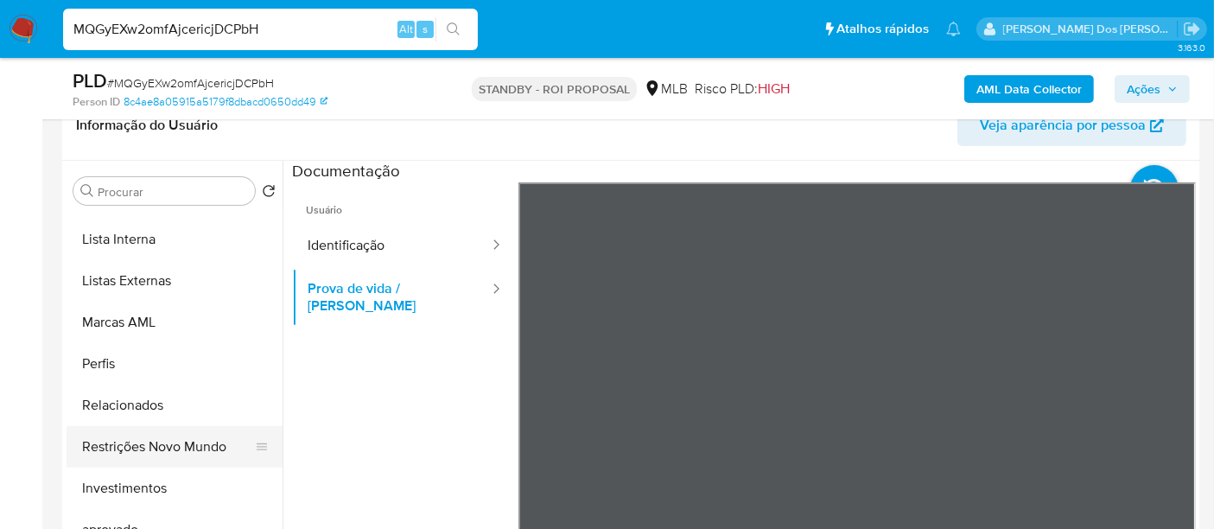
click at [187, 447] on button "Restrições Novo Mundo" at bounding box center [168, 446] width 202 height 41
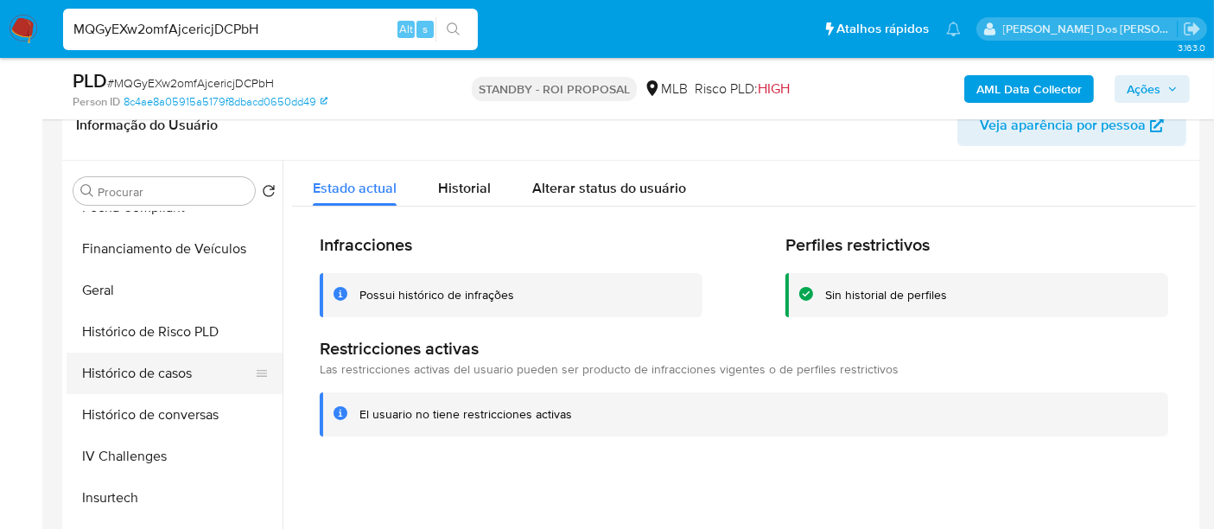
scroll to position [480, 0]
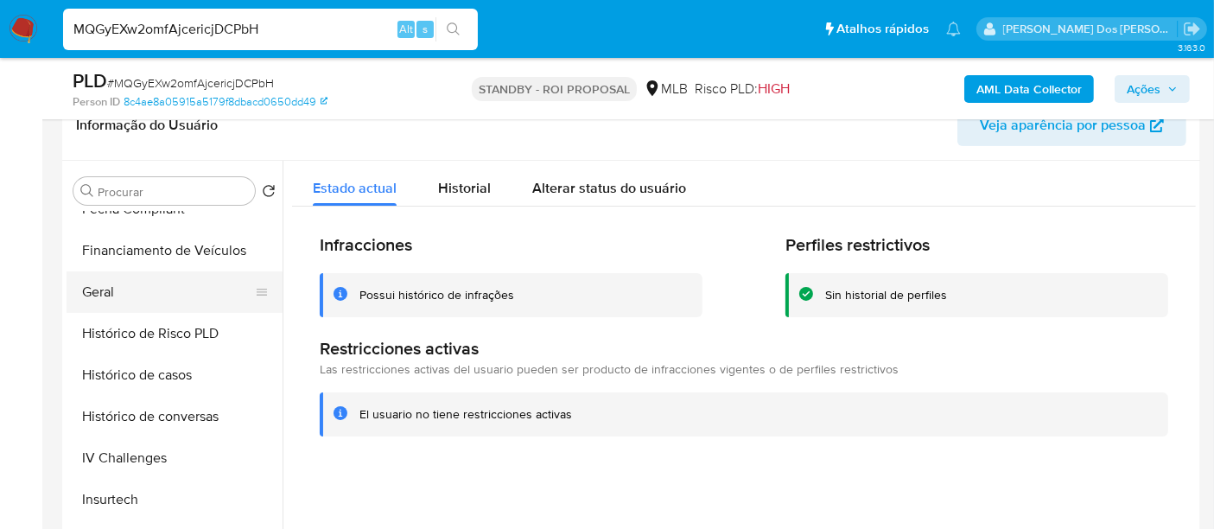
click at [105, 288] on button "Geral" at bounding box center [168, 291] width 202 height 41
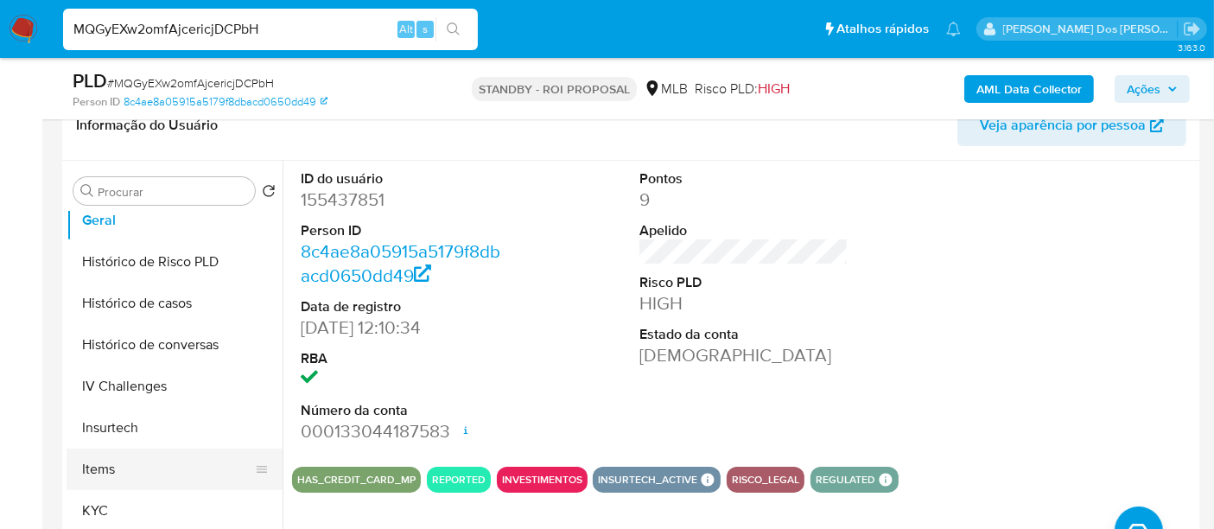
scroll to position [671, 0]
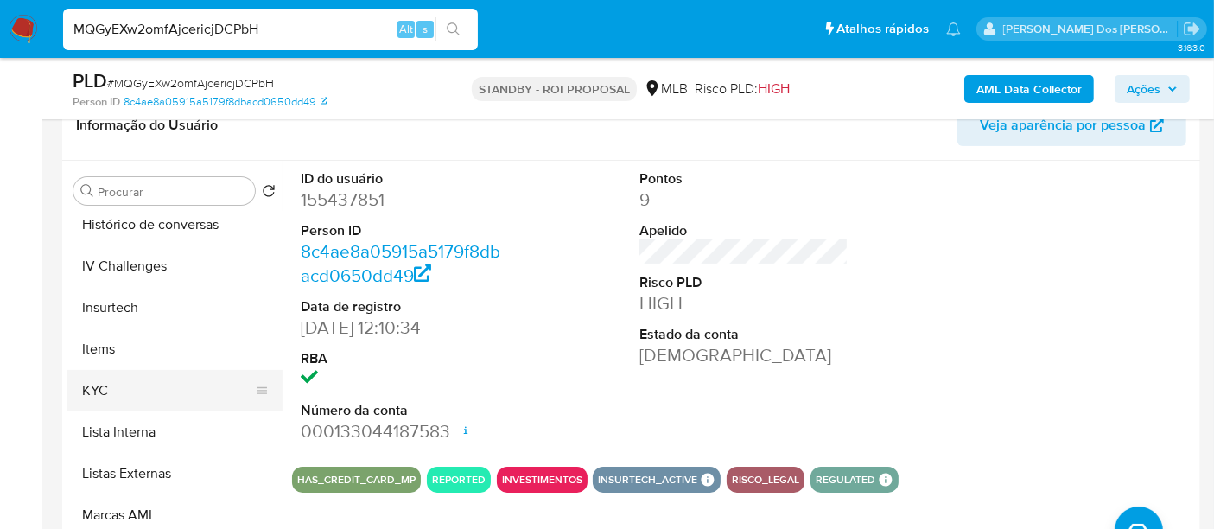
click at [102, 388] on button "KYC" at bounding box center [168, 390] width 202 height 41
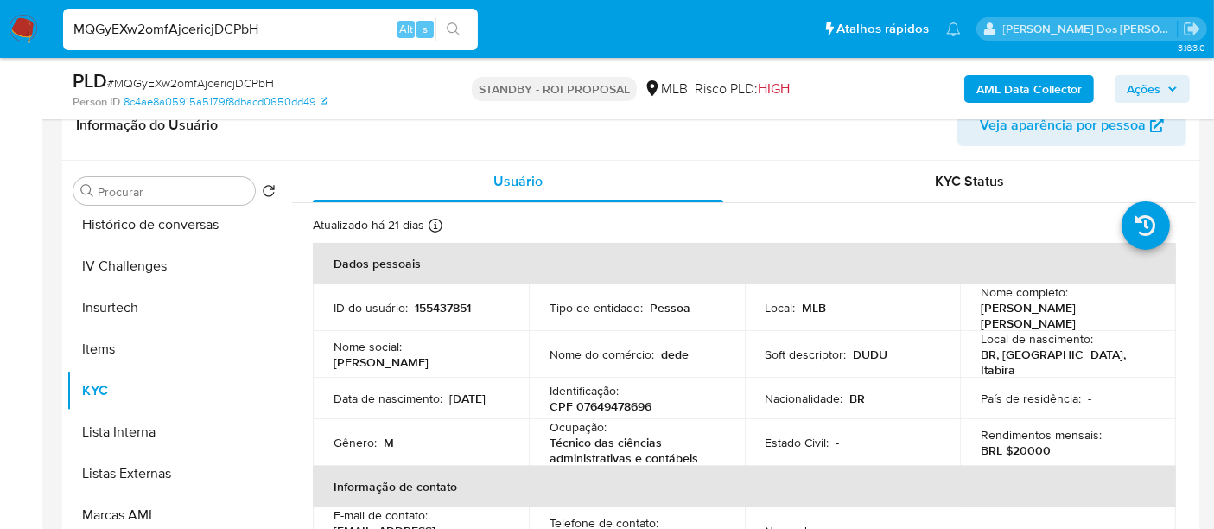
click at [277, 38] on input "MQGyEXw2omfAjcericjDCPbH" at bounding box center [270, 29] width 415 height 22
paste input "fybx8SHh5ydHMnOaZEe00tDX"
type input "fybx8SHh5ydHMnOaZEe00tDX"
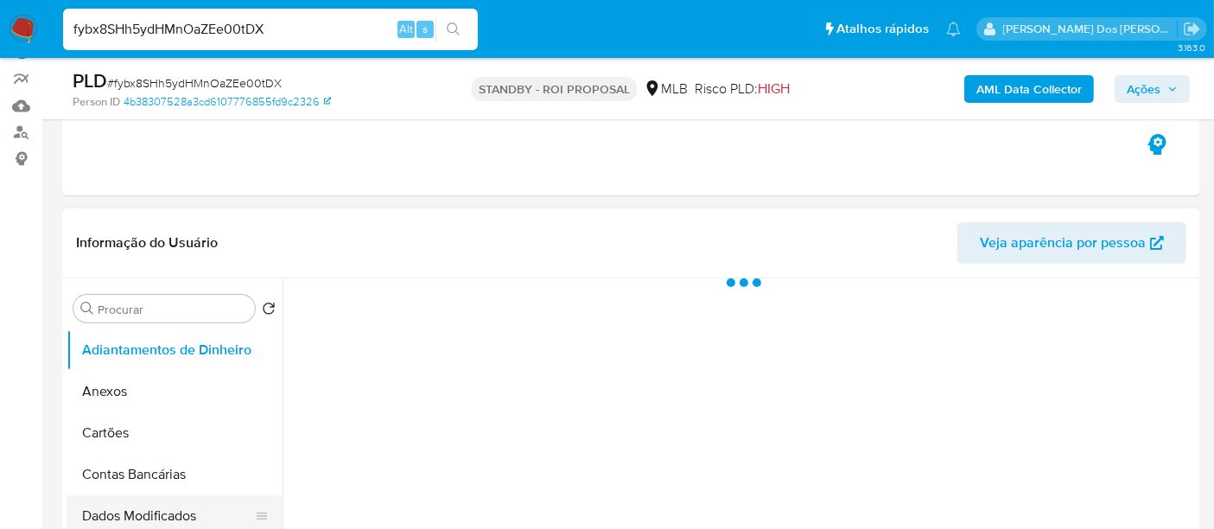
scroll to position [288, 0]
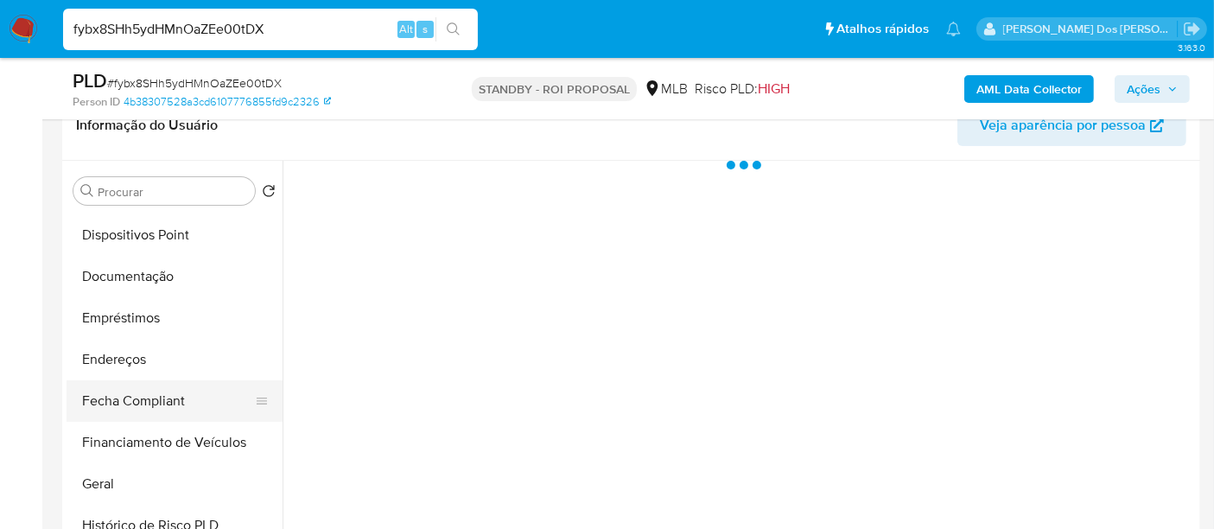
select select "10"
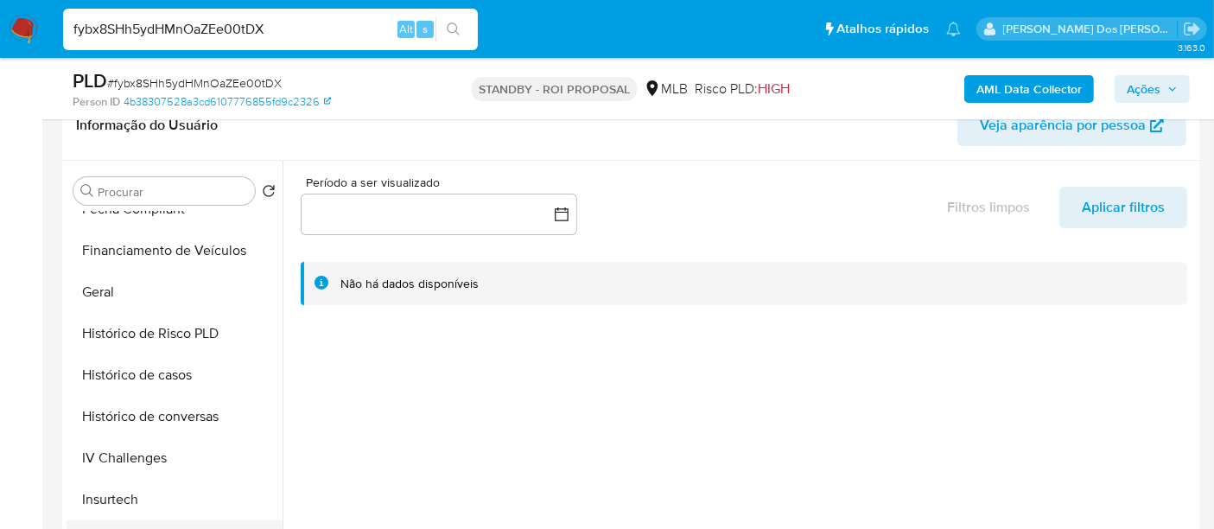
scroll to position [671, 0]
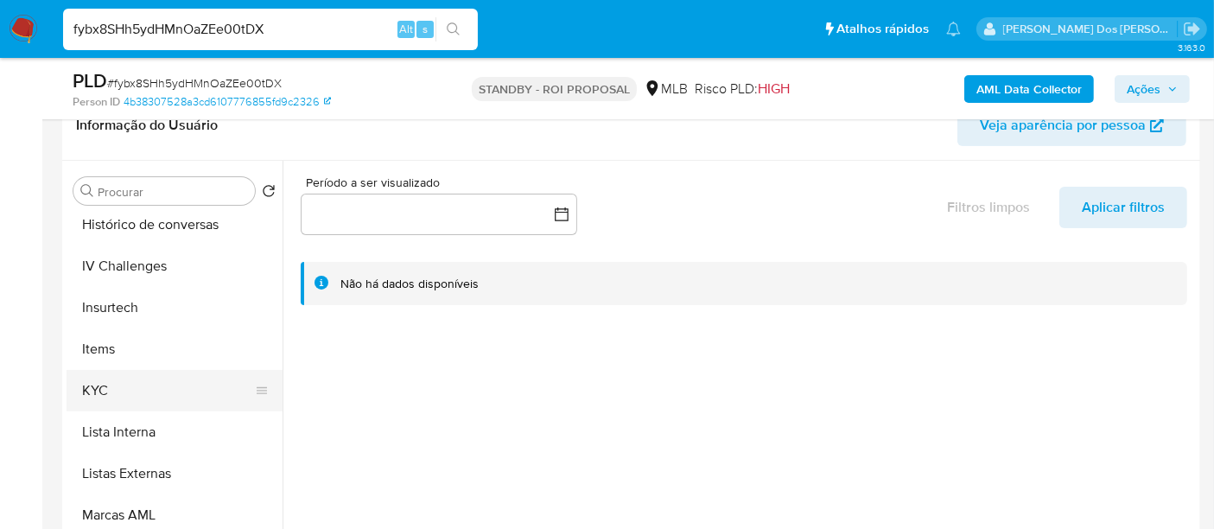
drag, startPoint x: 100, startPoint y: 391, endPoint x: 111, endPoint y: 390, distance: 11.3
click at [99, 390] on button "KYC" at bounding box center [168, 390] width 202 height 41
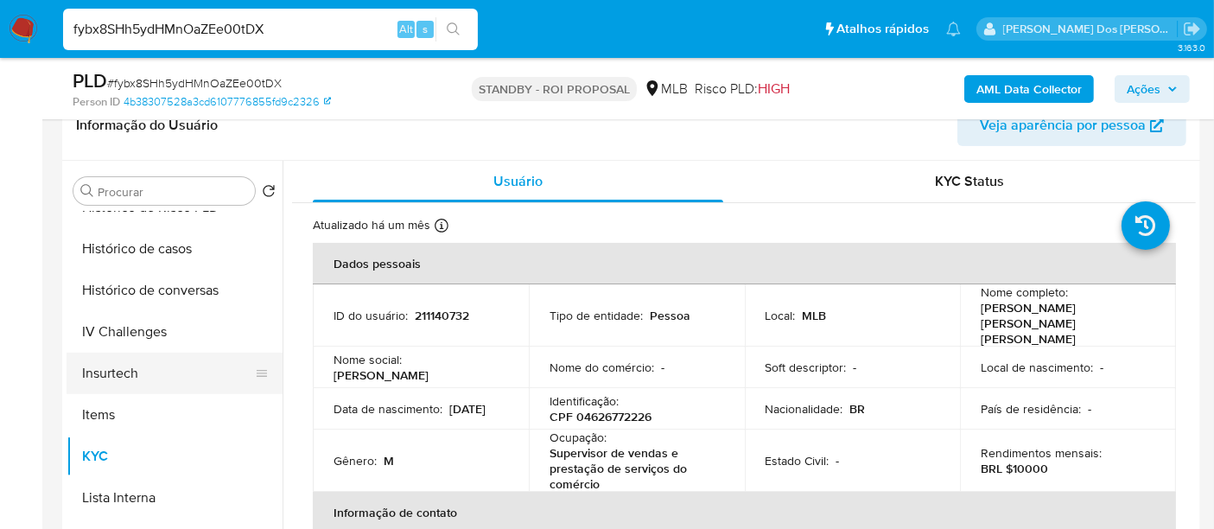
scroll to position [575, 0]
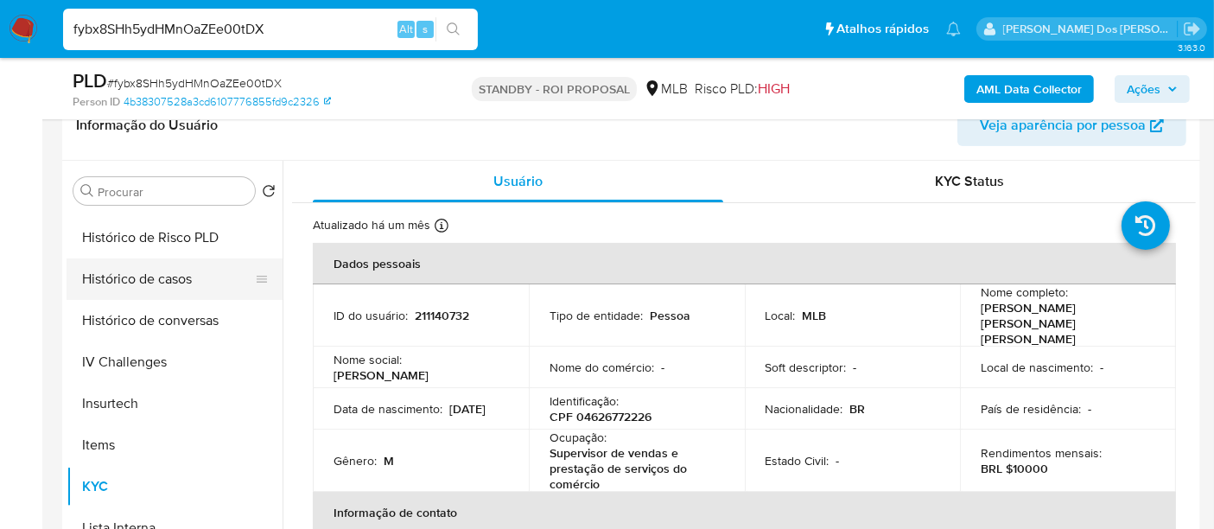
drag, startPoint x: 142, startPoint y: 276, endPoint x: 224, endPoint y: 292, distance: 83.7
click at [143, 276] on button "Histórico de casos" at bounding box center [168, 278] width 202 height 41
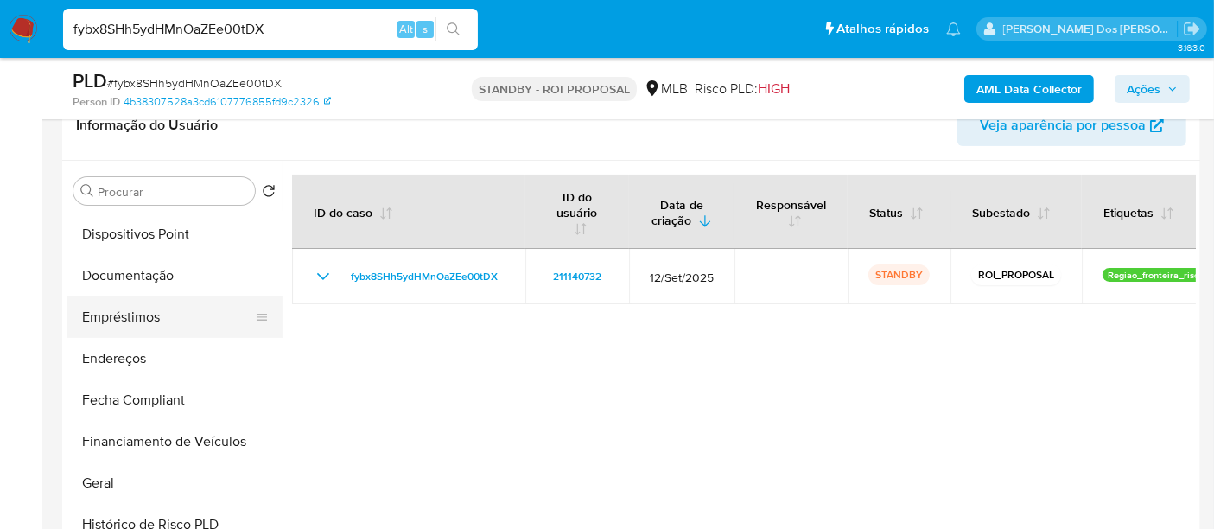
scroll to position [288, 0]
click at [148, 276] on button "Documentação" at bounding box center [168, 276] width 202 height 41
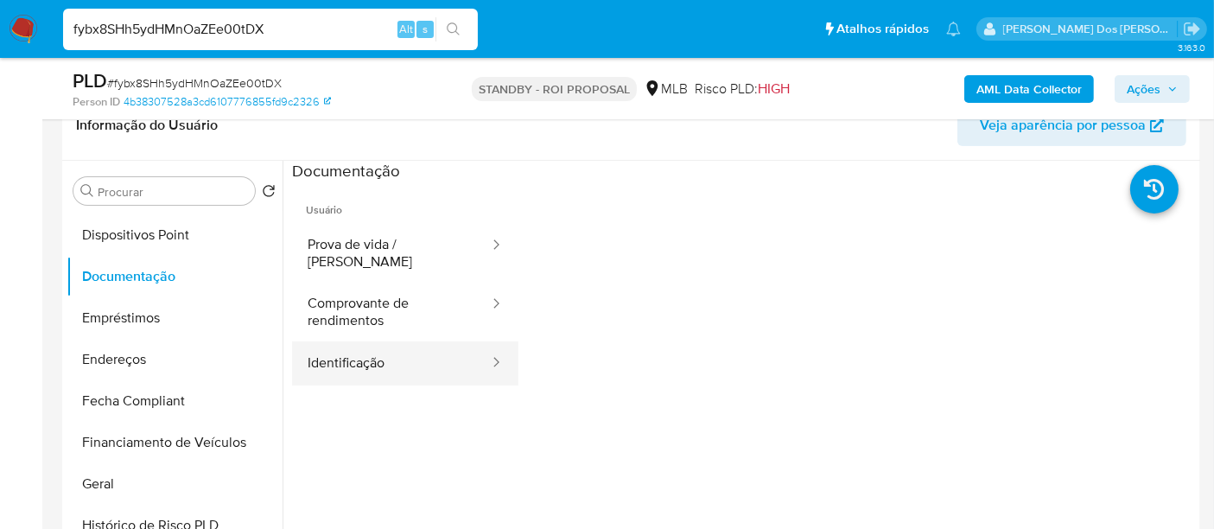
click at [345, 364] on button "Identificação" at bounding box center [391, 363] width 199 height 44
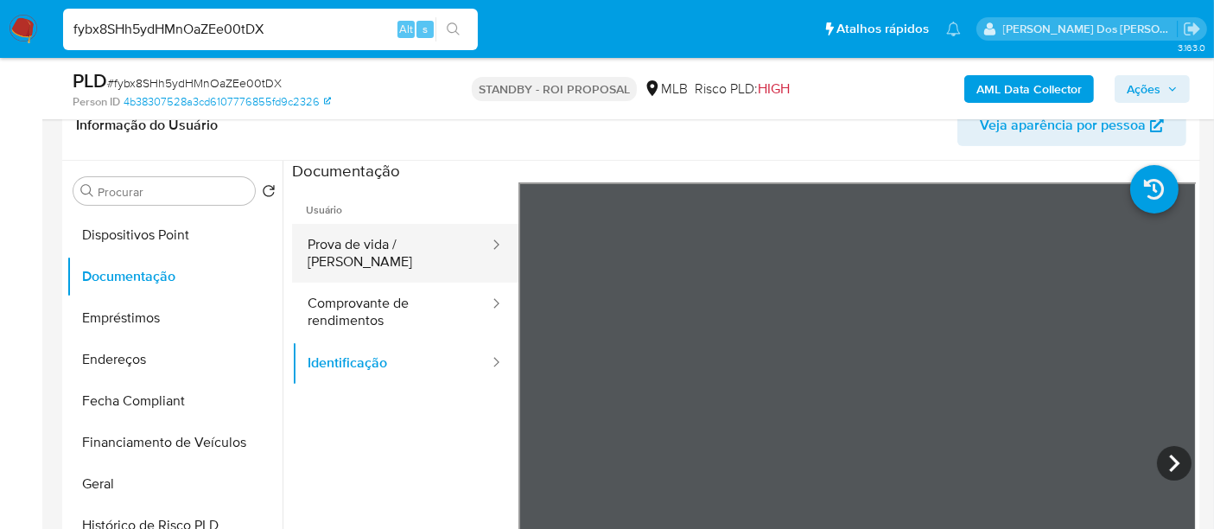
click at [399, 249] on button "Prova de vida / Selfie" at bounding box center [391, 253] width 199 height 59
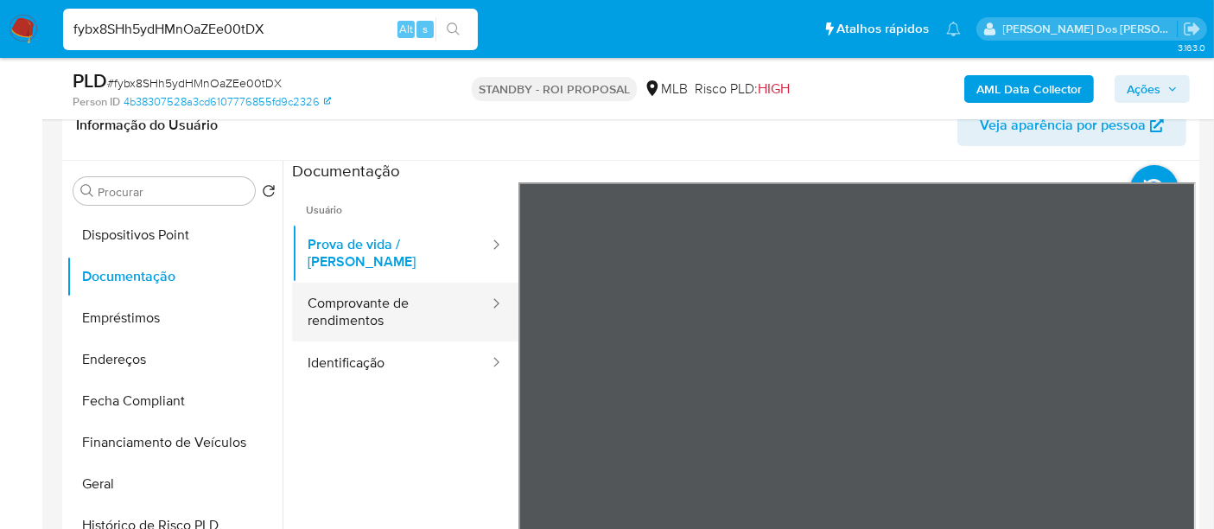
click at [343, 302] on button "Comprovante de rendimentos" at bounding box center [391, 312] width 199 height 59
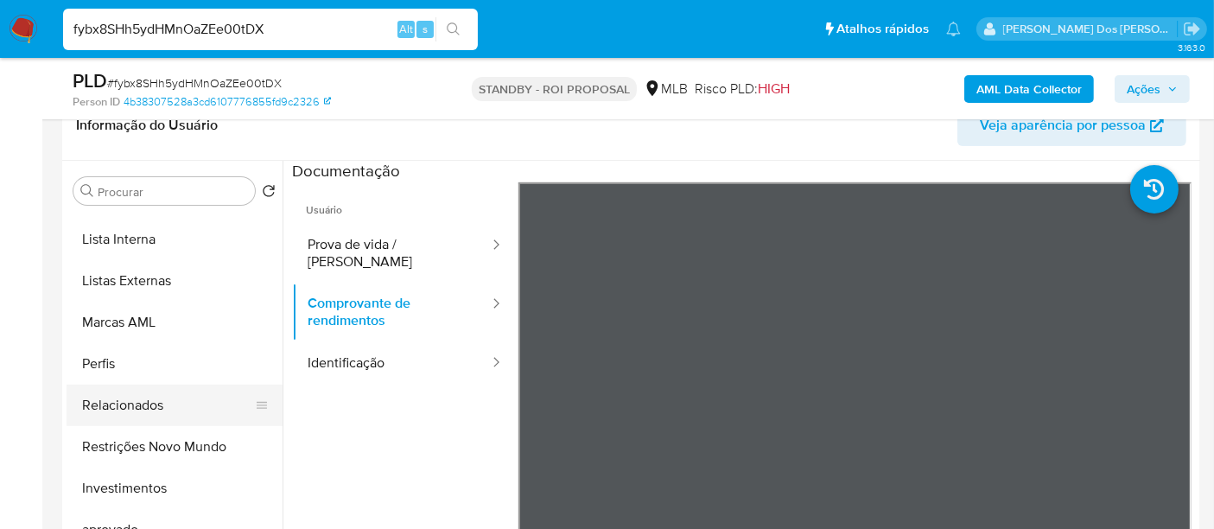
scroll to position [937, 0]
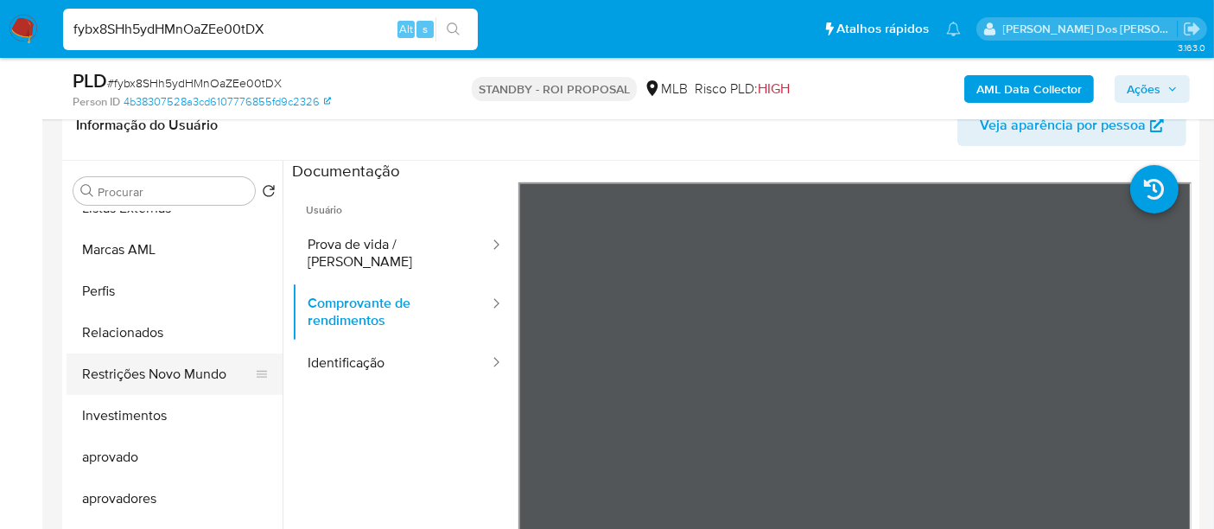
click at [192, 369] on button "Restrições Novo Mundo" at bounding box center [168, 373] width 202 height 41
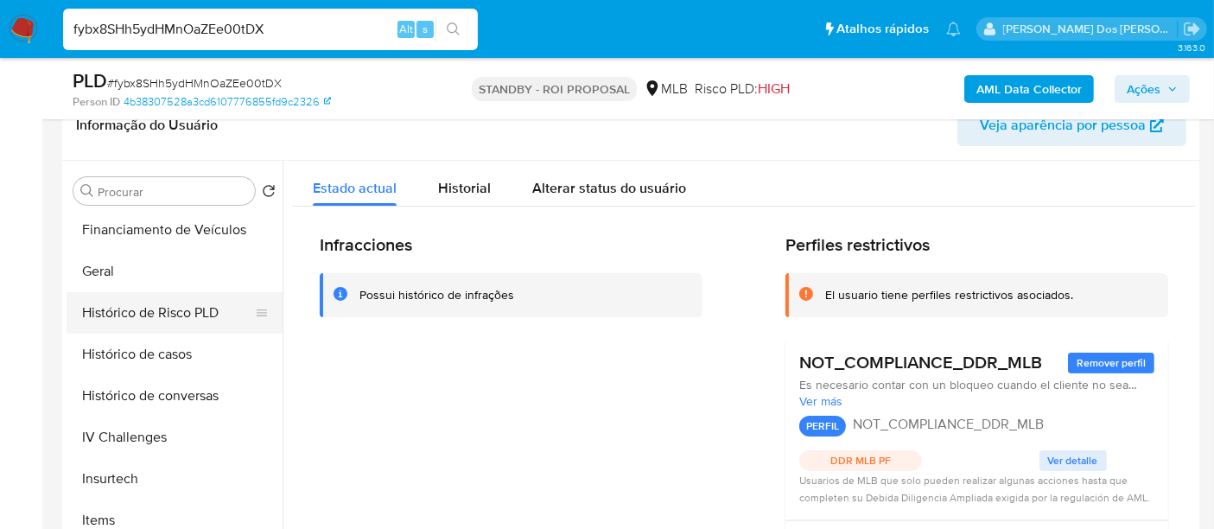
scroll to position [456, 0]
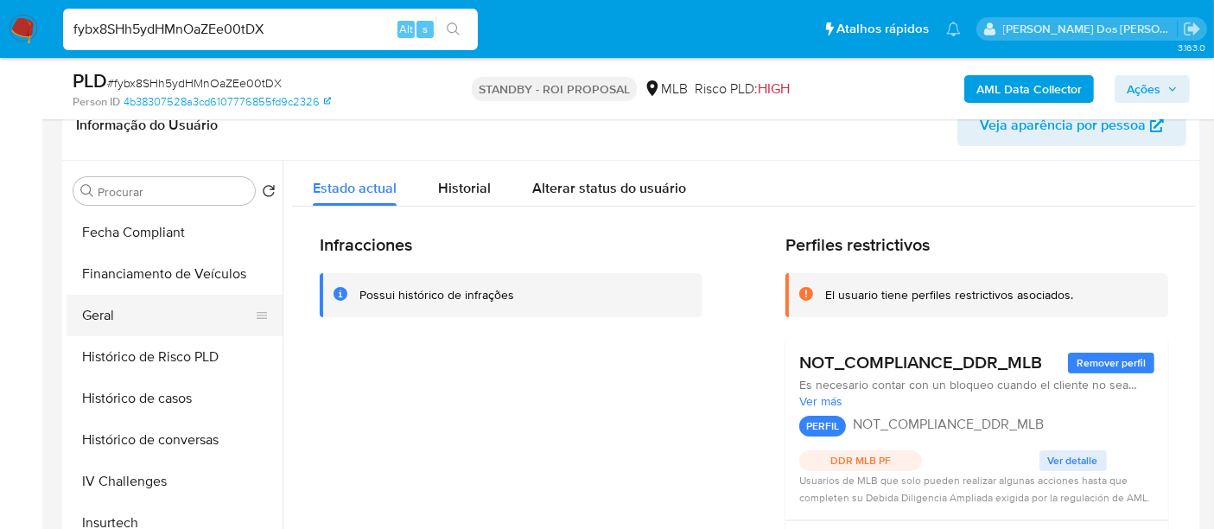
click at [103, 317] on button "Geral" at bounding box center [168, 315] width 202 height 41
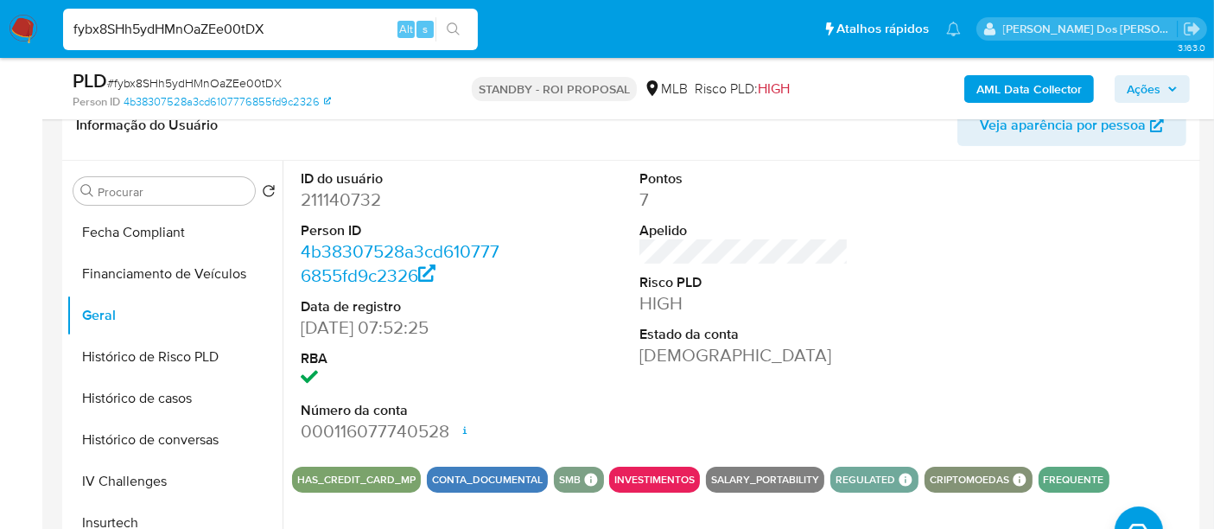
click at [299, 19] on input "fybx8SHh5ydHMnOaZEe00tDX" at bounding box center [270, 29] width 415 height 22
paste input "OUqkXRQDlvVduYhDiFRpYPN"
type input "OUqkXRQDlvVduYhDiFRpYPNX"
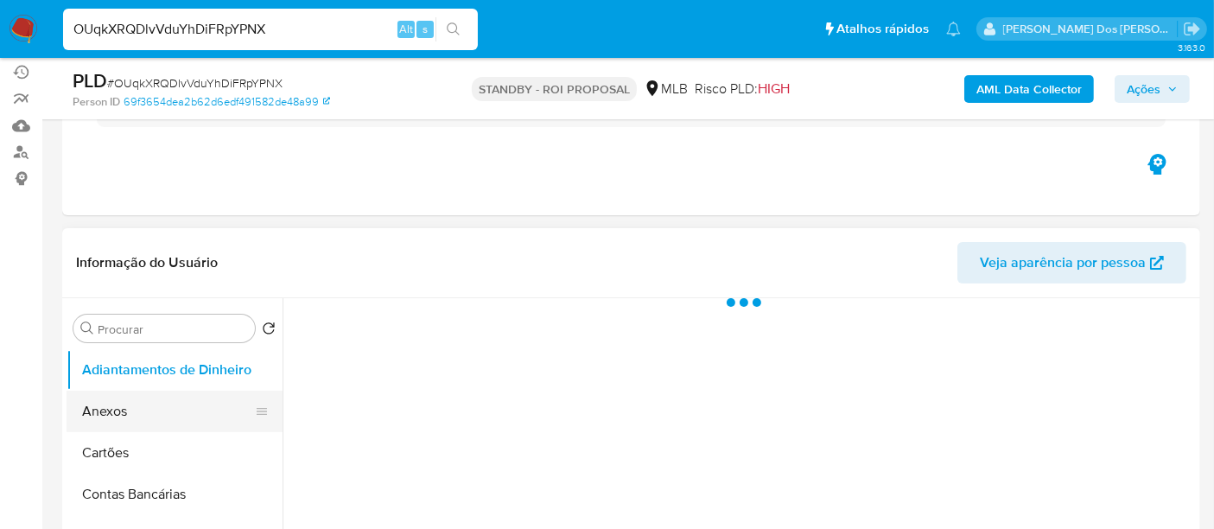
scroll to position [288, 0]
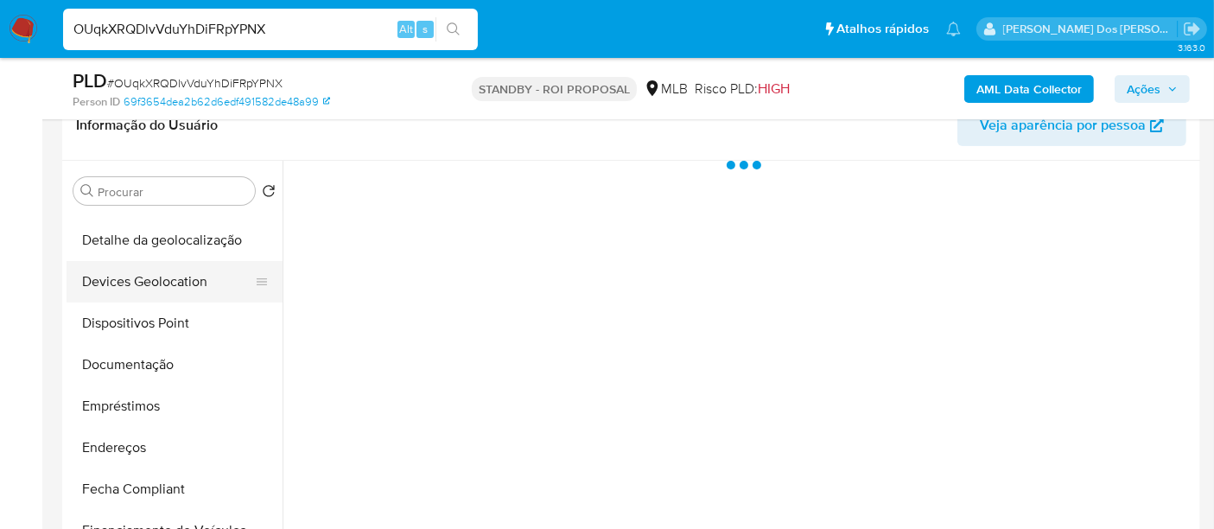
select select "10"
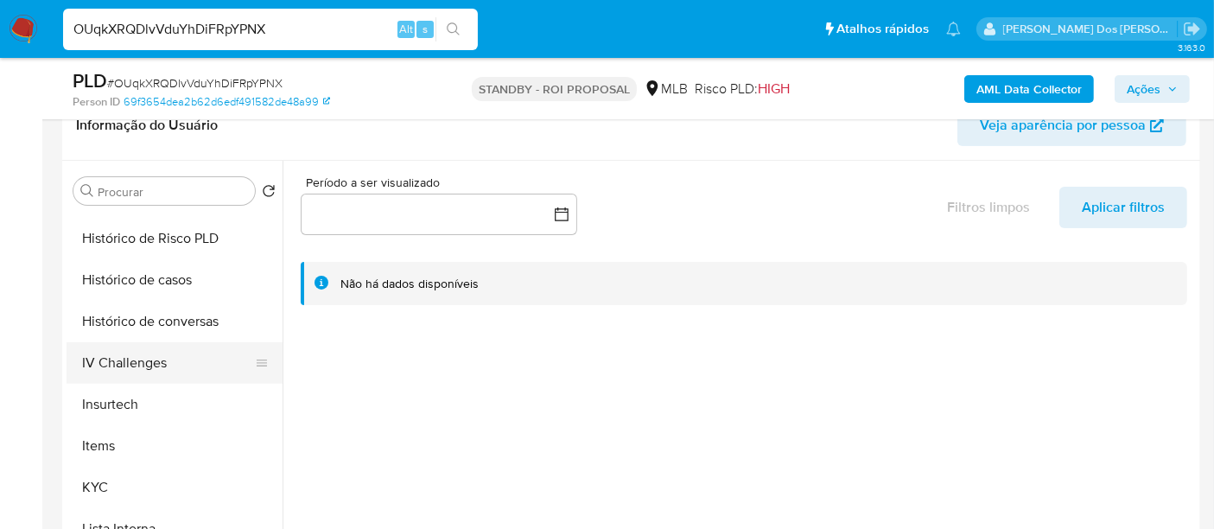
scroll to position [767, 0]
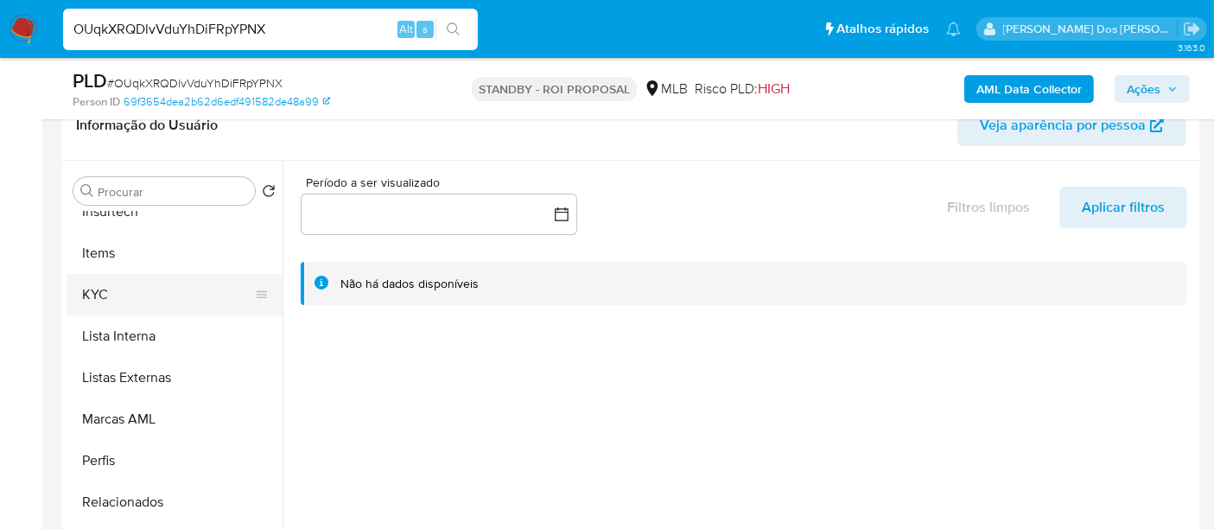
click at [108, 297] on button "KYC" at bounding box center [168, 294] width 202 height 41
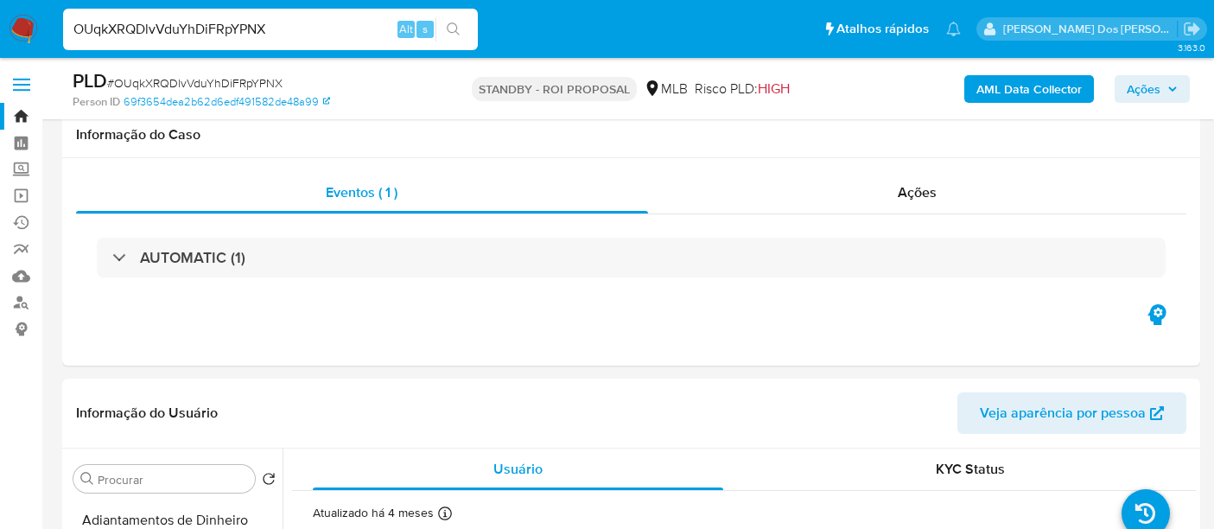
select select "10"
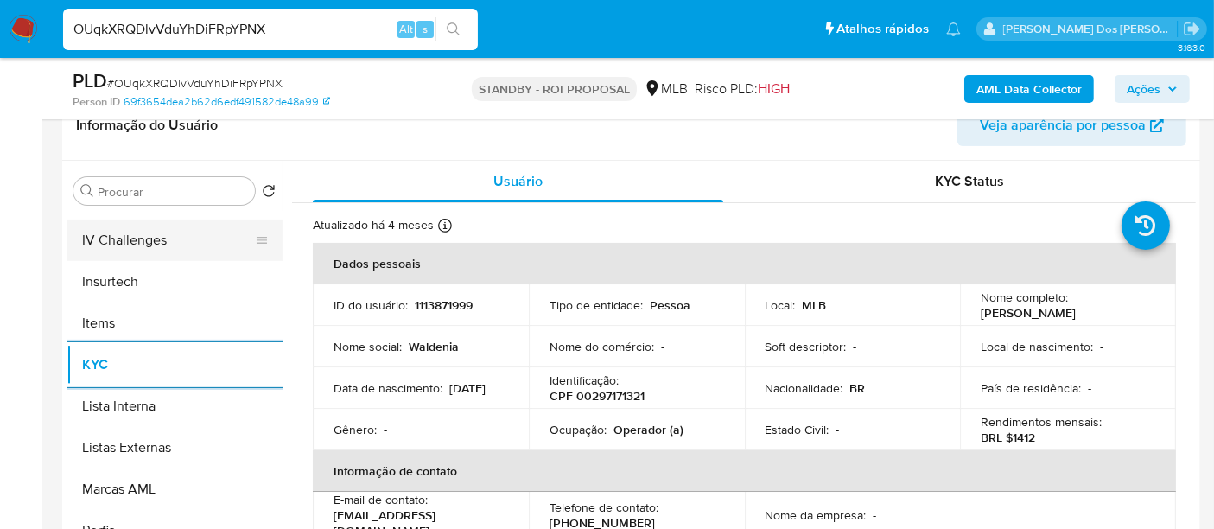
scroll to position [575, 0]
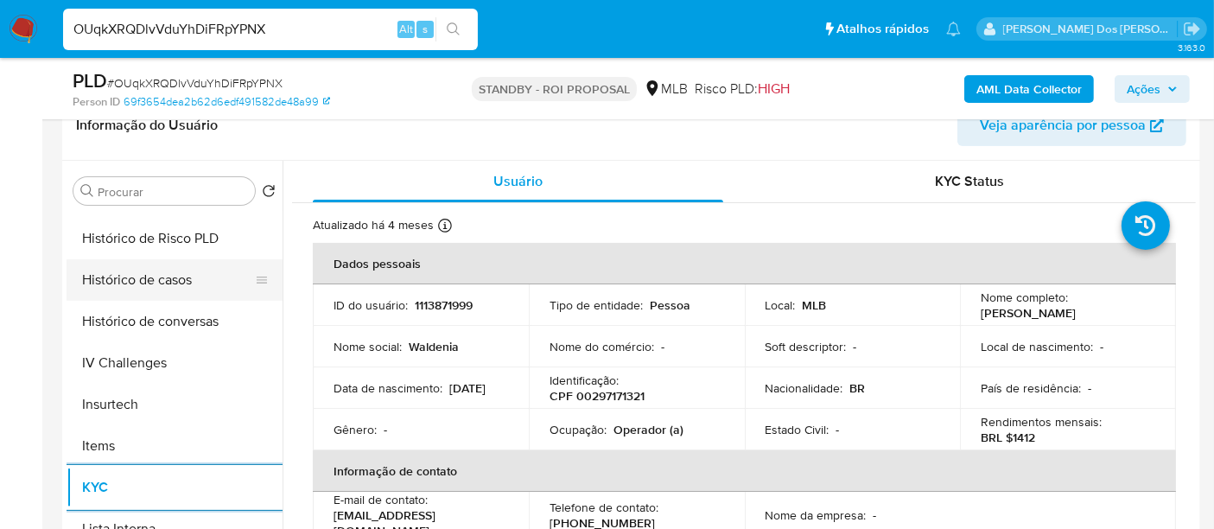
click at [165, 279] on button "Histórico de casos" at bounding box center [168, 279] width 202 height 41
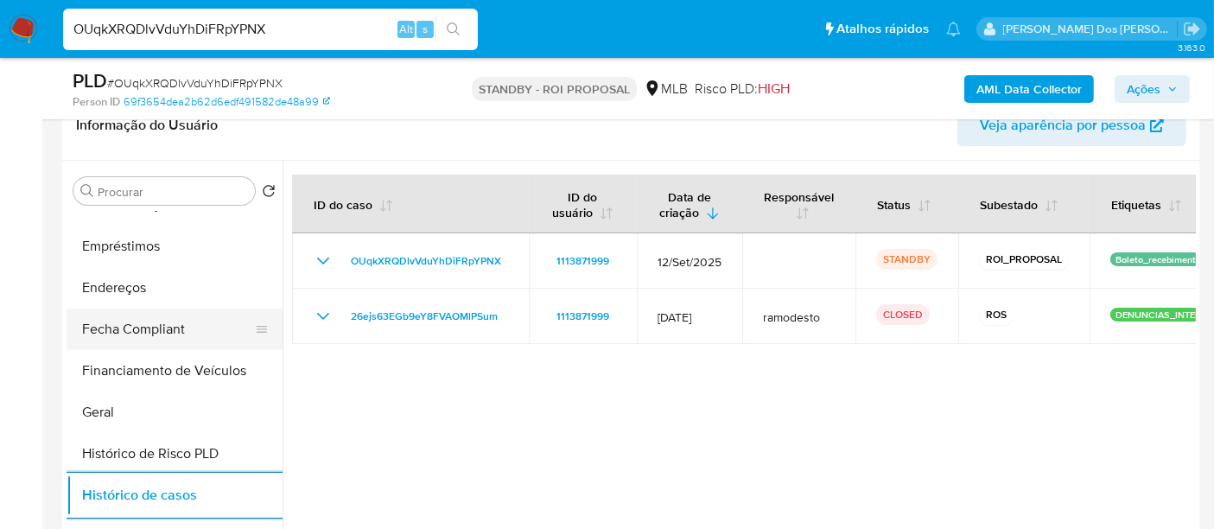
scroll to position [287, 0]
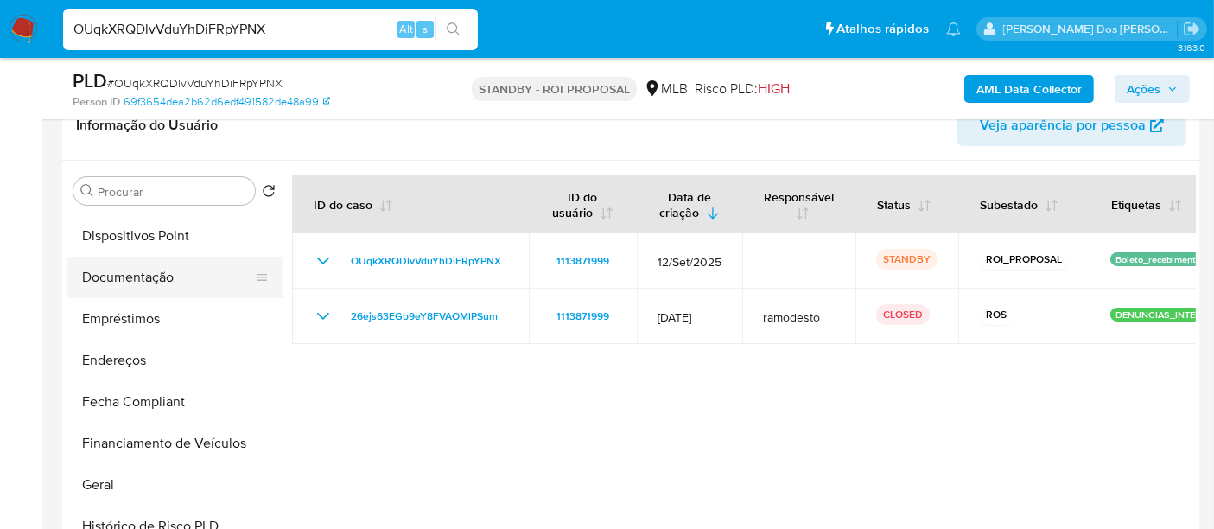
click at [136, 282] on button "Documentação" at bounding box center [168, 277] width 202 height 41
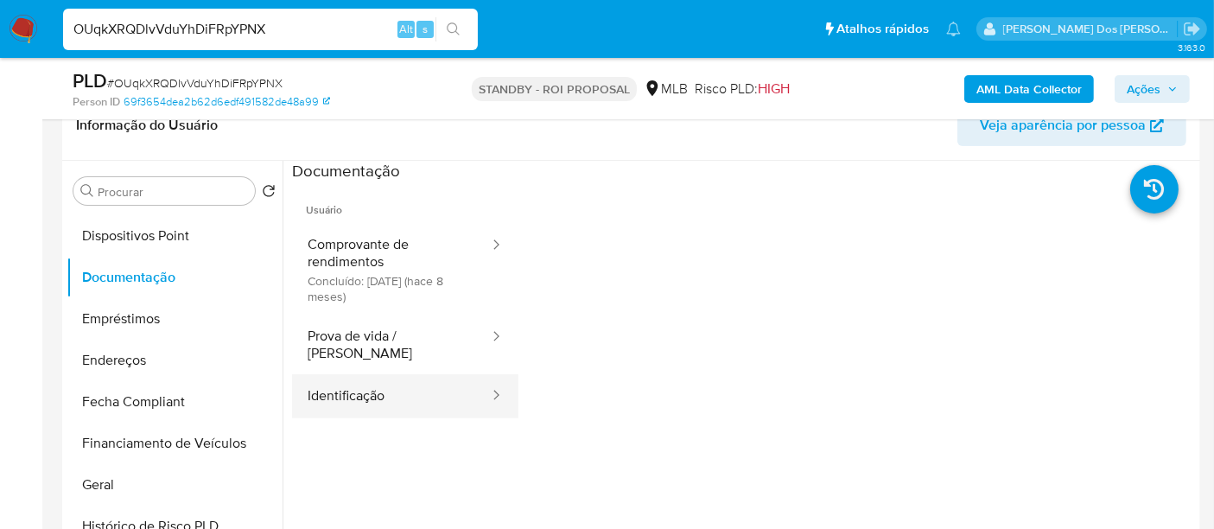
click at [352, 379] on button "Identificação" at bounding box center [391, 396] width 199 height 44
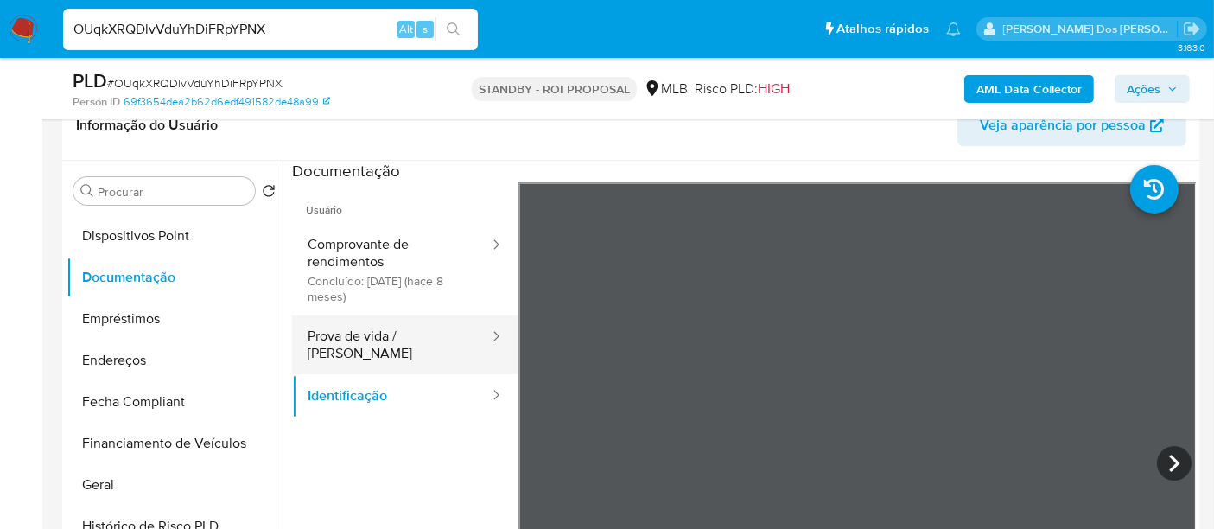
click at [398, 340] on button "Prova de vida / [PERSON_NAME]" at bounding box center [391, 344] width 199 height 59
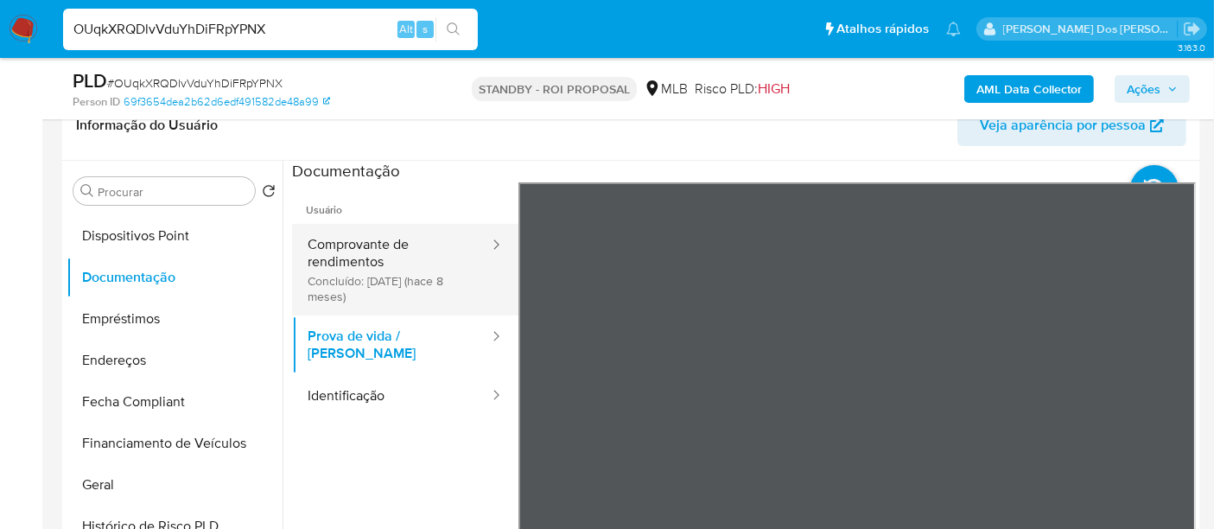
click at [355, 244] on button "Comprovante de rendimentos Concluído: 11/02/2025 (hace 8 meses)" at bounding box center [391, 270] width 199 height 92
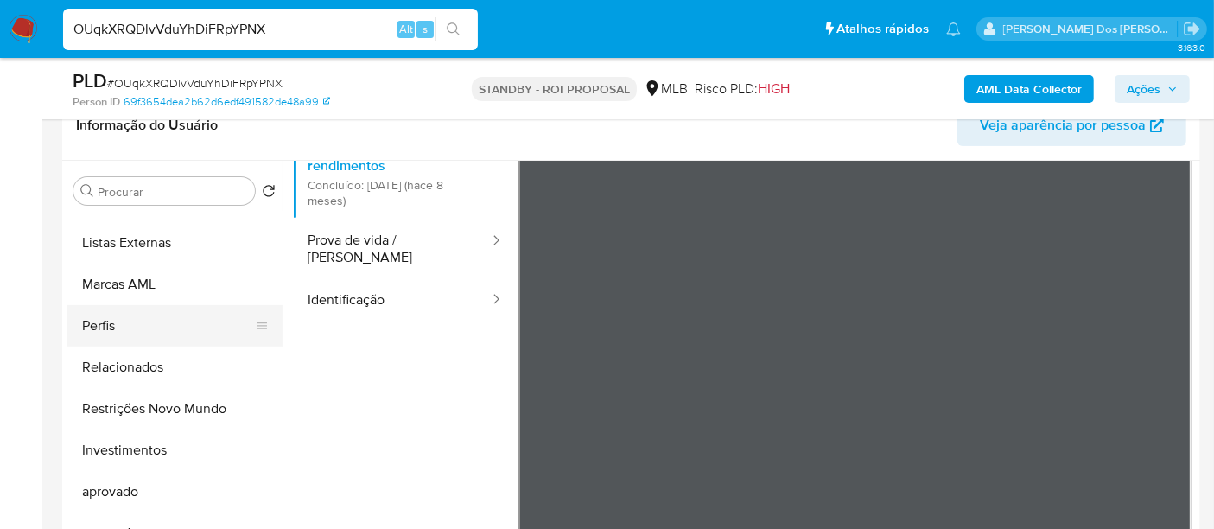
scroll to position [937, 0]
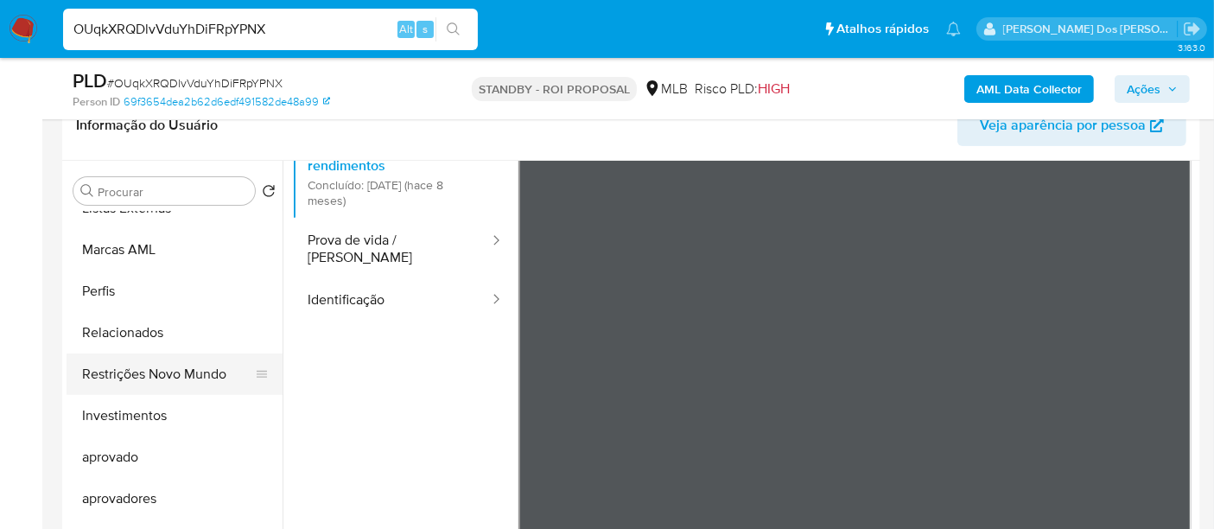
click at [171, 372] on button "Restrições Novo Mundo" at bounding box center [168, 373] width 202 height 41
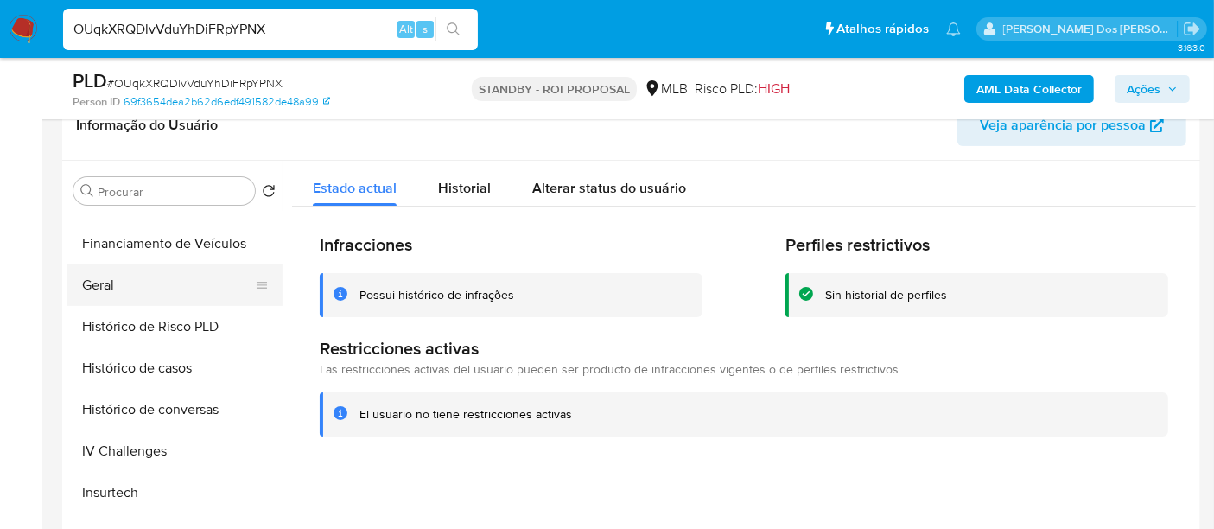
scroll to position [456, 0]
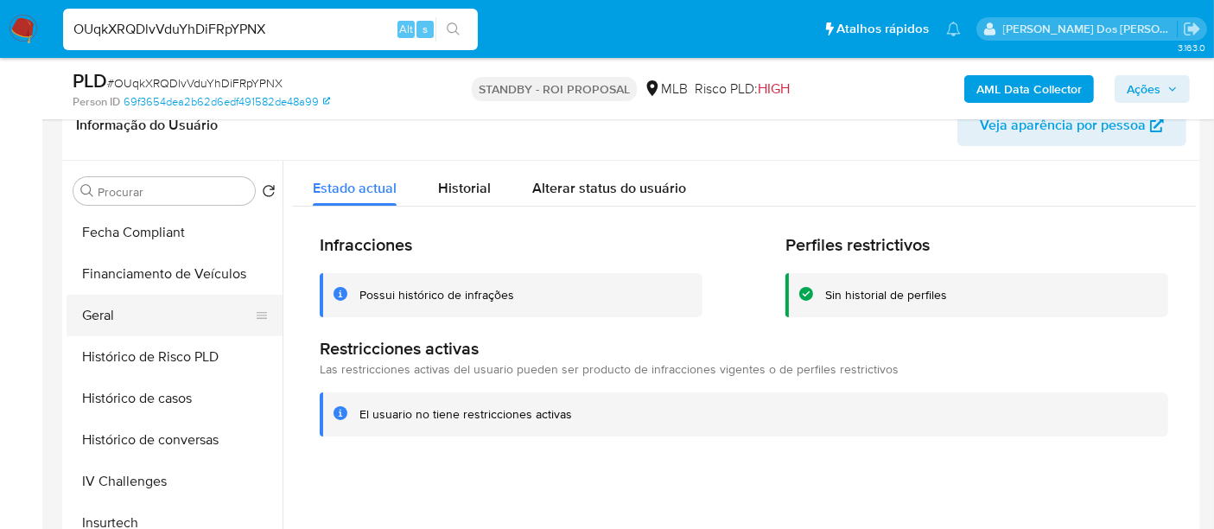
click at [102, 315] on button "Geral" at bounding box center [168, 315] width 202 height 41
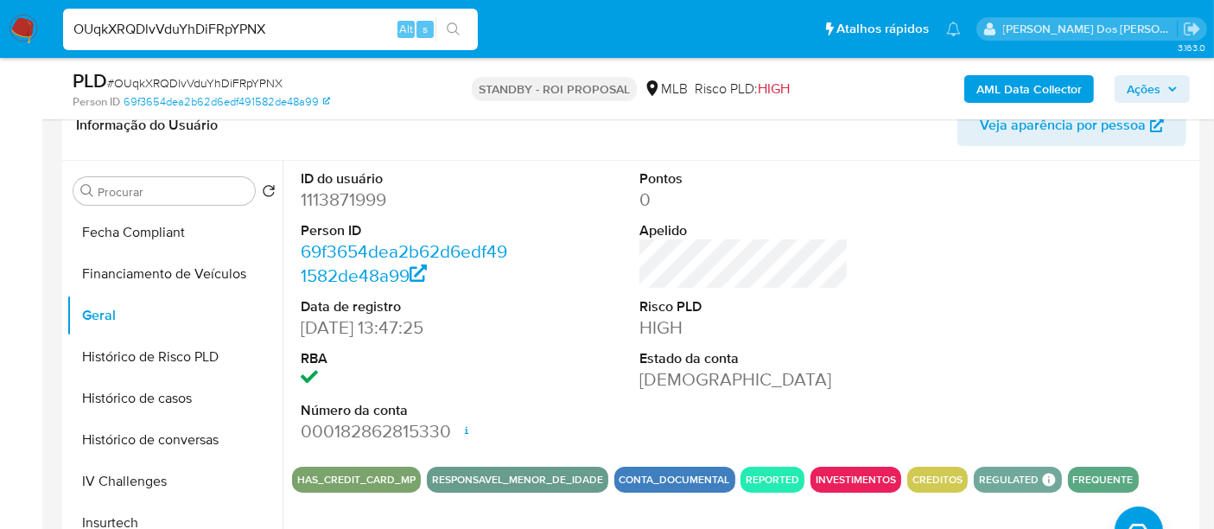
click at [277, 35] on input "OUqkXRQDlvVduYhDiFRpYPNX" at bounding box center [270, 29] width 415 height 22
paste input "Qw8hNnpQZBqc9JM3yKY5sepk"
type input "Qw8hNnpQZBqc9JM3yKY5sepk"
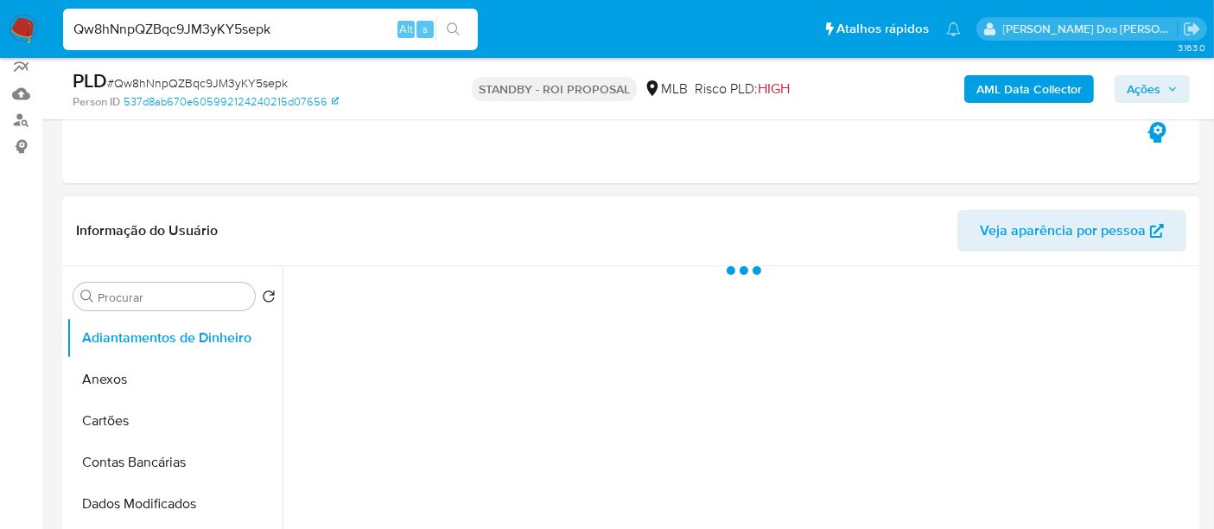
scroll to position [288, 0]
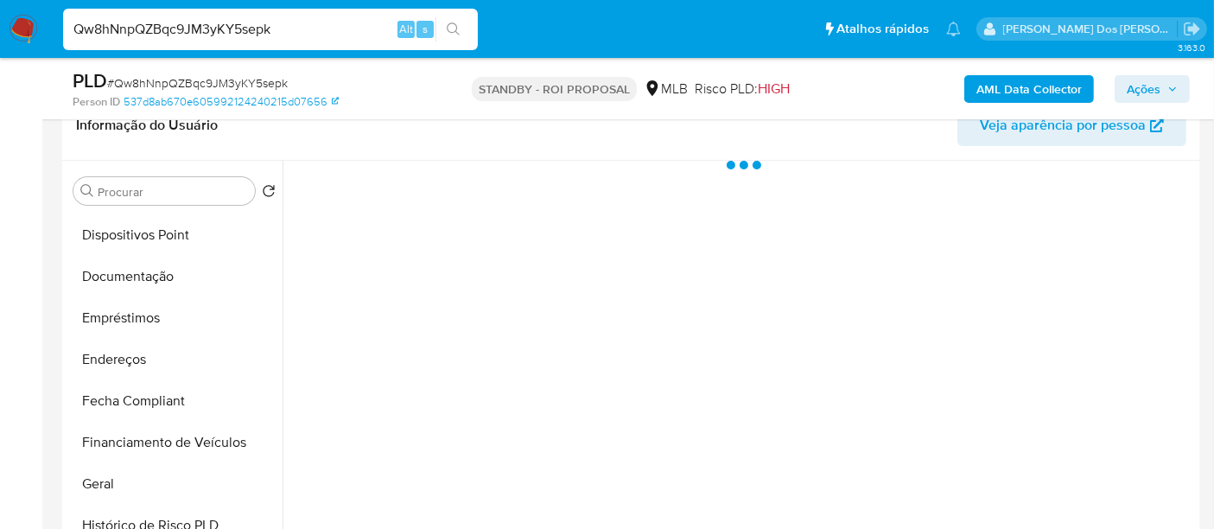
select select "10"
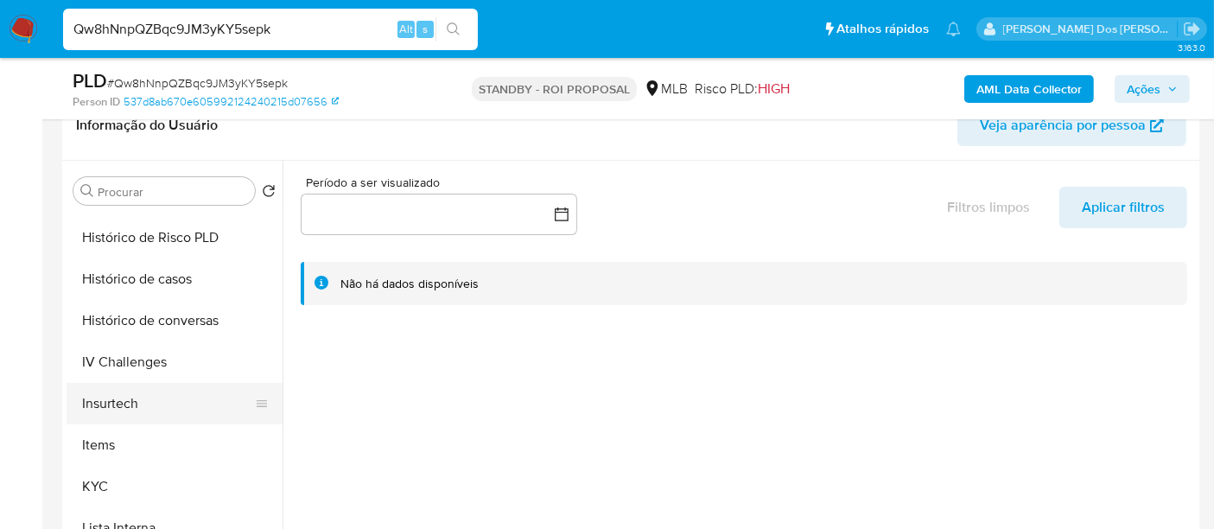
scroll to position [671, 0]
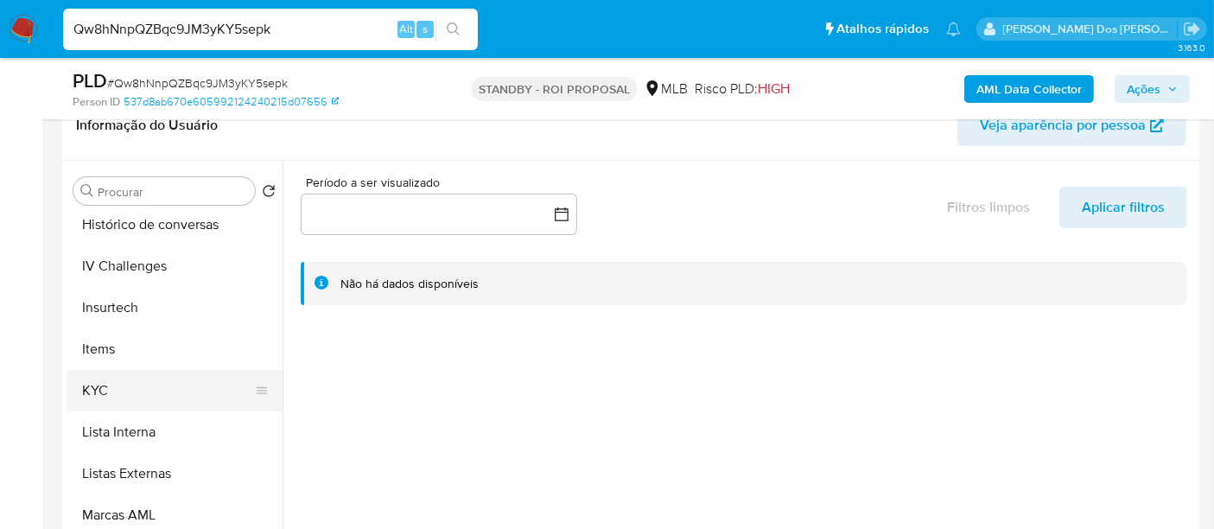
click at [108, 386] on button "KYC" at bounding box center [168, 390] width 202 height 41
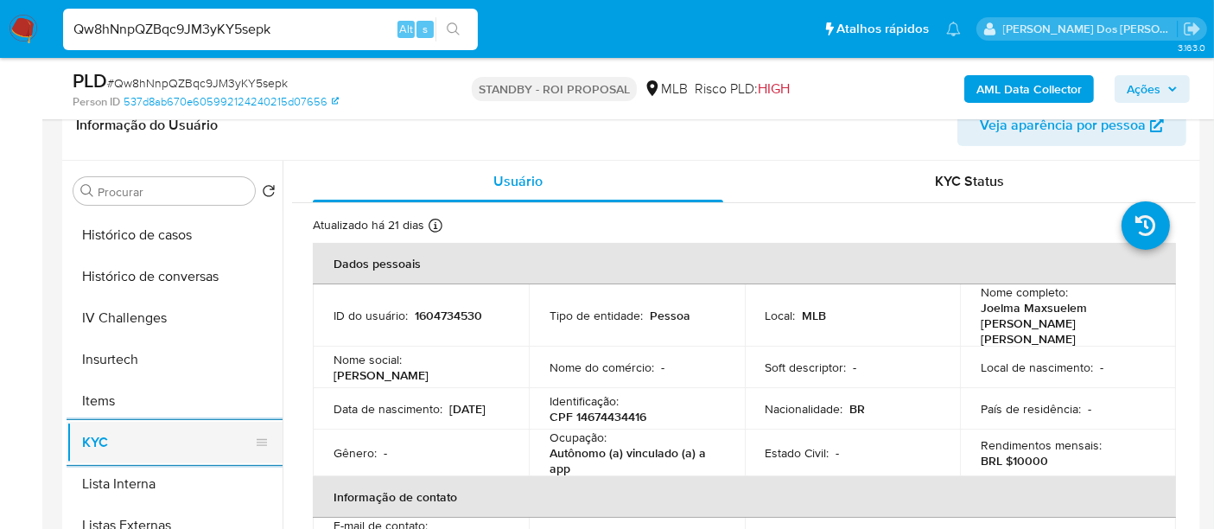
scroll to position [575, 0]
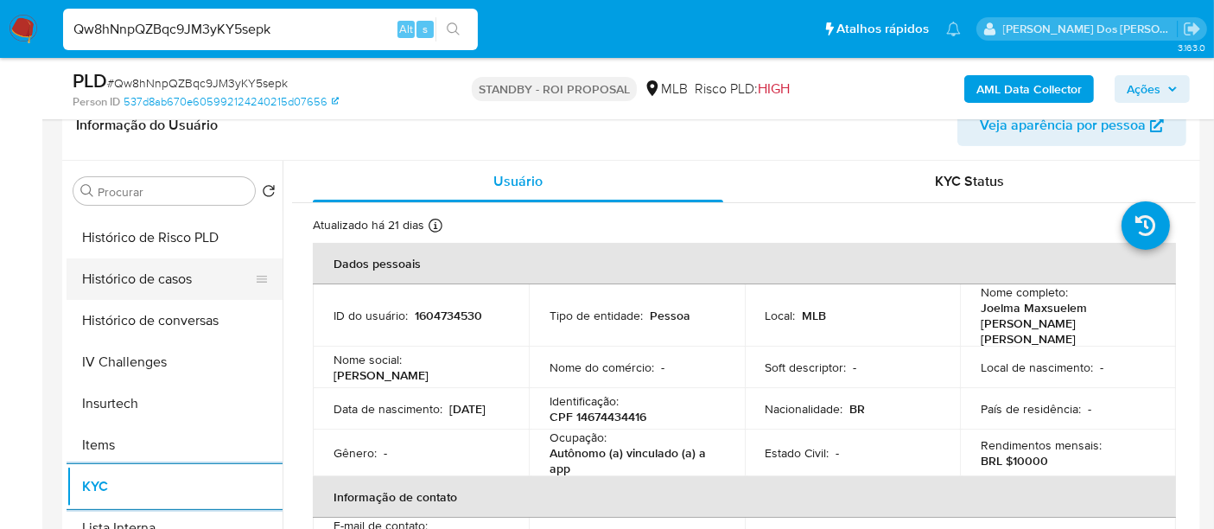
click at [168, 277] on button "Histórico de casos" at bounding box center [168, 278] width 202 height 41
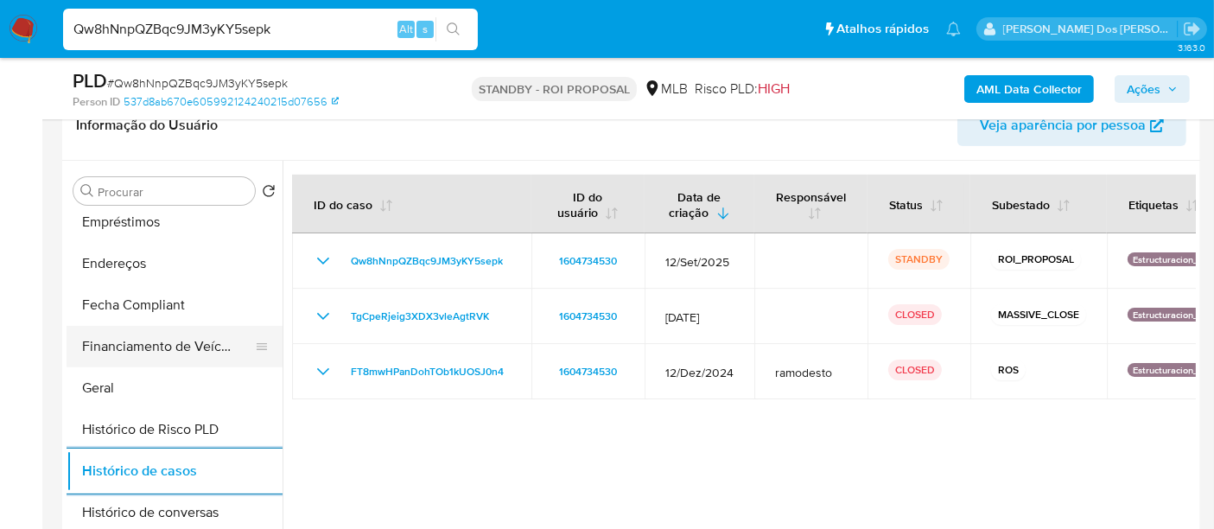
scroll to position [288, 0]
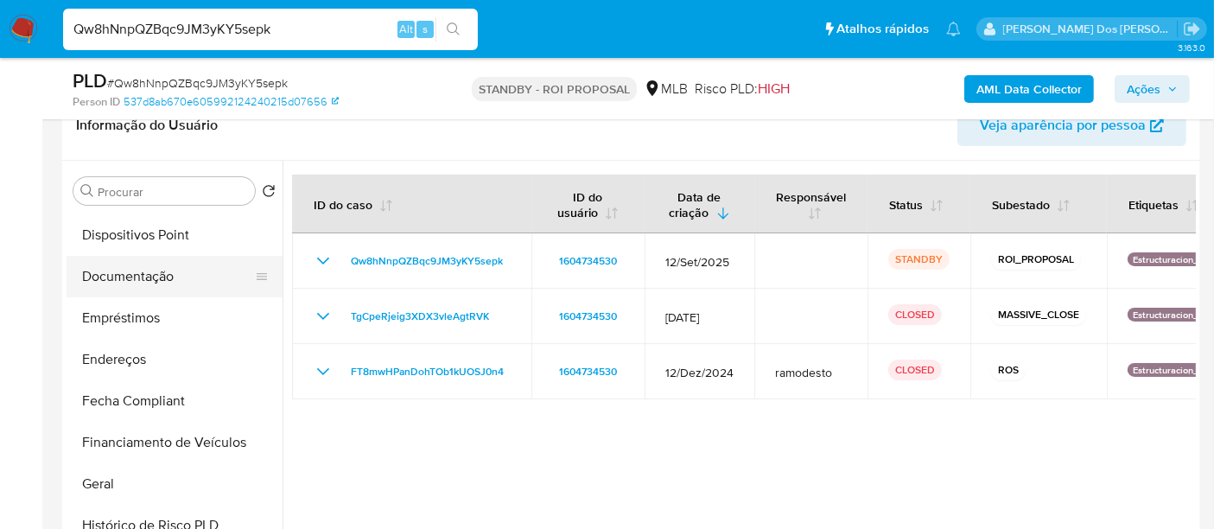
click at [145, 284] on button "Documentação" at bounding box center [168, 276] width 202 height 41
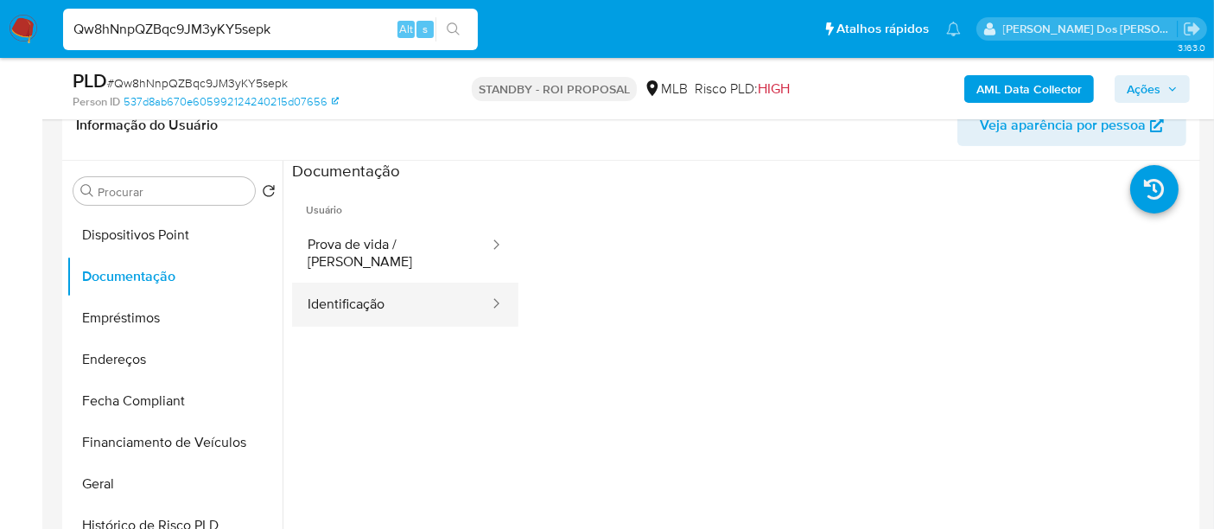
click at [346, 283] on button "Identificação" at bounding box center [391, 305] width 199 height 44
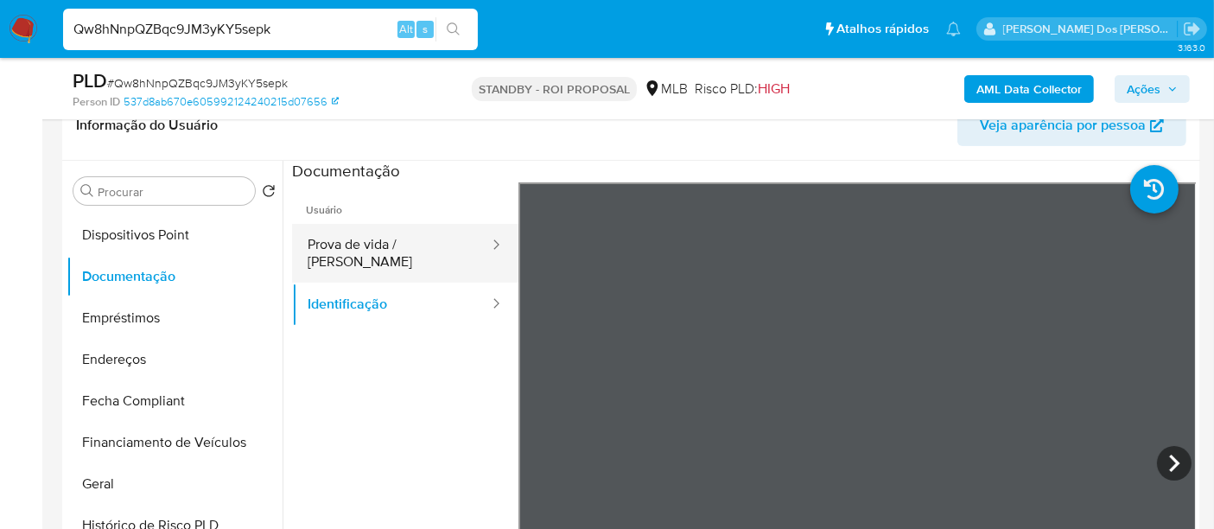
drag, startPoint x: 411, startPoint y: 233, endPoint x: 490, endPoint y: 264, distance: 84.2
click at [411, 233] on button "Prova de vida / [PERSON_NAME]" at bounding box center [391, 253] width 199 height 59
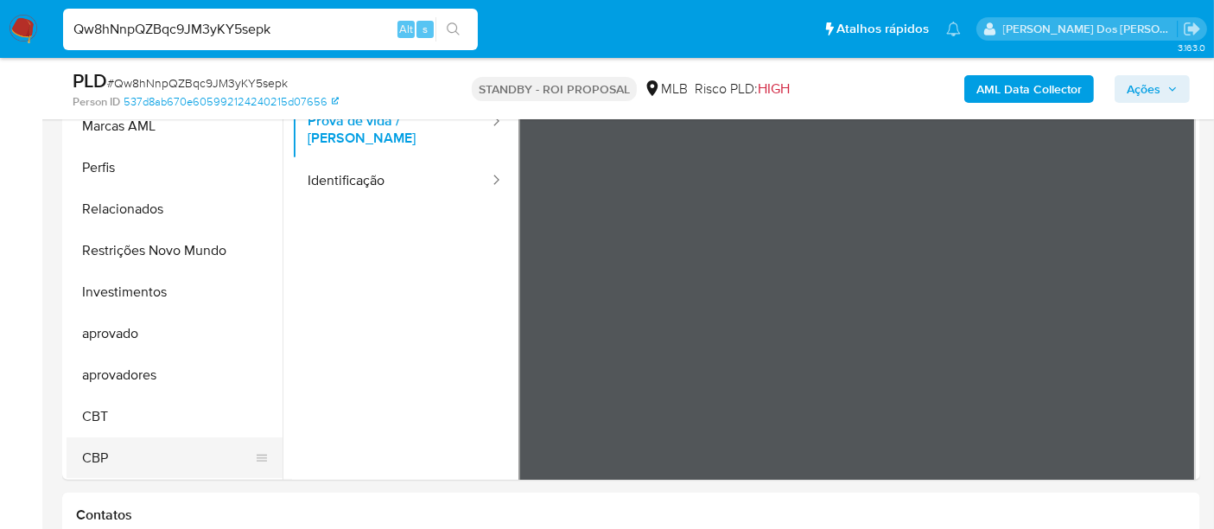
scroll to position [480, 0]
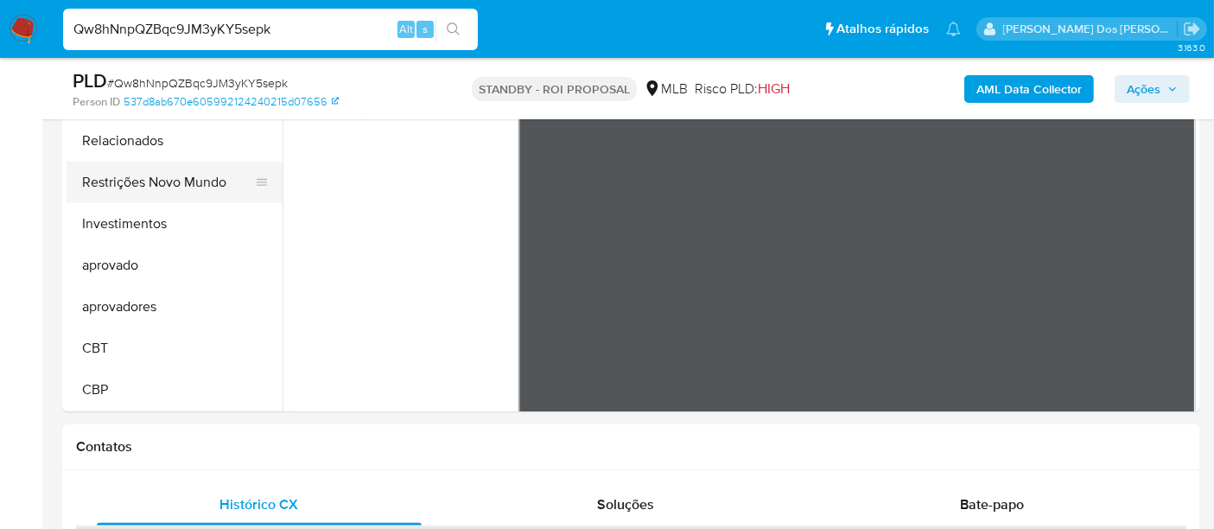
click at [184, 188] on button "Restrições Novo Mundo" at bounding box center [168, 182] width 202 height 41
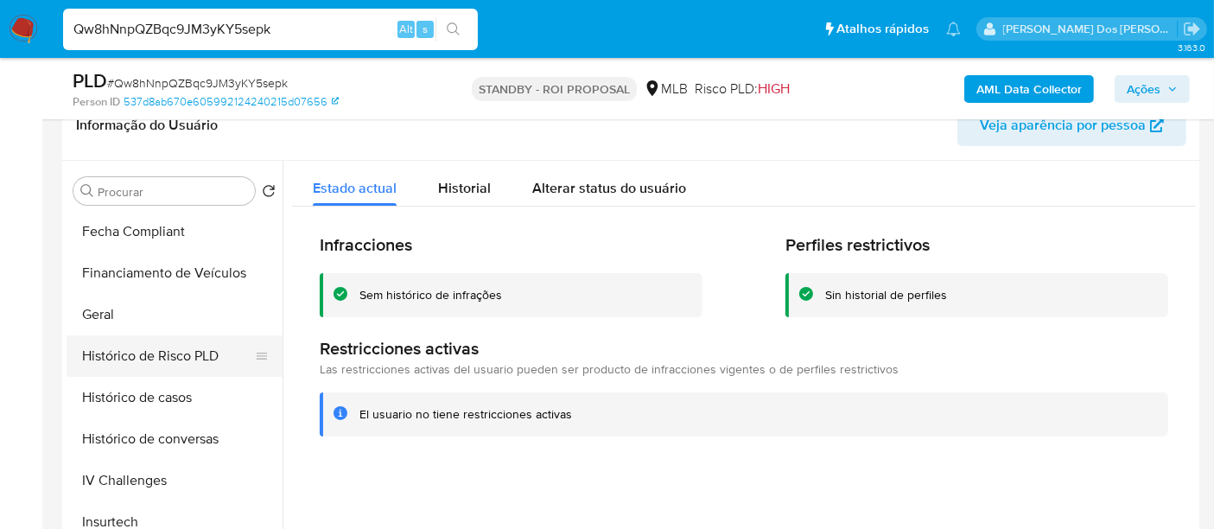
scroll to position [456, 0]
click at [111, 320] on button "Geral" at bounding box center [168, 315] width 202 height 41
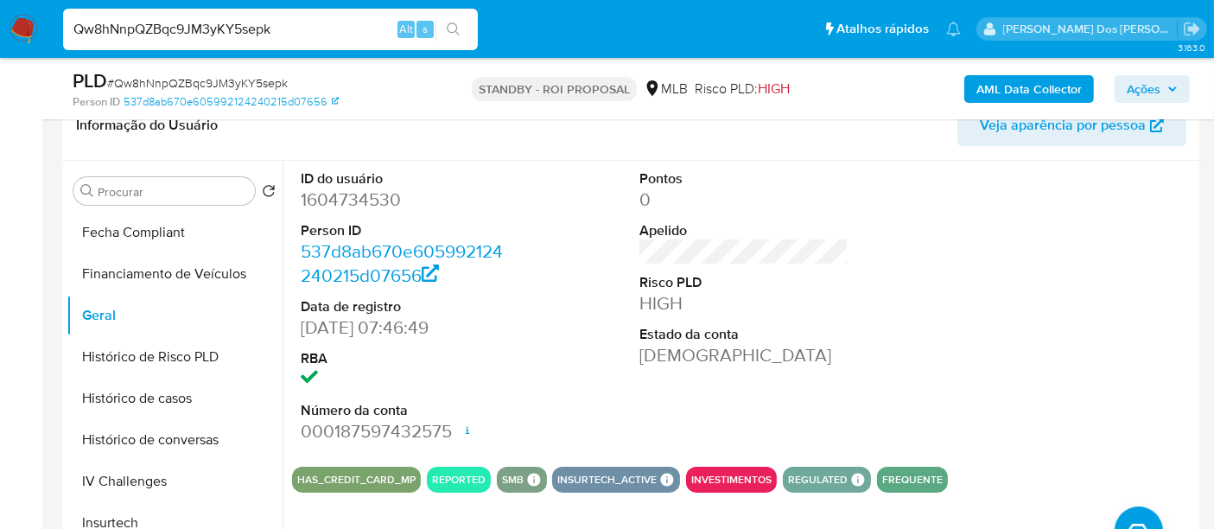
click at [286, 37] on input "Qw8hNnpQZBqc9JM3yKY5sepk" at bounding box center [270, 29] width 415 height 22
click at [286, 36] on input "Qw8hNnpQZBqc9JM3yKY5sepk" at bounding box center [270, 29] width 415 height 22
paste input "YdJGRUkhjXYdw9DsZ6WJX8Ag"
type input "YdJGRUkhjXYdw9DsZ6WJX8Ag"
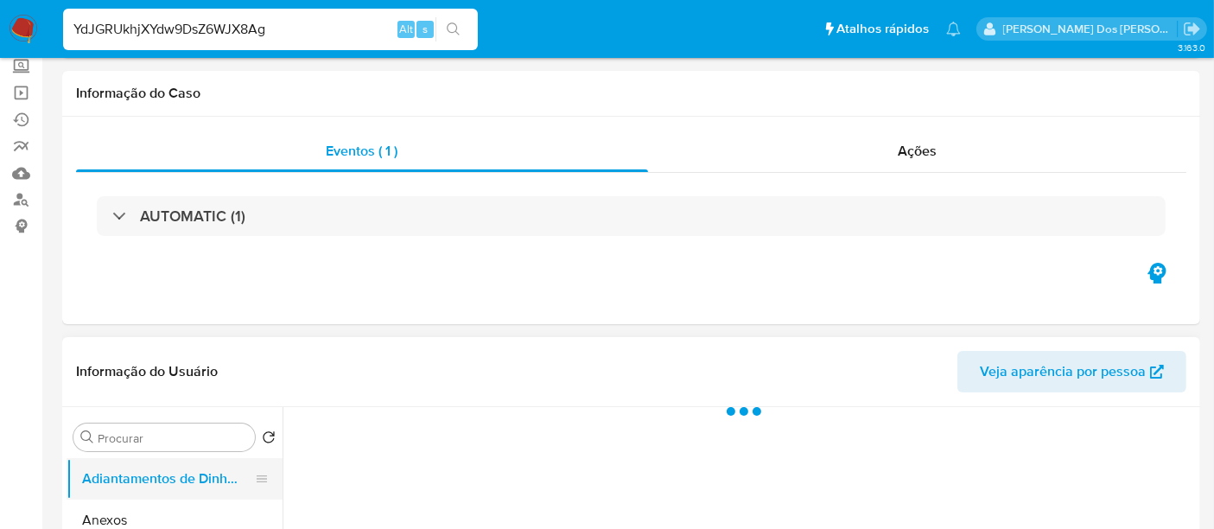
scroll to position [192, 0]
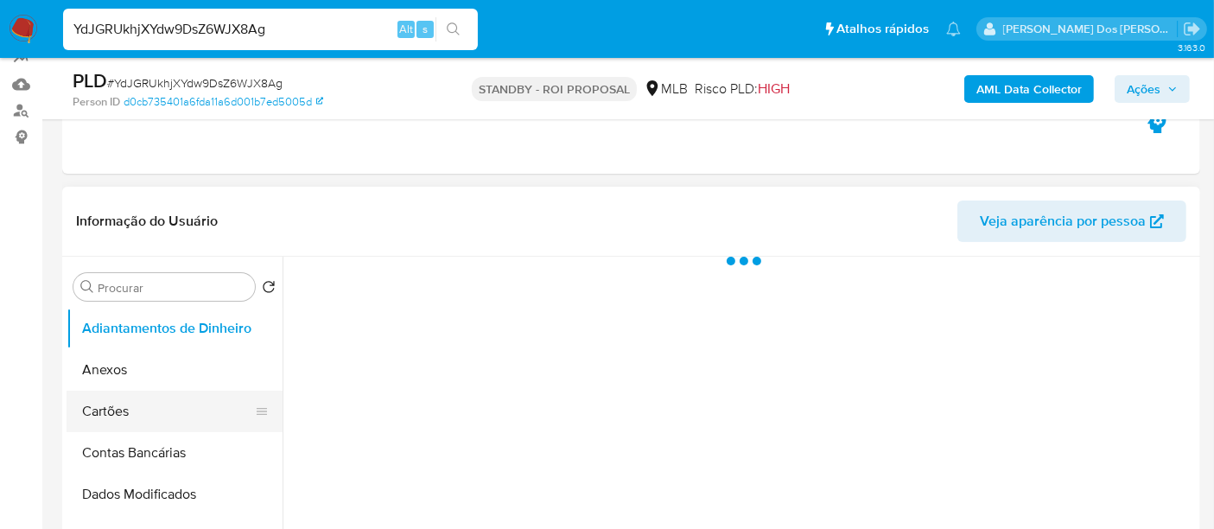
select select "10"
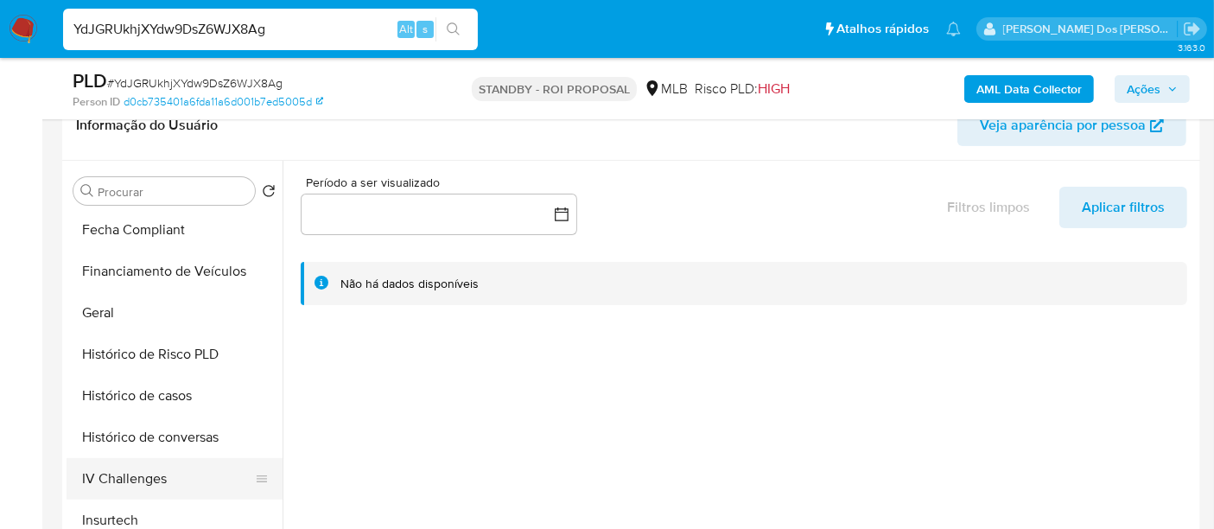
scroll to position [575, 0]
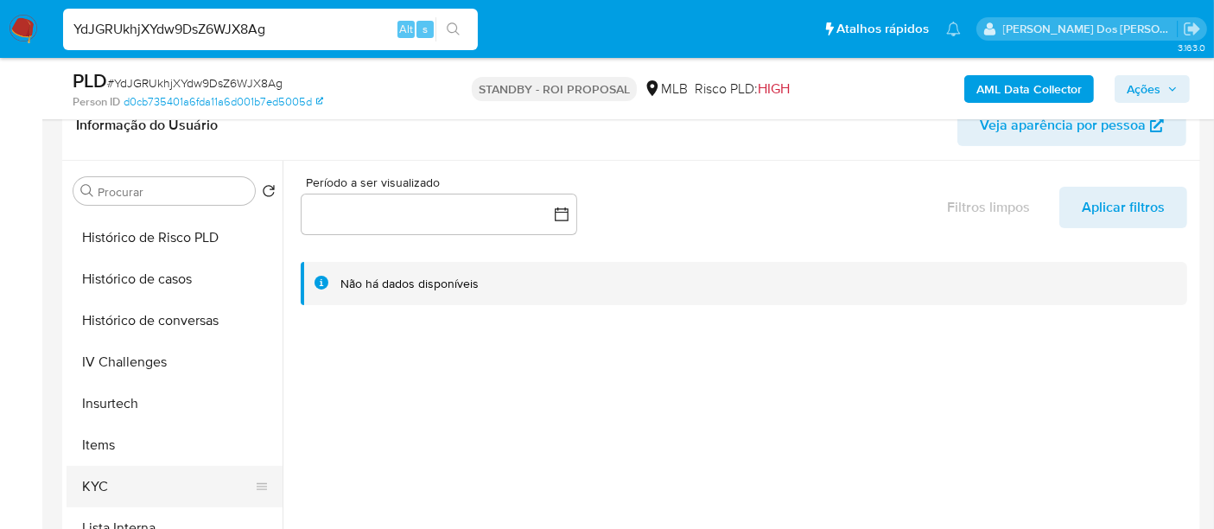
click at [102, 480] on button "KYC" at bounding box center [168, 486] width 202 height 41
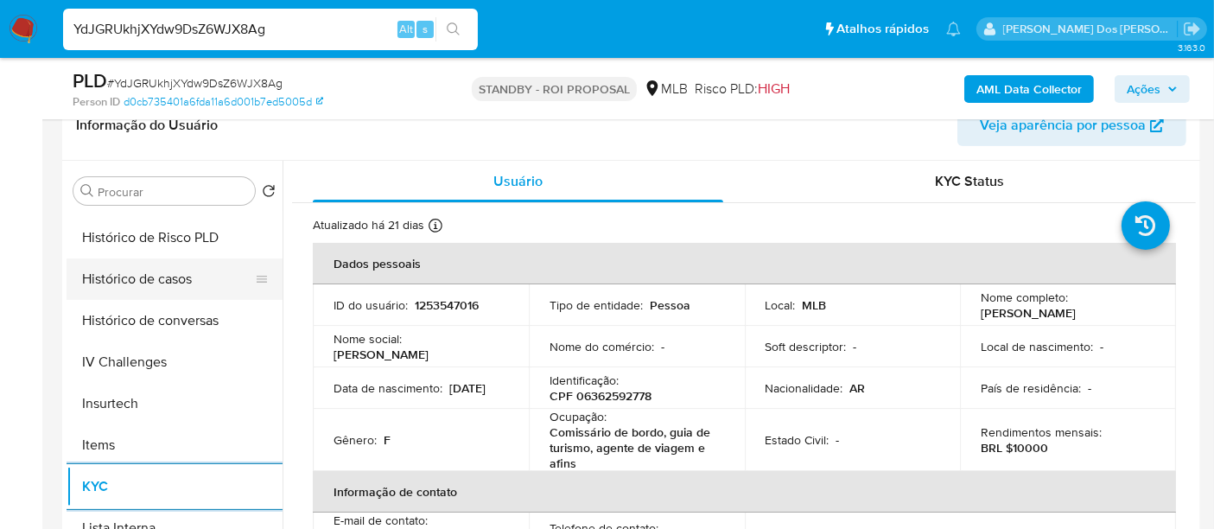
scroll to position [480, 0]
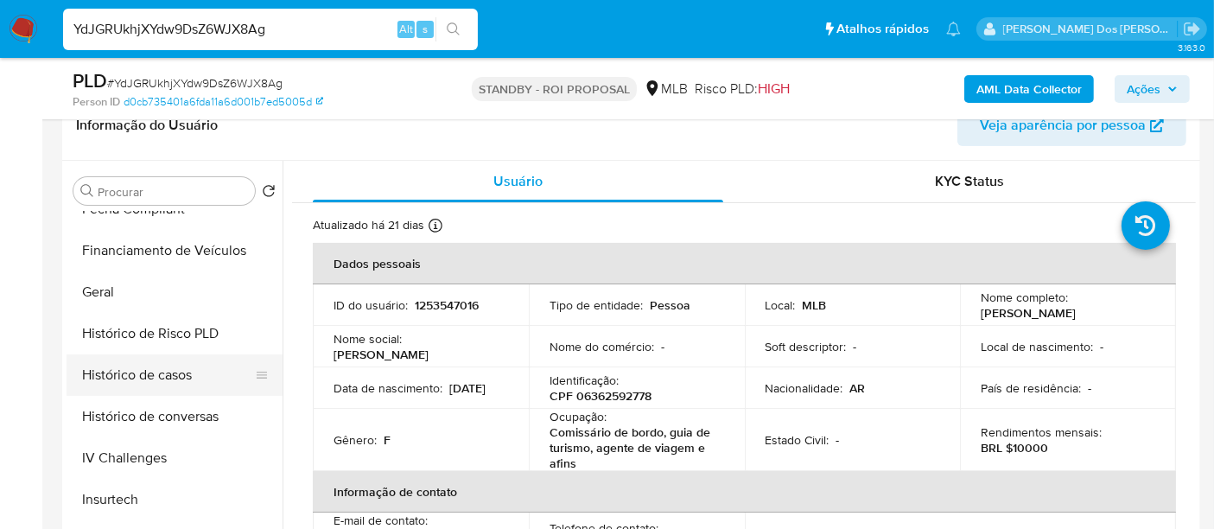
click at [175, 378] on button "Histórico de casos" at bounding box center [168, 374] width 202 height 41
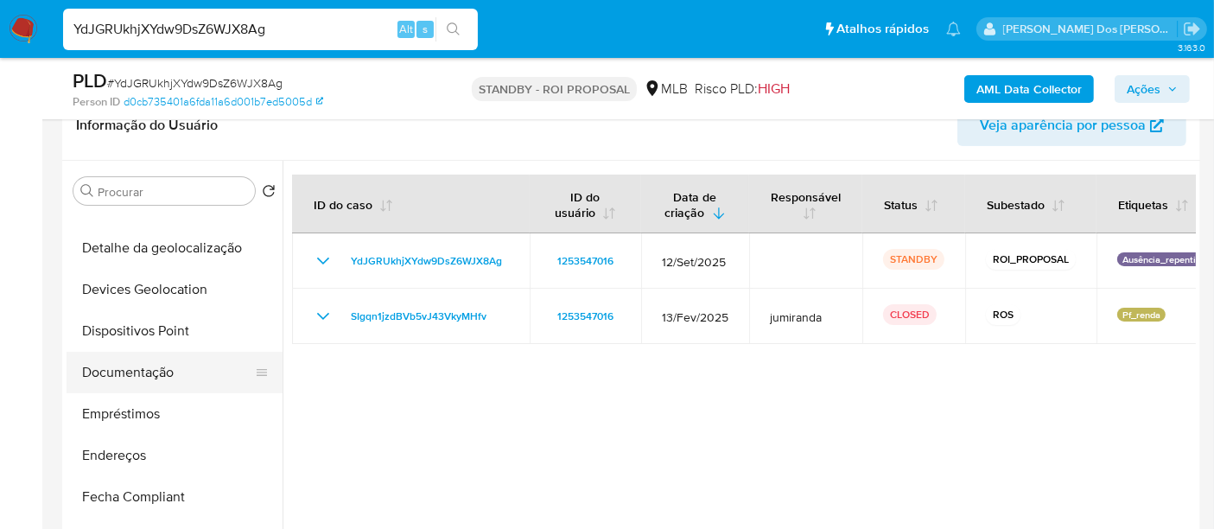
scroll to position [192, 0]
click at [130, 369] on button "Documentação" at bounding box center [168, 372] width 202 height 41
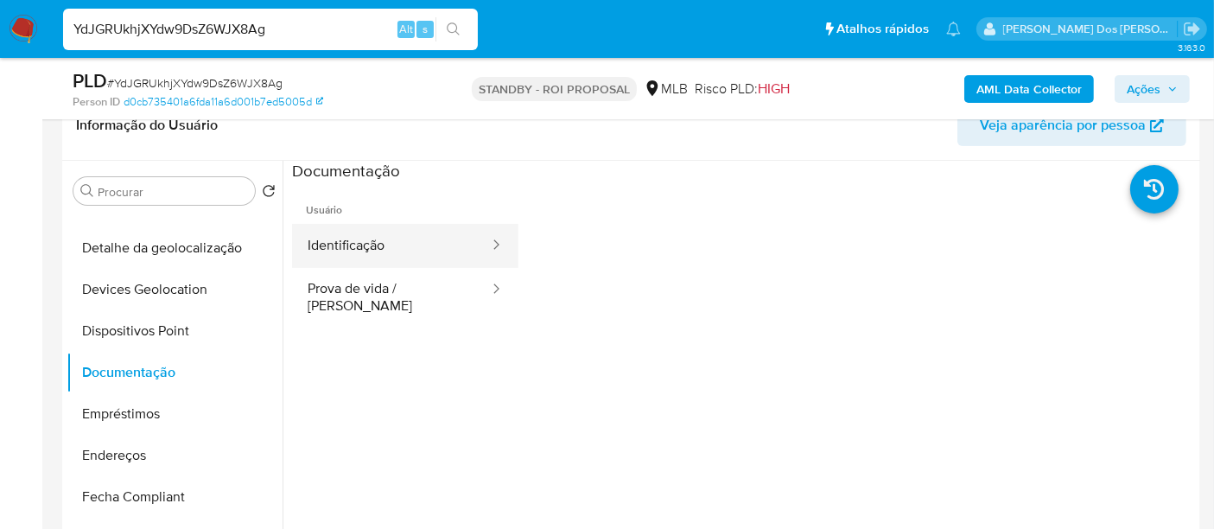
click at [360, 245] on button "Identificação" at bounding box center [391, 246] width 199 height 44
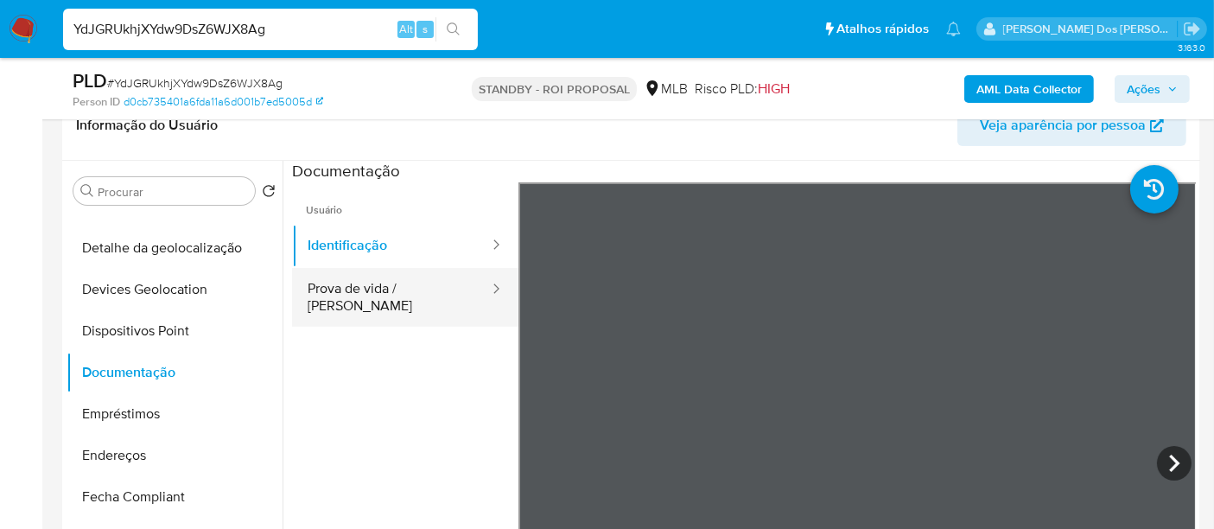
click at [412, 282] on button "Prova de vida / [PERSON_NAME]" at bounding box center [391, 297] width 199 height 59
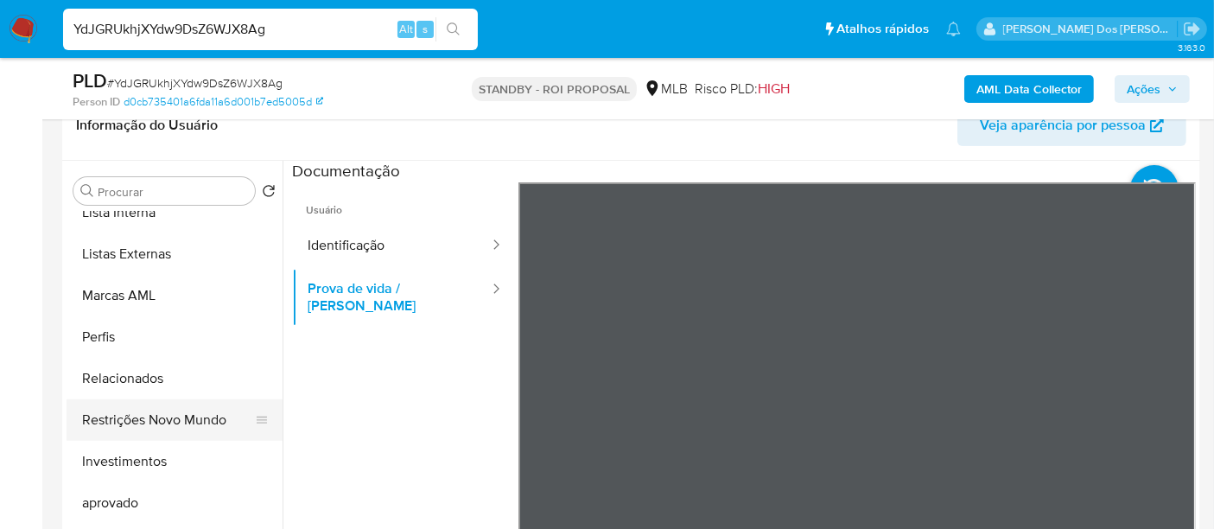
scroll to position [937, 0]
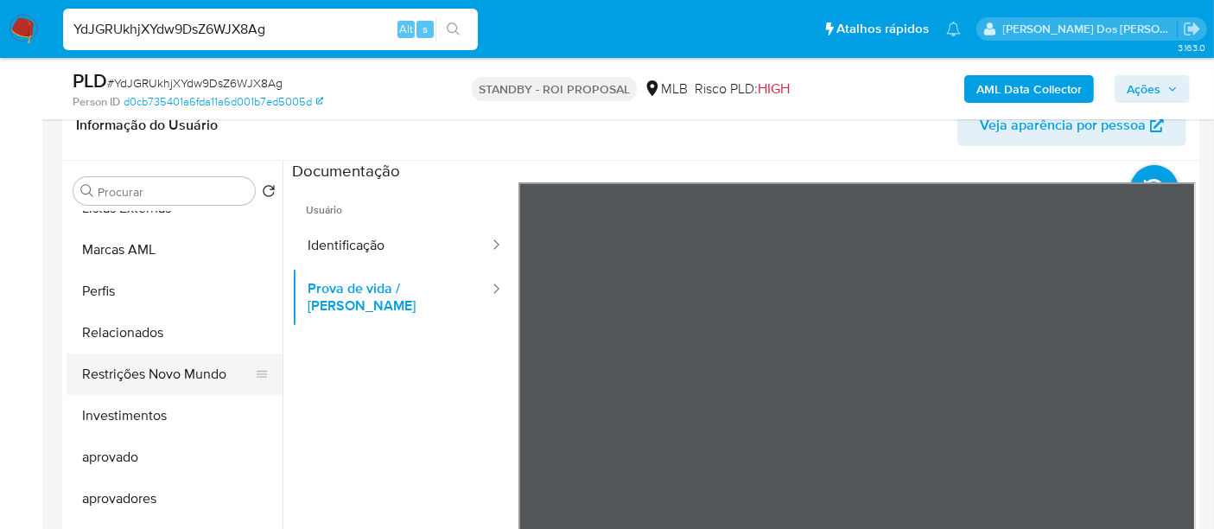
click at [193, 372] on button "Restrições Novo Mundo" at bounding box center [168, 373] width 202 height 41
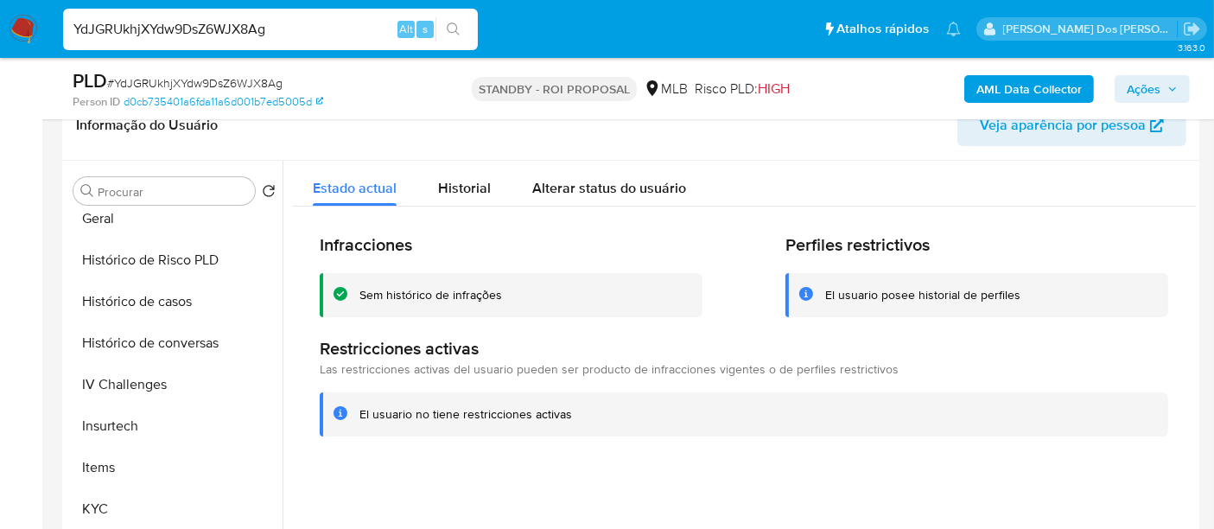
scroll to position [456, 0]
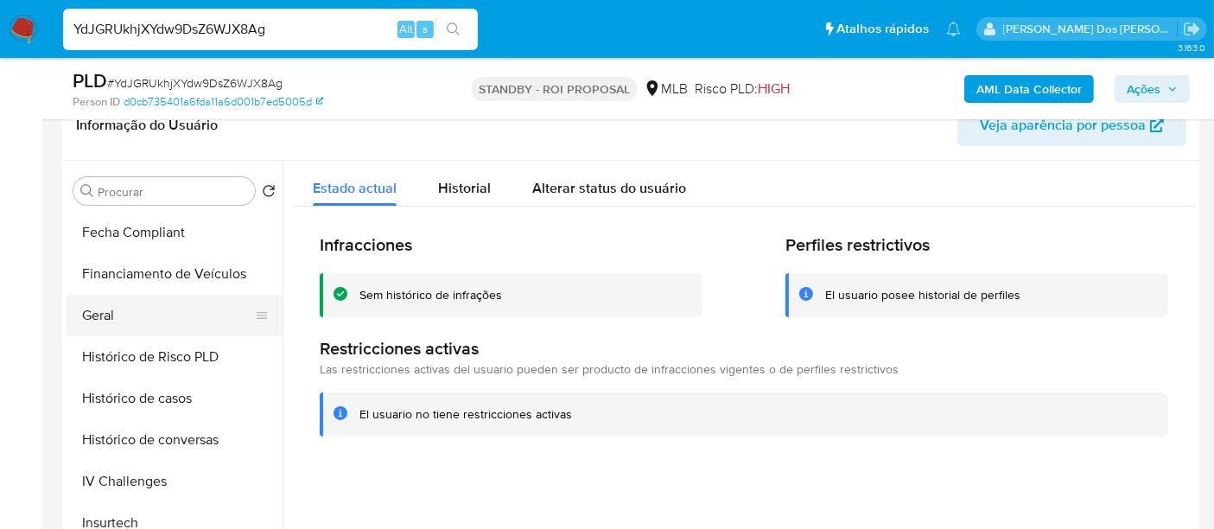
click at [96, 309] on button "Geral" at bounding box center [168, 315] width 202 height 41
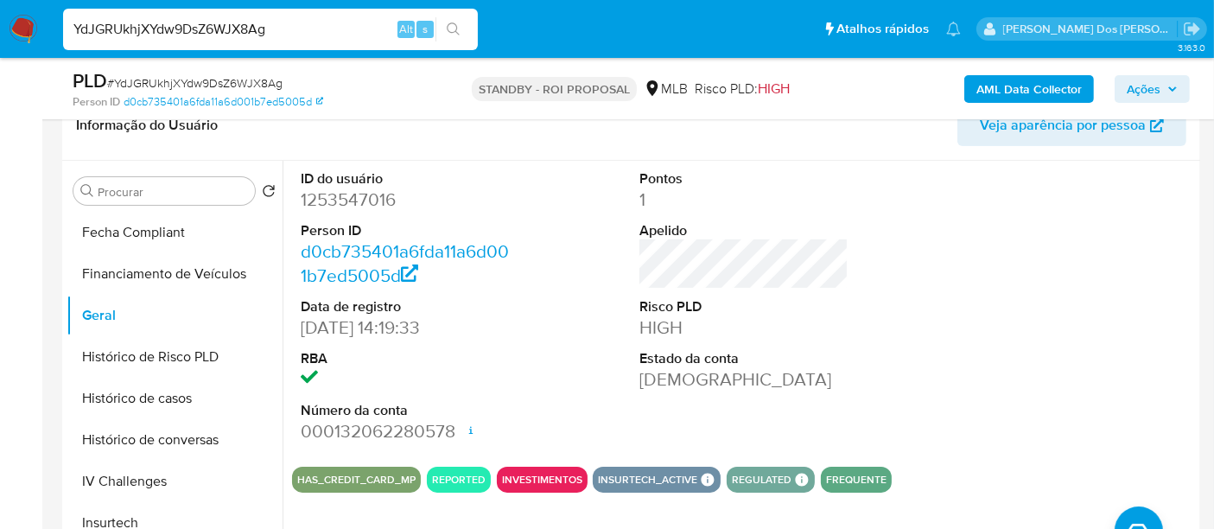
click at [268, 37] on input "YdJGRUkhjXYdw9DsZ6WJX8Ag" at bounding box center [270, 29] width 415 height 22
paste input "1d2T5hmaRtrffcLV6S7o0nIj"
type input "1d2T5hmaRtrffcLV6S7o0nIj"
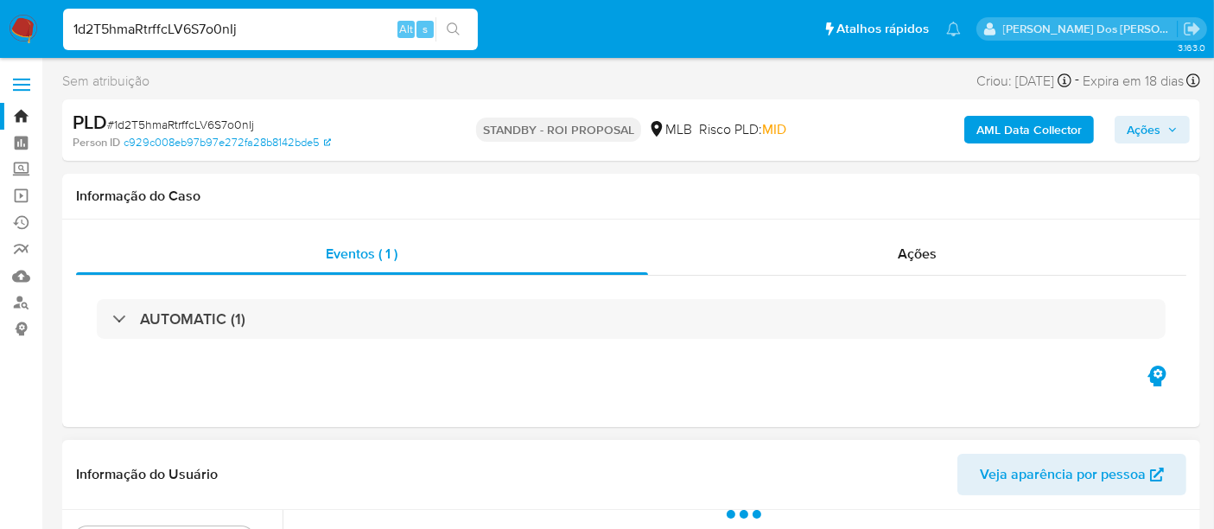
scroll to position [288, 0]
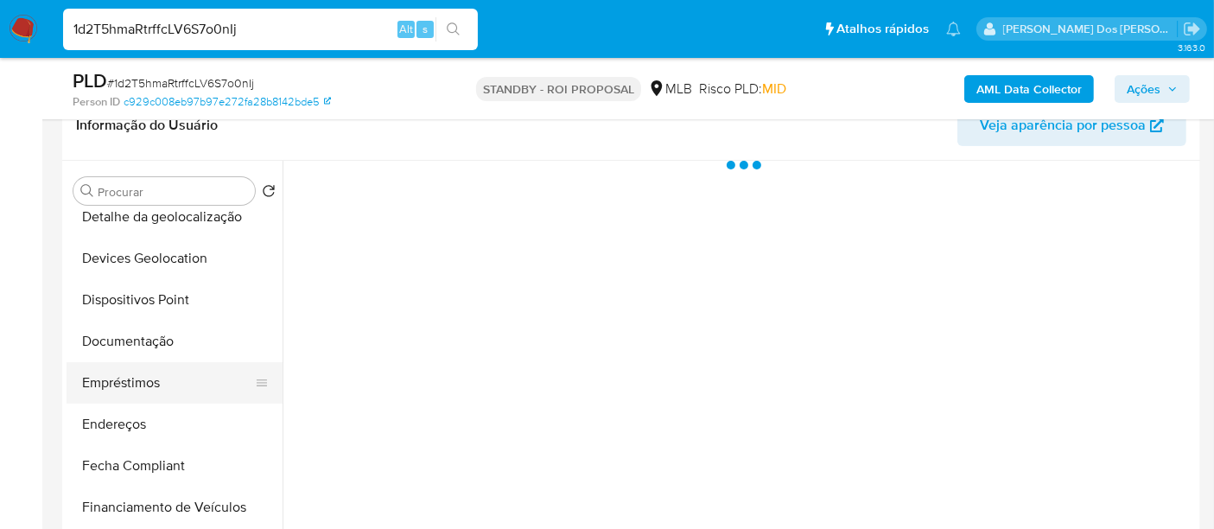
select select "10"
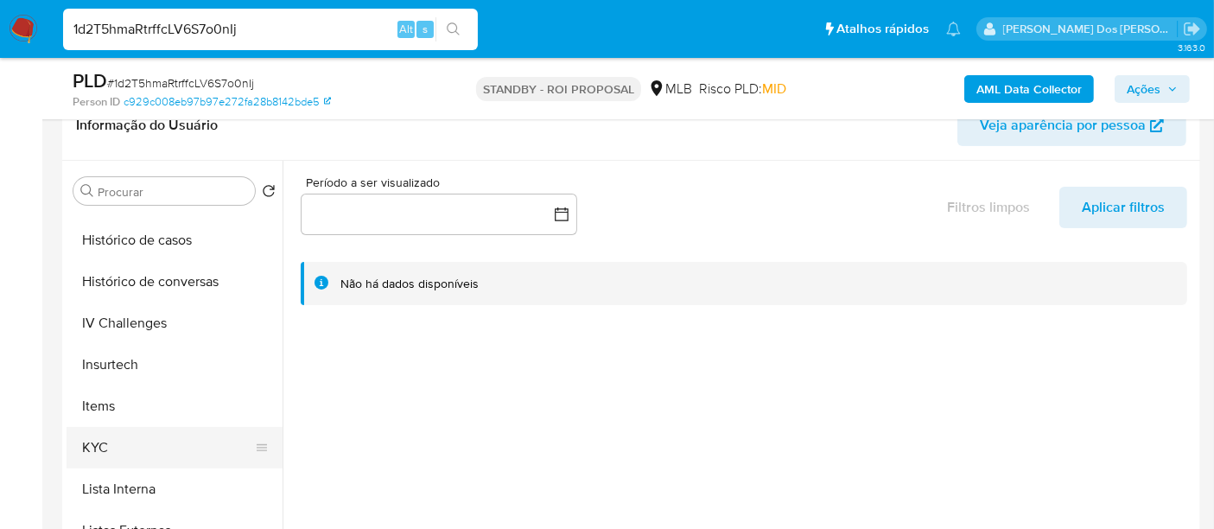
scroll to position [671, 0]
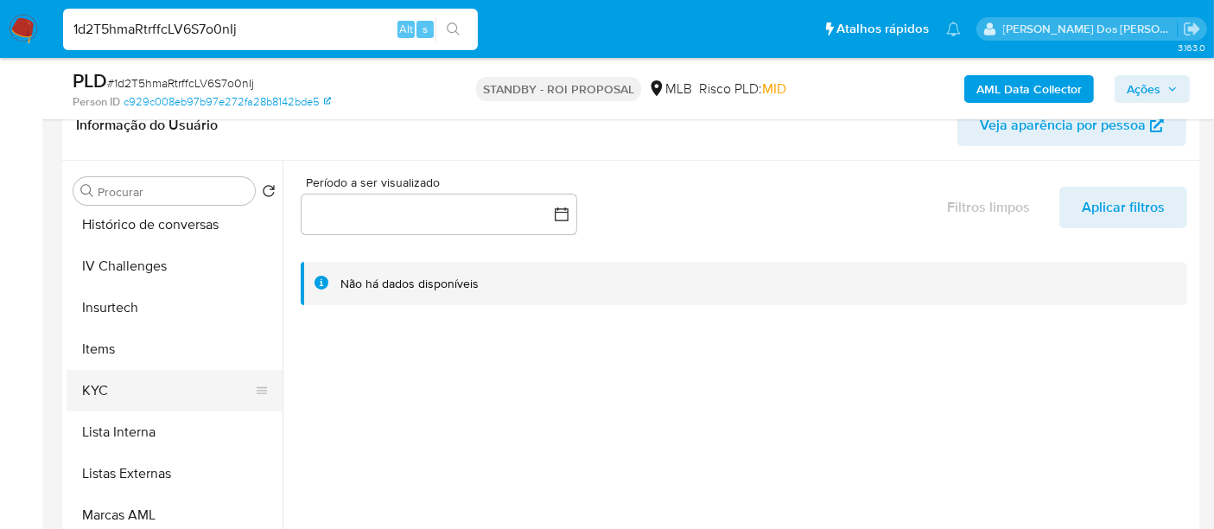
click at [106, 388] on button "KYC" at bounding box center [168, 390] width 202 height 41
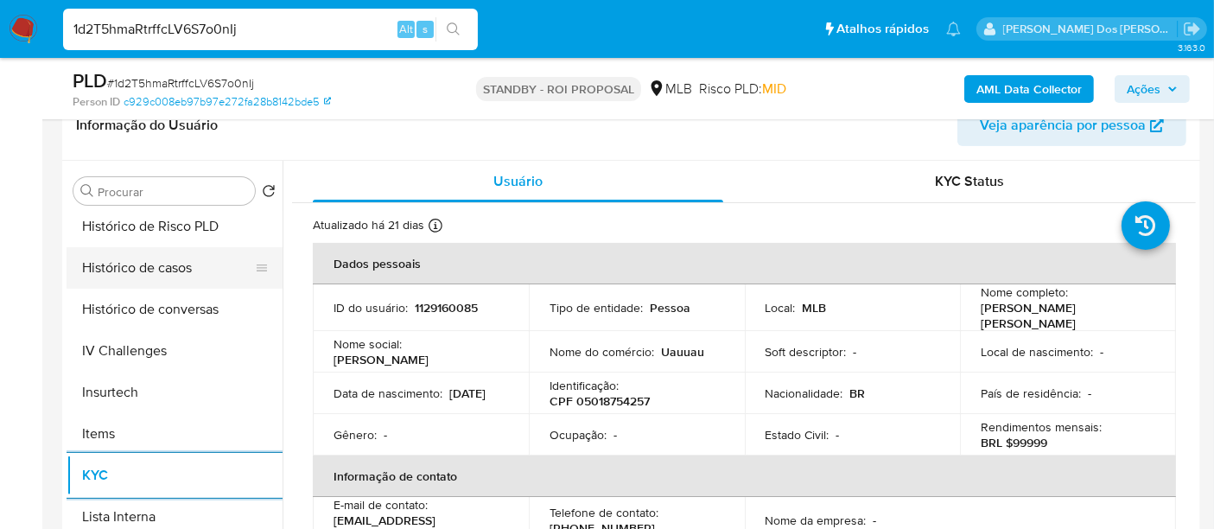
scroll to position [480, 0]
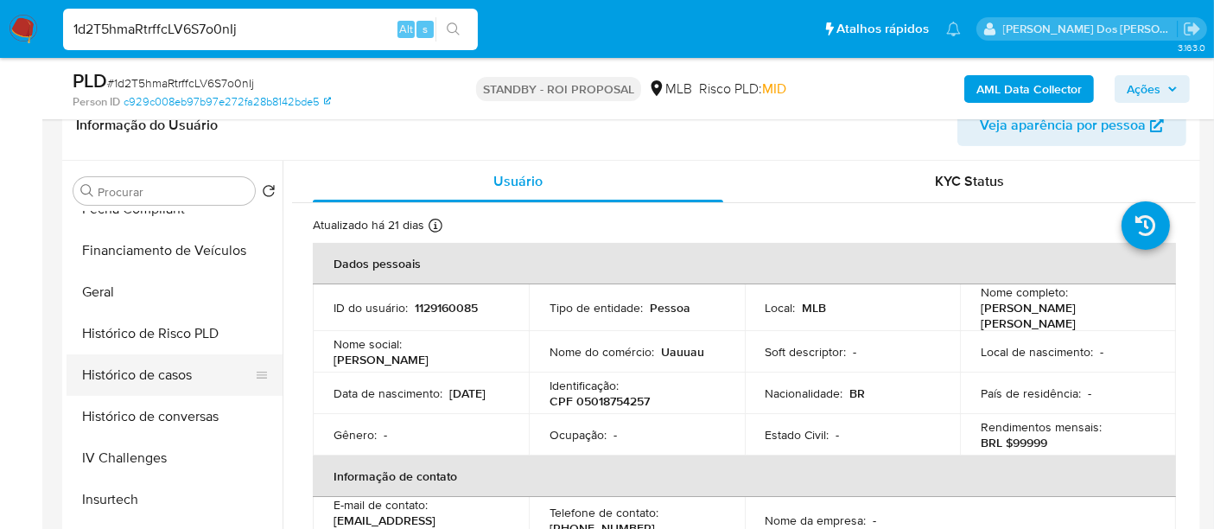
click at [156, 373] on button "Histórico de casos" at bounding box center [168, 374] width 202 height 41
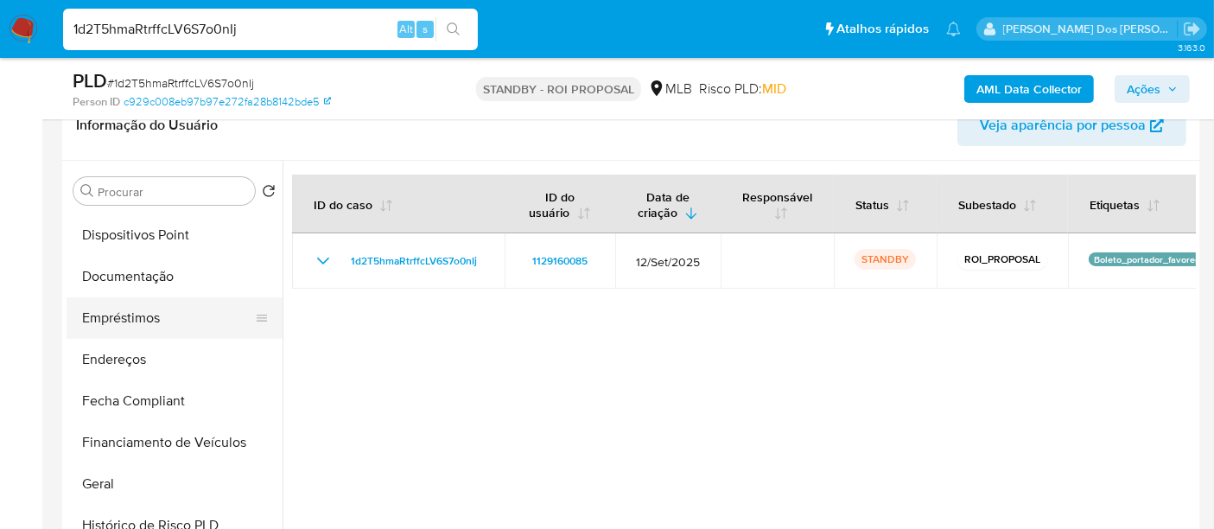
scroll to position [192, 0]
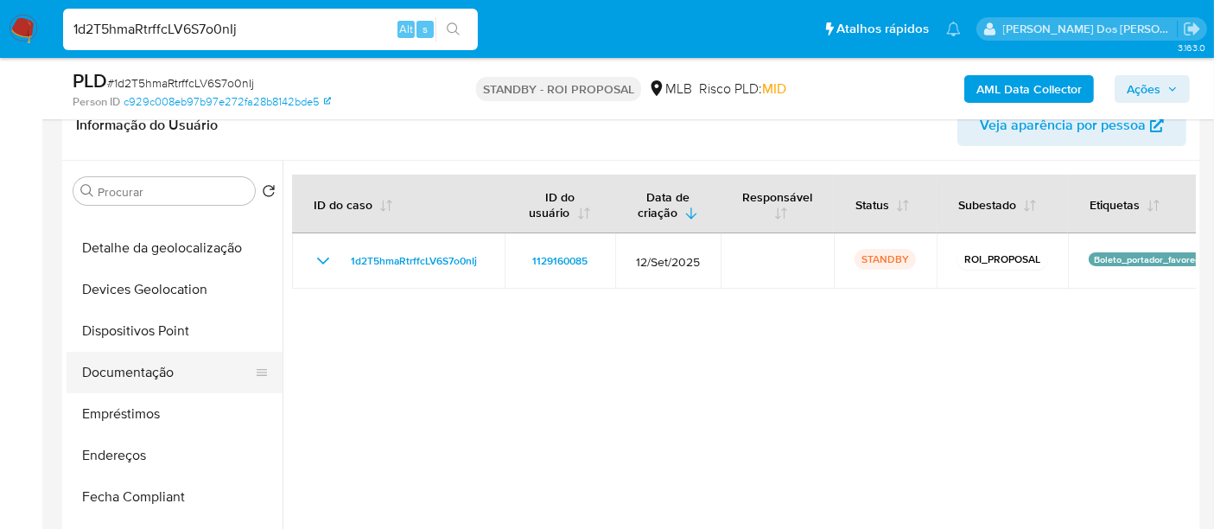
click at [143, 373] on button "Documentação" at bounding box center [168, 372] width 202 height 41
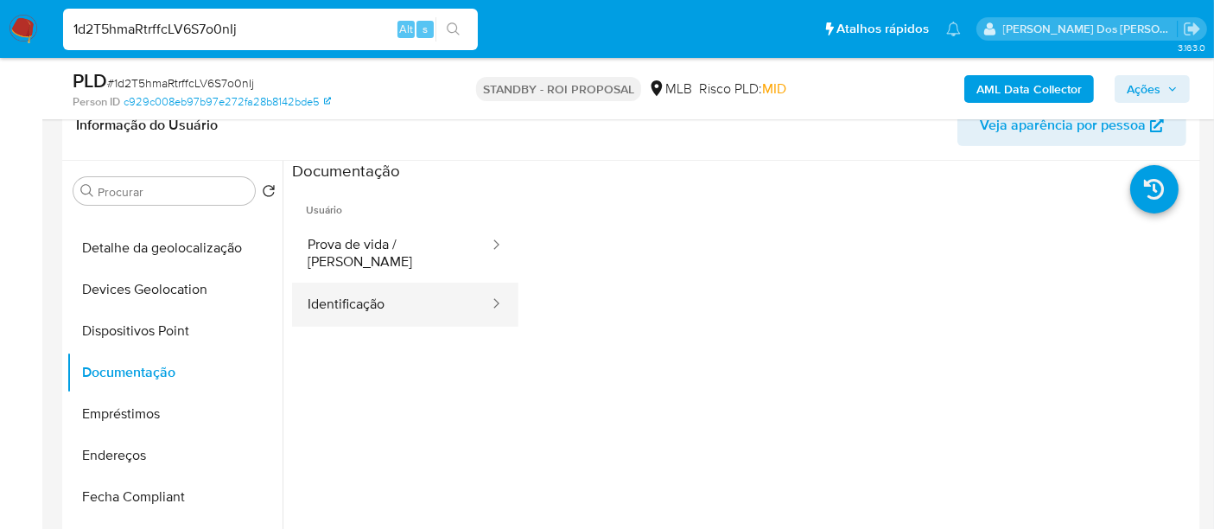
click at [354, 297] on button "Identificação" at bounding box center [391, 305] width 199 height 44
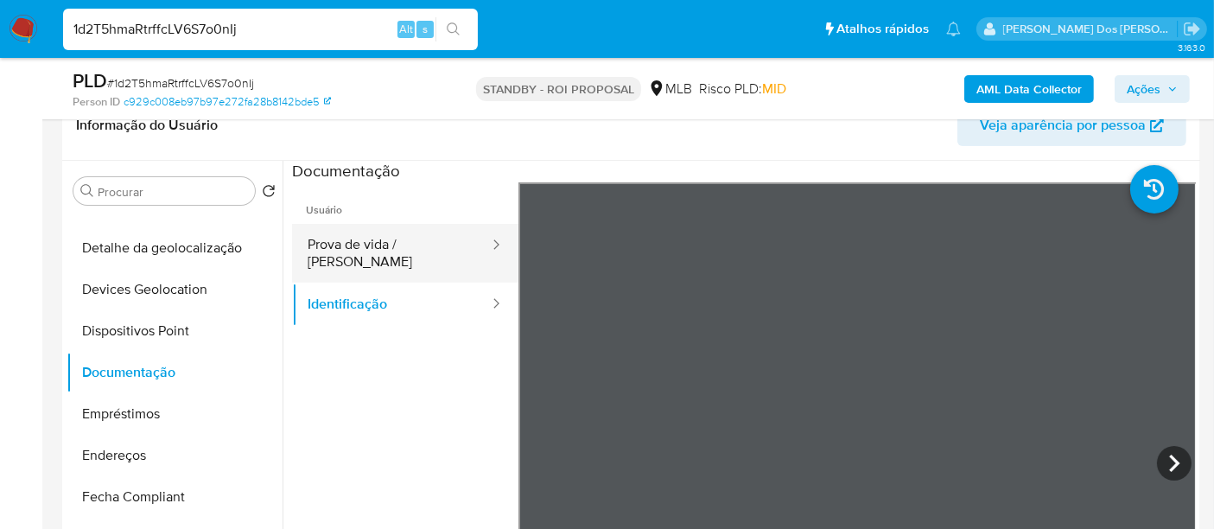
click at [387, 246] on button "Prova de vida / [PERSON_NAME]" at bounding box center [391, 253] width 199 height 59
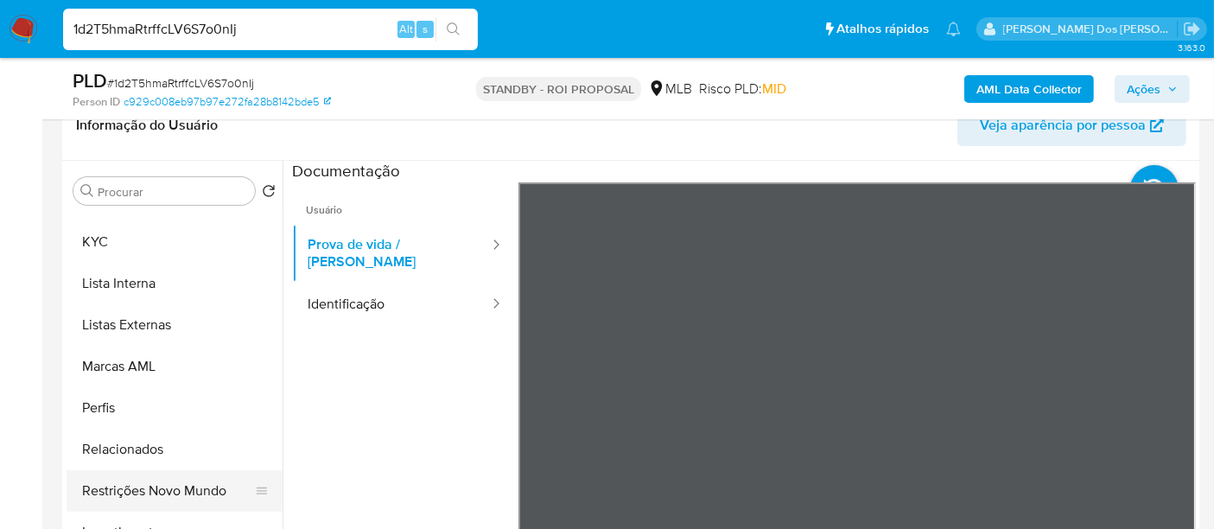
scroll to position [864, 0]
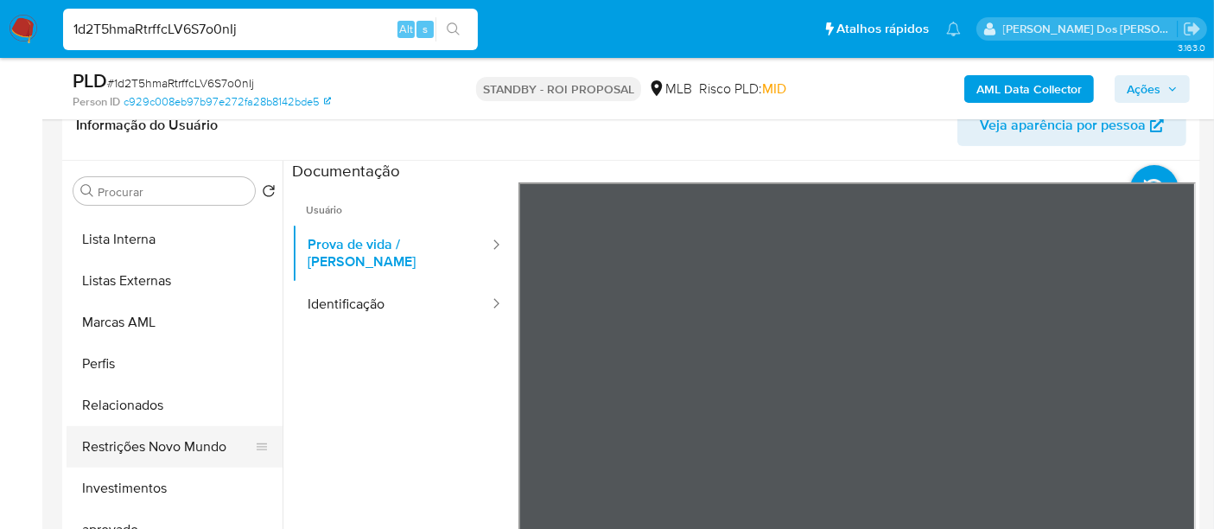
click at [173, 450] on button "Restrições Novo Mundo" at bounding box center [168, 446] width 202 height 41
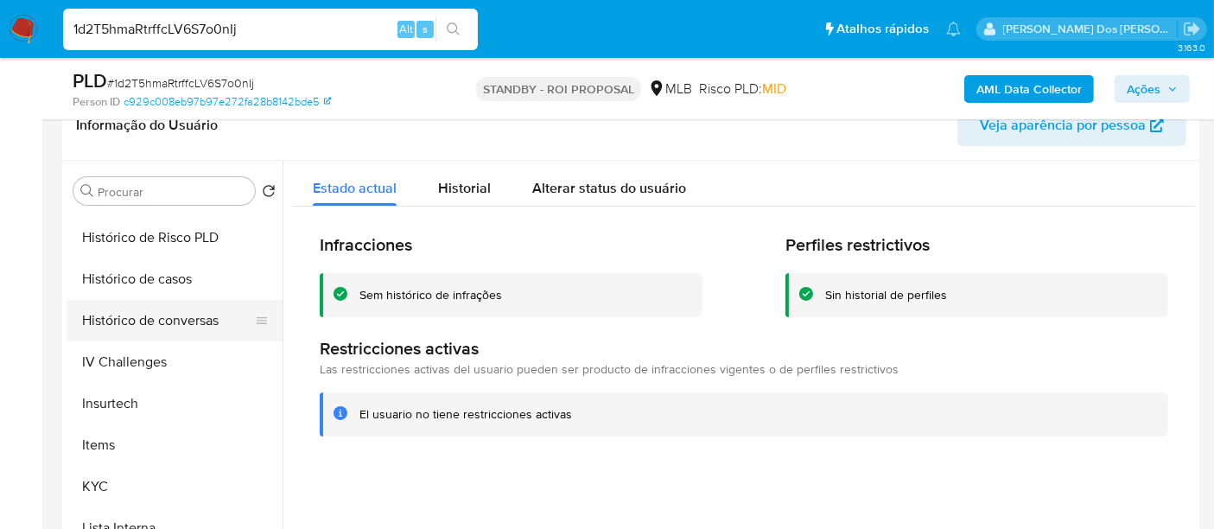
scroll to position [480, 0]
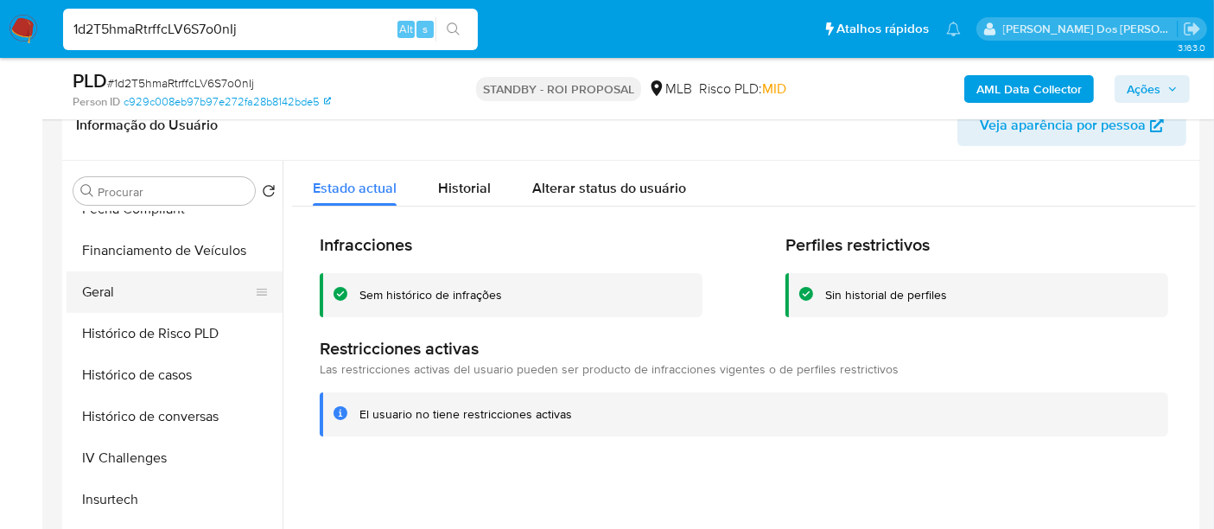
click at [111, 295] on button "Geral" at bounding box center [168, 291] width 202 height 41
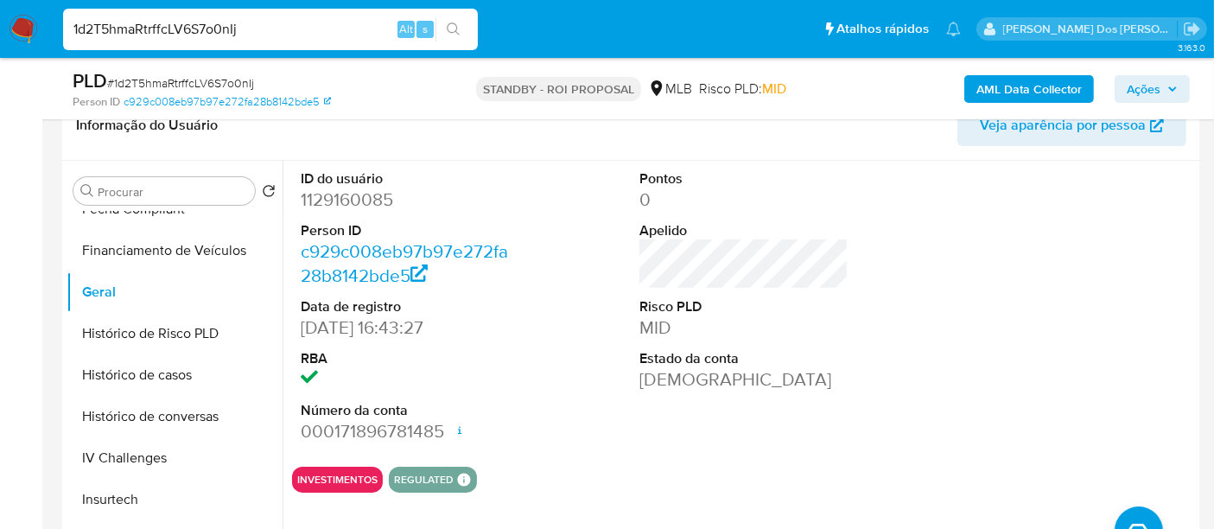
click at [320, 30] on input "1d2T5hmaRtrffcLV6S7o0nIj" at bounding box center [270, 29] width 415 height 22
paste input "EQViVt93tLPOyG11YspP2fEW"
type input "EQViVt93tLPOyG11YspP2fEW"
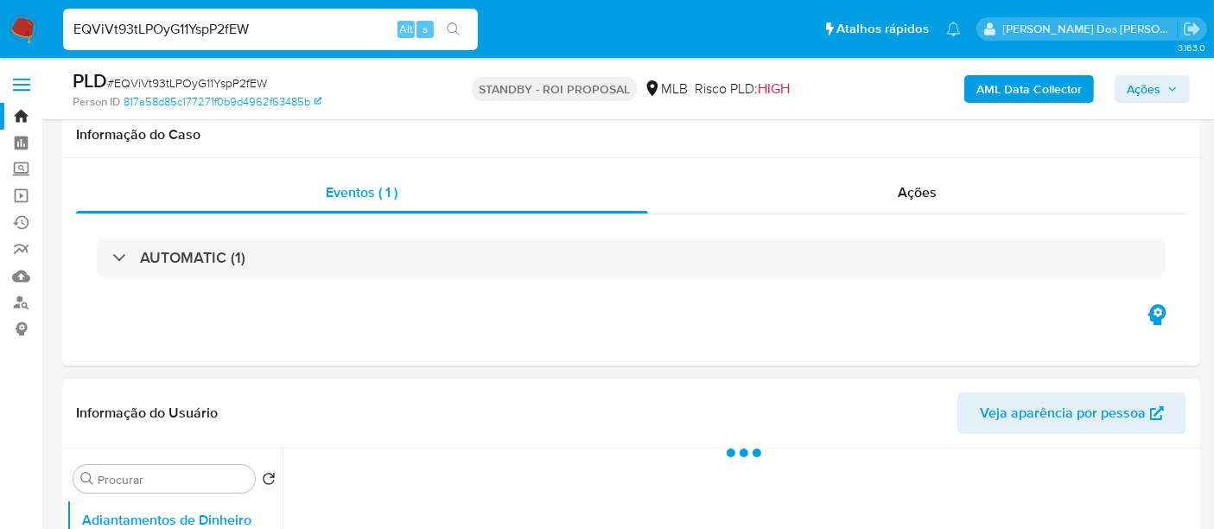
scroll to position [288, 0]
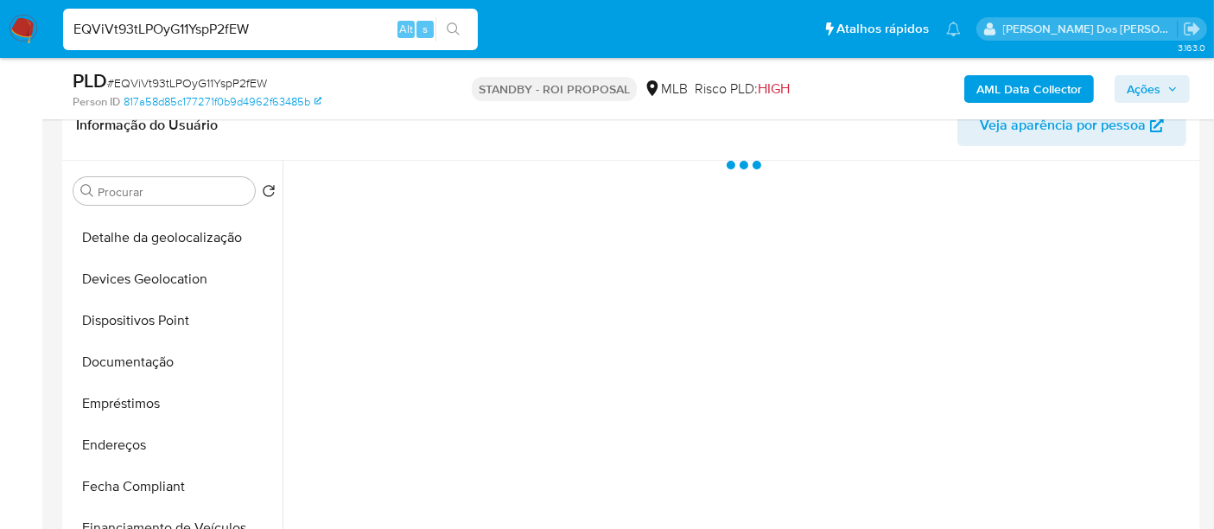
select select "10"
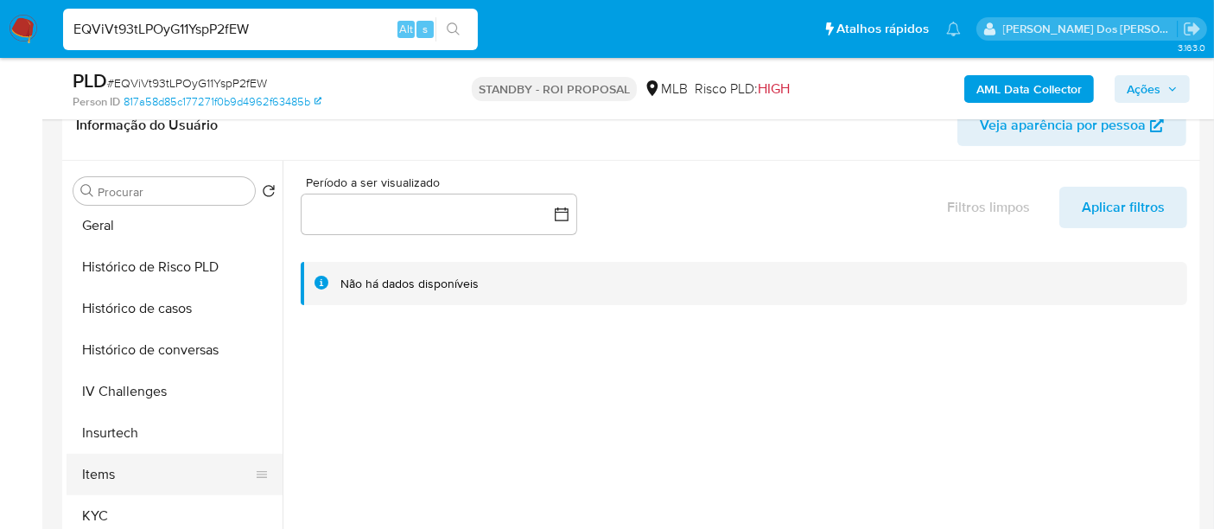
scroll to position [575, 0]
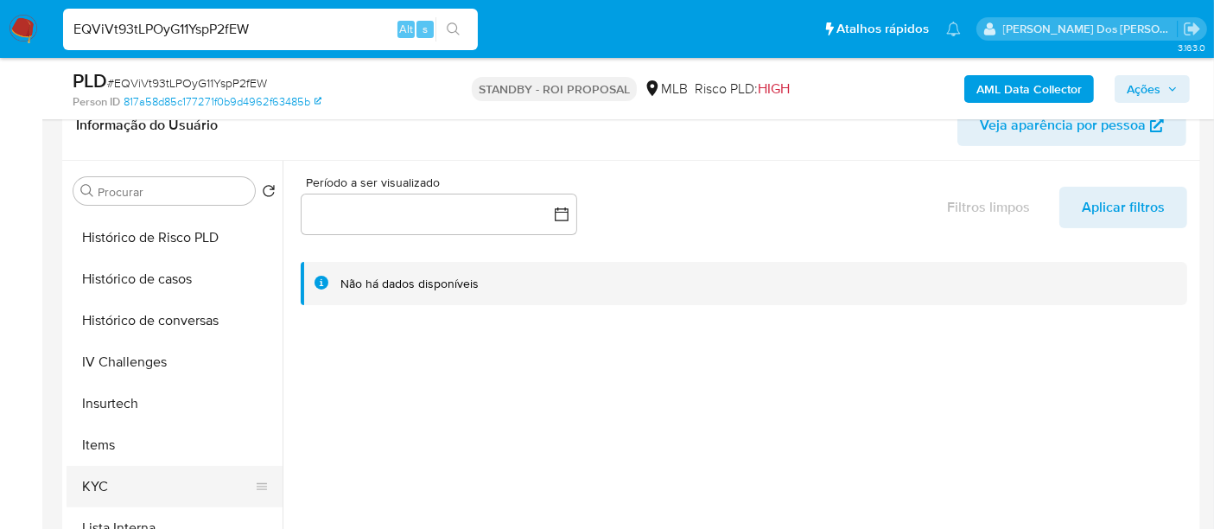
click at [97, 476] on button "KYC" at bounding box center [168, 486] width 202 height 41
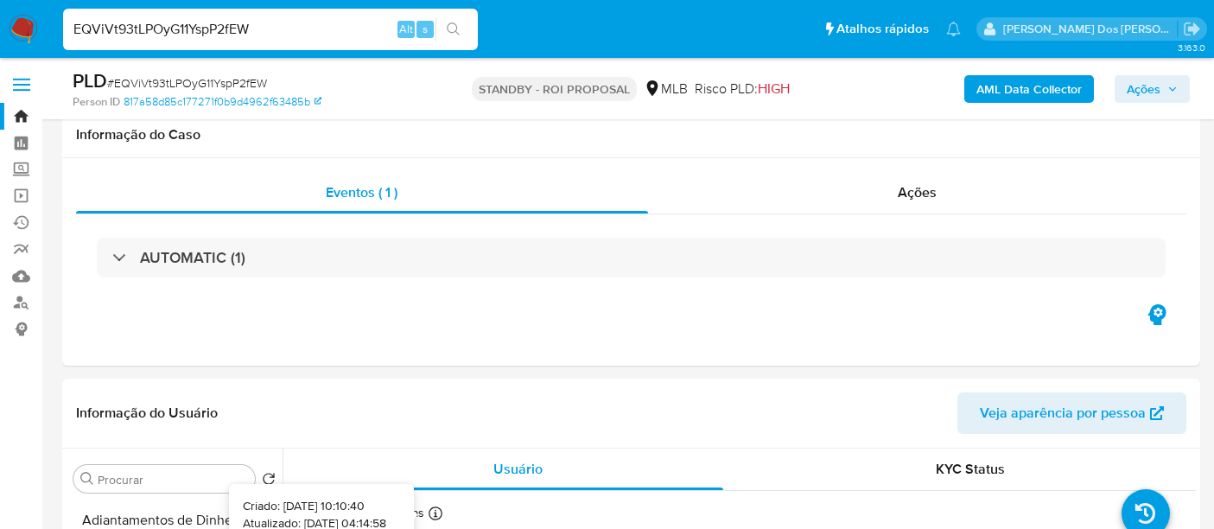
select select "10"
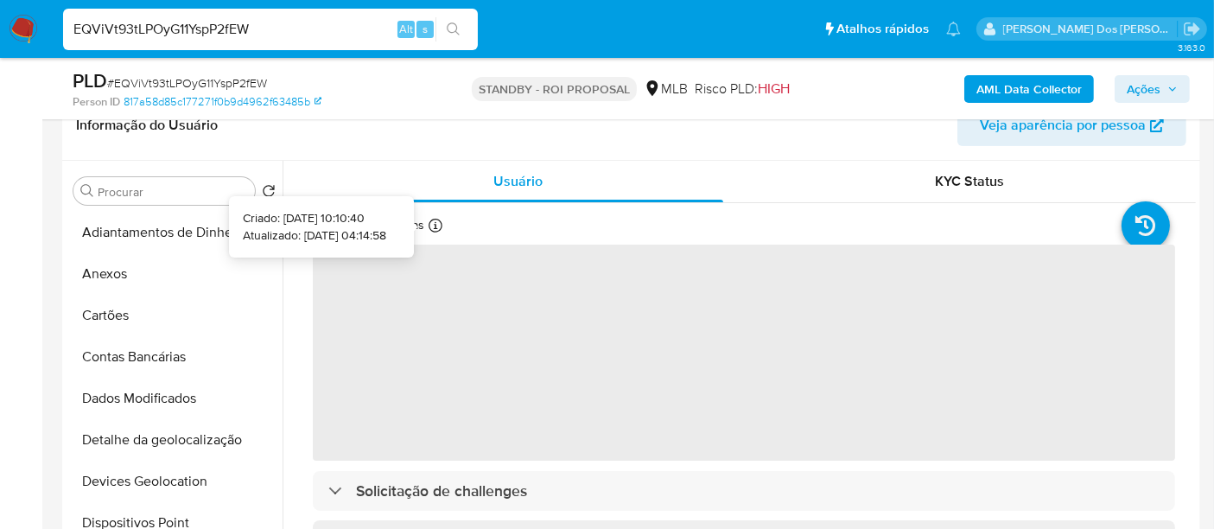
scroll to position [575, 0]
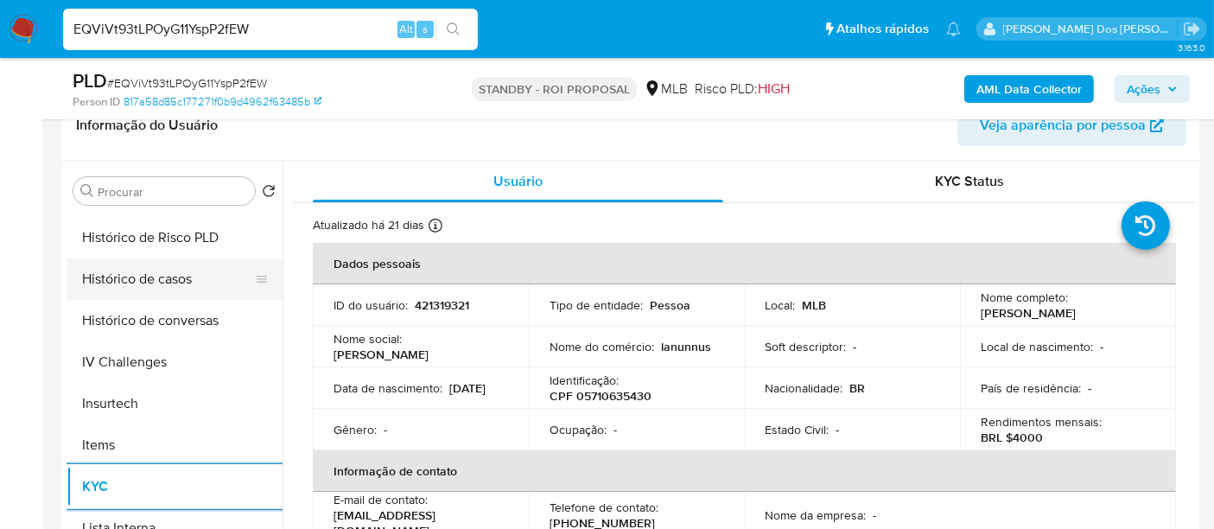
click at [166, 283] on button "Histórico de casos" at bounding box center [168, 278] width 202 height 41
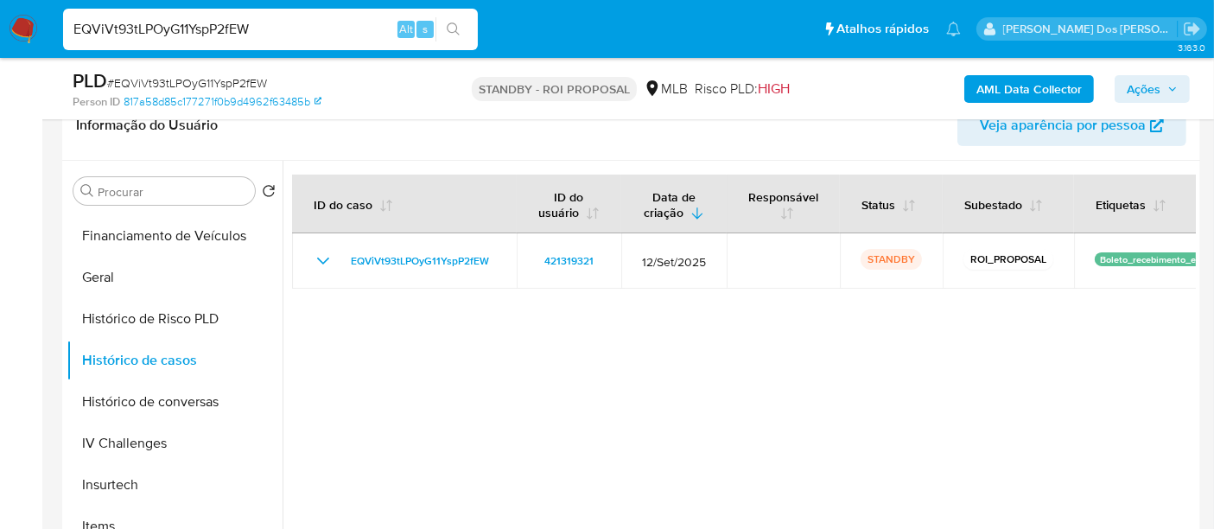
scroll to position [288, 0]
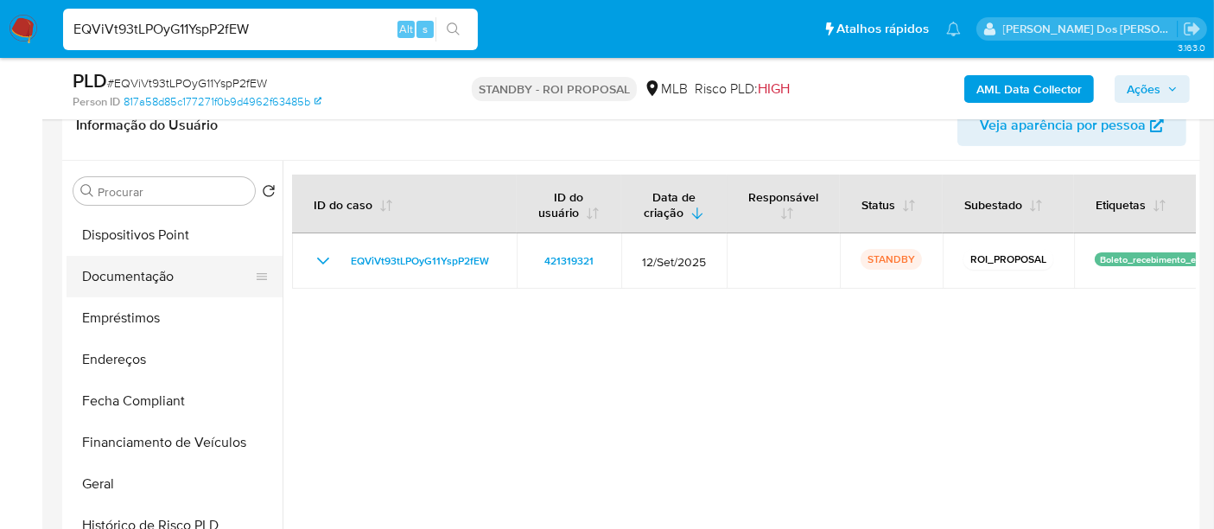
click at [143, 272] on button "Documentação" at bounding box center [168, 276] width 202 height 41
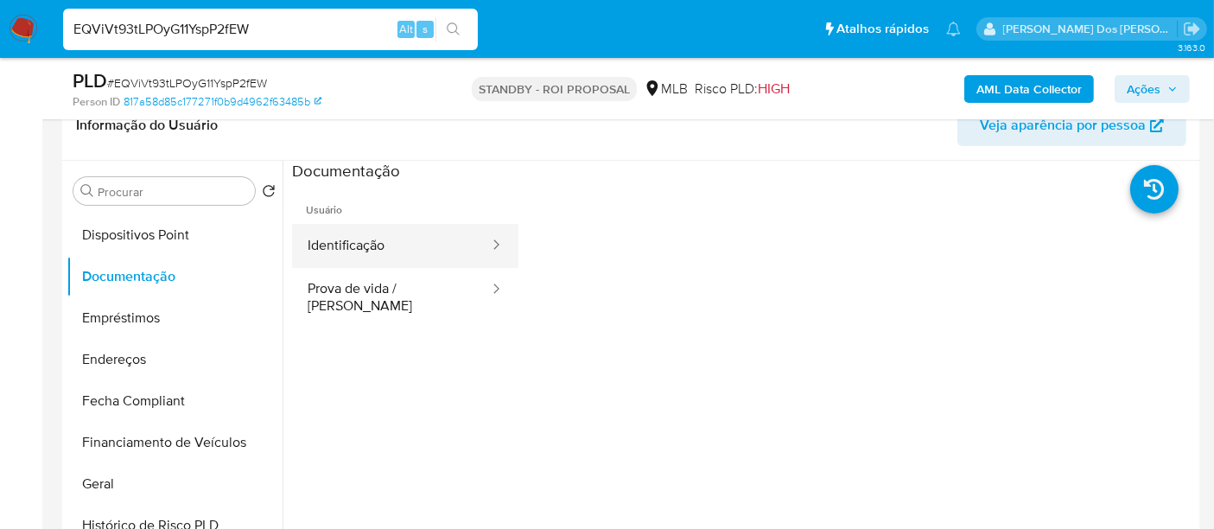
click at [366, 248] on button "Identificação" at bounding box center [391, 246] width 199 height 44
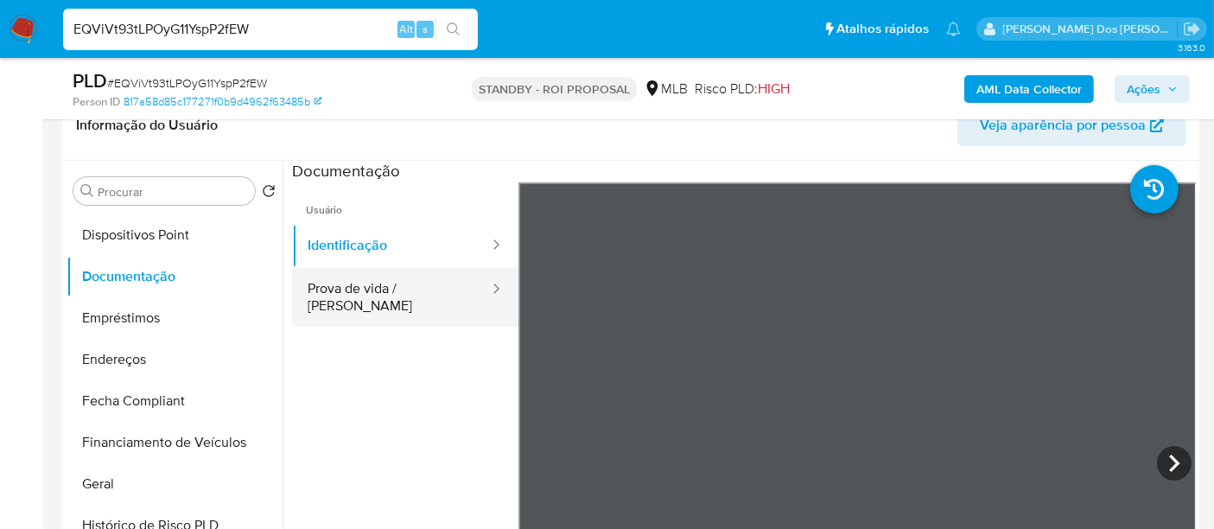
click at [400, 290] on button "Prova de vida / [PERSON_NAME]" at bounding box center [391, 297] width 199 height 59
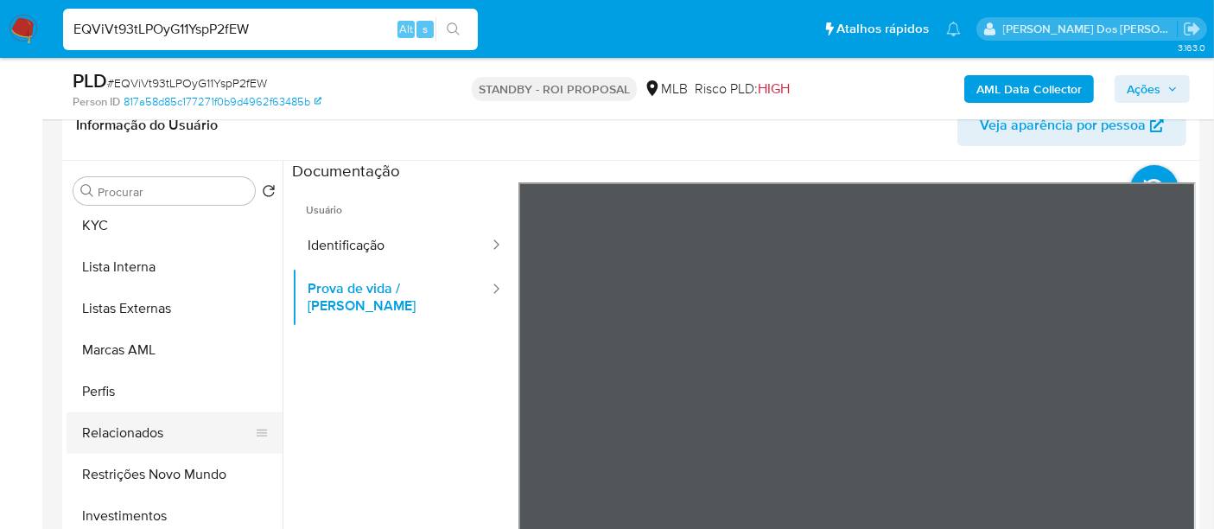
scroll to position [864, 0]
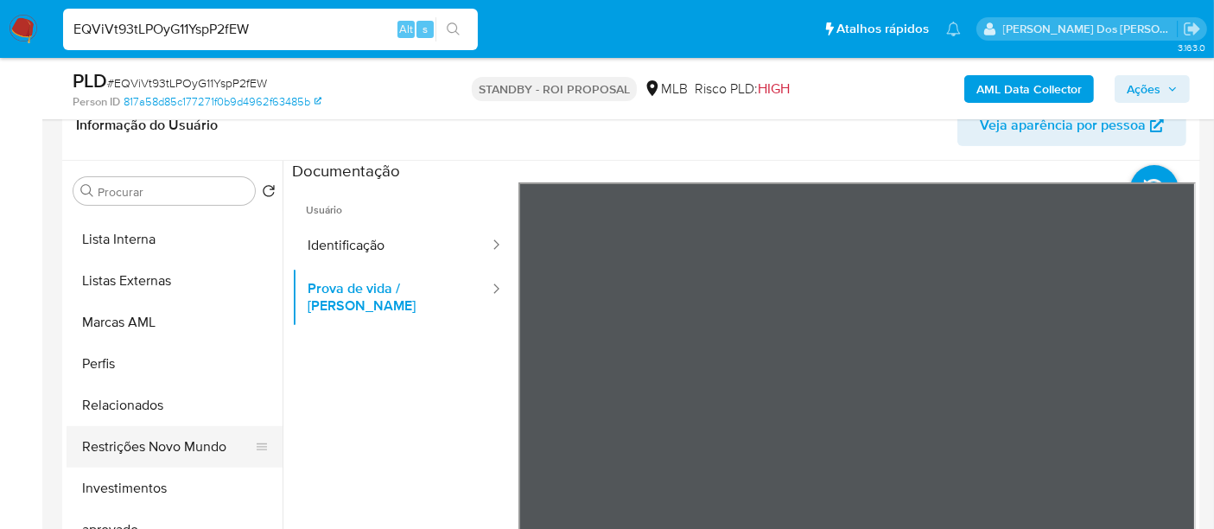
click at [180, 448] on button "Restrições Novo Mundo" at bounding box center [168, 446] width 202 height 41
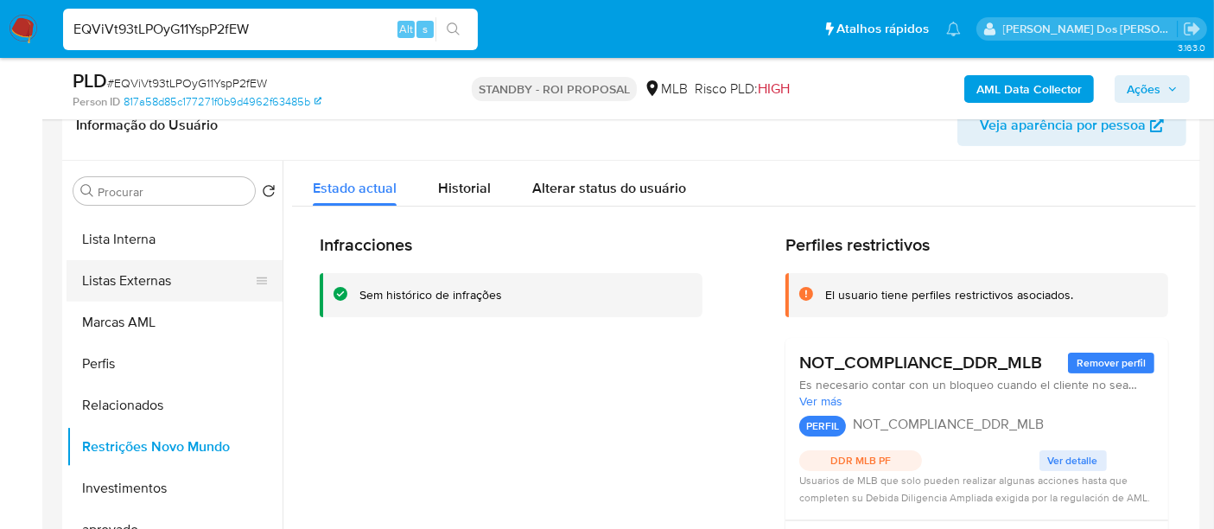
click at [143, 282] on button "Listas Externas" at bounding box center [168, 280] width 202 height 41
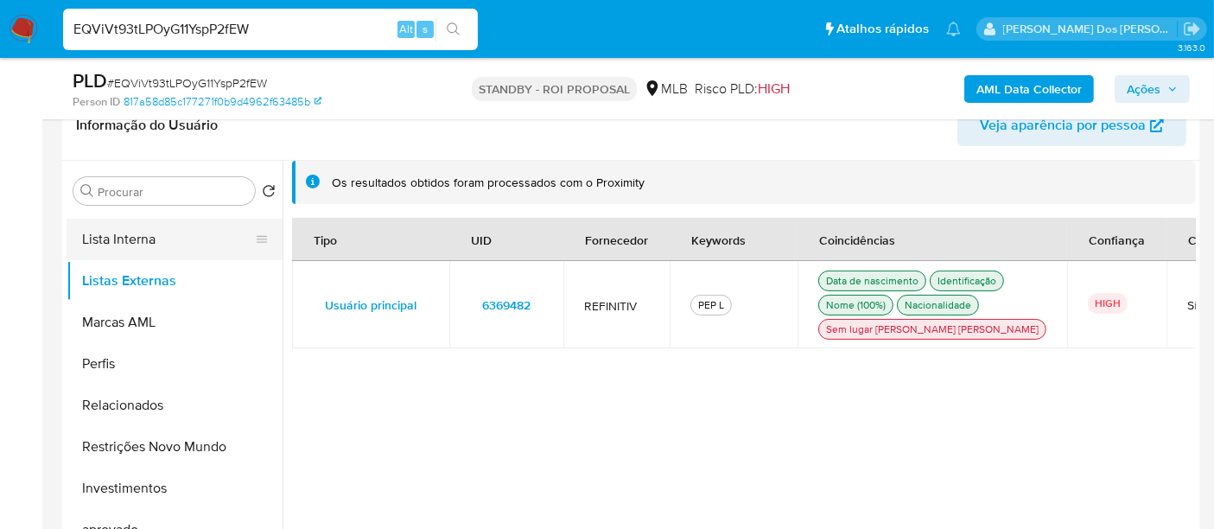
click at [143, 246] on button "Lista Interna" at bounding box center [168, 239] width 202 height 41
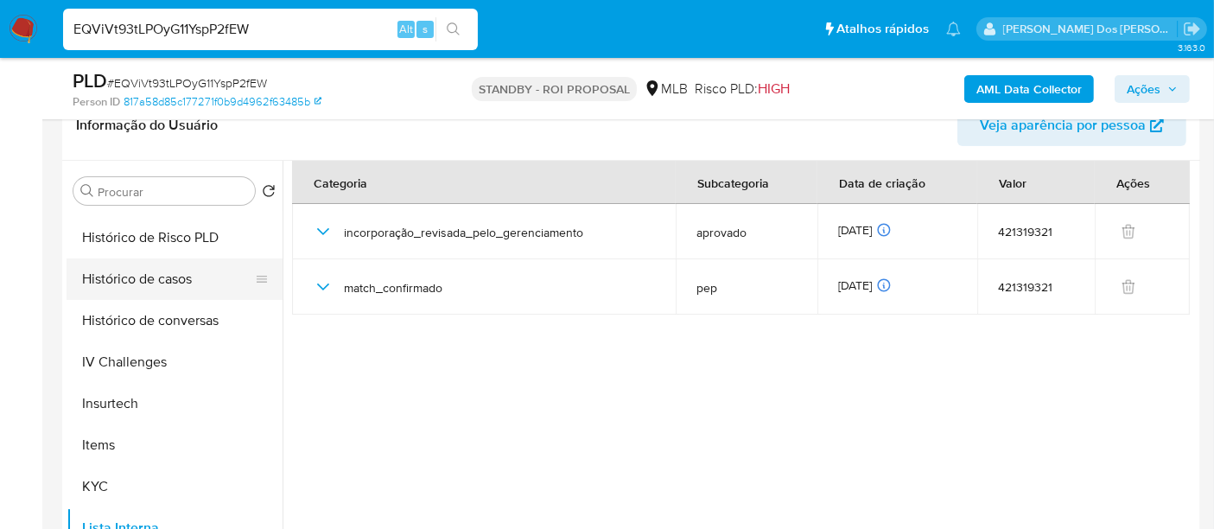
scroll to position [480, 0]
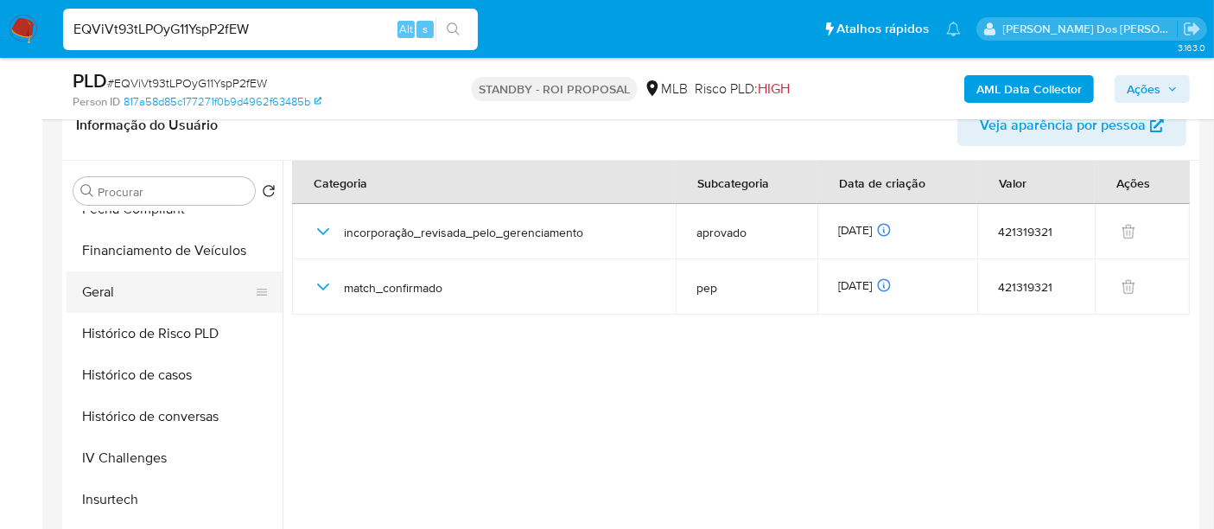
click at [107, 295] on button "Geral" at bounding box center [168, 291] width 202 height 41
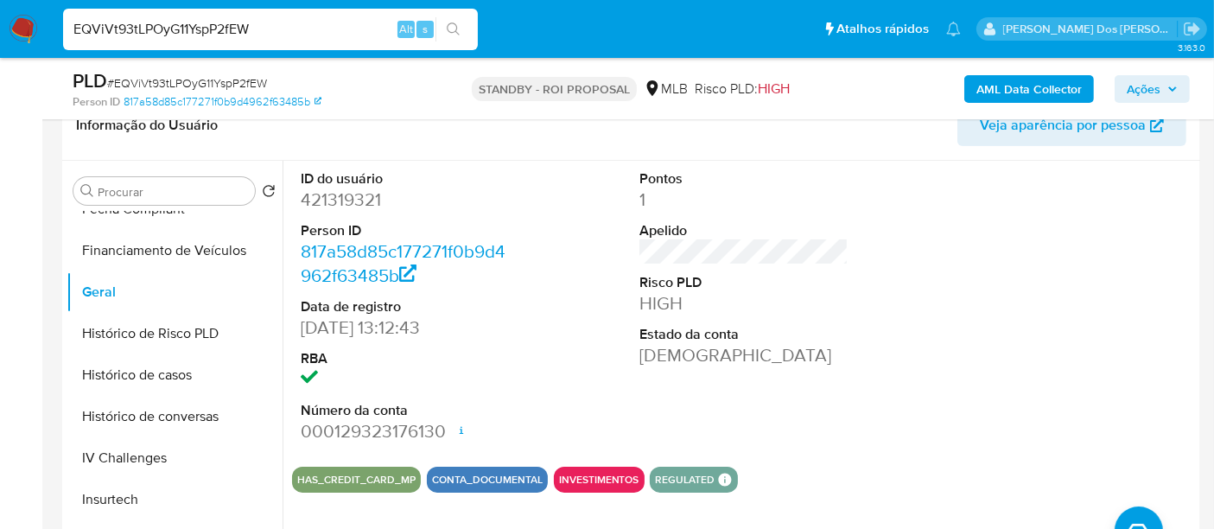
click at [276, 29] on input "EQViVt93tLPOyG11YspP2fEW" at bounding box center [270, 29] width 415 height 22
paste input "m2b07DSzjuxuirysNRzIBuXN"
type input "m2b07DSzjuxuirysNRzIBuXN"
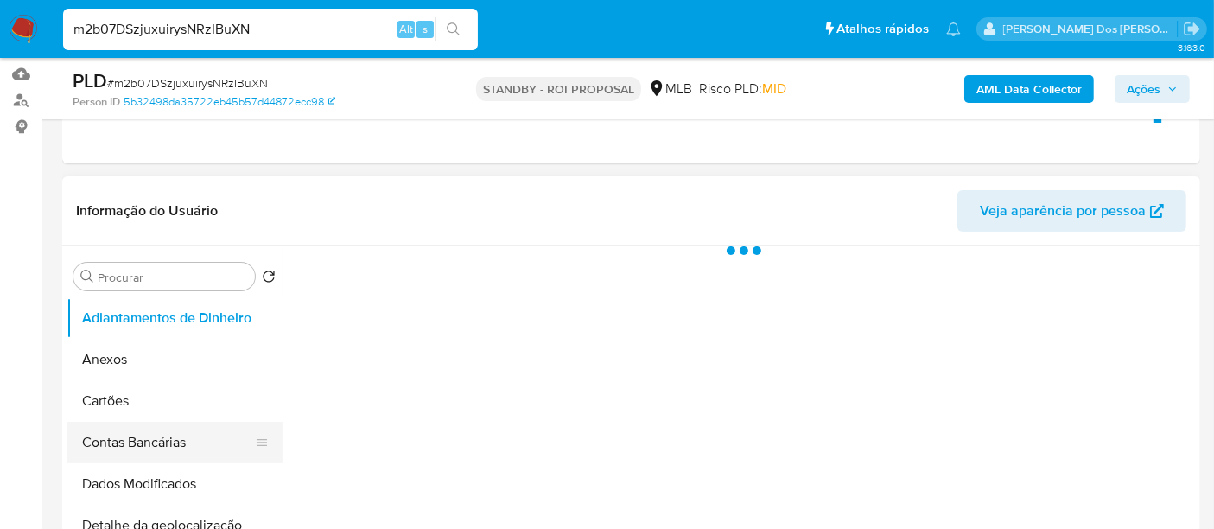
scroll to position [288, 0]
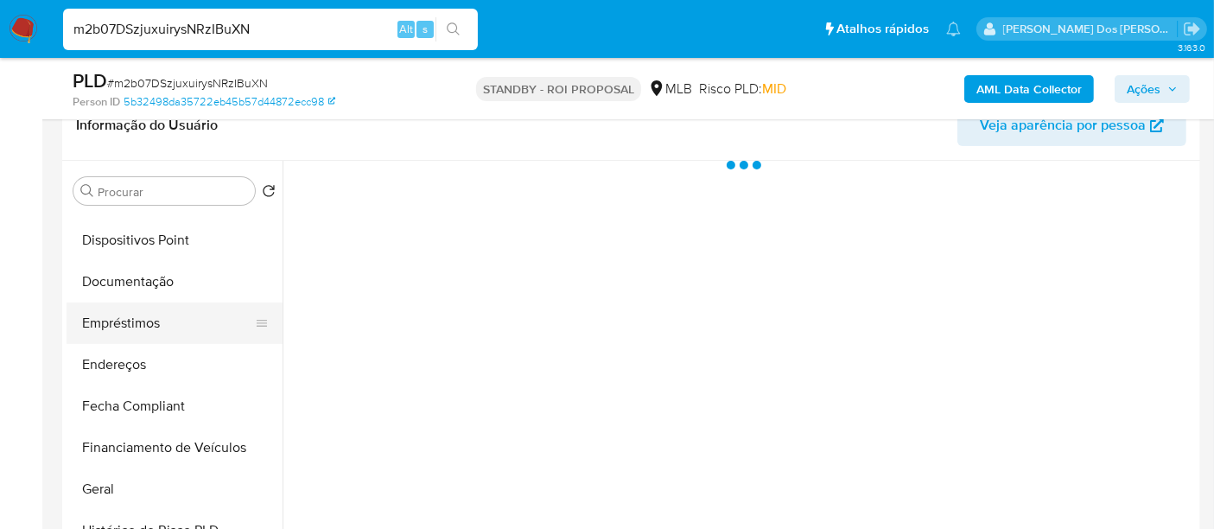
select select "10"
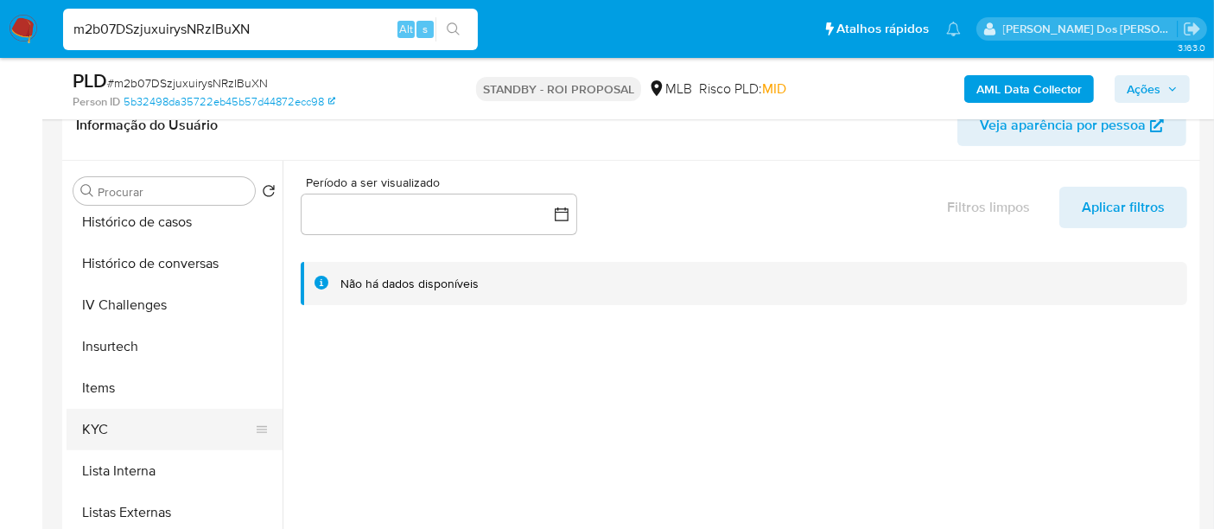
scroll to position [671, 0]
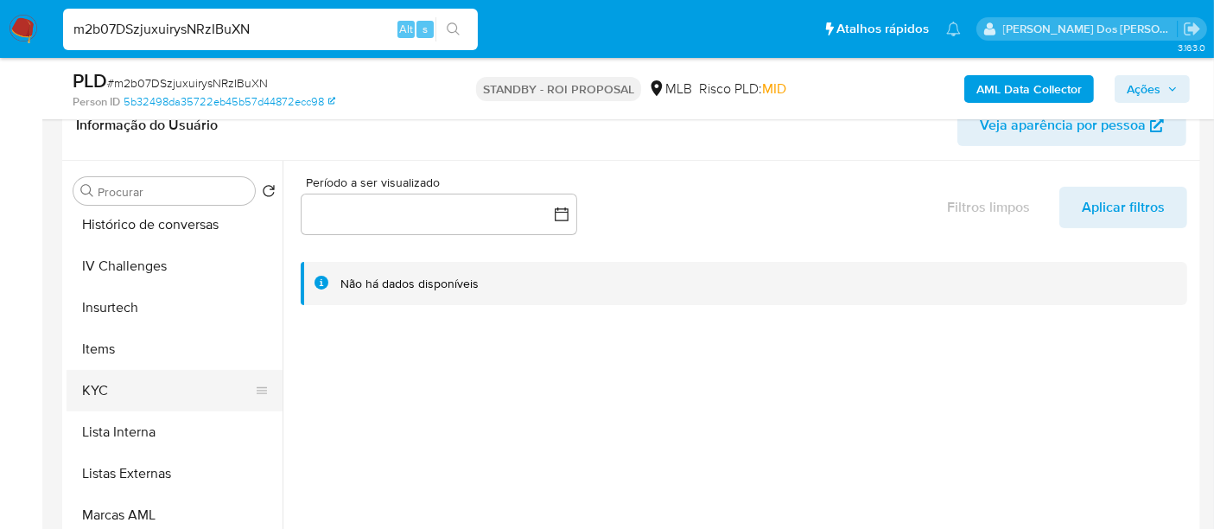
click at [98, 391] on button "KYC" at bounding box center [168, 390] width 202 height 41
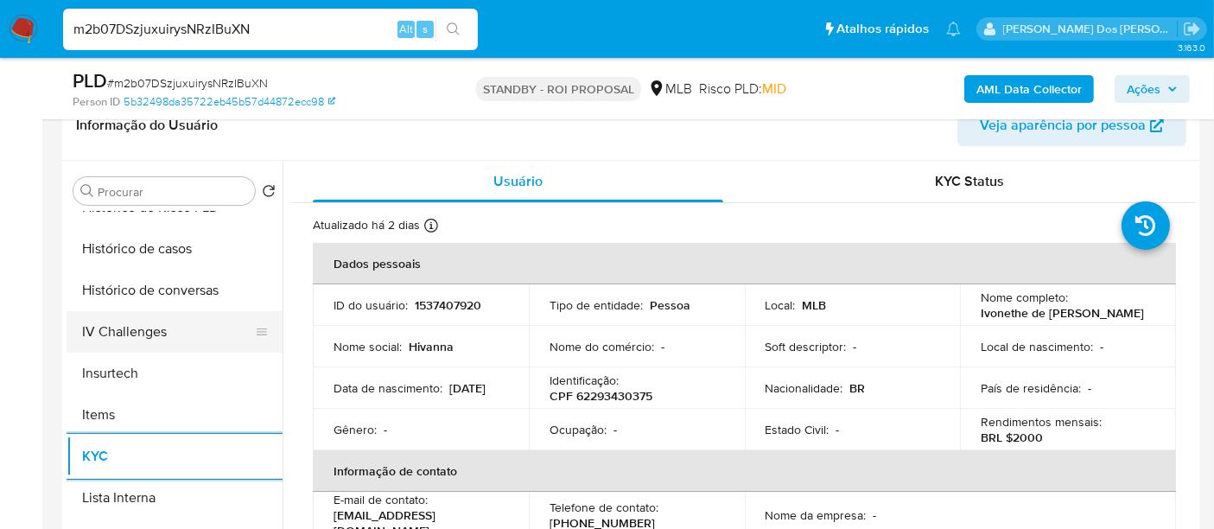
scroll to position [575, 0]
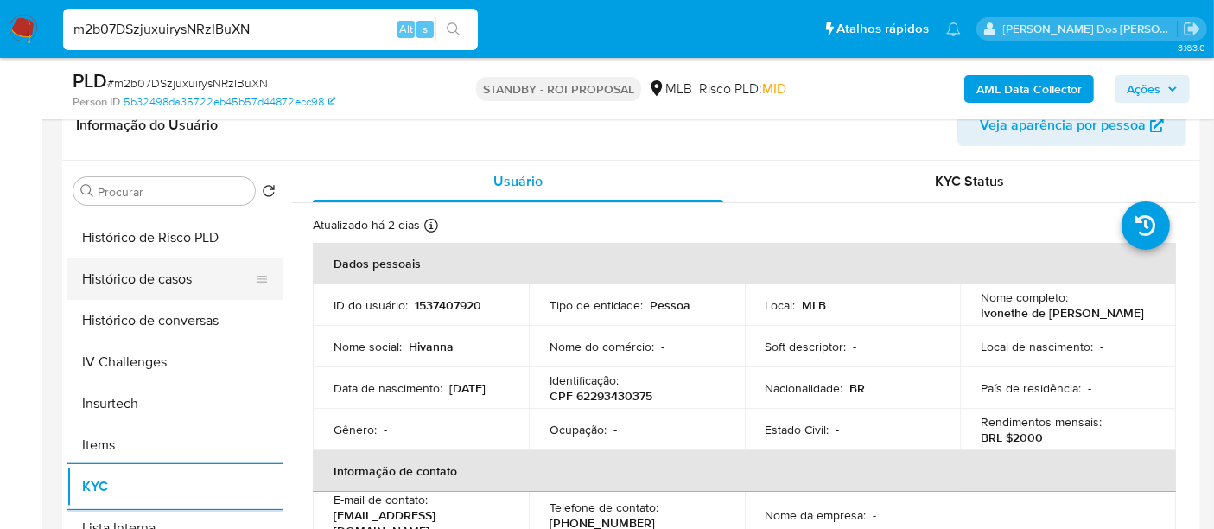
click at [153, 275] on button "Histórico de casos" at bounding box center [168, 278] width 202 height 41
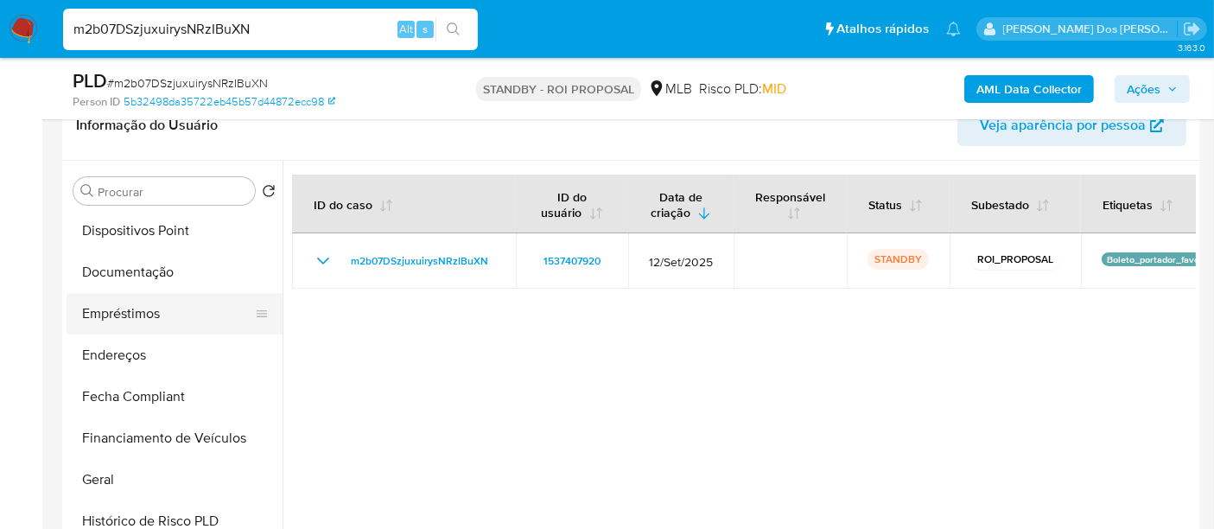
scroll to position [288, 0]
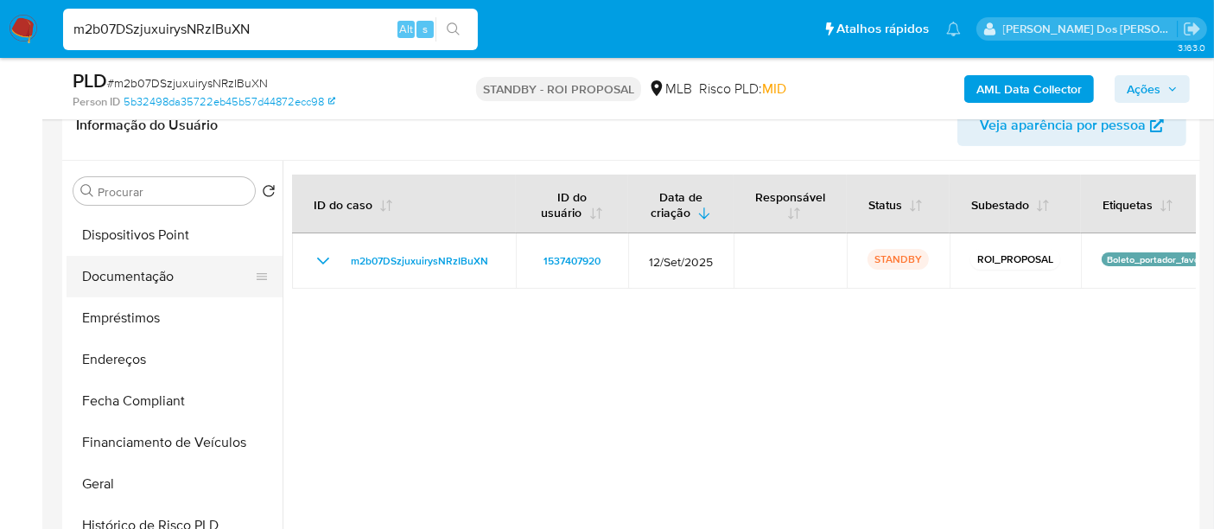
click at [136, 283] on button "Documentação" at bounding box center [168, 276] width 202 height 41
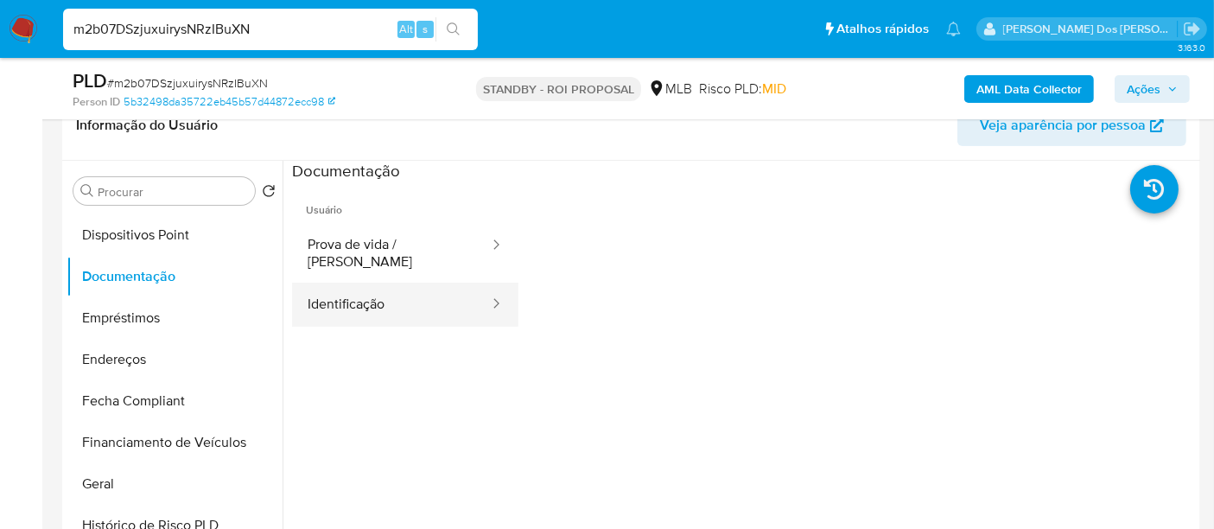
click at [380, 293] on button "Identificação" at bounding box center [391, 305] width 199 height 44
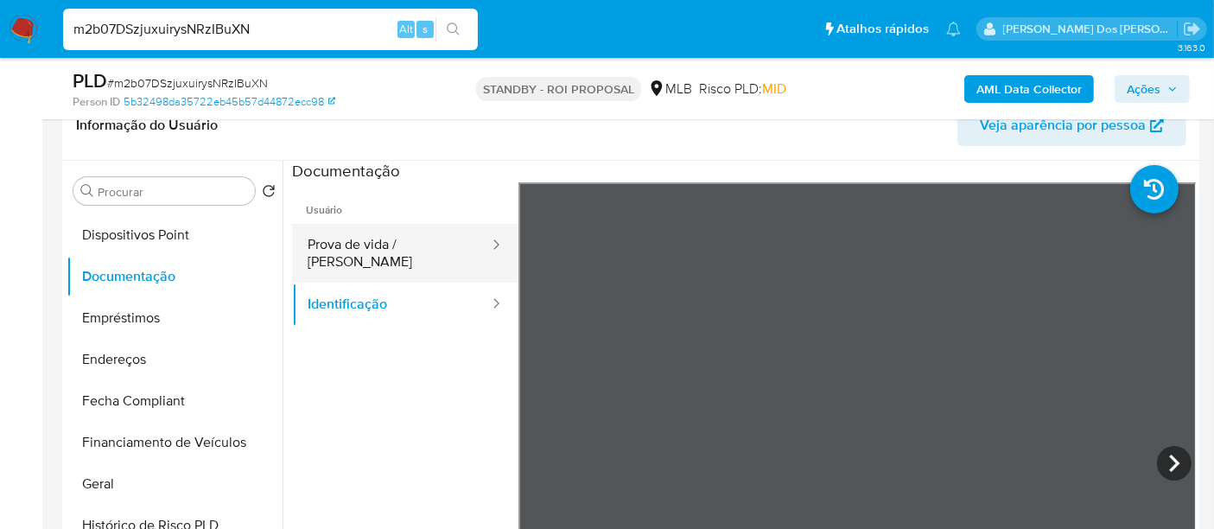
click at [396, 255] on button "Prova de vida / [PERSON_NAME]" at bounding box center [391, 253] width 199 height 59
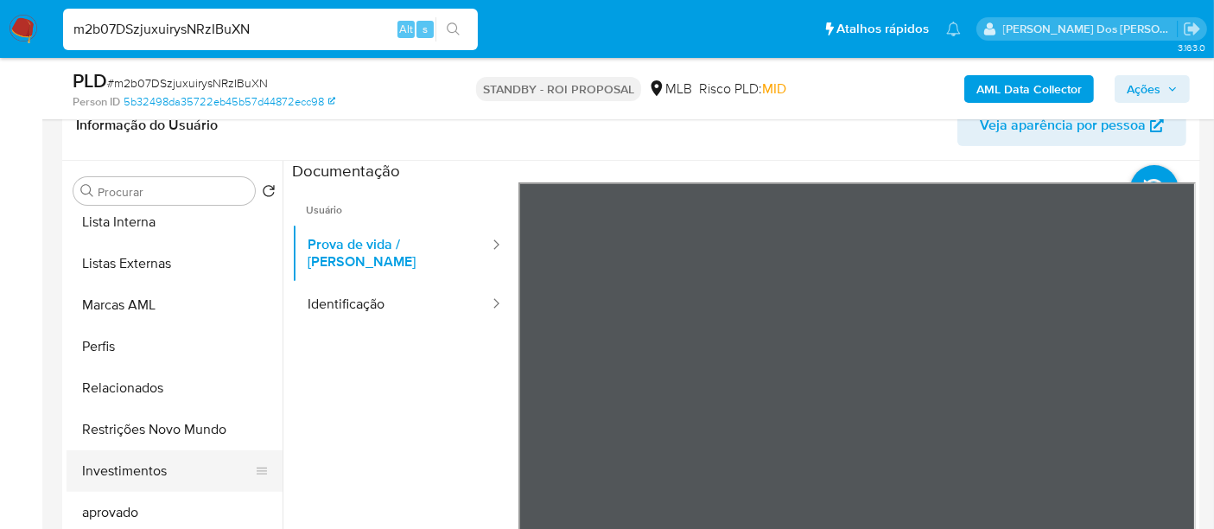
scroll to position [937, 0]
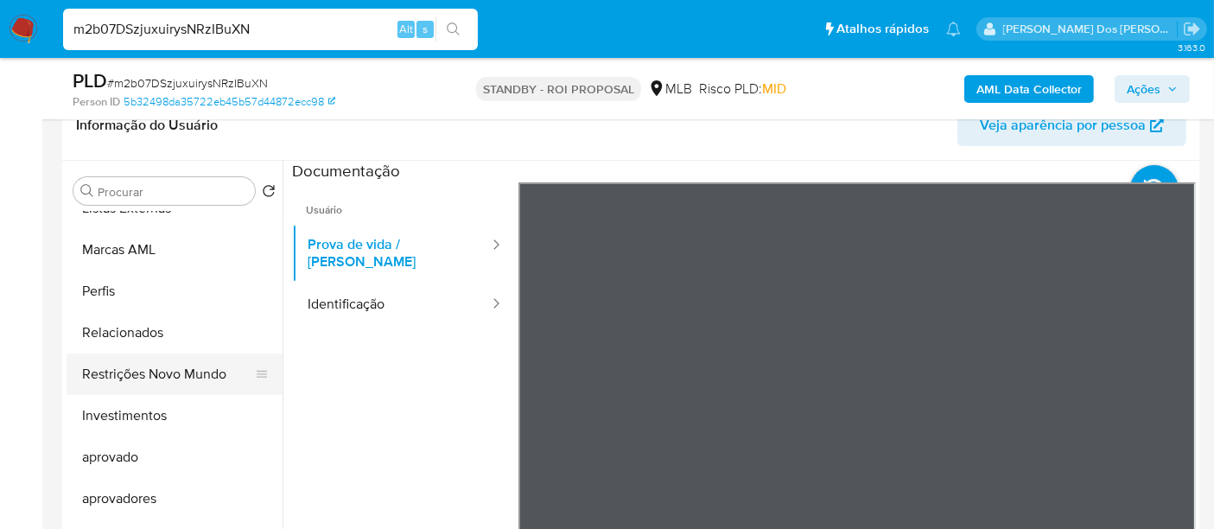
click at [181, 373] on button "Restrições Novo Mundo" at bounding box center [168, 373] width 202 height 41
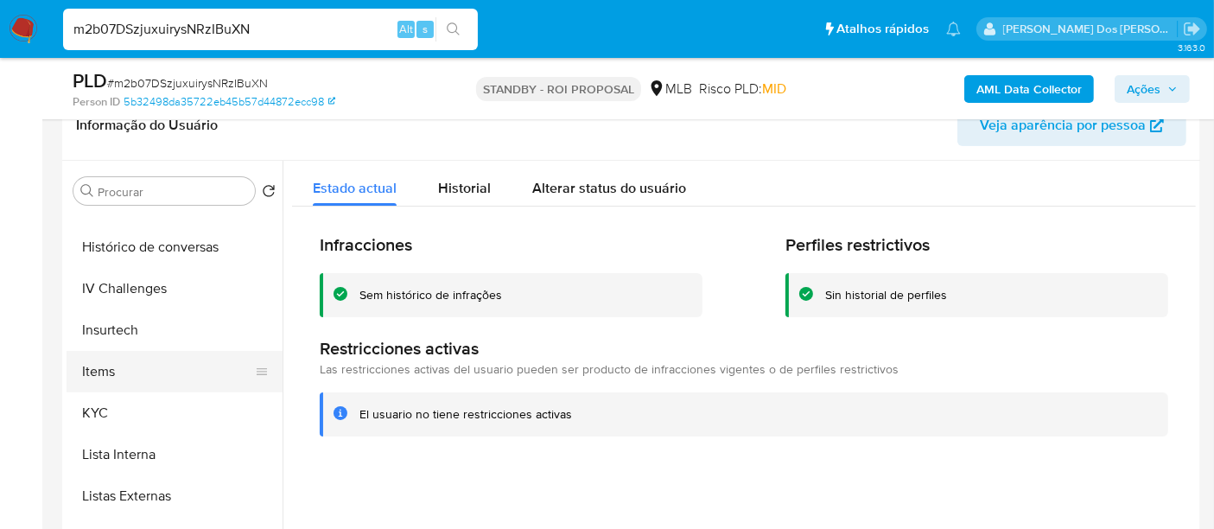
scroll to position [553, 0]
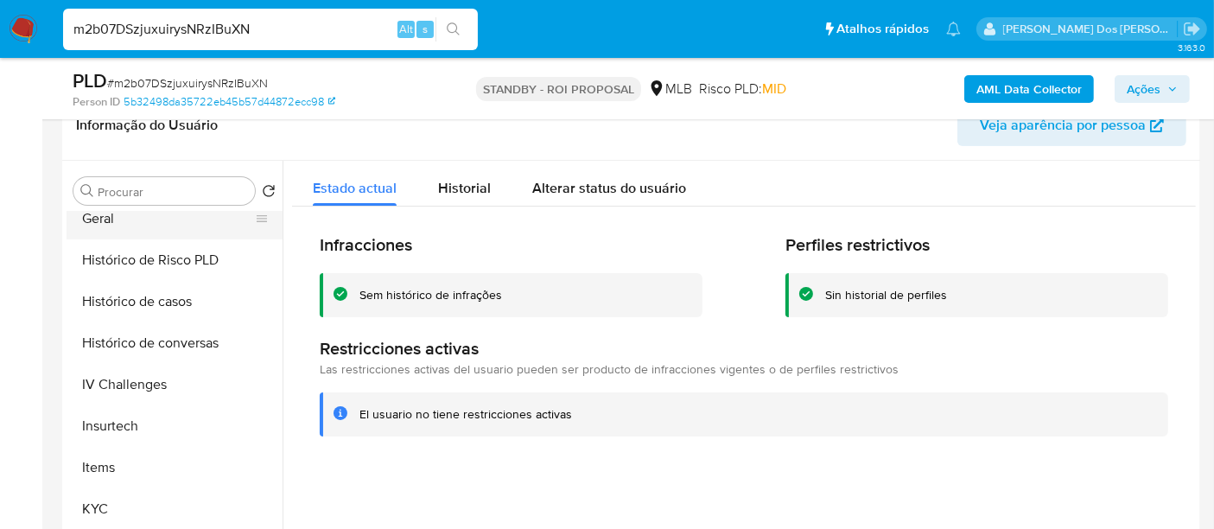
click at [113, 219] on button "Geral" at bounding box center [168, 218] width 202 height 41
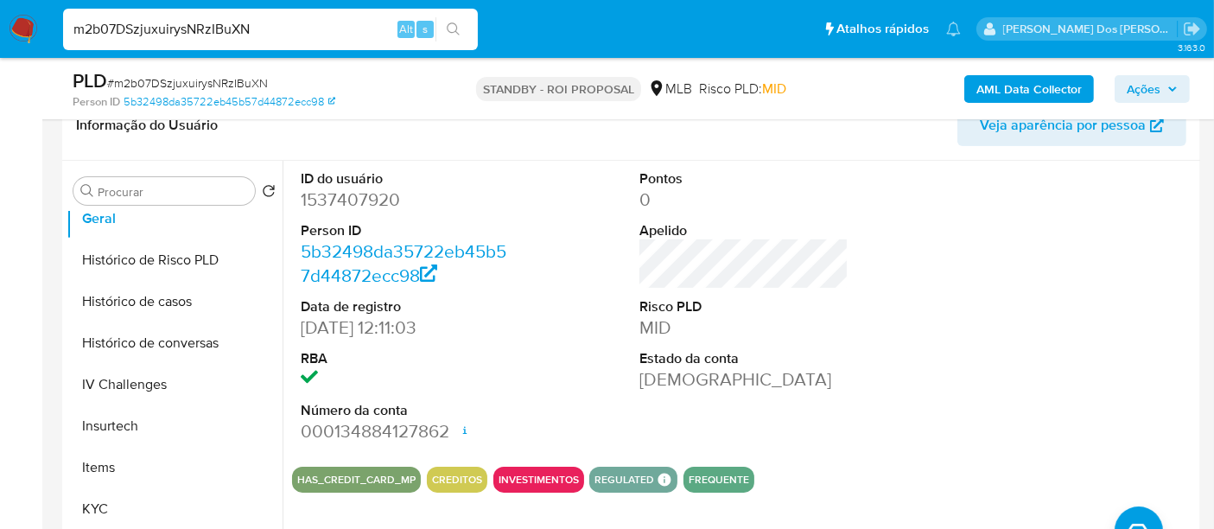
click at [281, 36] on input "m2b07DSzjuxuirysNRzIBuXN" at bounding box center [270, 29] width 415 height 22
paste input "nyrJPTMYfyNo1sMT9qsLUYyA"
type input "nyrJPTMYfyNo1sMT9qsLUYyA"
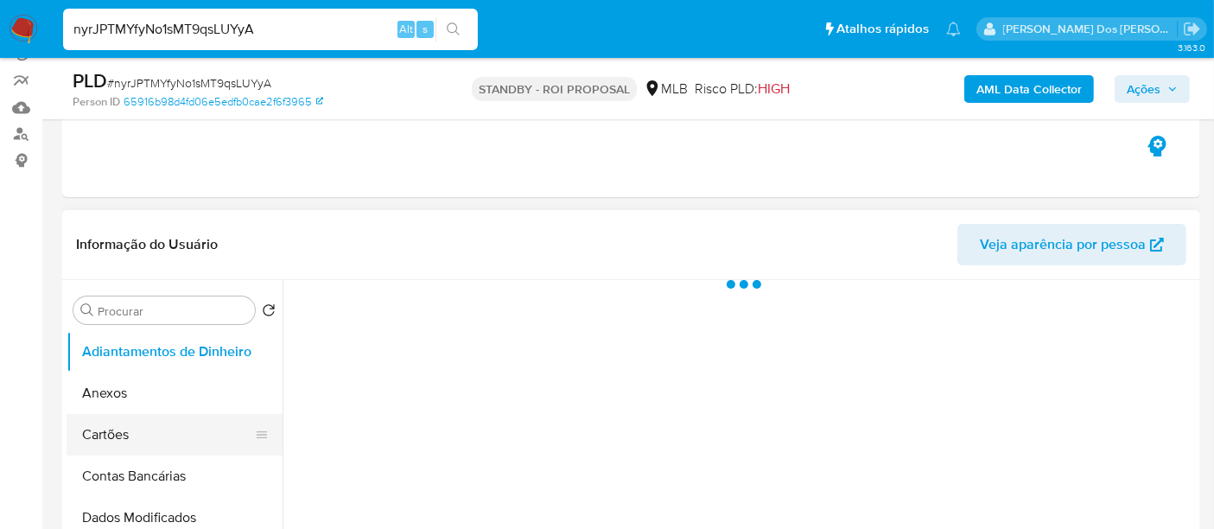
scroll to position [288, 0]
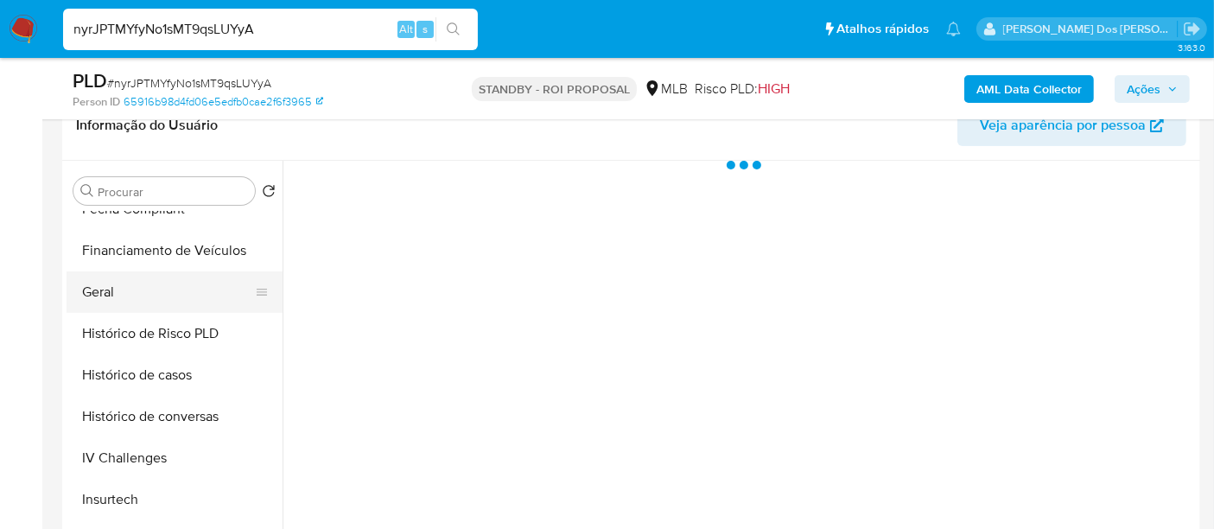
select select "10"
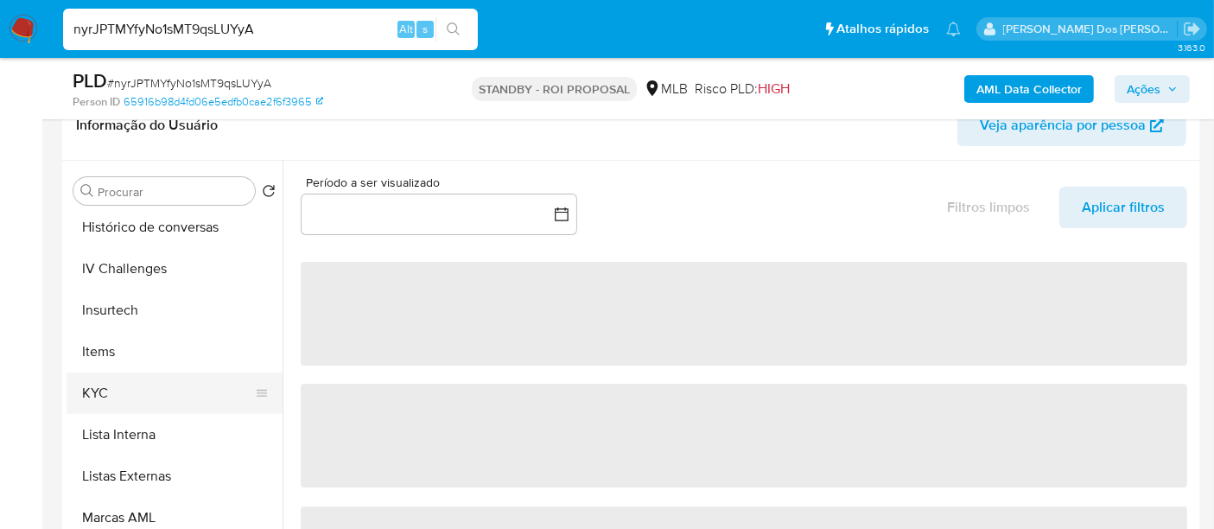
scroll to position [671, 0]
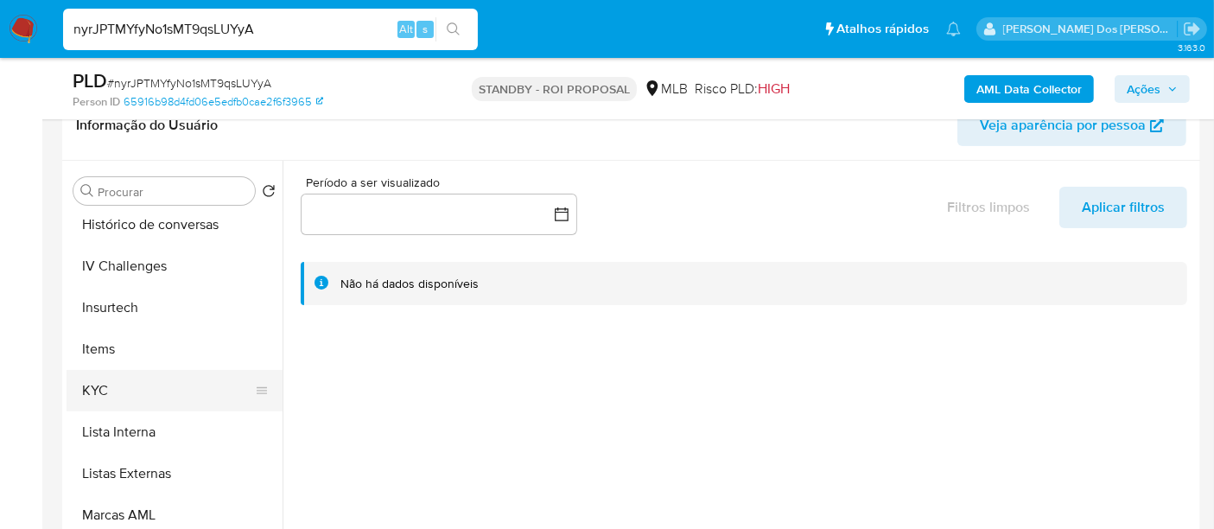
click at [99, 386] on button "KYC" at bounding box center [168, 390] width 202 height 41
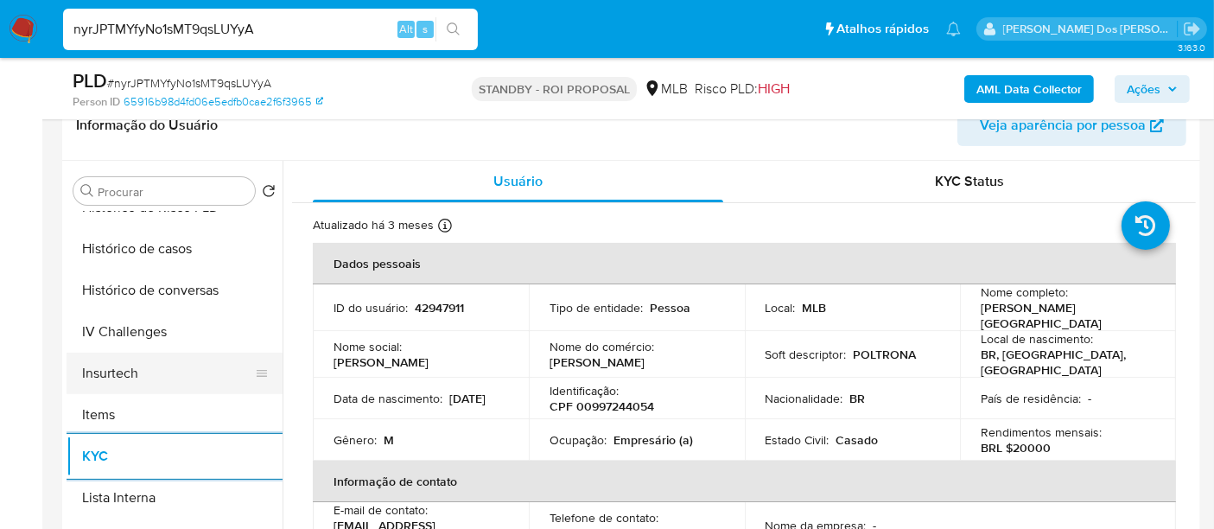
scroll to position [575, 0]
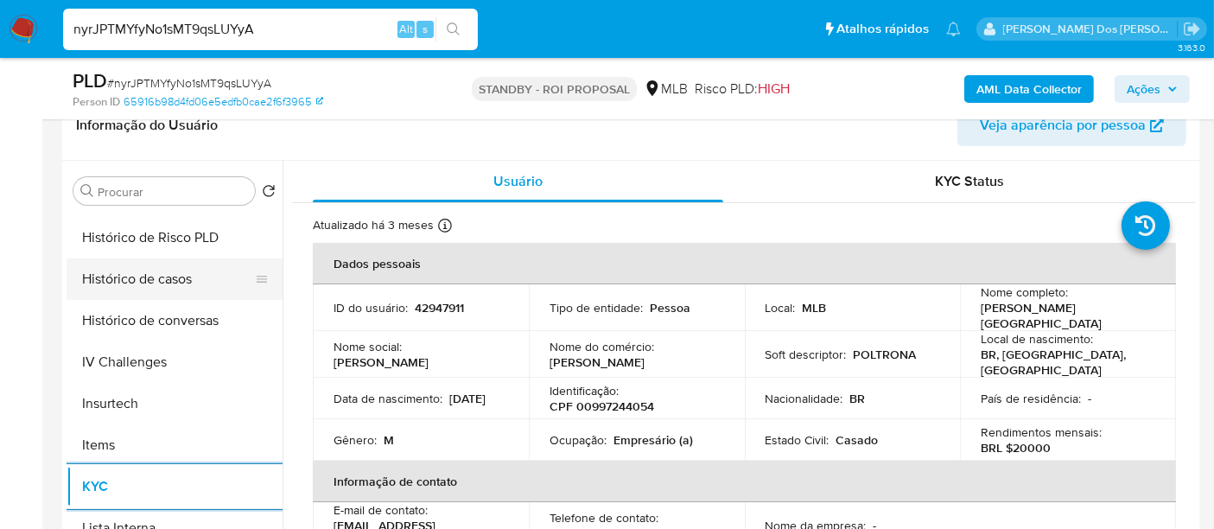
click at [142, 278] on button "Histórico de casos" at bounding box center [168, 278] width 202 height 41
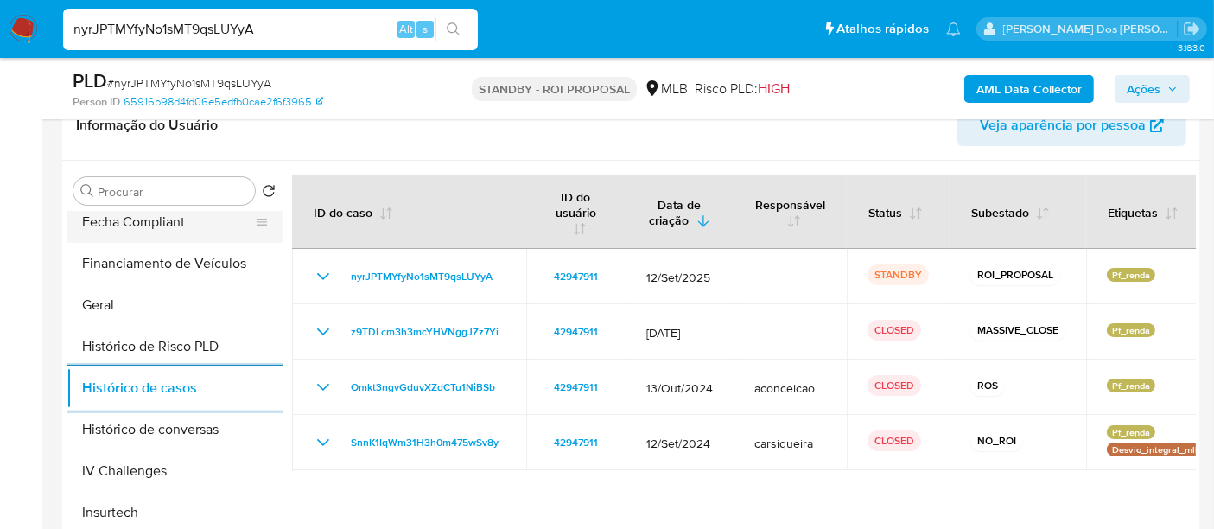
scroll to position [288, 0]
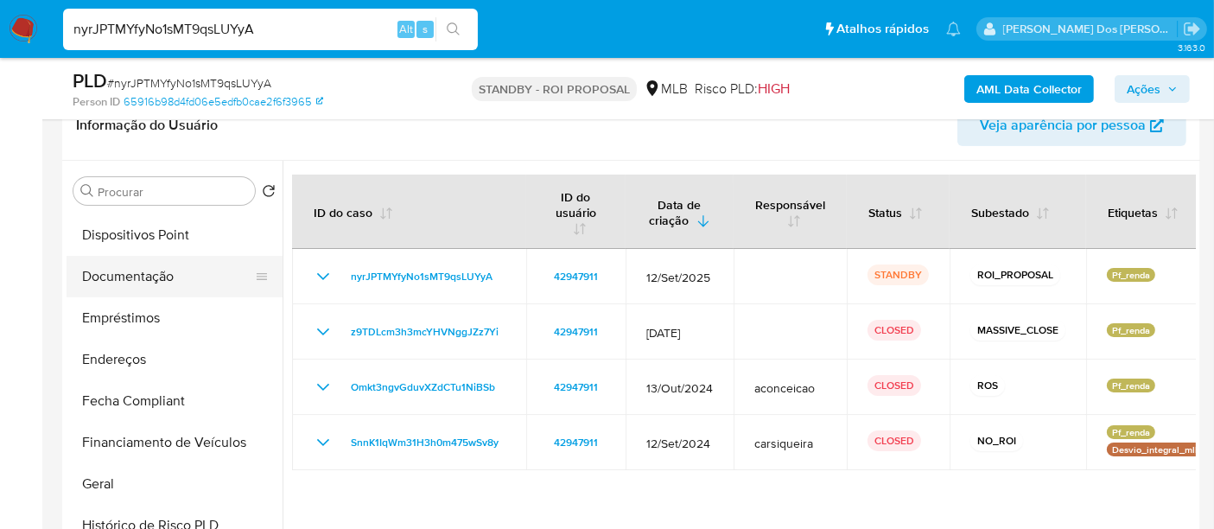
click at [140, 289] on button "Documentação" at bounding box center [168, 276] width 202 height 41
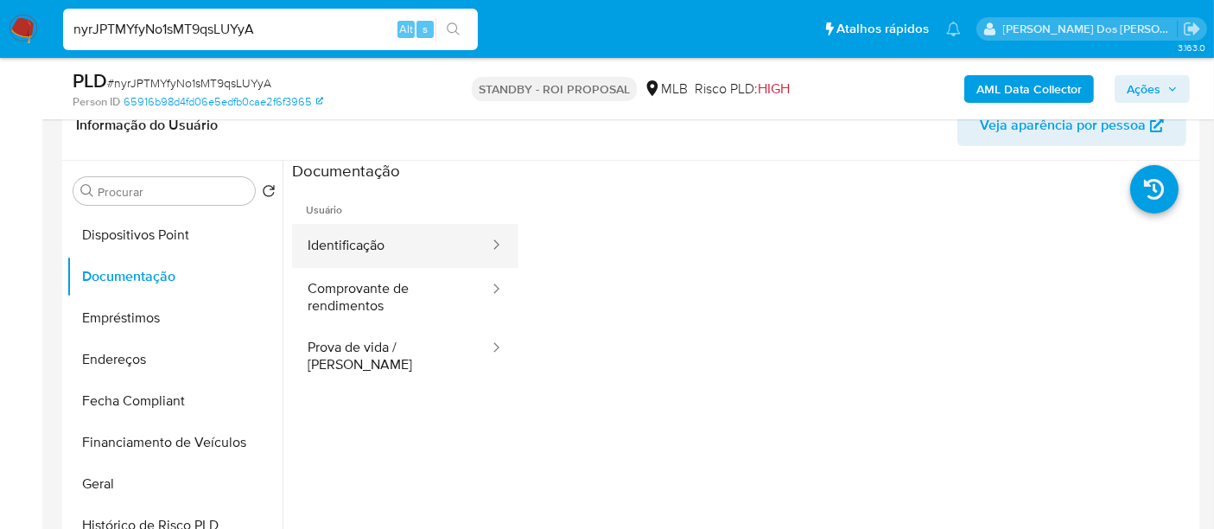
click at [340, 255] on button "Identificação" at bounding box center [391, 246] width 199 height 44
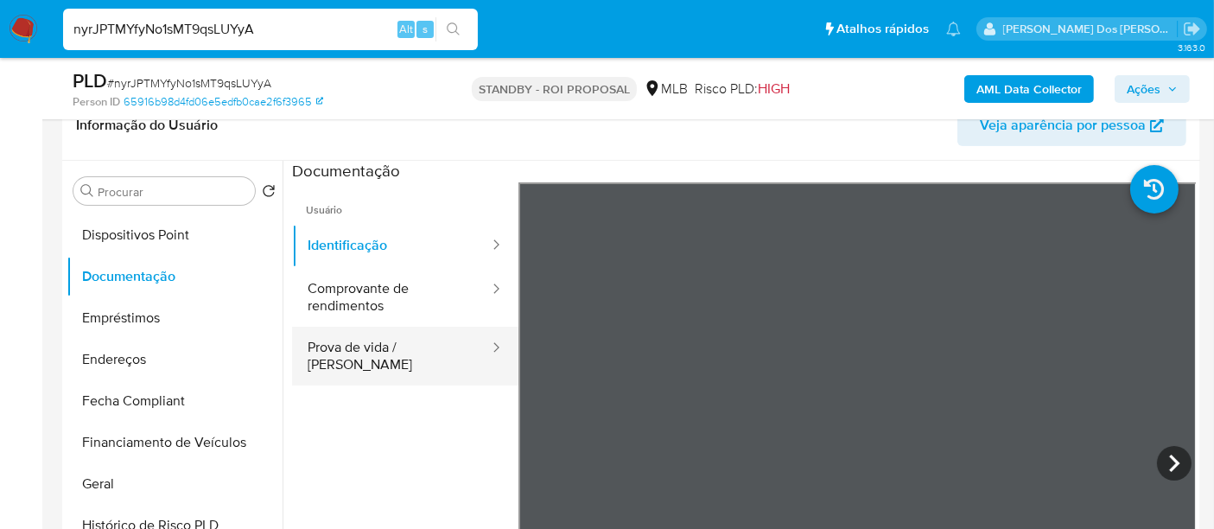
click at [384, 338] on button "Prova de vida / Selfie" at bounding box center [391, 356] width 199 height 59
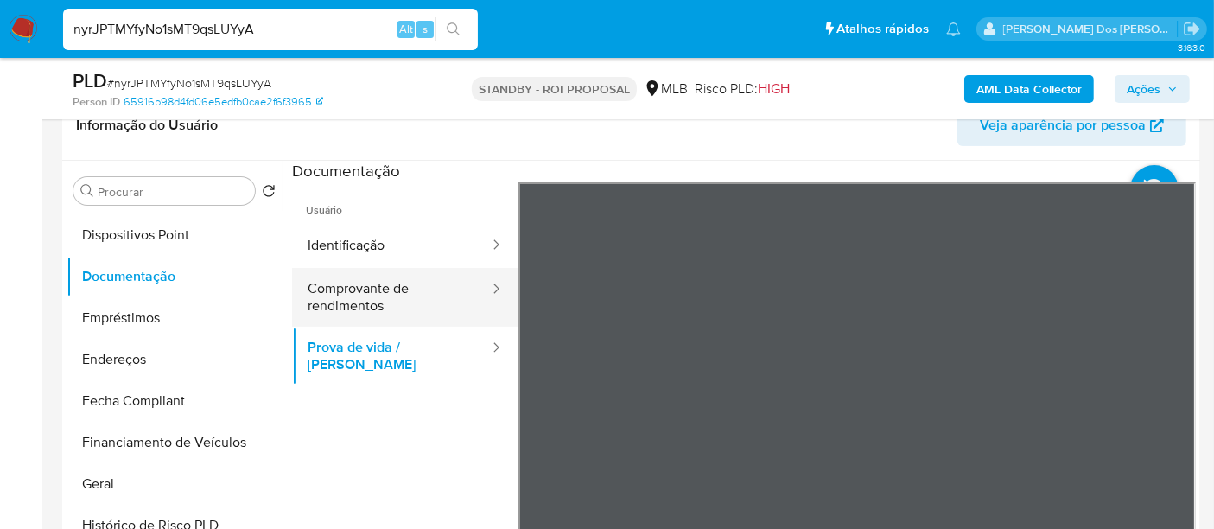
click at [382, 304] on button "Comprovante de rendimentos" at bounding box center [391, 297] width 199 height 59
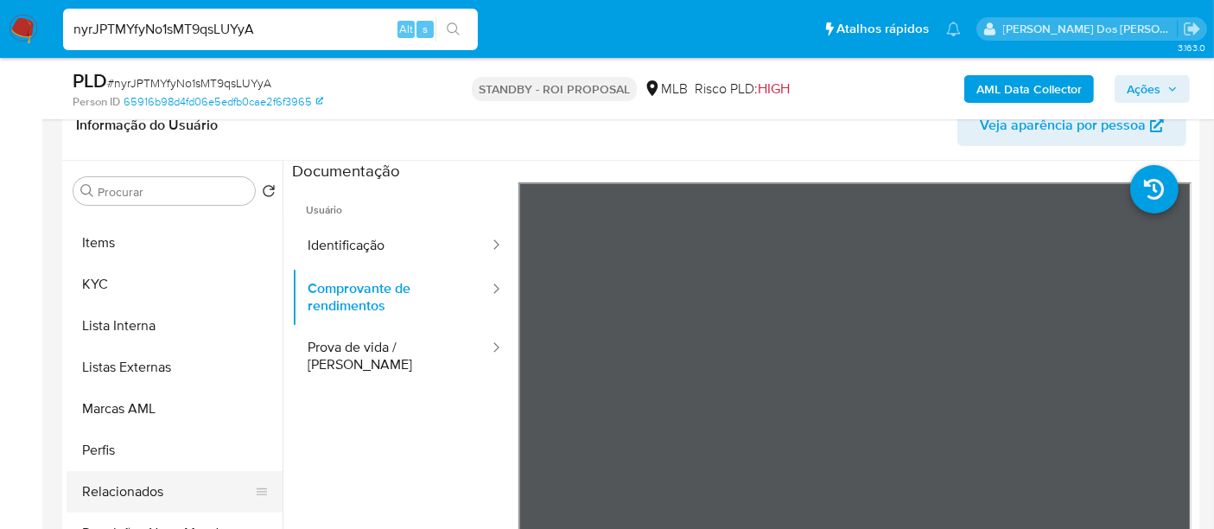
scroll to position [864, 0]
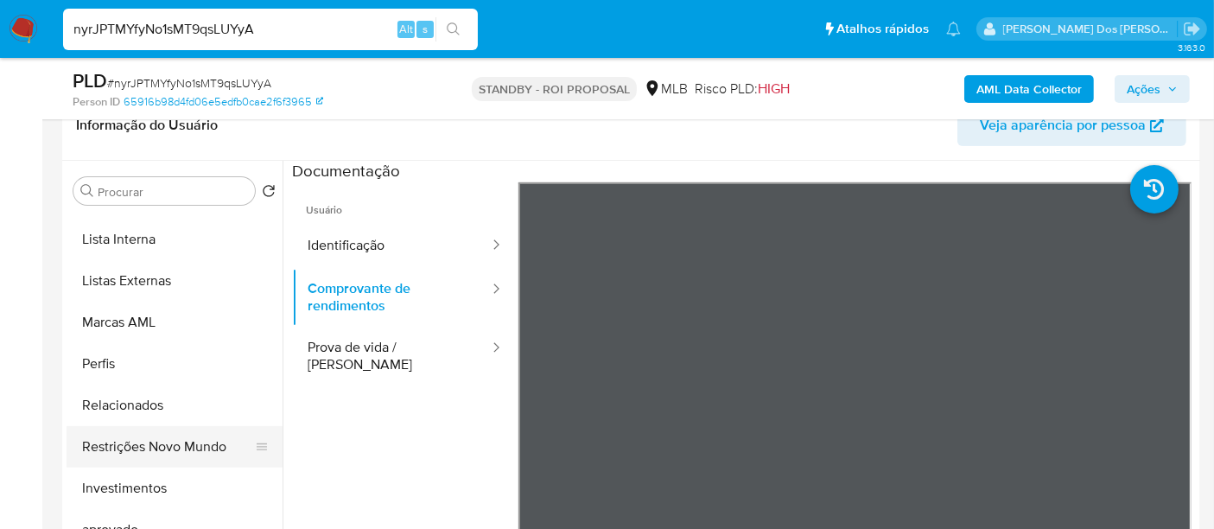
click at [187, 442] on button "Restrições Novo Mundo" at bounding box center [168, 446] width 202 height 41
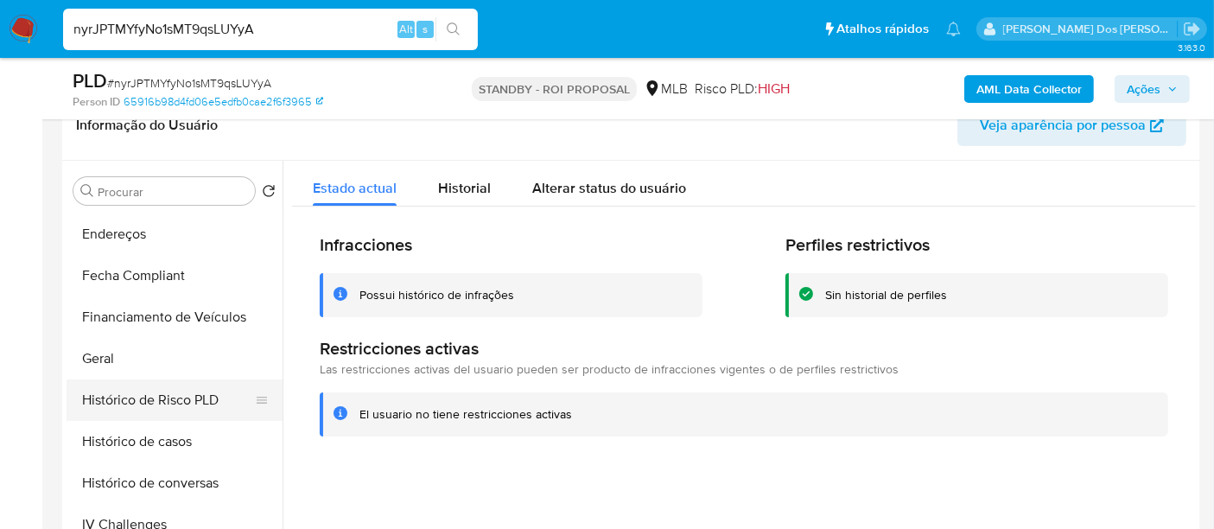
scroll to position [384, 0]
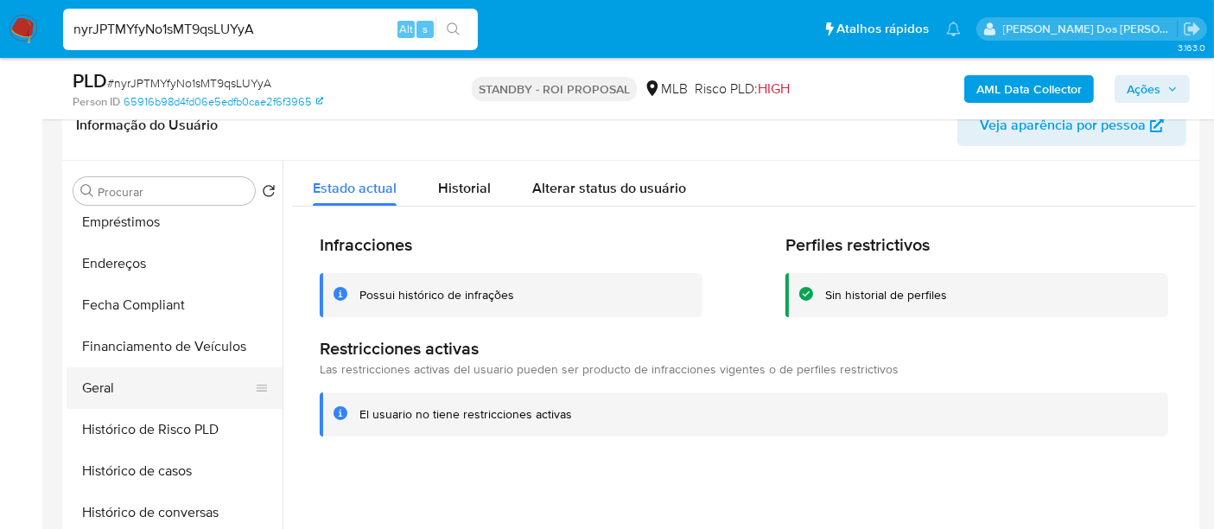
click at [99, 384] on button "Geral" at bounding box center [168, 387] width 202 height 41
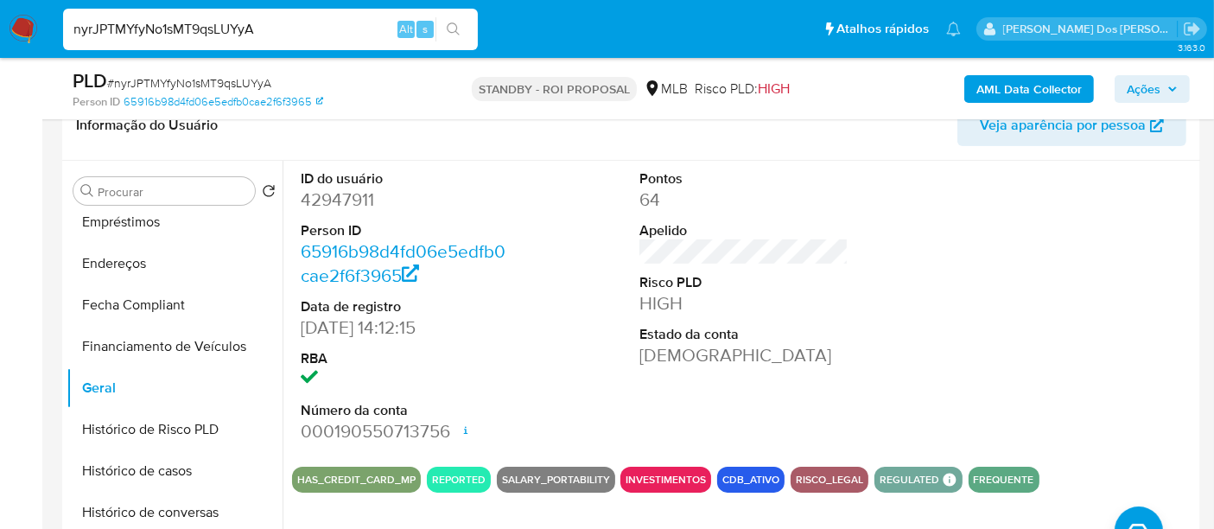
click at [279, 35] on input "nyrJPTMYfyNo1sMT9qsLUYyA" at bounding box center [270, 29] width 415 height 22
paste input "3M8FAWUlvyZ7MOTLradxfg7b"
type input "3M8FAWUlvyZ7MOTLradxfg7b"
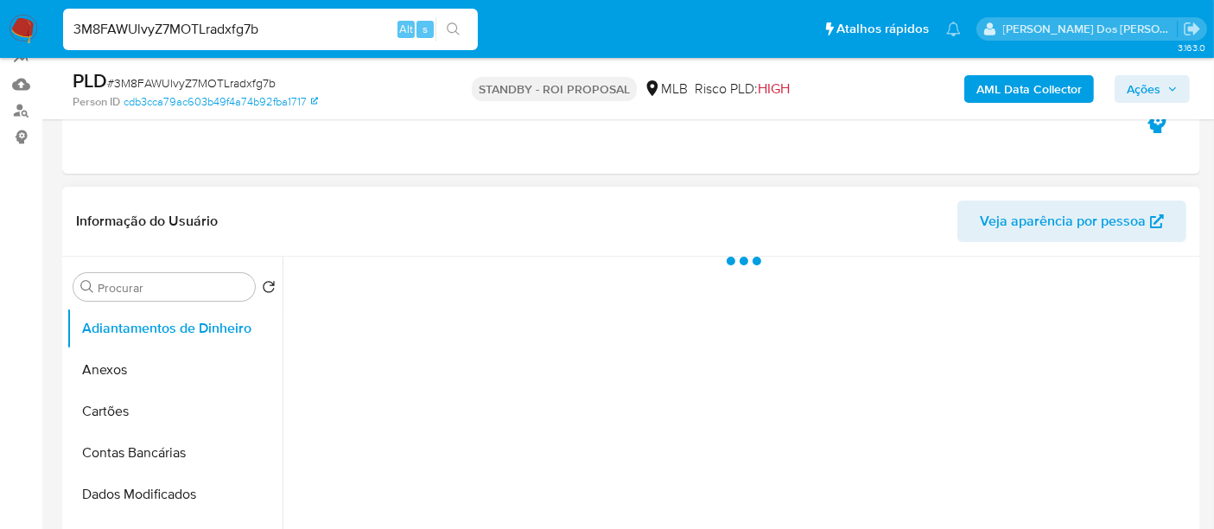
select select "10"
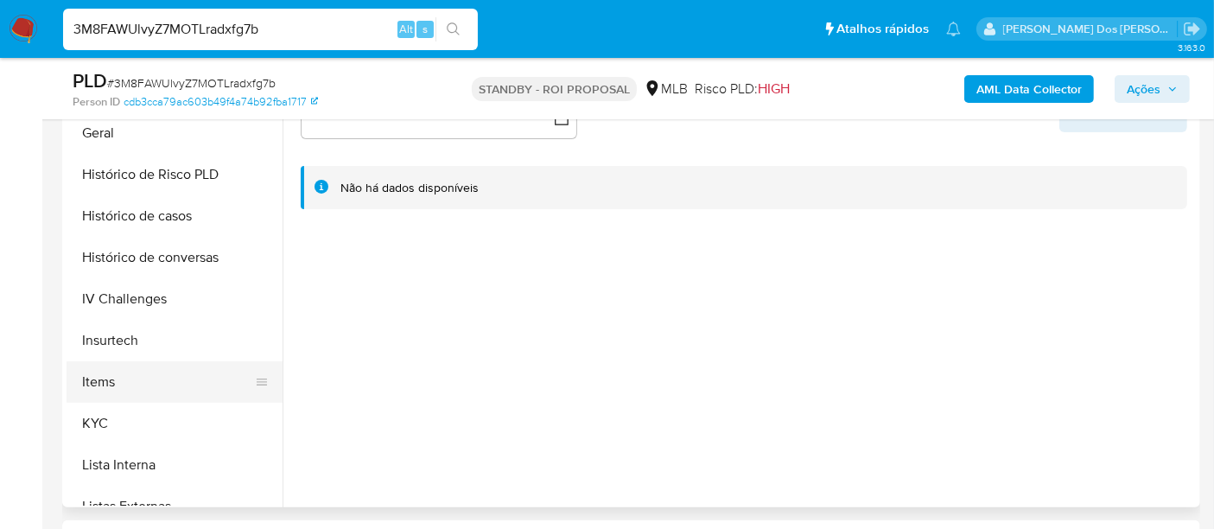
scroll to position [575, 0]
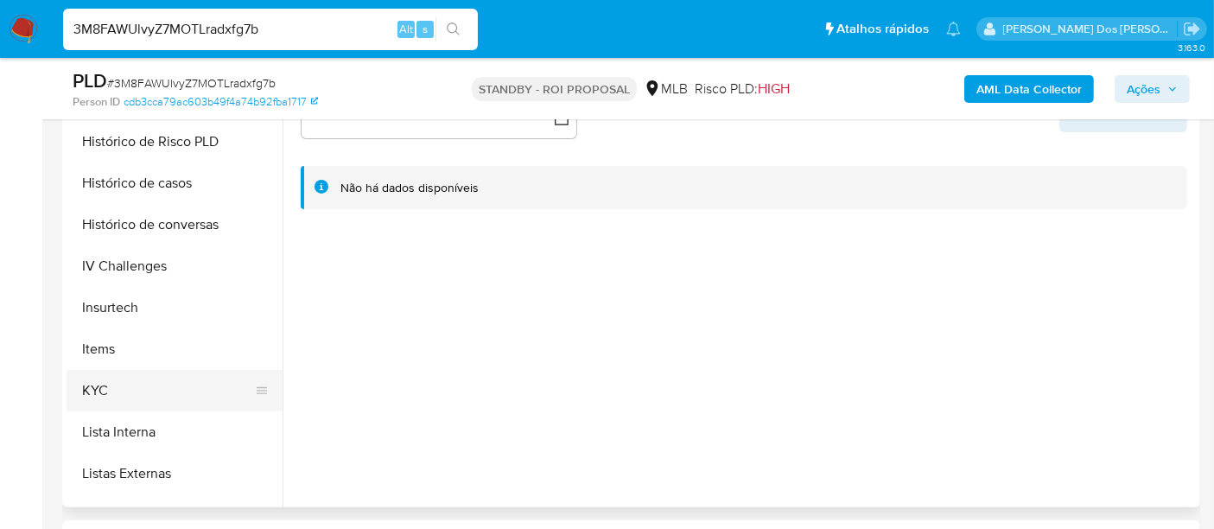
click at [104, 382] on button "KYC" at bounding box center [168, 390] width 202 height 41
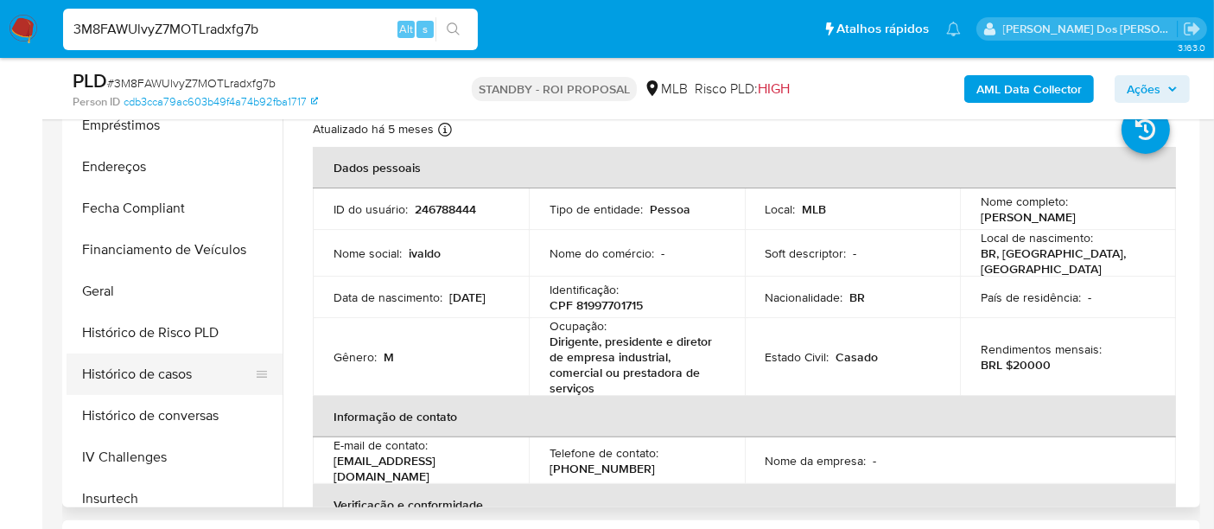
scroll to position [384, 0]
click at [161, 371] on button "Histórico de casos" at bounding box center [168, 374] width 202 height 41
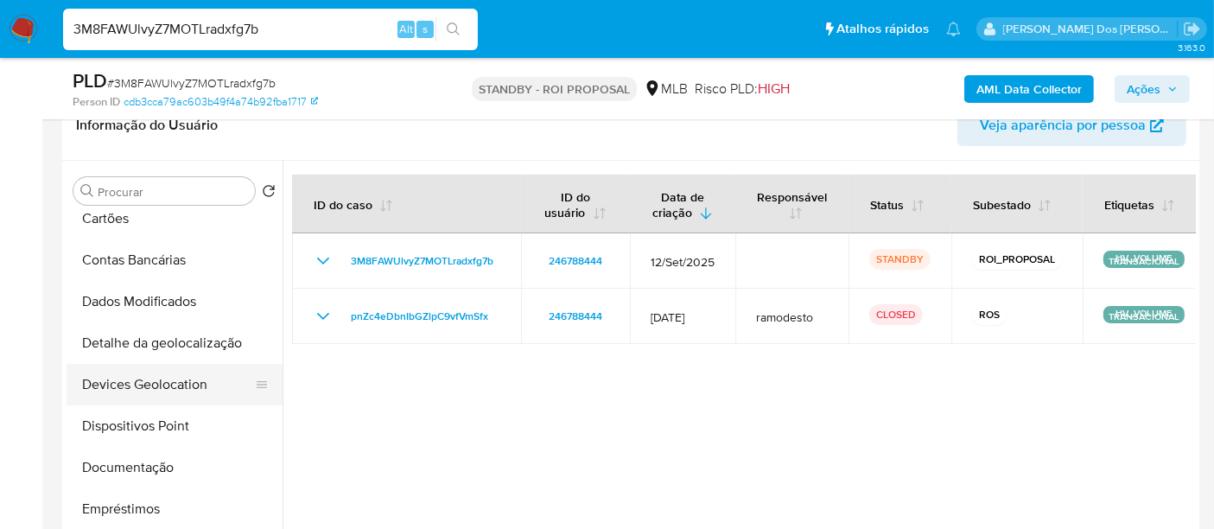
scroll to position [96, 0]
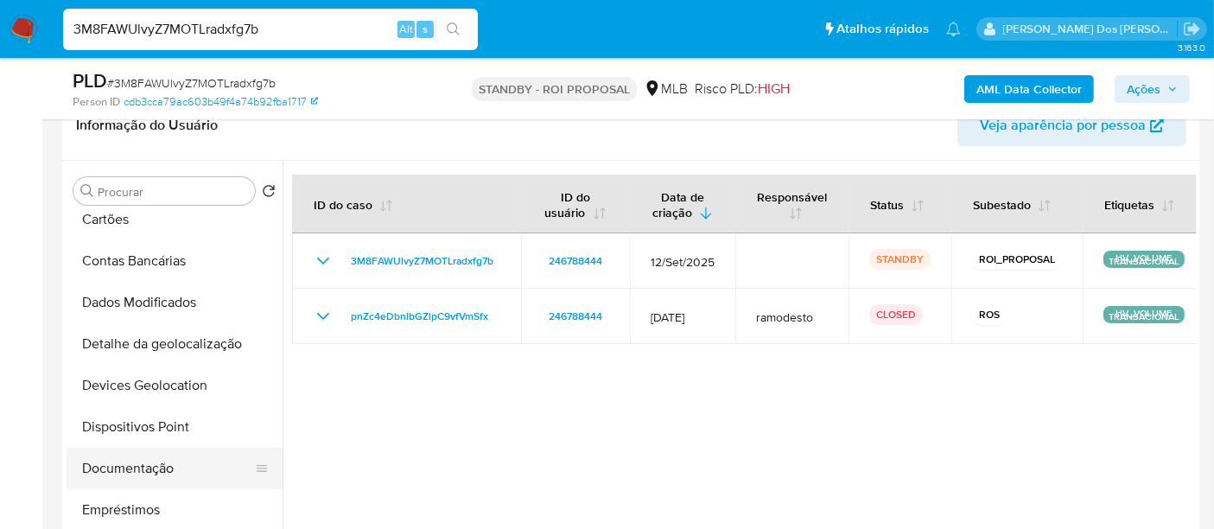
click at [133, 466] on button "Documentação" at bounding box center [168, 468] width 202 height 41
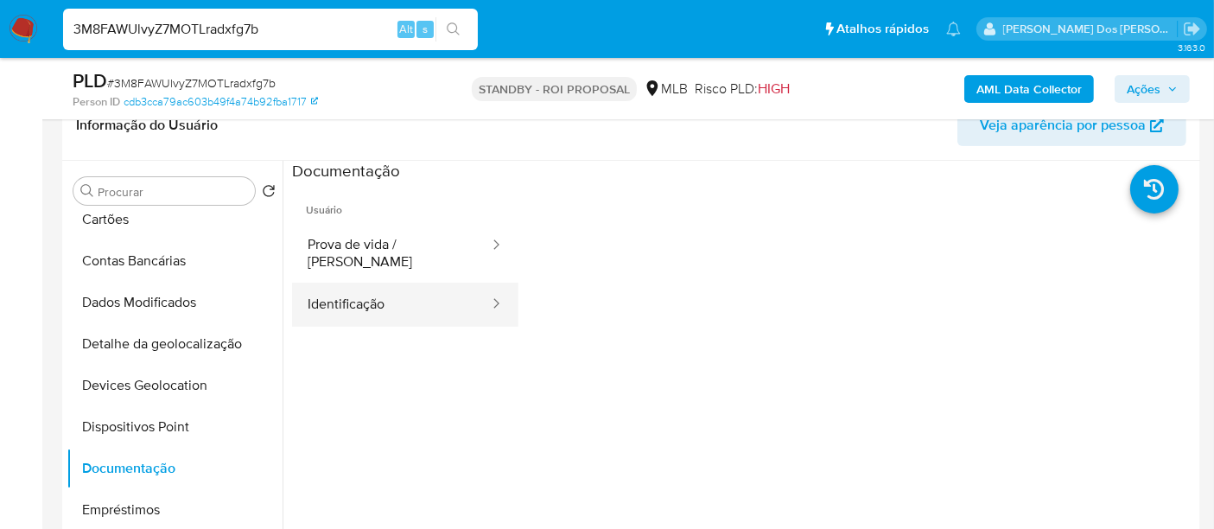
click at [353, 283] on button "Identificação" at bounding box center [391, 305] width 199 height 44
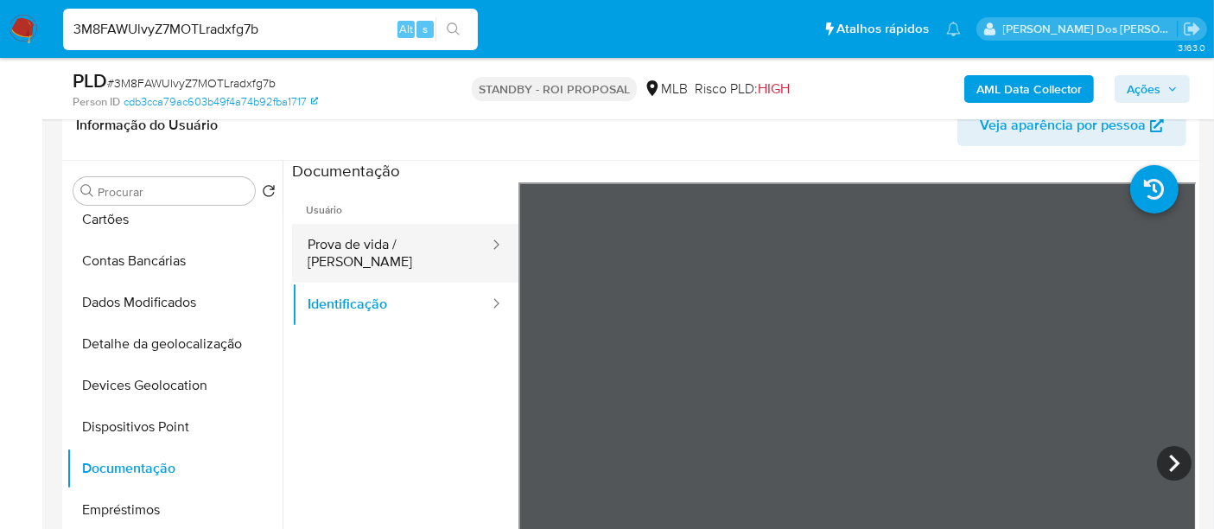
click at [429, 238] on button "Prova de vida / Selfie" at bounding box center [391, 253] width 199 height 59
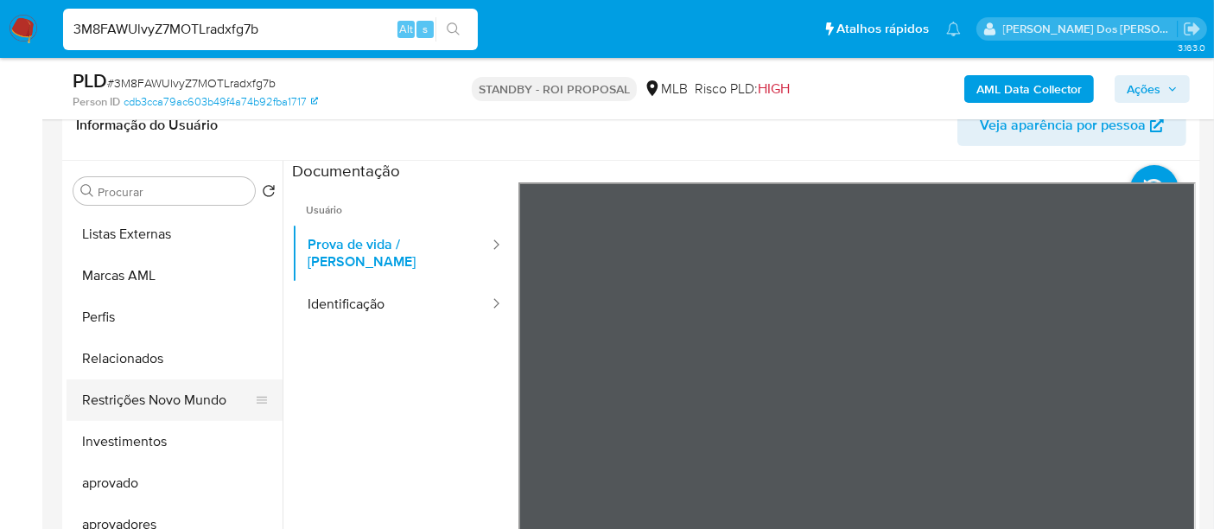
scroll to position [937, 0]
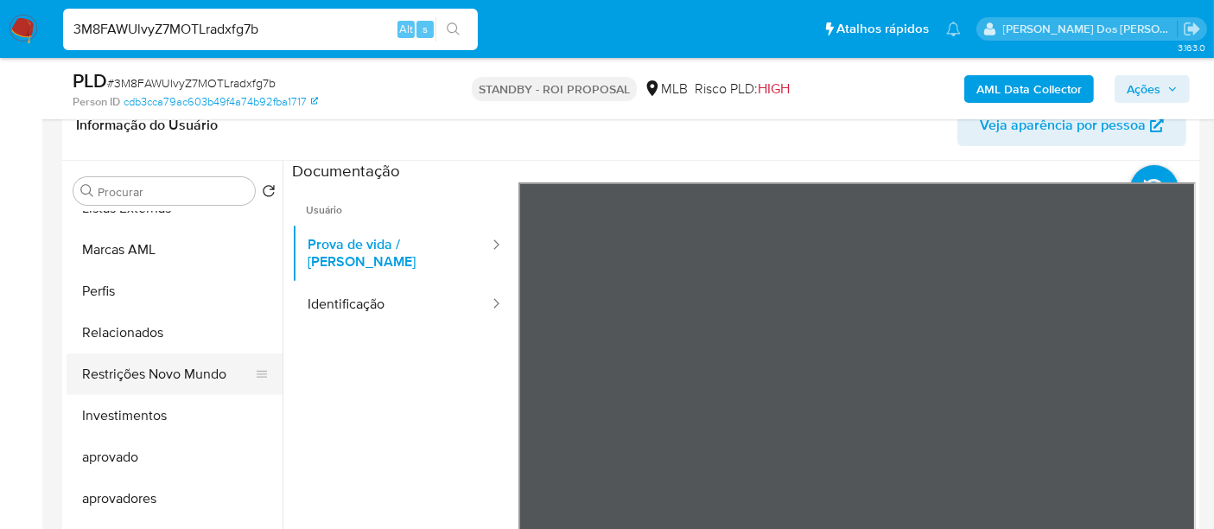
click at [181, 373] on button "Restrições Novo Mundo" at bounding box center [168, 373] width 202 height 41
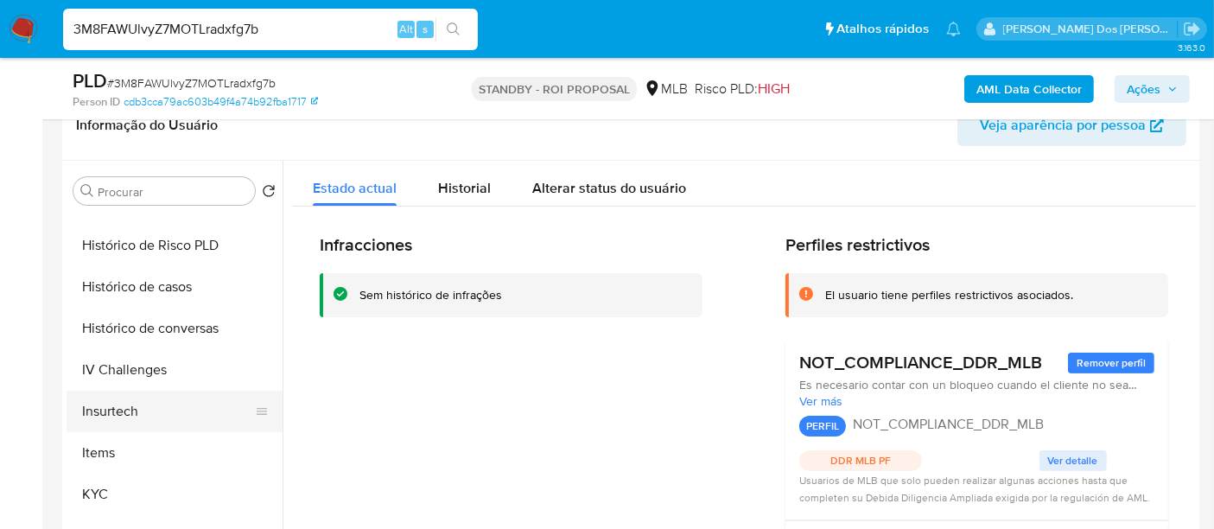
scroll to position [553, 0]
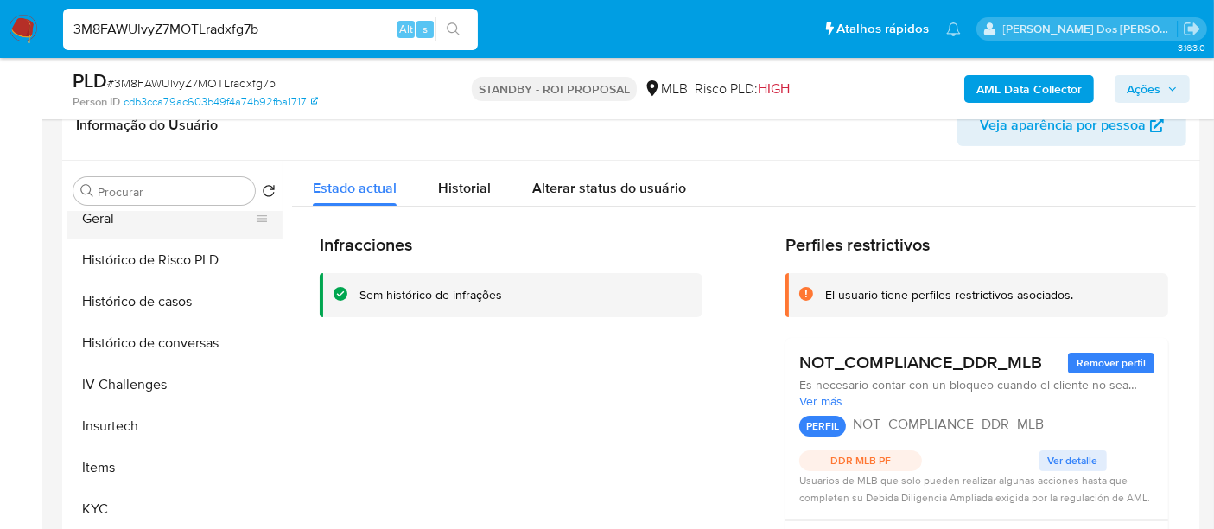
click at [105, 224] on button "Geral" at bounding box center [168, 218] width 202 height 41
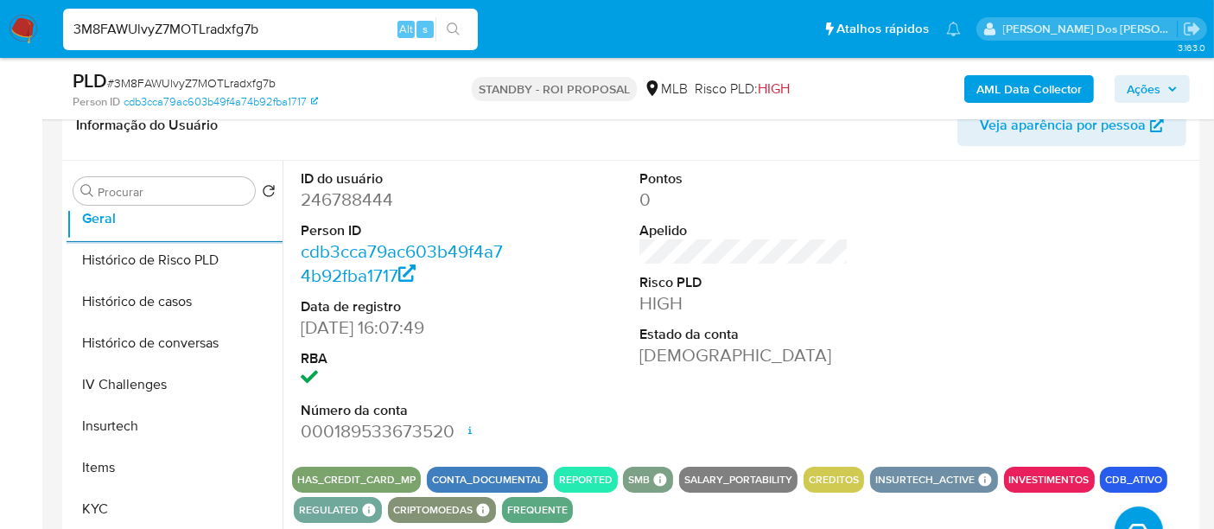
click at [321, 41] on div "3M8FAWUlvyZ7MOTLradxfg7b Alt s" at bounding box center [270, 29] width 415 height 41
click at [315, 28] on input "3M8FAWUlvyZ7MOTLradxfg7b" at bounding box center [270, 29] width 415 height 22
click at [315, 27] on input "3M8FAWUlvyZ7MOTLradxfg7b" at bounding box center [270, 29] width 415 height 22
paste input "Z9Laa2MAHCN4N6EN7XIhOaku"
type input "Z9Laa2MAHCN4N6EN7XIhOaku"
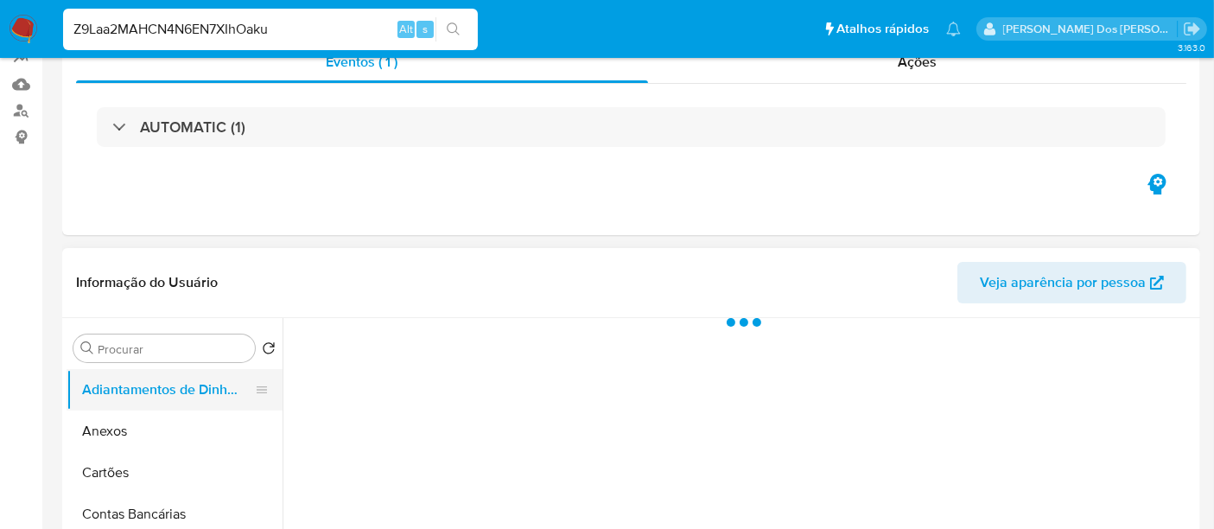
select select "10"
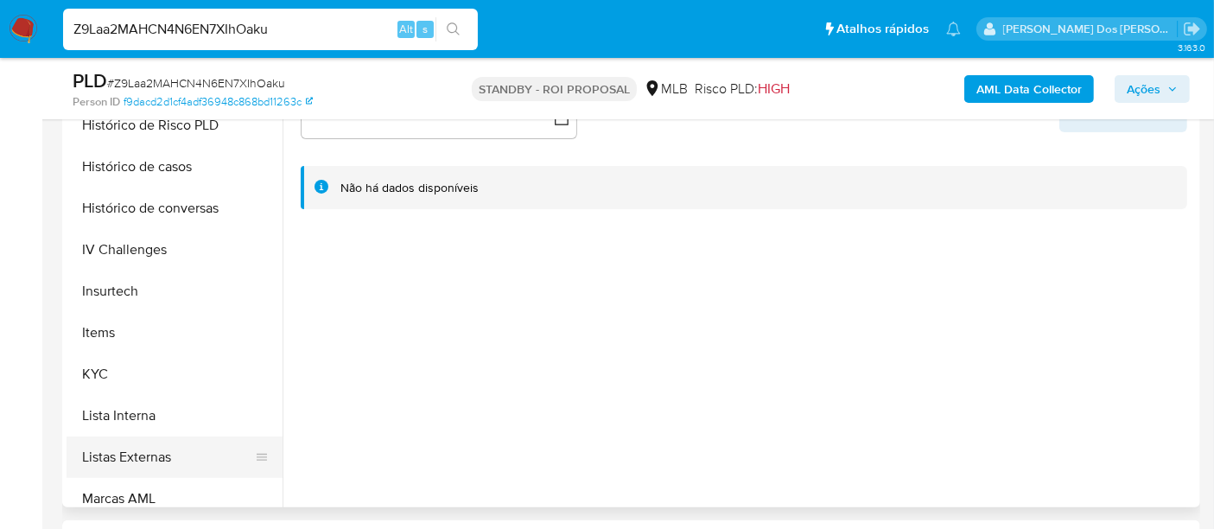
scroll to position [671, 0]
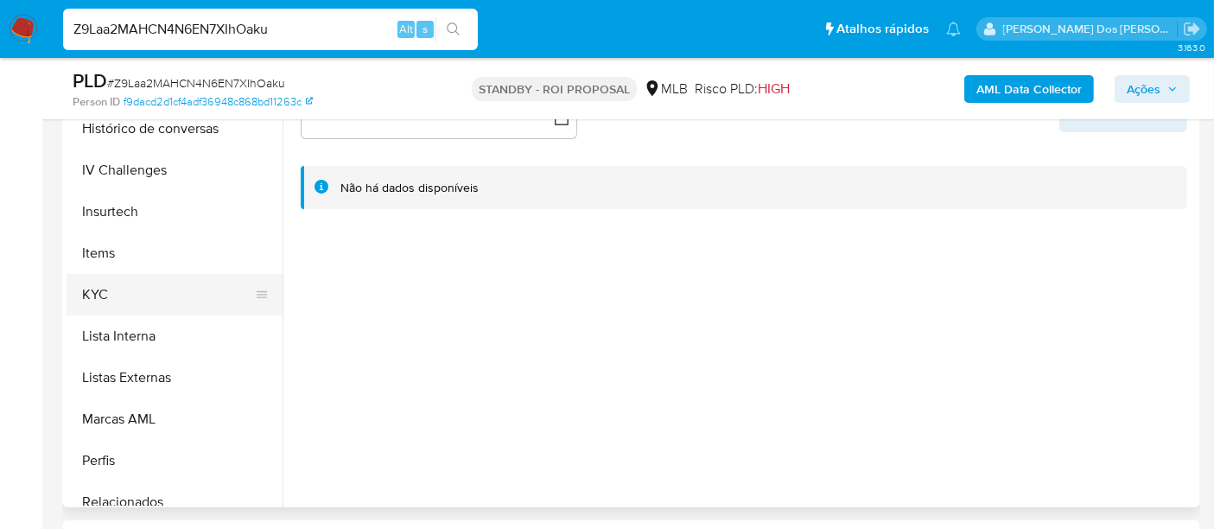
click at [105, 289] on button "KYC" at bounding box center [168, 294] width 202 height 41
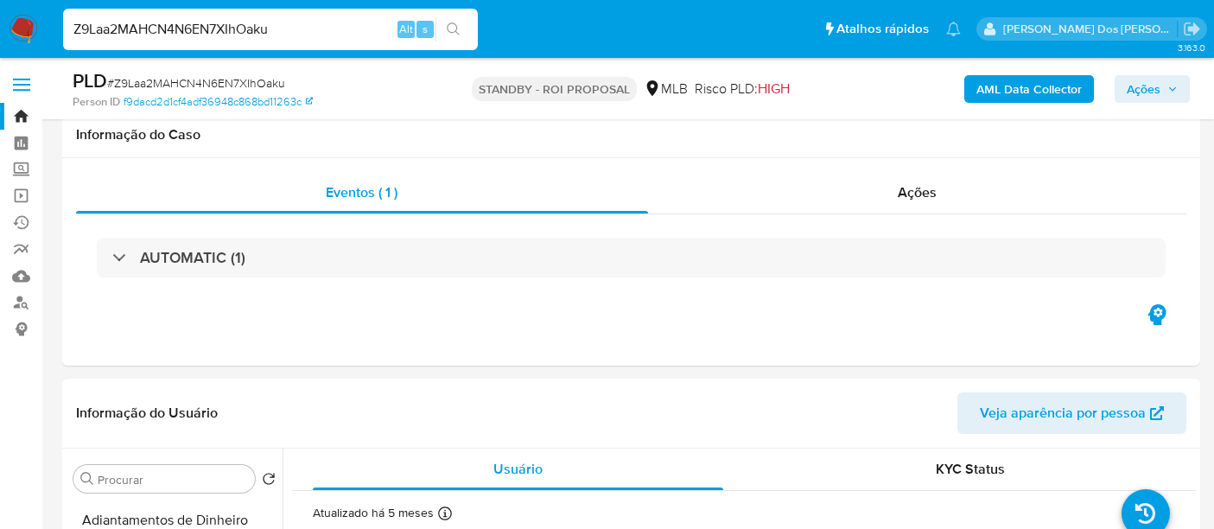
select select "10"
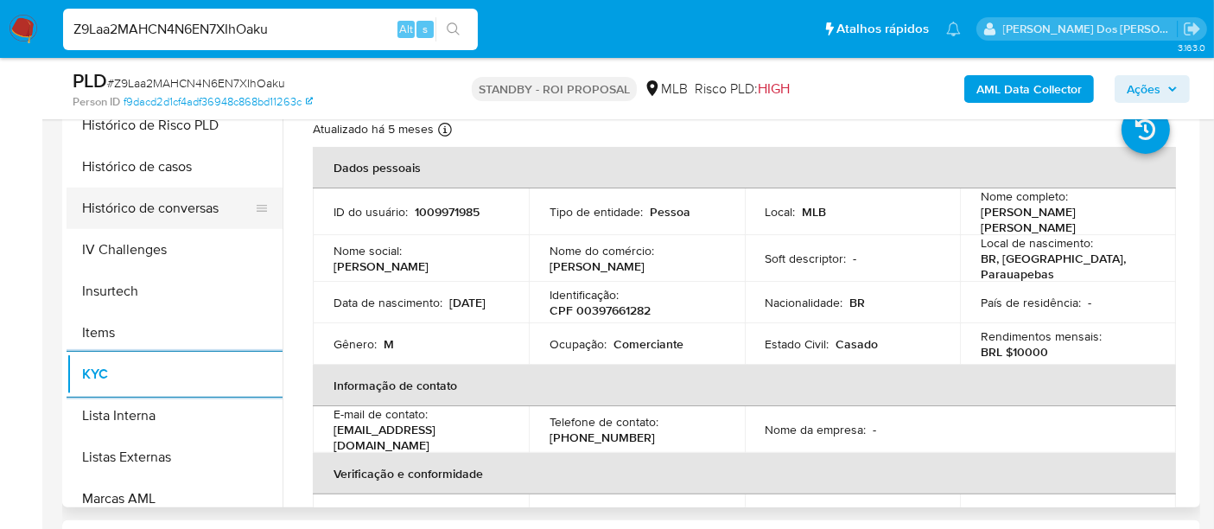
scroll to position [480, 0]
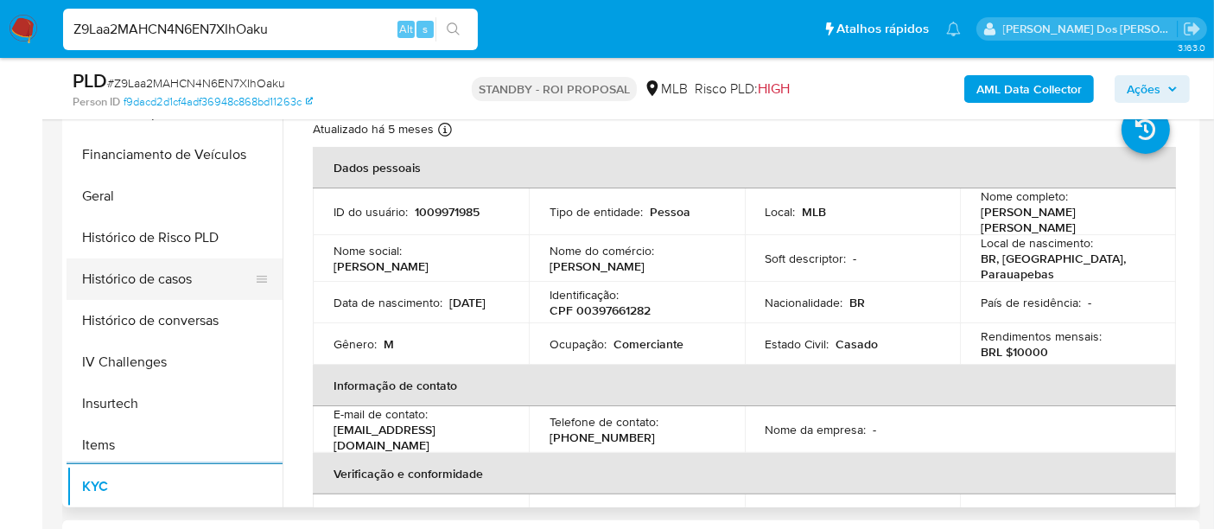
click at [160, 278] on button "Histórico de casos" at bounding box center [168, 278] width 202 height 41
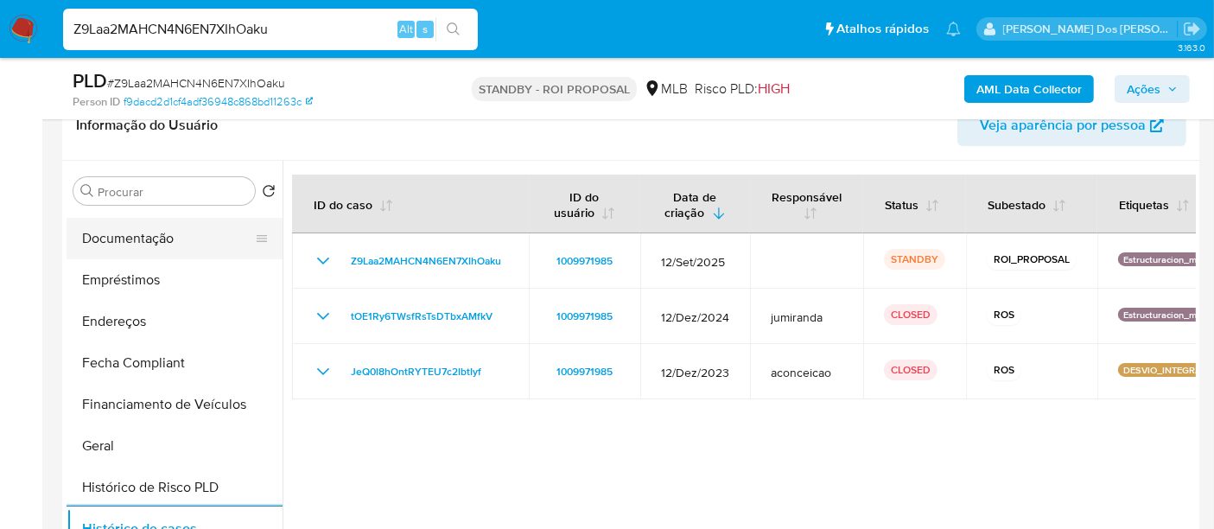
scroll to position [192, 0]
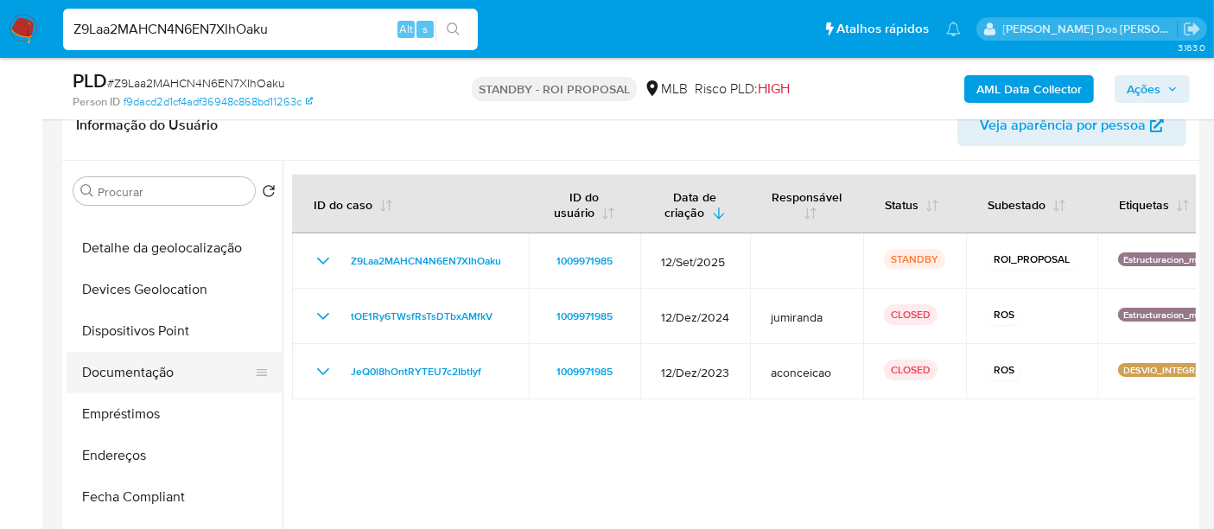
click at [131, 373] on button "Documentação" at bounding box center [168, 372] width 202 height 41
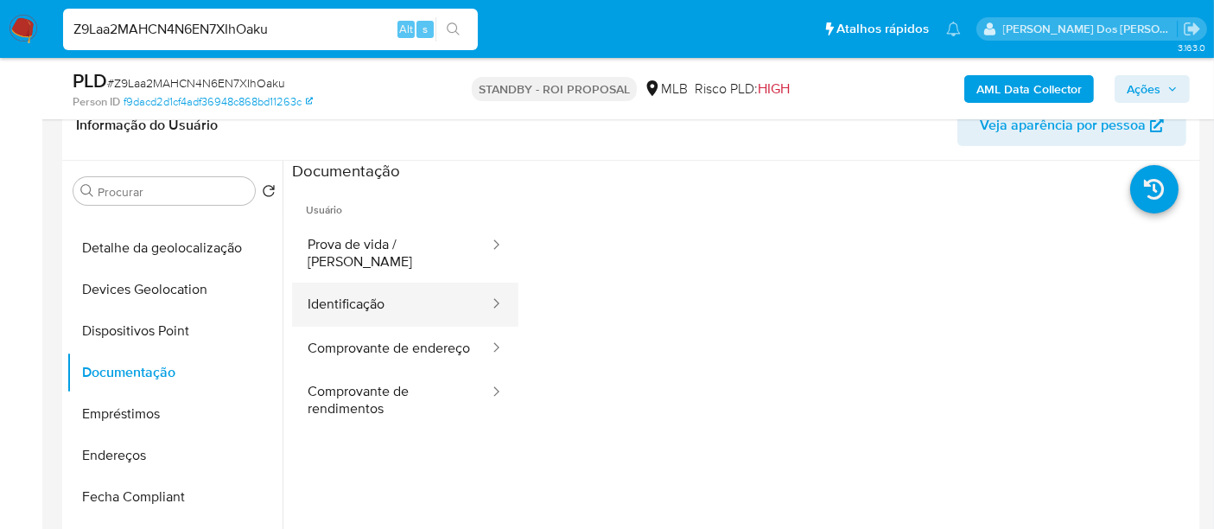
click at [386, 286] on button "Identificação" at bounding box center [391, 305] width 199 height 44
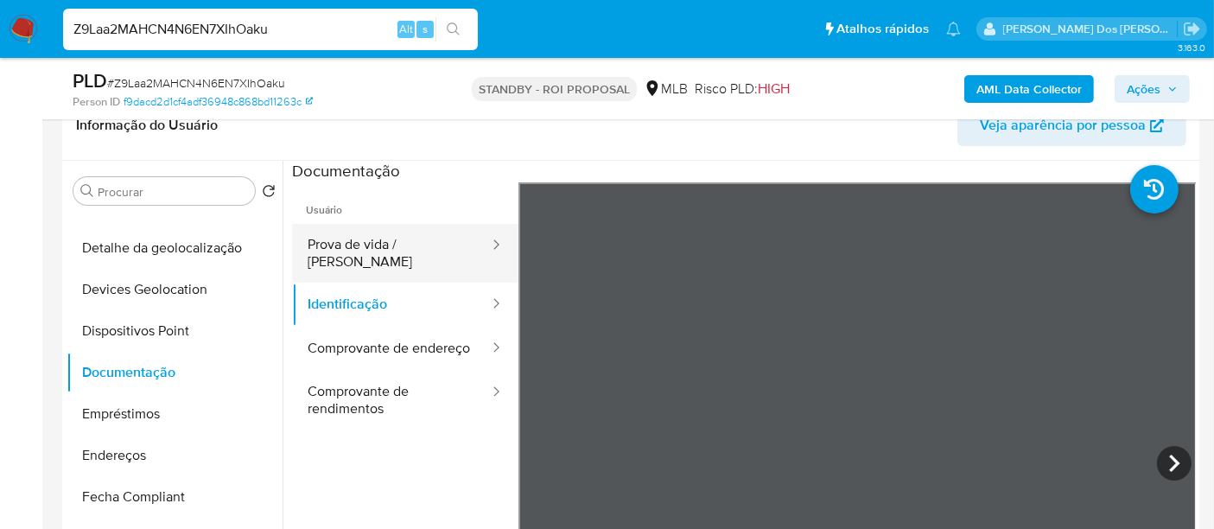
click at [360, 249] on button "Prova de vida / Selfie" at bounding box center [391, 253] width 199 height 59
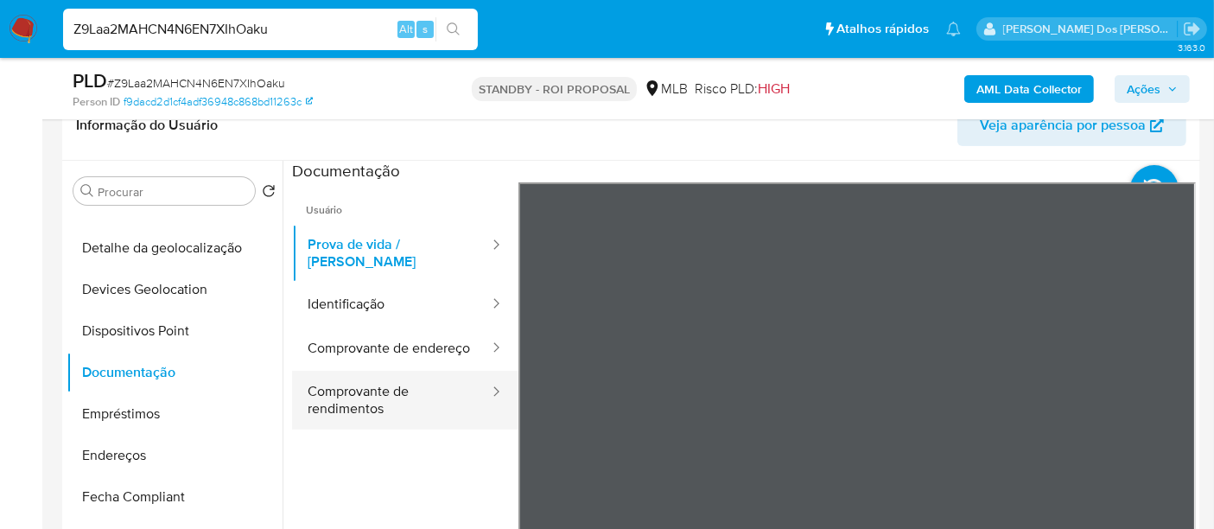
click at [340, 392] on button "Comprovante de rendimentos" at bounding box center [391, 400] width 199 height 59
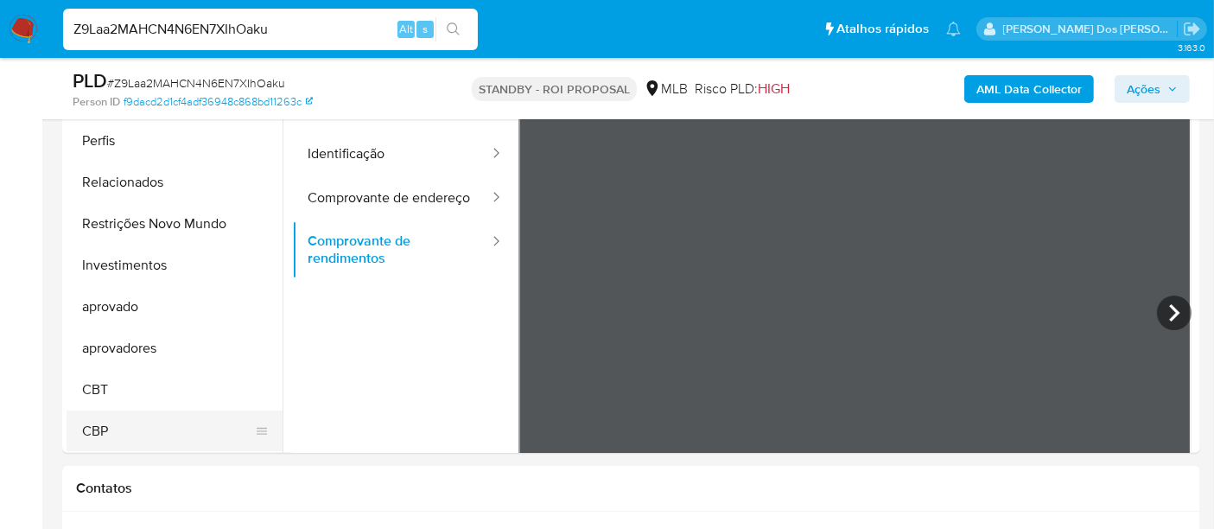
scroll to position [480, 0]
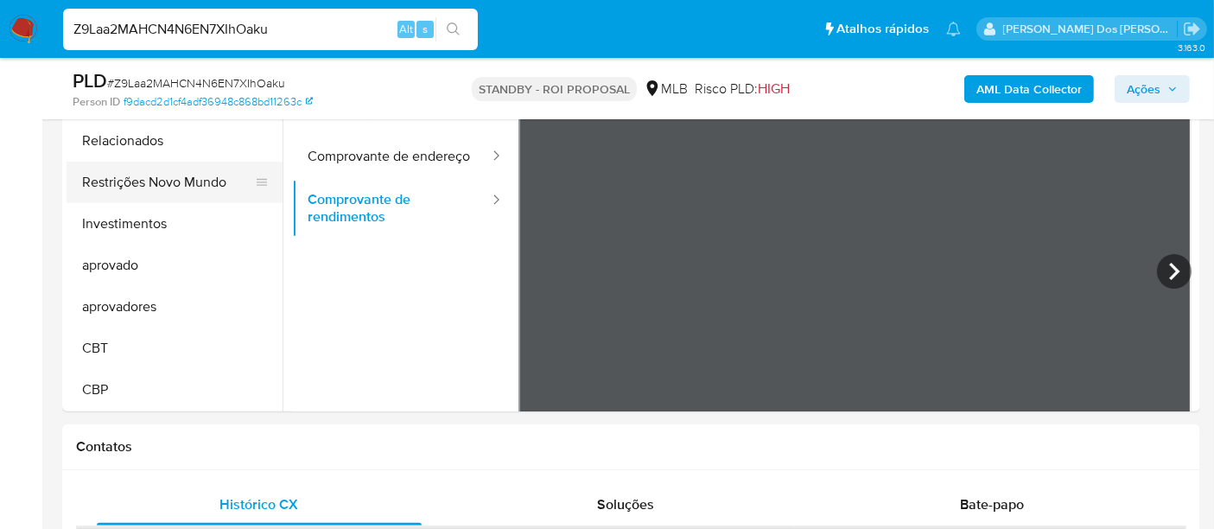
click at [180, 184] on button "Restrições Novo Mundo" at bounding box center [168, 182] width 202 height 41
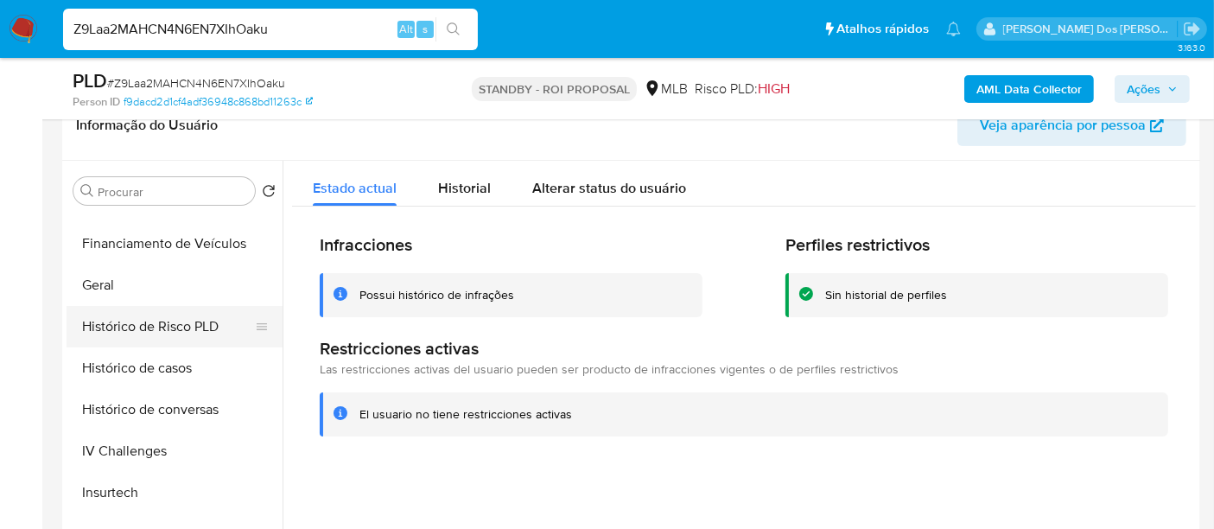
scroll to position [456, 0]
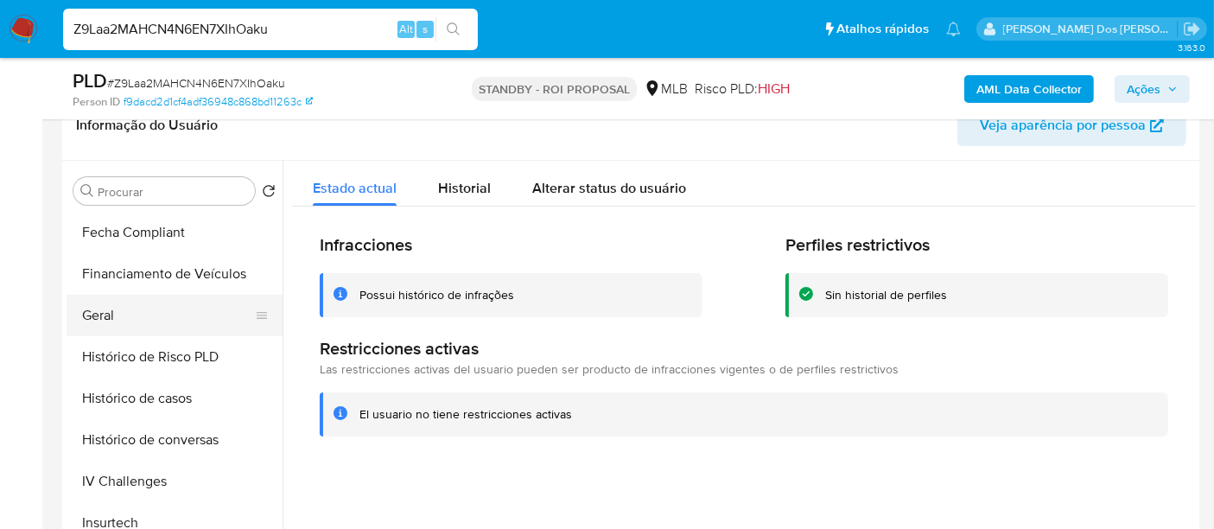
click at [102, 315] on button "Geral" at bounding box center [168, 315] width 202 height 41
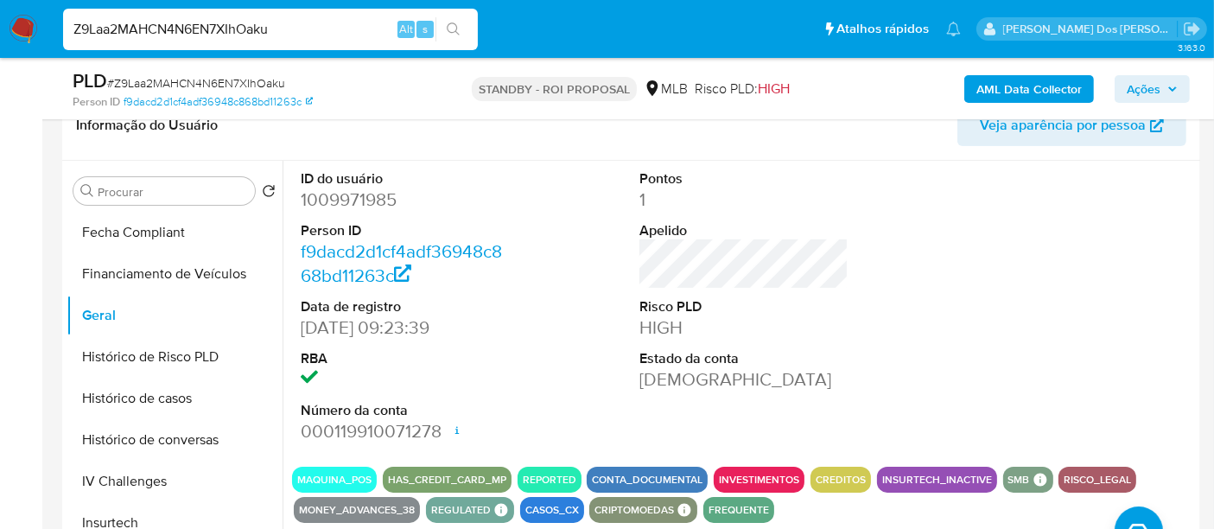
click at [20, 31] on img at bounding box center [23, 29] width 29 height 29
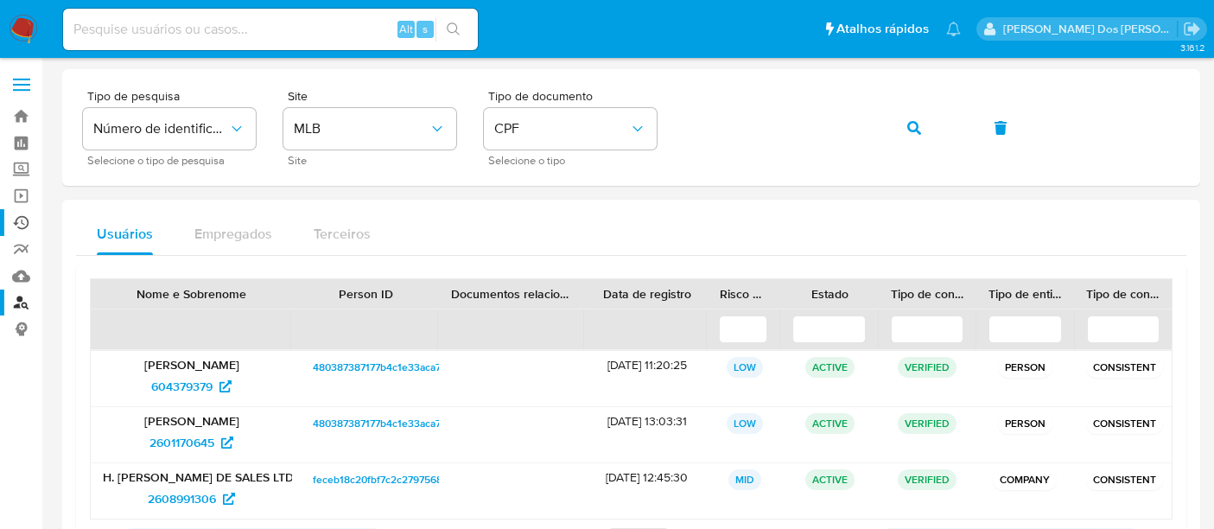
scroll to position [96, 0]
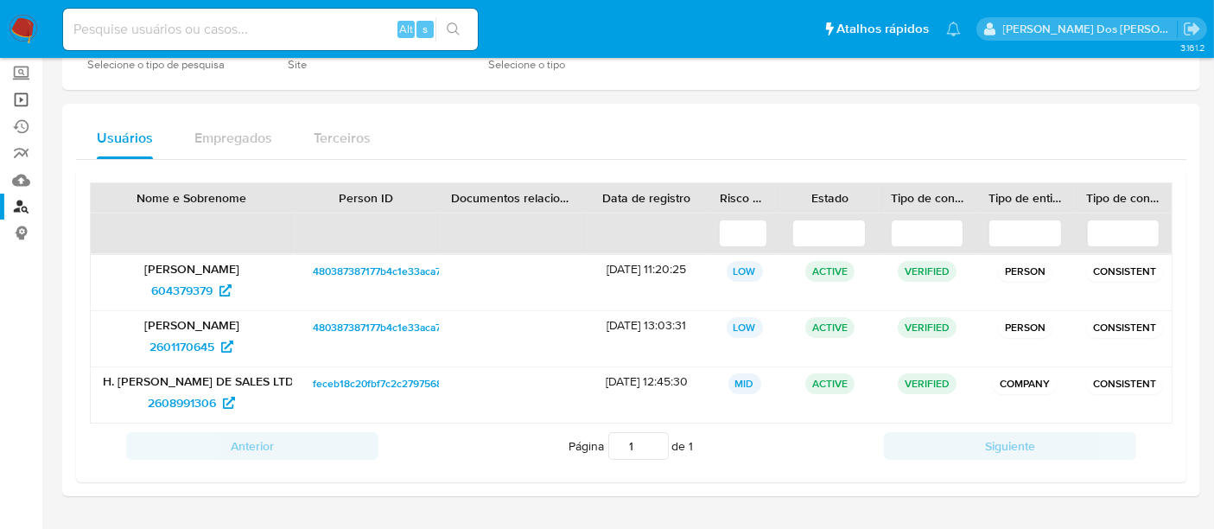
drag, startPoint x: 23, startPoint y: 99, endPoint x: 35, endPoint y: 105, distance: 13.5
click at [23, 99] on link "Operações em massa" at bounding box center [103, 99] width 206 height 27
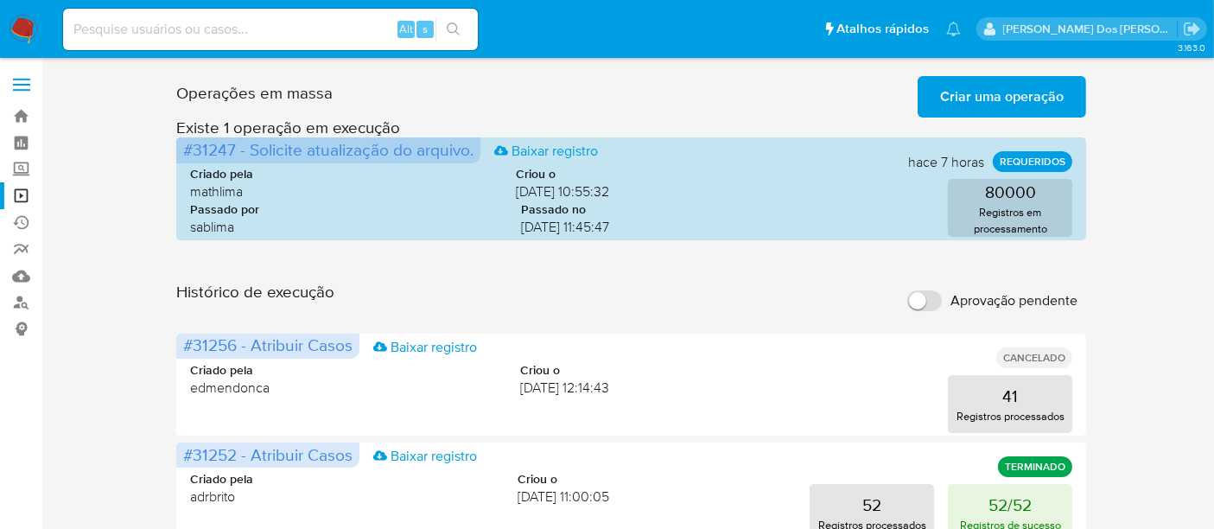
click at [956, 101] on span "Criar uma operação" at bounding box center [1002, 97] width 124 height 38
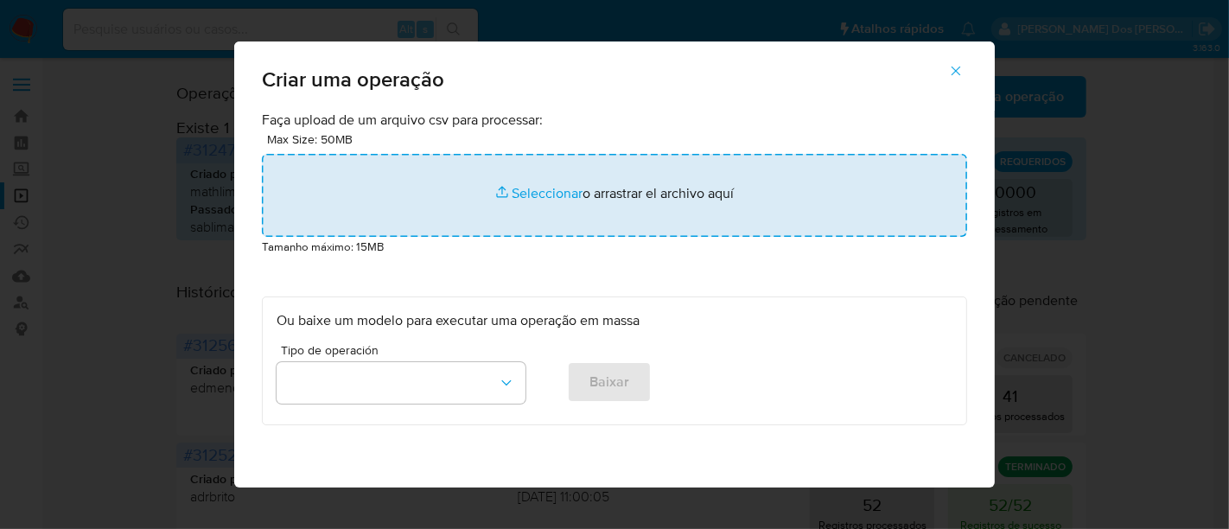
click at [537, 196] on input "file" at bounding box center [614, 195] width 705 height 83
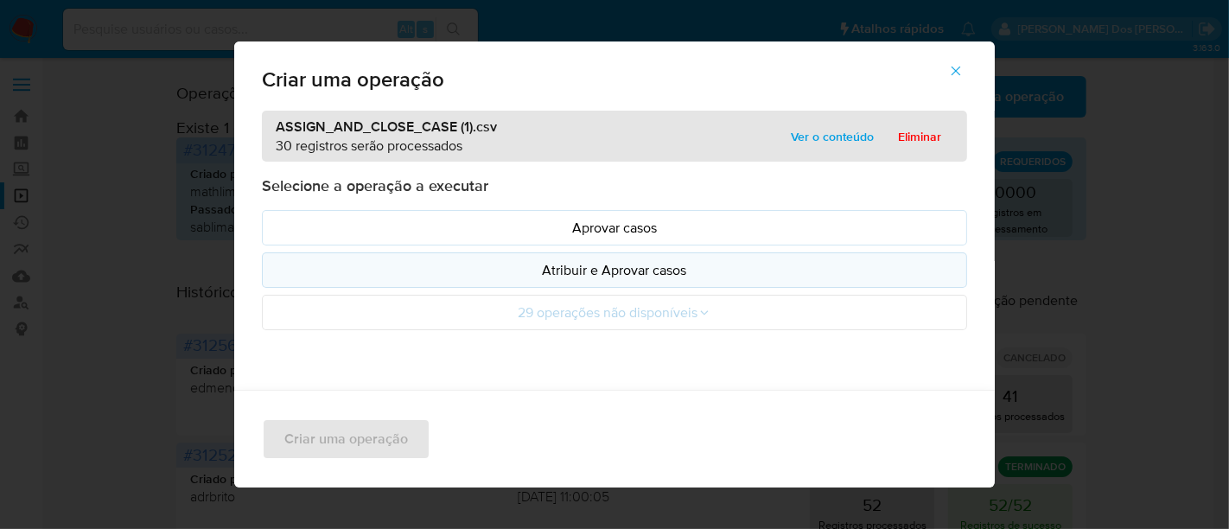
click at [520, 268] on p "Atribuir e Aprovar casos" at bounding box center [614, 270] width 676 height 20
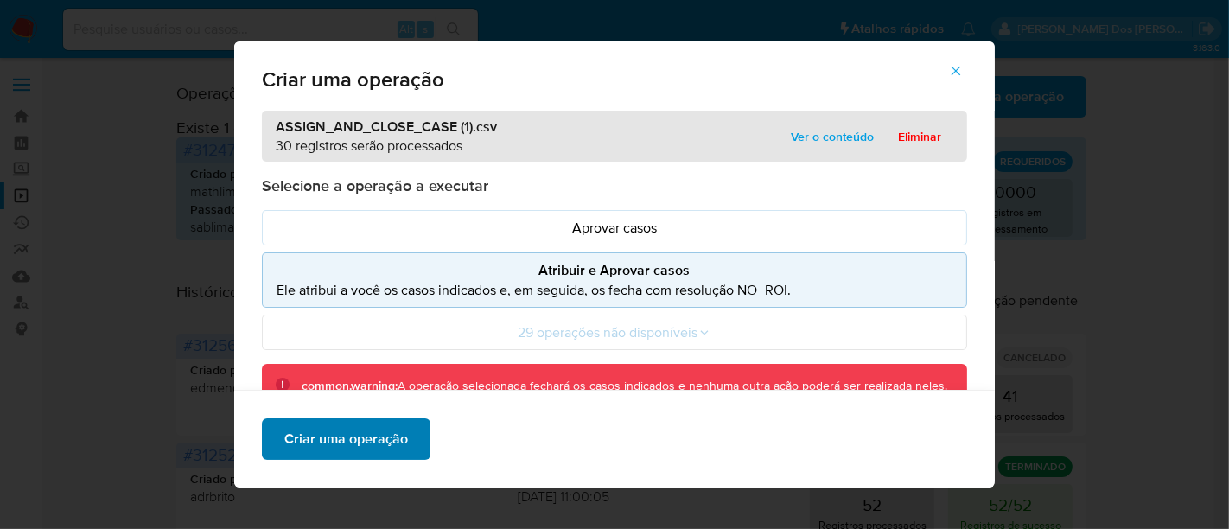
click at [395, 445] on span "Criar uma operação" at bounding box center [346, 439] width 124 height 38
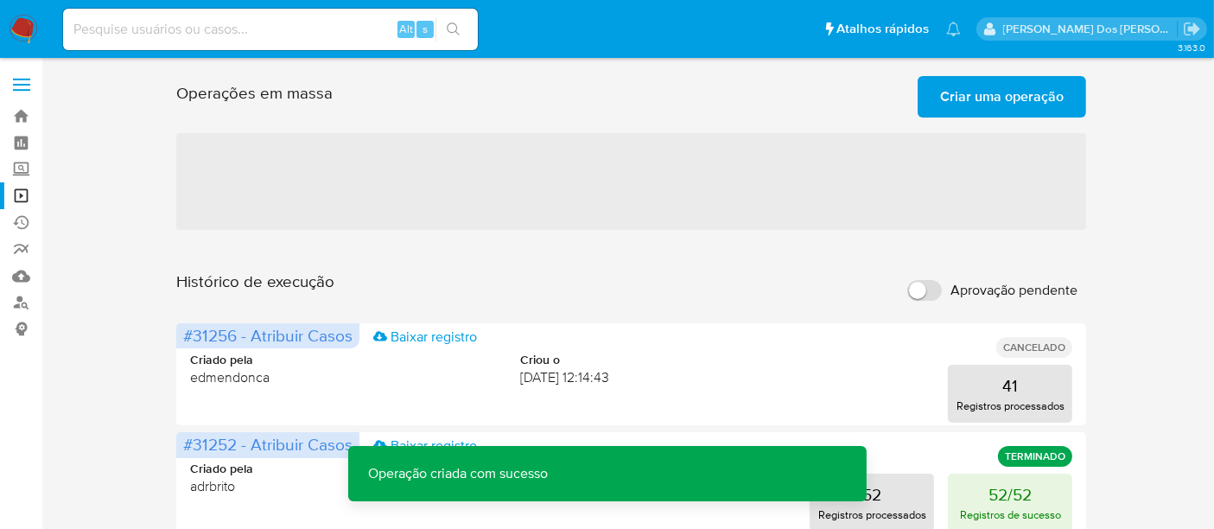
click at [971, 92] on span "Criar uma operação" at bounding box center [1002, 97] width 124 height 38
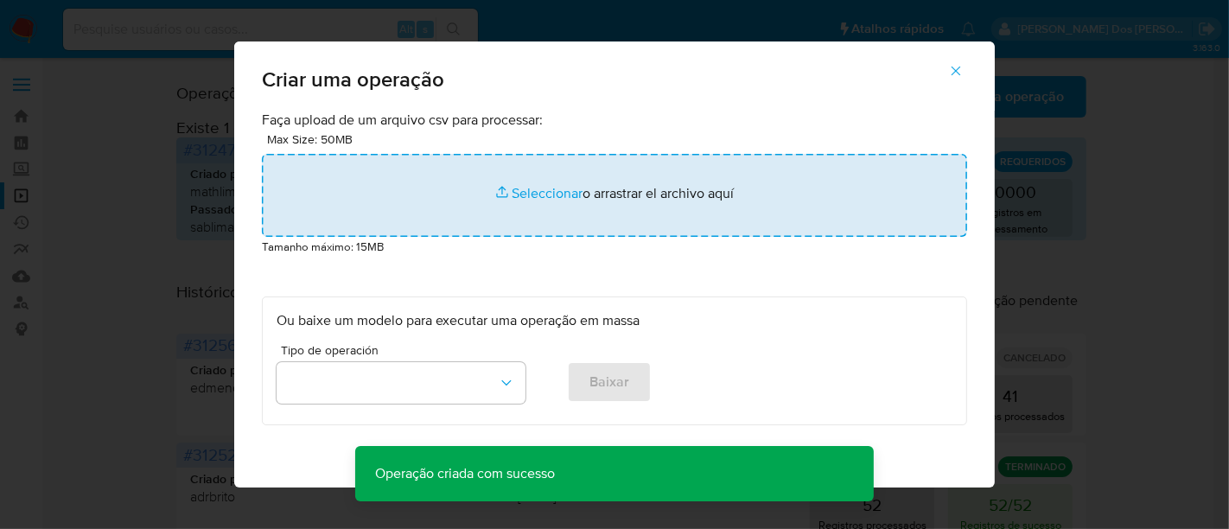
click at [543, 191] on input "file" at bounding box center [614, 195] width 705 height 83
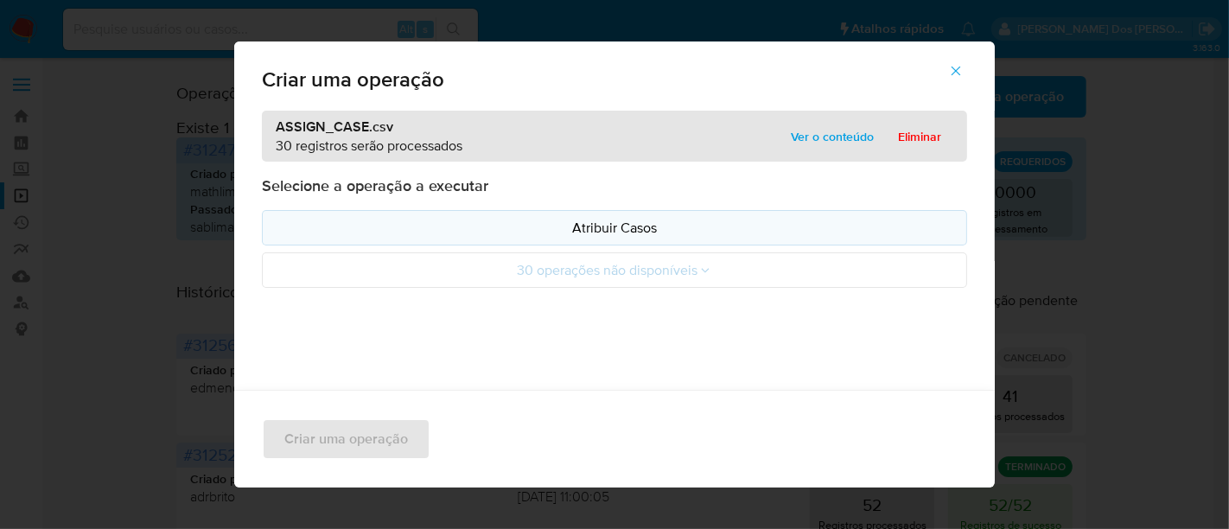
drag, startPoint x: 543, startPoint y: 191, endPoint x: 467, endPoint y: 231, distance: 86.6
click at [467, 231] on p "Atribuir Casos" at bounding box center [614, 228] width 676 height 20
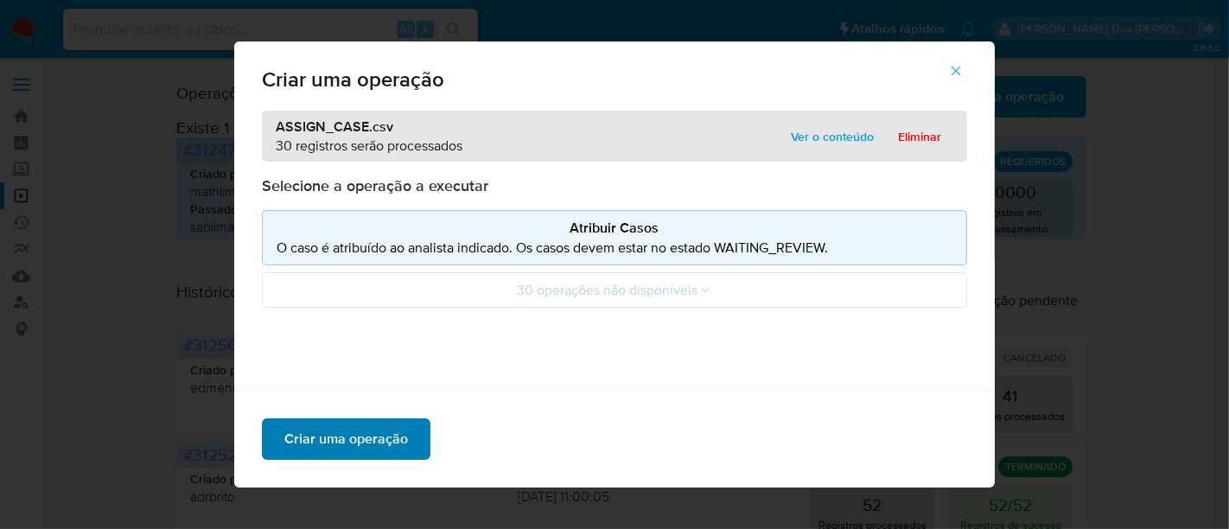
click at [362, 438] on span "Criar uma operação" at bounding box center [346, 439] width 124 height 38
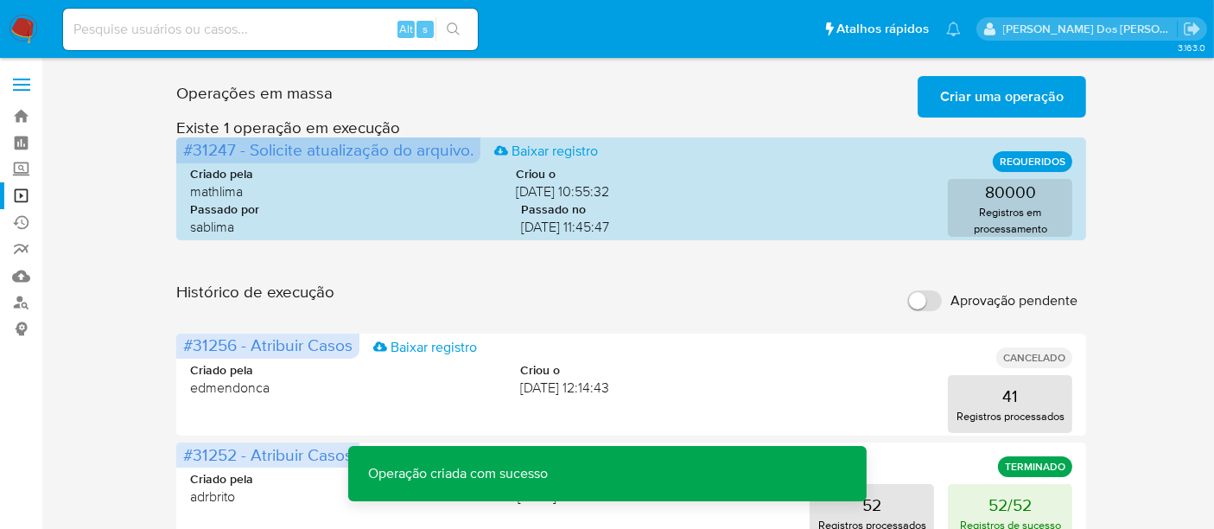
click at [975, 105] on span "Criar uma operação" at bounding box center [1002, 97] width 124 height 38
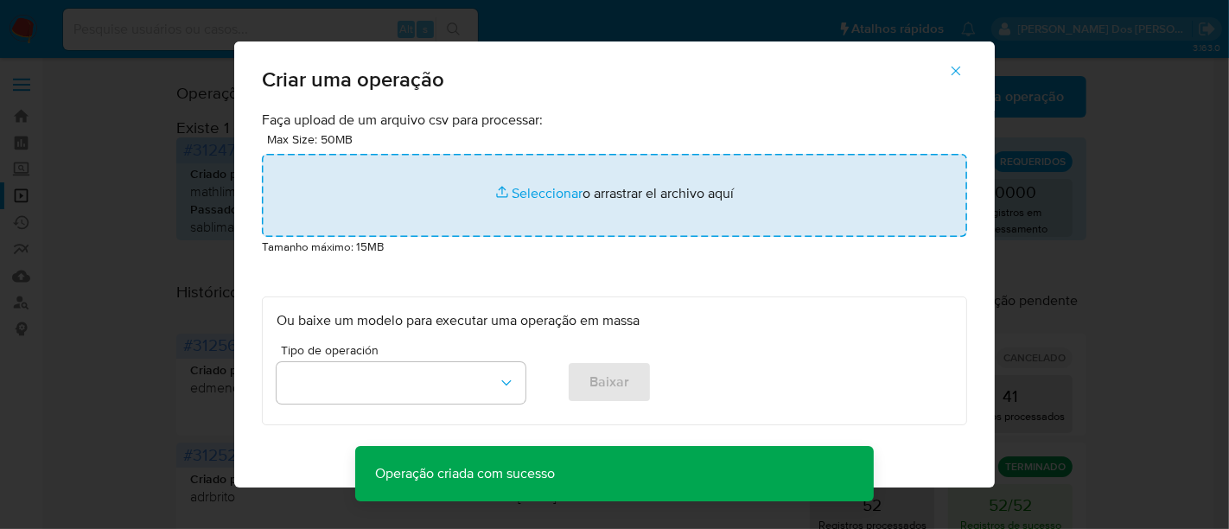
click at [520, 194] on input "file" at bounding box center [614, 195] width 705 height 83
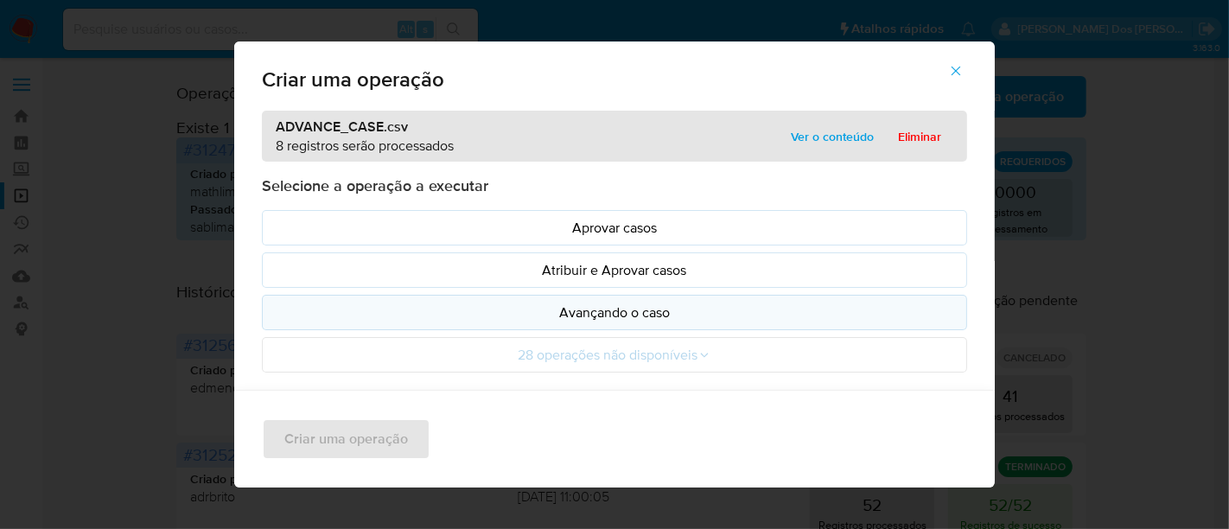
click at [500, 319] on p "Avançando o caso" at bounding box center [614, 312] width 676 height 20
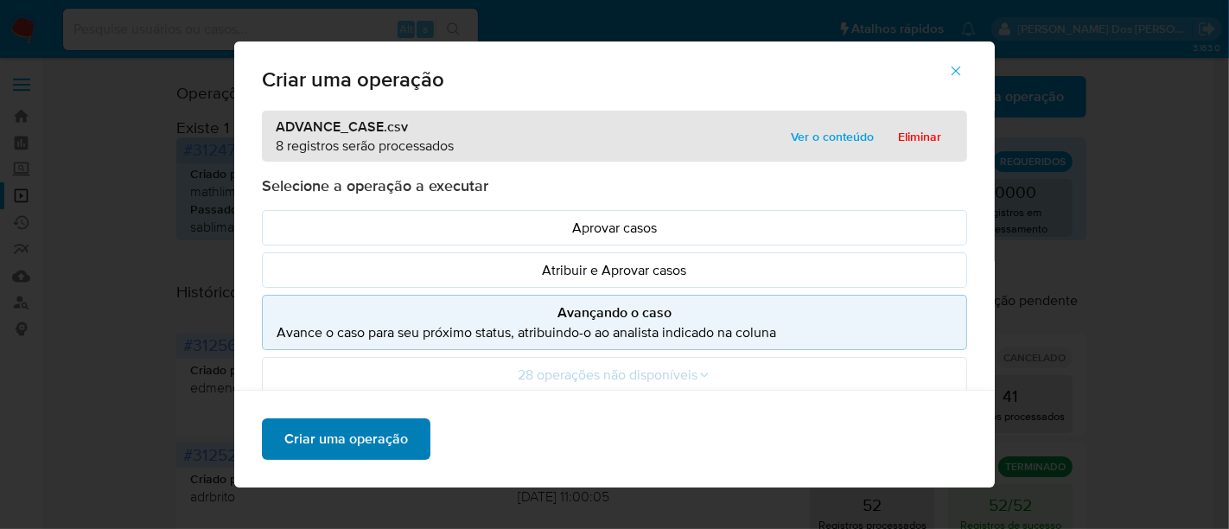
click at [385, 435] on span "Criar uma operação" at bounding box center [346, 439] width 124 height 38
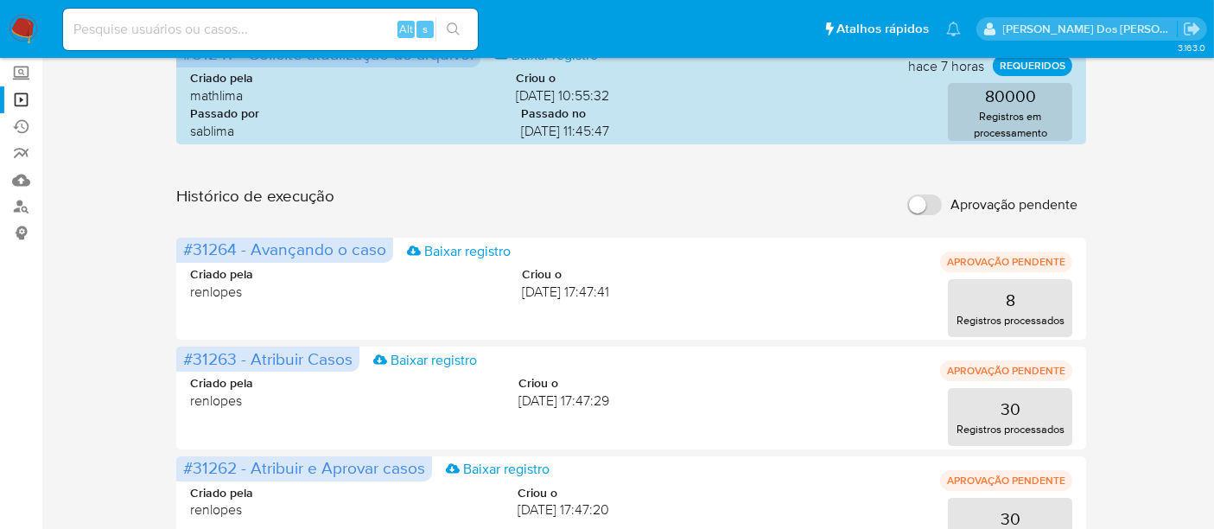
scroll to position [192, 0]
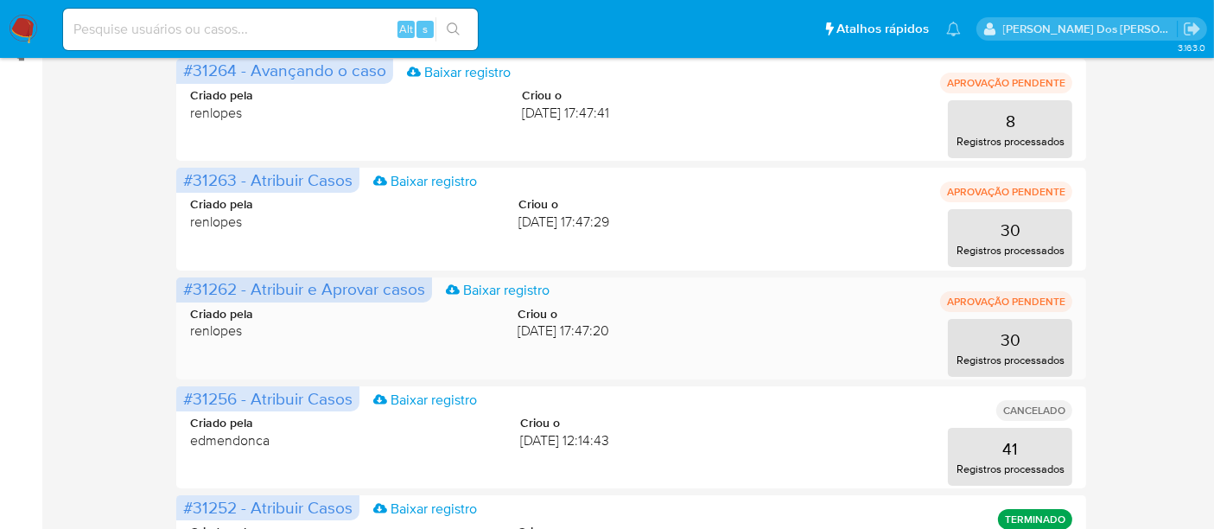
scroll to position [192, 0]
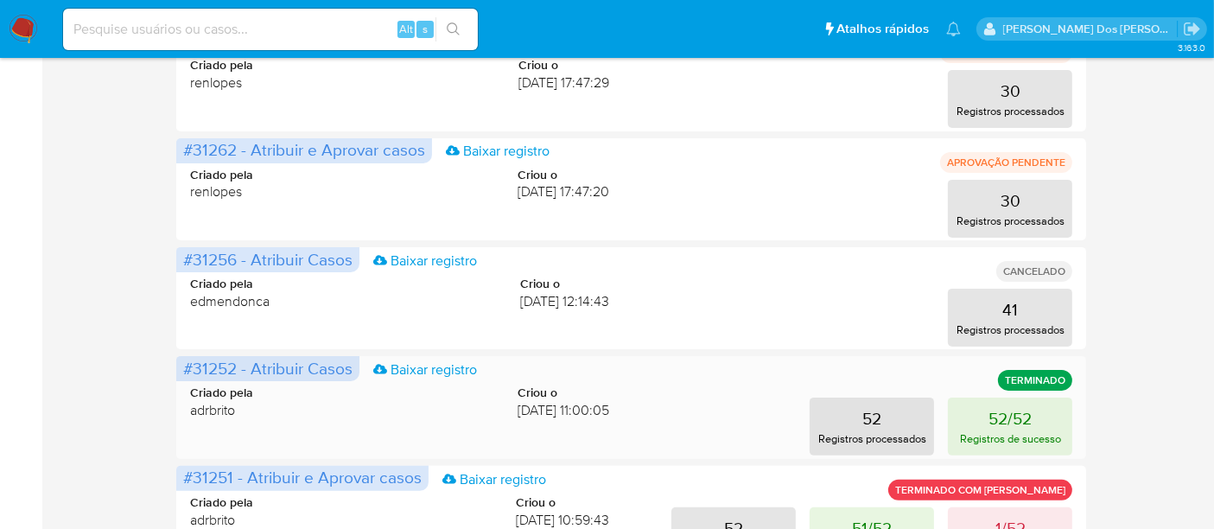
scroll to position [384, 0]
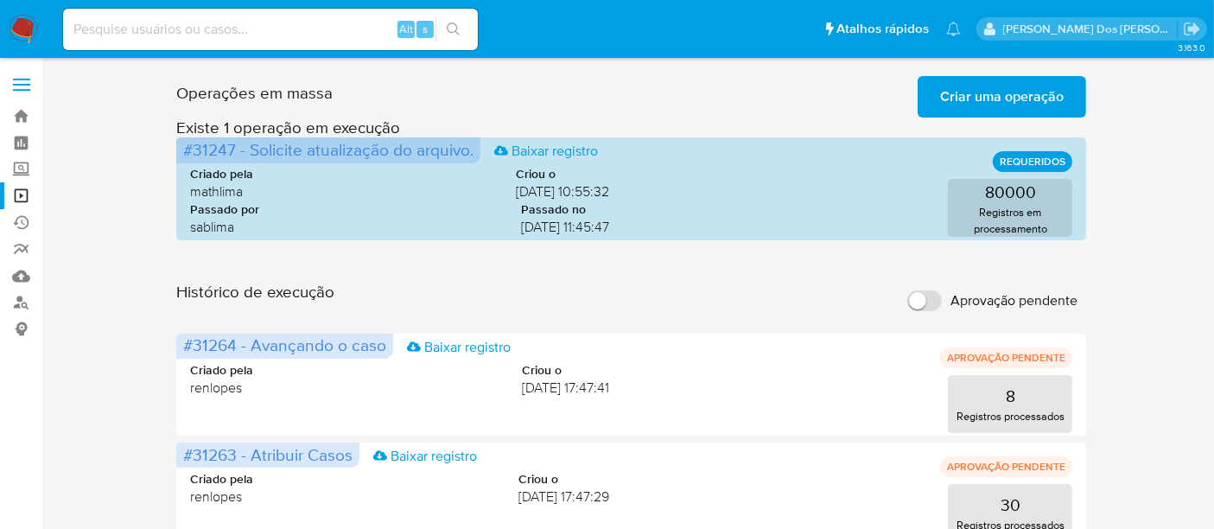
scroll to position [288, 0]
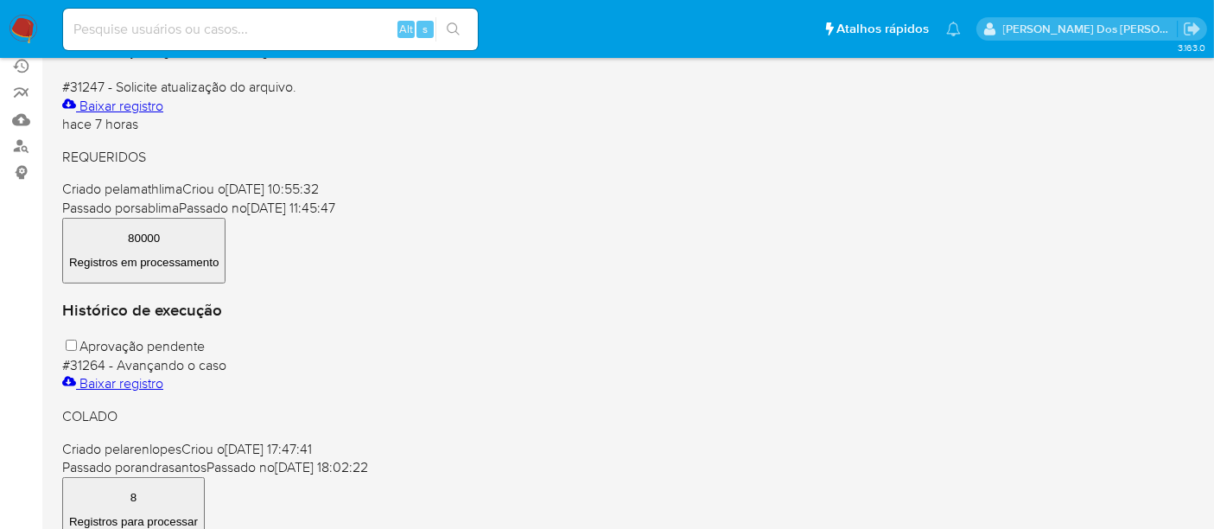
scroll to position [96, 0]
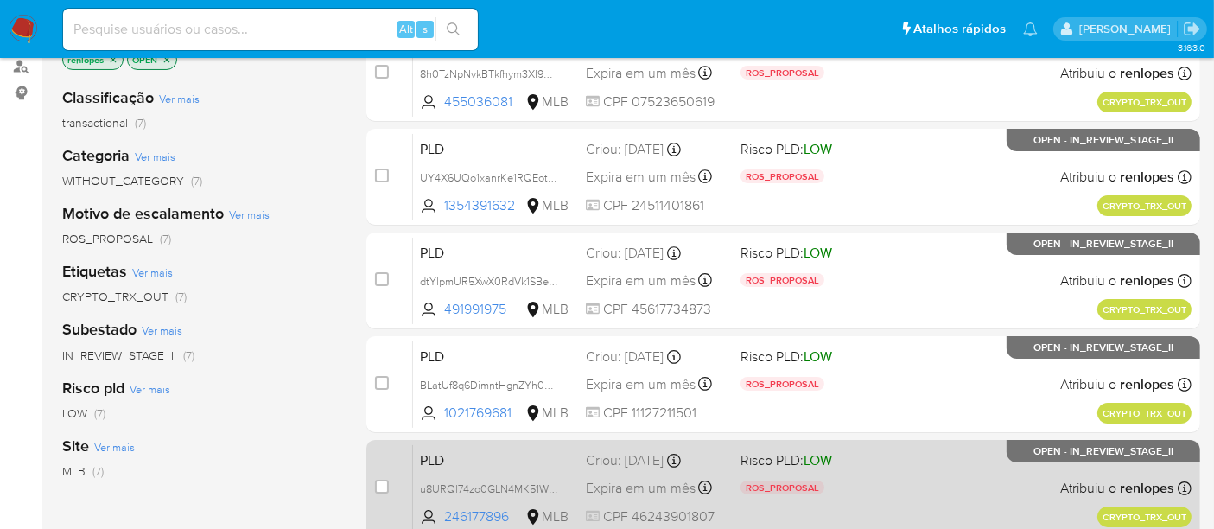
scroll to position [104, 0]
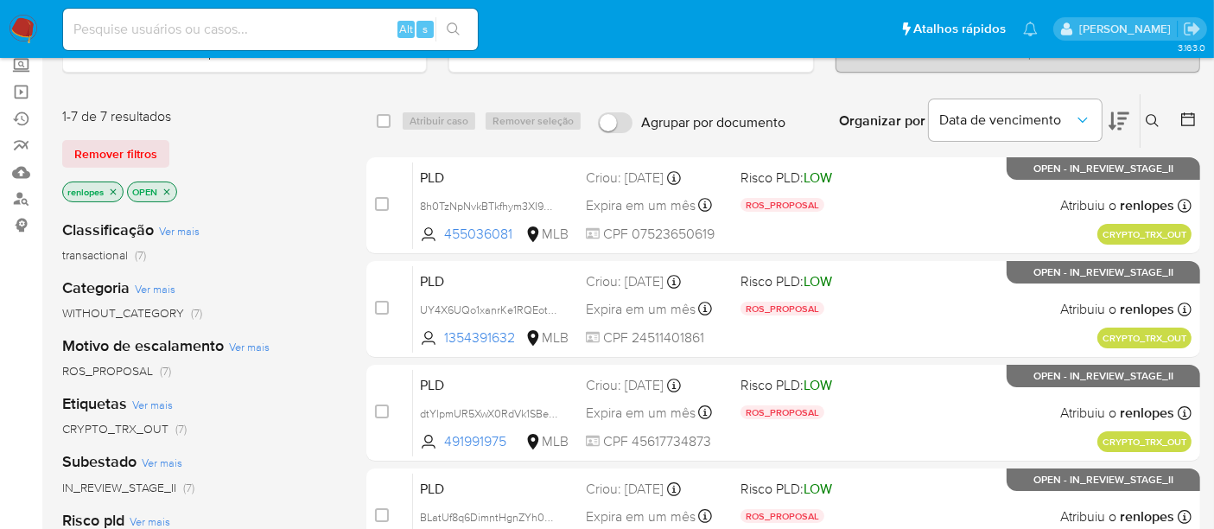
click at [207, 8] on div "Alt s" at bounding box center [270, 29] width 415 height 48
click at [207, 16] on div "Alt s" at bounding box center [270, 29] width 415 height 41
click at [210, 21] on input at bounding box center [270, 29] width 415 height 22
paste input "wKwiYz3ii3eXZtI3xdgcsZup"
type input "wKwiYz3ii3eXZtI3xdgcsZup"
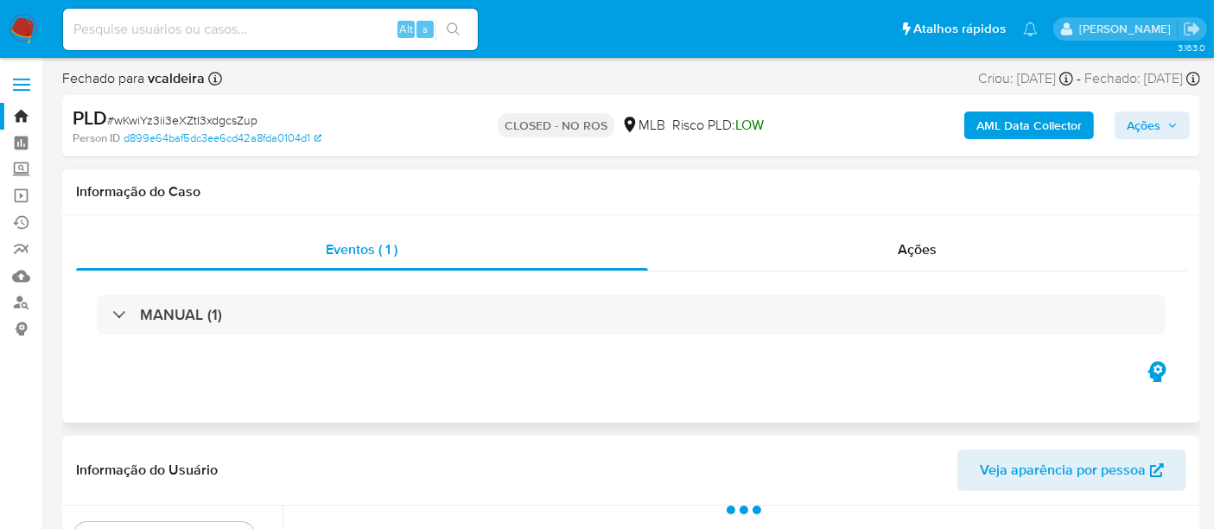
select select "10"
click at [30, 24] on img at bounding box center [23, 29] width 29 height 29
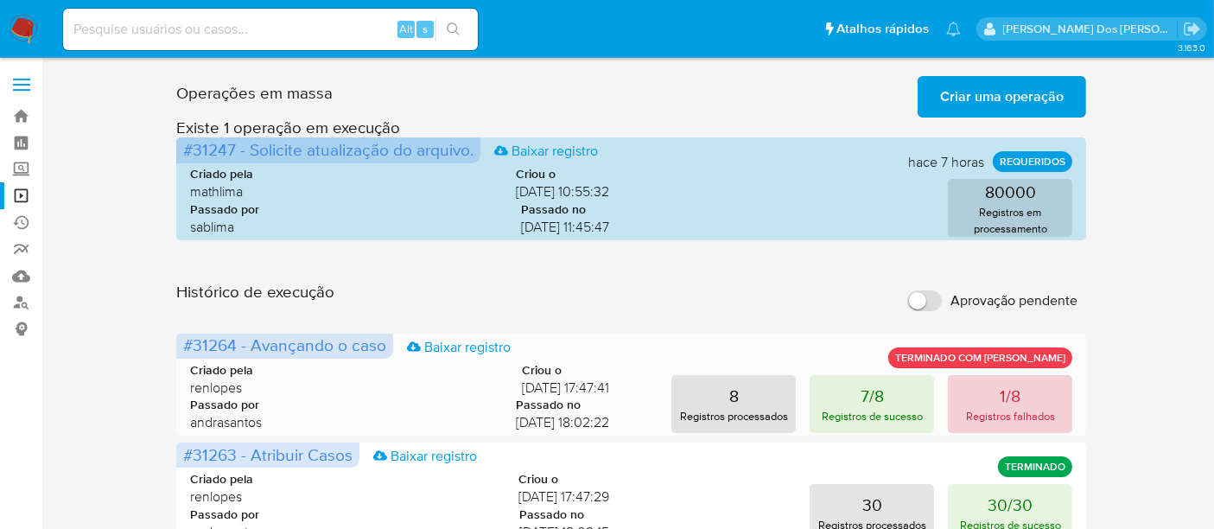
click at [1014, 397] on p "1/8" at bounding box center [1010, 396] width 21 height 24
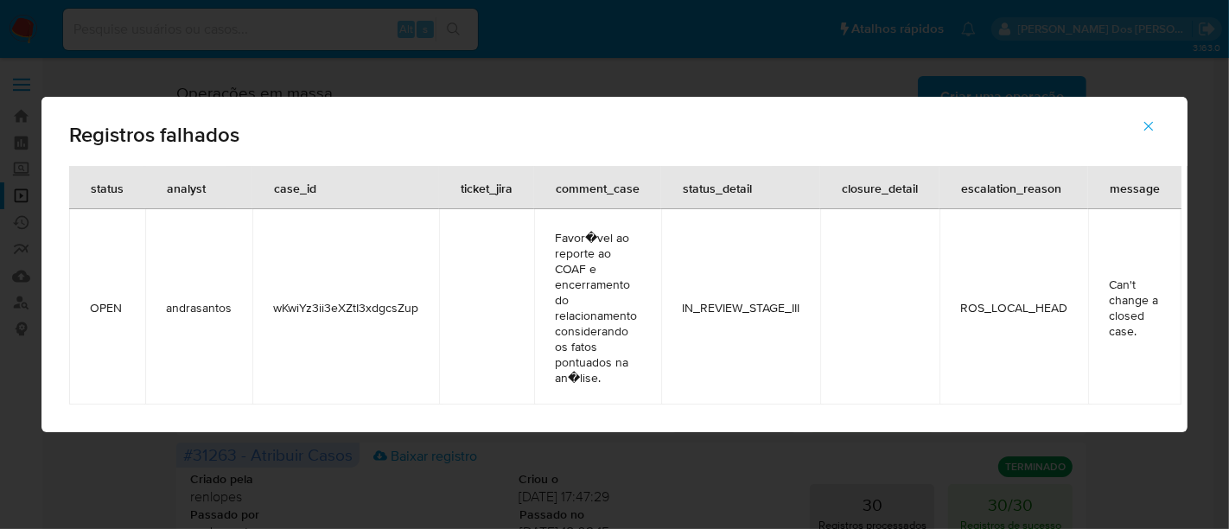
click at [1148, 126] on icon "button" at bounding box center [1149, 127] width 10 height 10
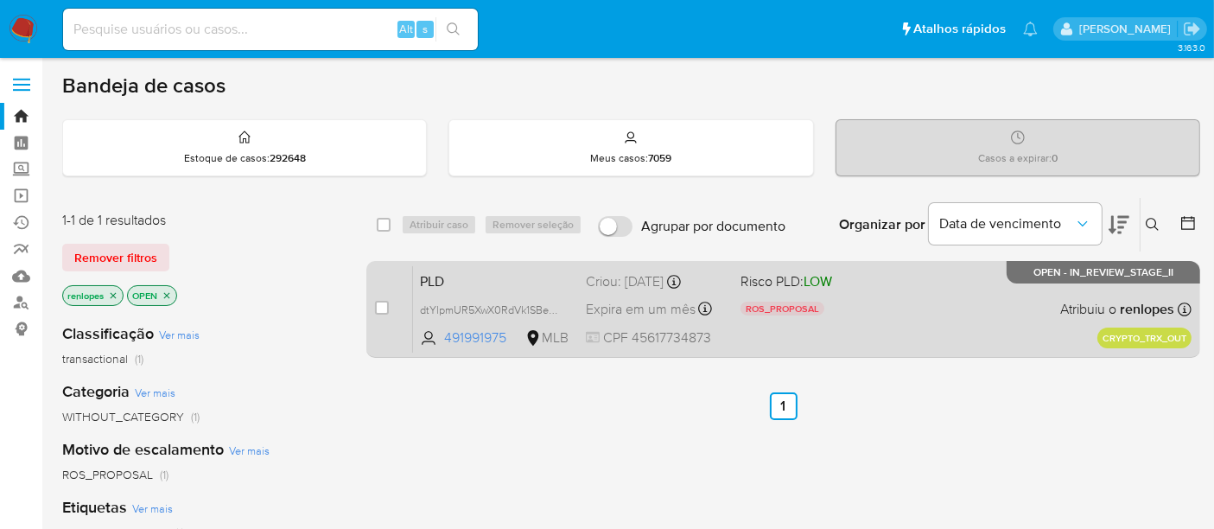
click at [639, 304] on span "Expira em um mês" at bounding box center [641, 309] width 110 height 19
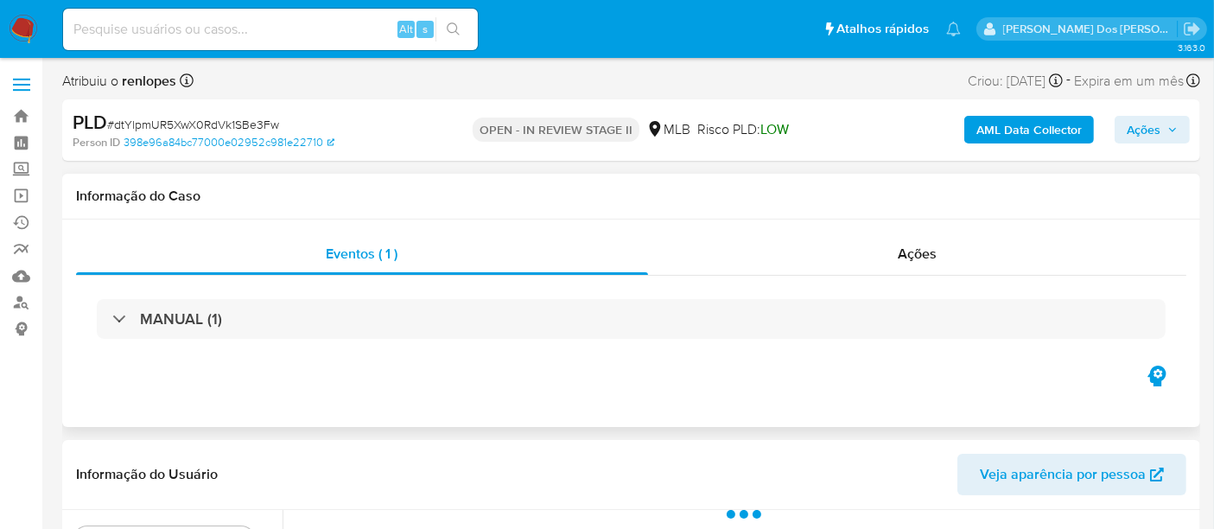
select select "10"
click at [897, 255] on div "Ações" at bounding box center [917, 253] width 539 height 41
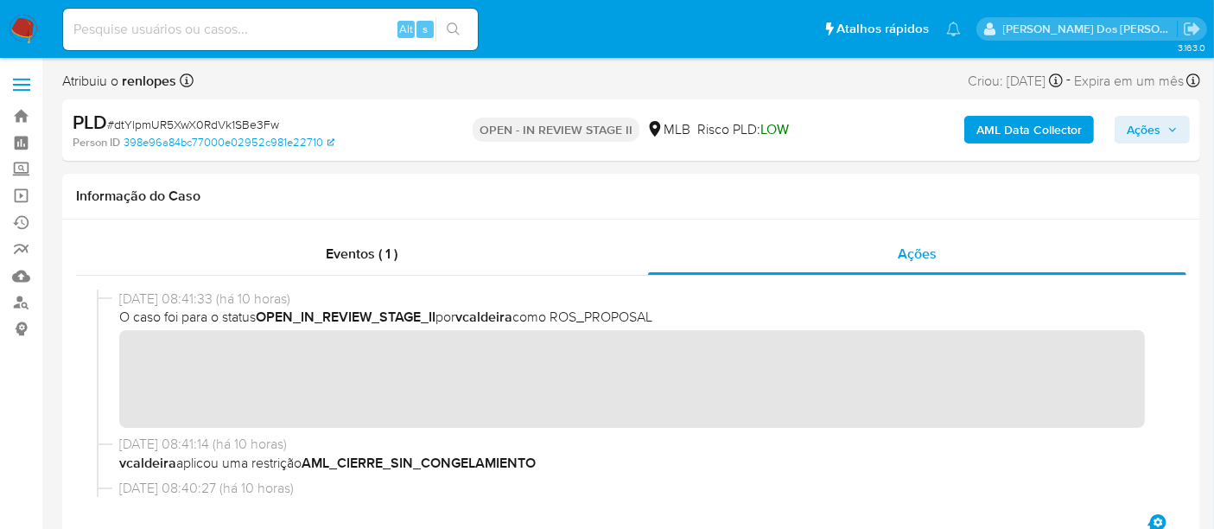
click at [221, 123] on span "# dtYlpmUR5XwX0RdVk1SBe3Fw" at bounding box center [193, 124] width 172 height 17
copy span "dtYlpmUR5XwX0RdVk1SBe3Fw"
